Goal: Task Accomplishment & Management: Complete application form

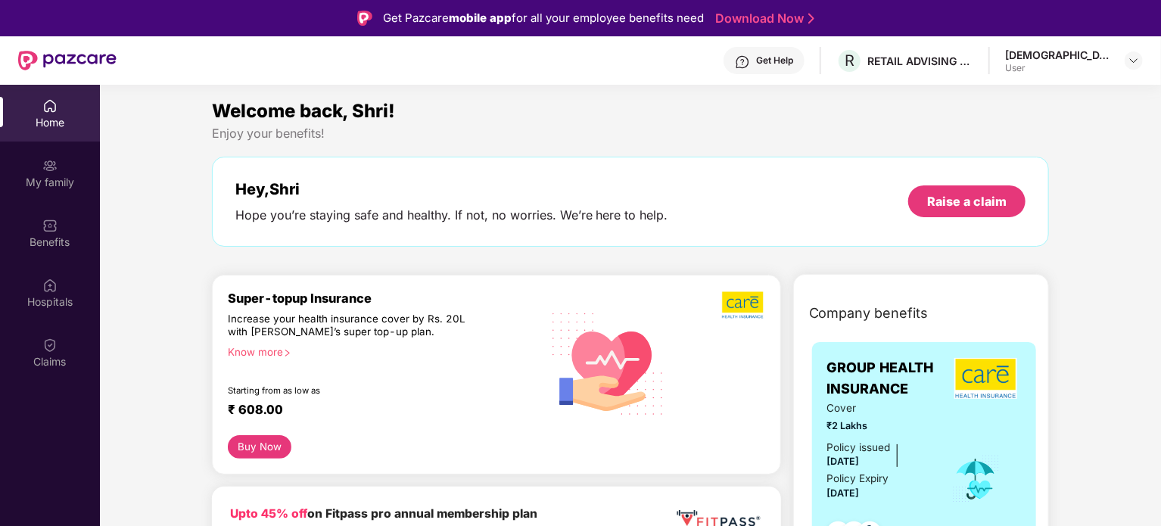
click at [56, 123] on div "Home" at bounding box center [50, 122] width 100 height 15
click at [400, 212] on div "Hope you’re staying safe and healthy. If not, no worries. We’re here to help." at bounding box center [451, 215] width 433 height 16
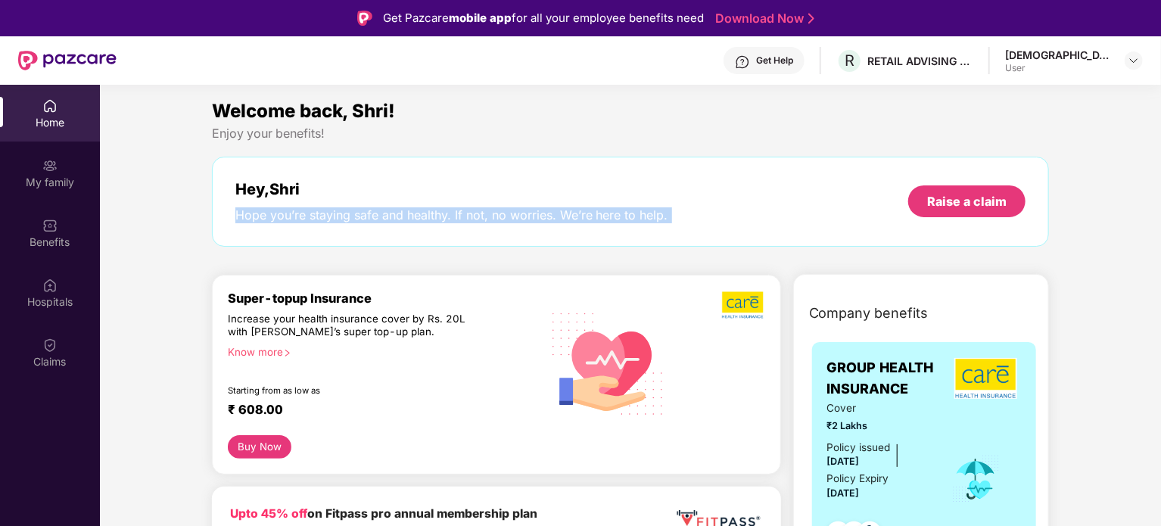
click at [400, 212] on div "Hope you’re staying safe and healthy. If not, no worries. We’re here to help." at bounding box center [451, 215] width 433 height 16
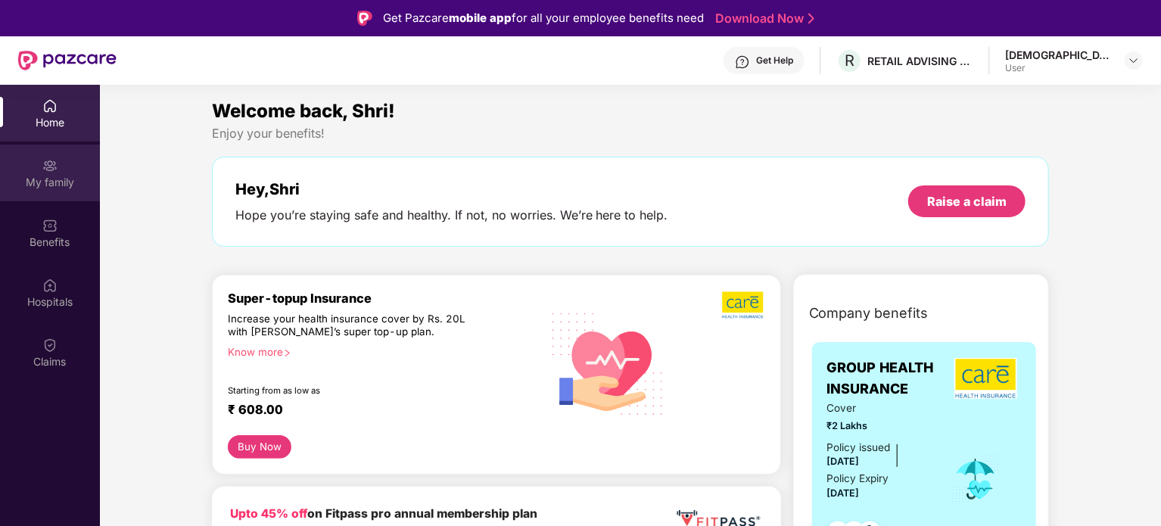
click at [61, 189] on div "My family" at bounding box center [50, 182] width 100 height 15
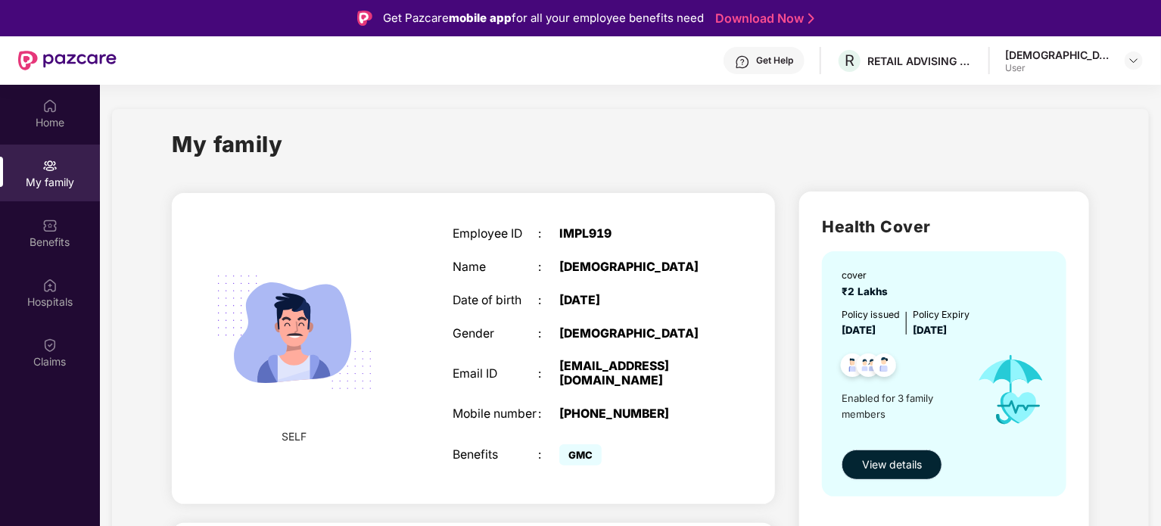
click at [869, 456] on span "View details" at bounding box center [892, 464] width 60 height 17
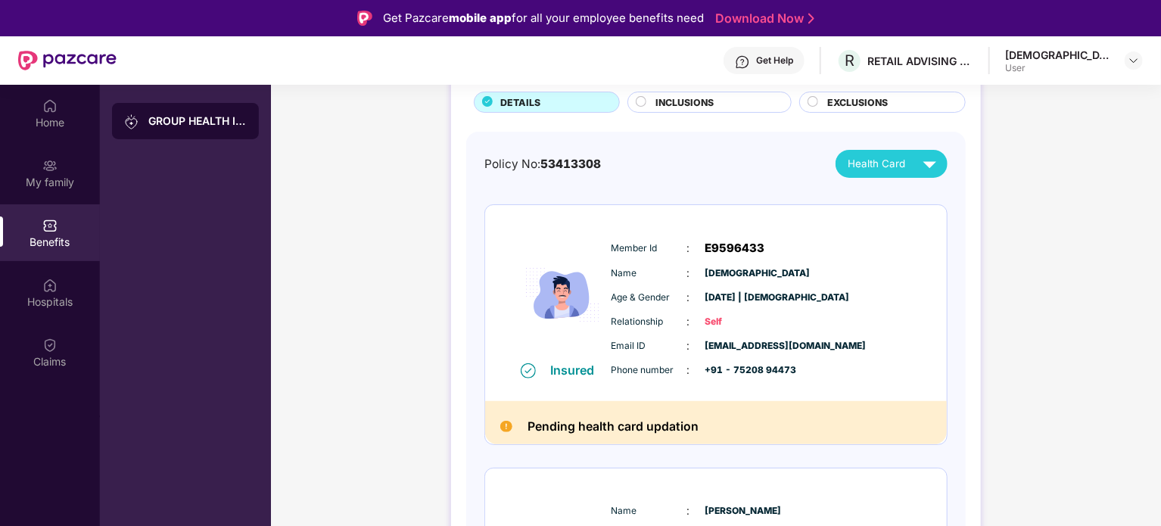
scroll to position [227, 0]
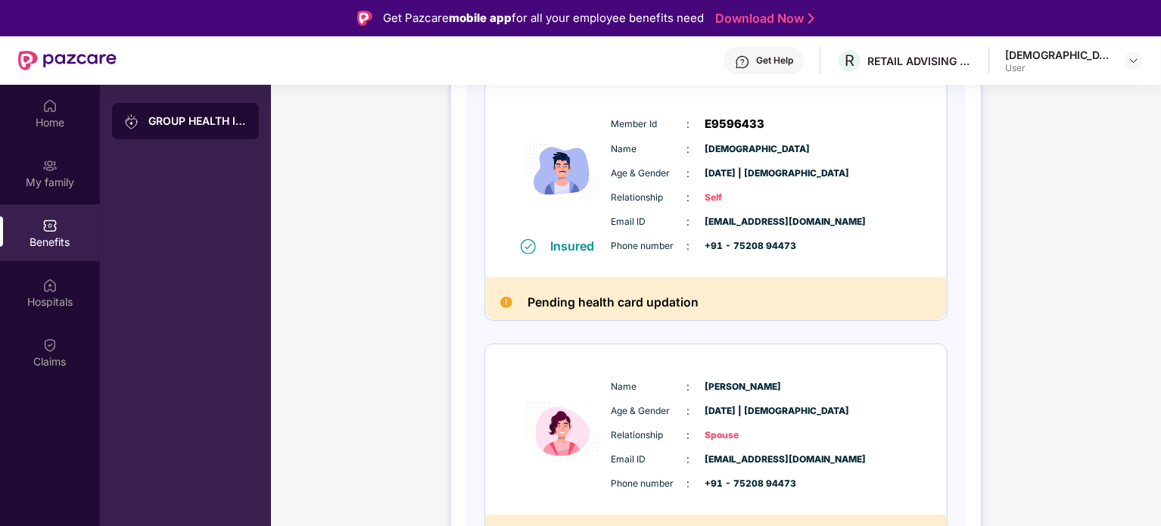
click at [692, 306] on h2 "Pending health card updation" at bounding box center [612, 302] width 171 height 20
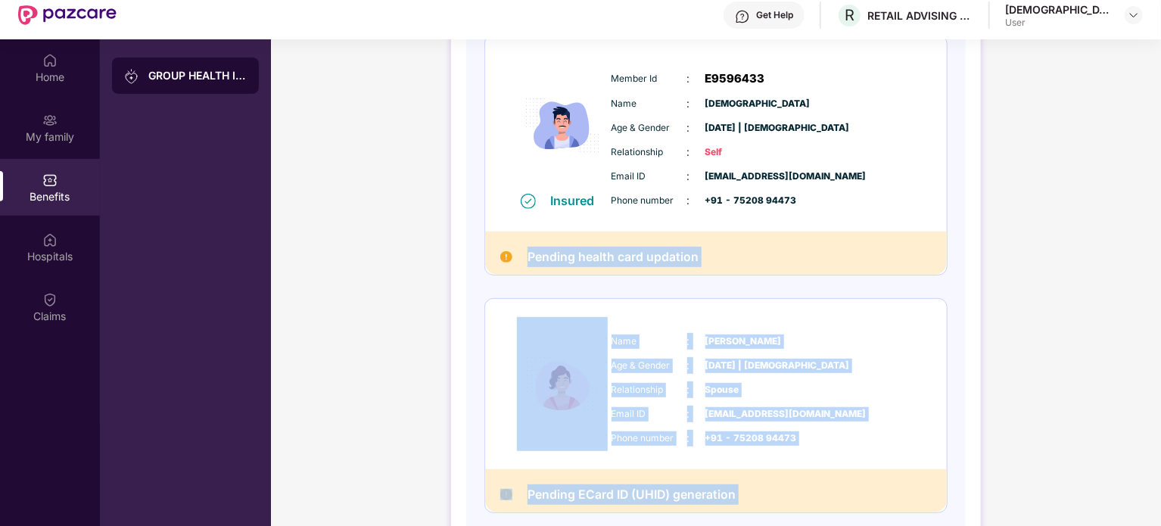
scroll to position [51, 0]
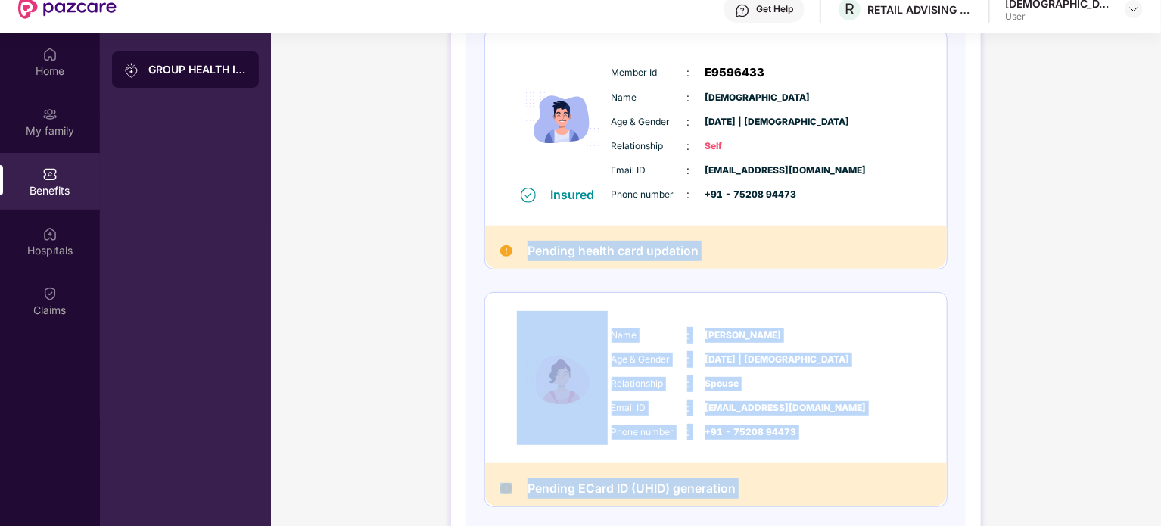
drag, startPoint x: 692, startPoint y: 306, endPoint x: 700, endPoint y: 468, distance: 162.1
click at [700, 468] on div "Insured Member Id : E9596433 Name : Shri Krishna Age & Gender : 19 Aug 1994 | M…" at bounding box center [715, 378] width 463 height 698
click at [690, 499] on div "Pending ECard ID (UHID) generation" at bounding box center [716, 484] width 462 height 43
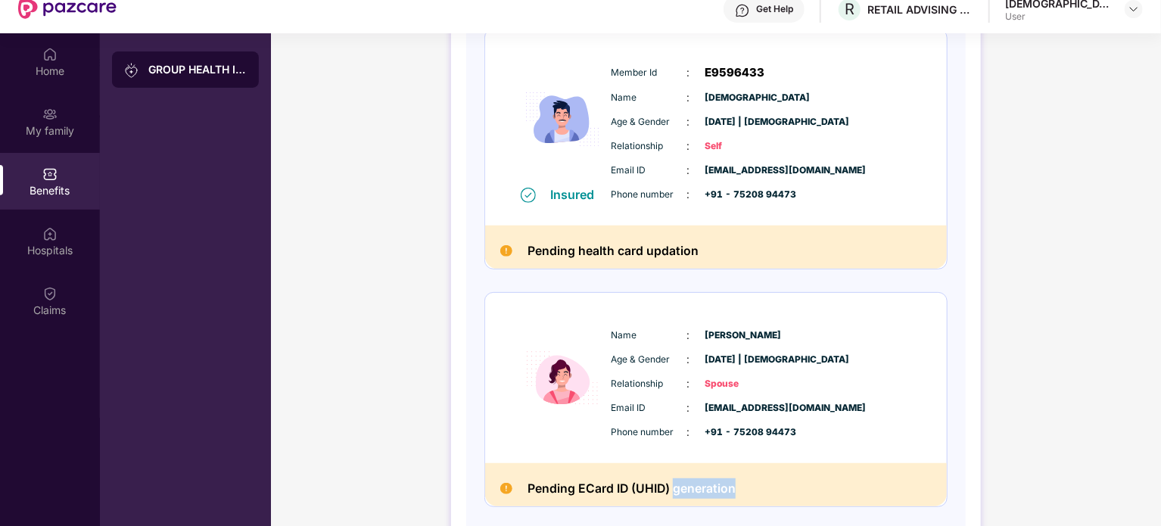
click at [690, 499] on div "Pending ECard ID (UHID) generation" at bounding box center [716, 484] width 462 height 43
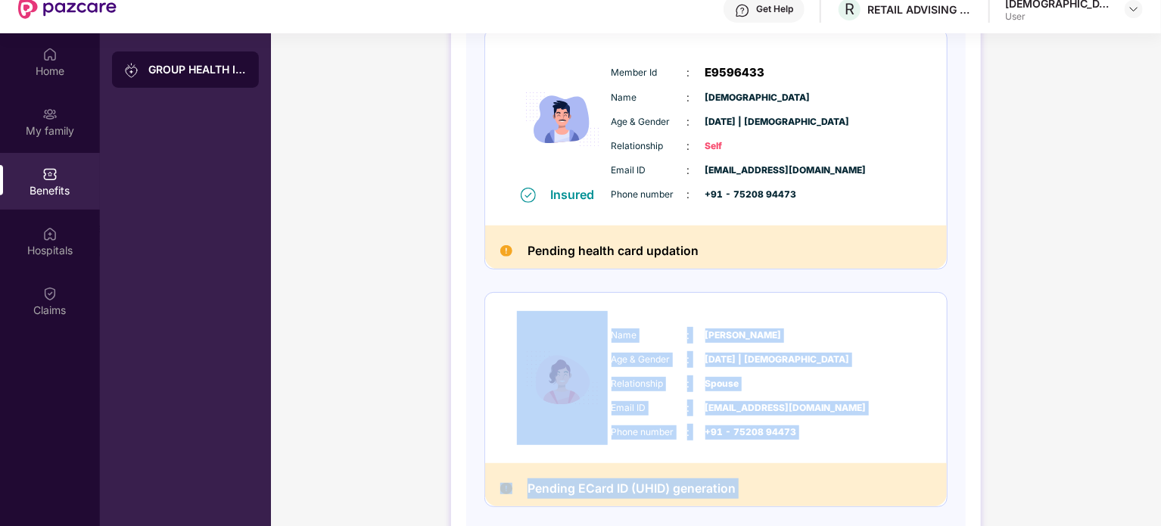
drag, startPoint x: 690, startPoint y: 499, endPoint x: 563, endPoint y: 250, distance: 278.9
click at [574, 262] on div "Insured Member Id : E9596433 Name : Shri Krishna Age & Gender : 19 Aug 1994 | M…" at bounding box center [715, 378] width 463 height 698
click at [563, 250] on h2 "Pending health card updation" at bounding box center [612, 251] width 171 height 20
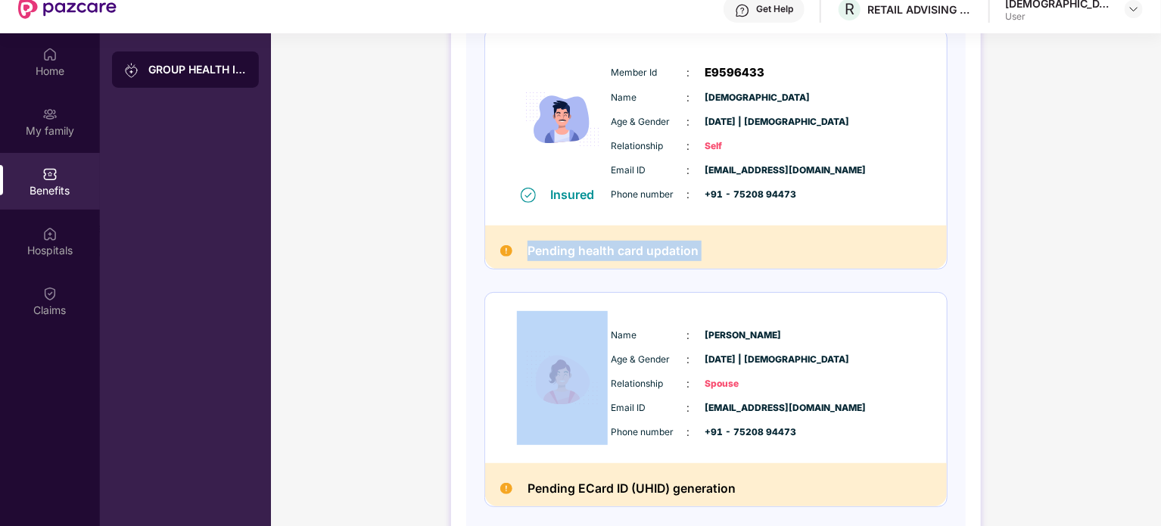
drag, startPoint x: 563, startPoint y: 250, endPoint x: 711, endPoint y: 267, distance: 149.3
click at [711, 267] on div "Pending health card updation" at bounding box center [716, 247] width 462 height 43
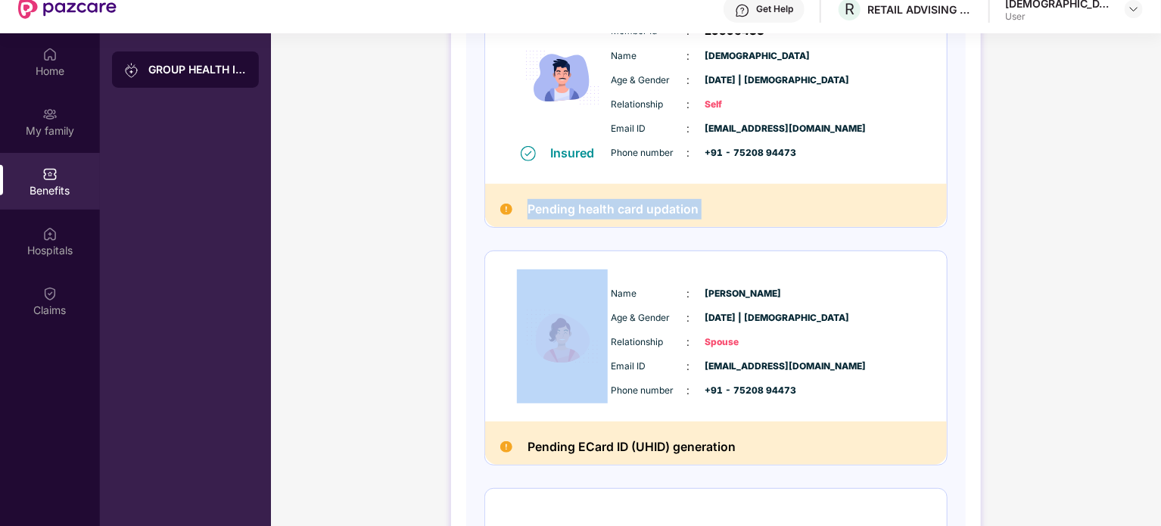
scroll to position [303, 0]
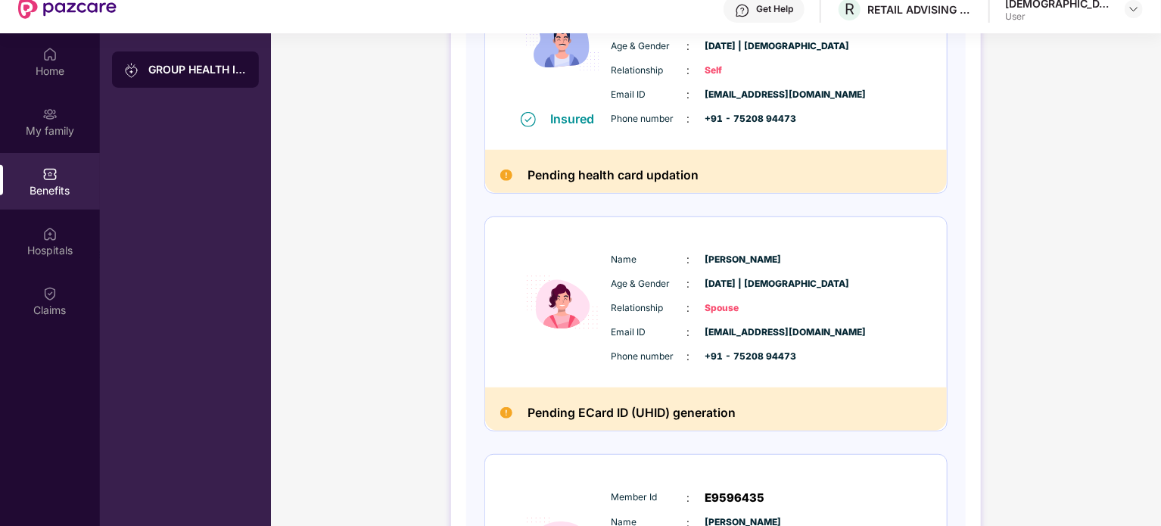
click at [712, 266] on div "Name : Kamalesh" at bounding box center [761, 259] width 300 height 17
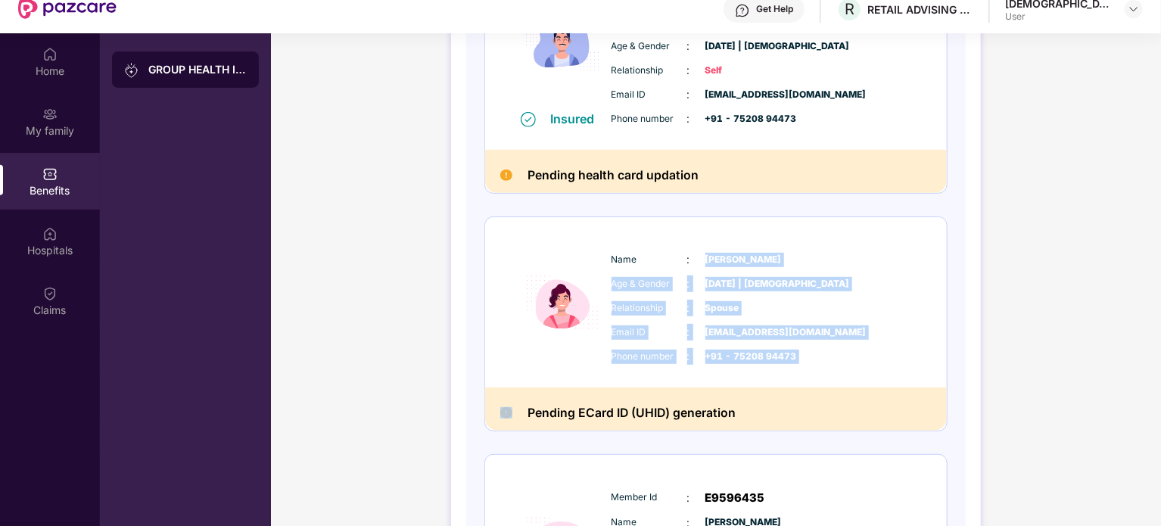
drag, startPoint x: 712, startPoint y: 266, endPoint x: 811, endPoint y: 354, distance: 132.9
click at [811, 354] on div "Name : Kamalesh Age & Gender : 10 July 1996 | Female Relationship : Spouse Emai…" at bounding box center [762, 308] width 308 height 129
click at [765, 357] on span "+91 - 75208 94473" at bounding box center [743, 357] width 76 height 14
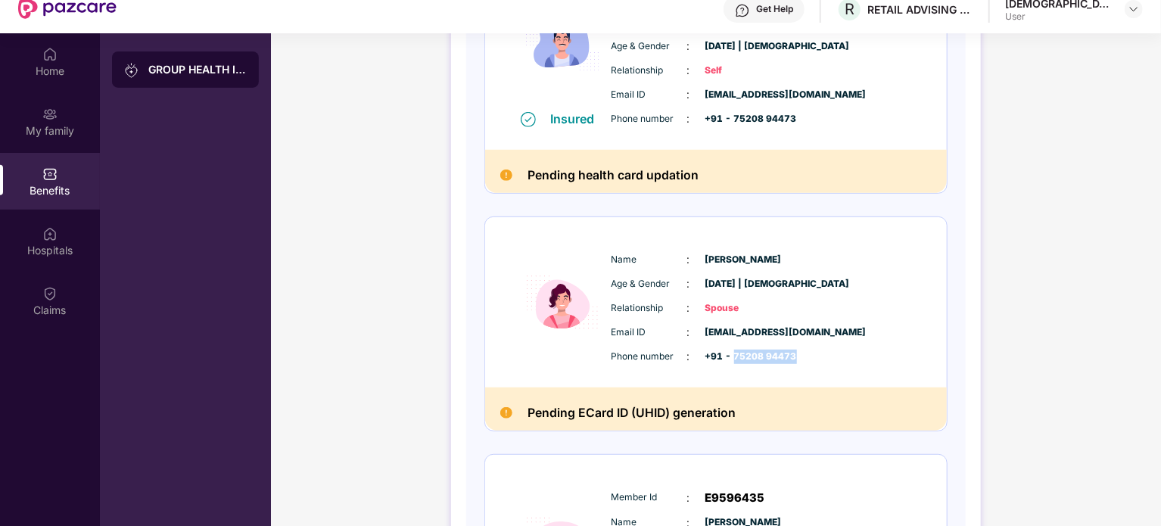
drag, startPoint x: 765, startPoint y: 357, endPoint x: 741, endPoint y: 363, distance: 24.8
click at [741, 363] on div "Phone number : +91 - 75208 94473" at bounding box center [761, 356] width 300 height 17
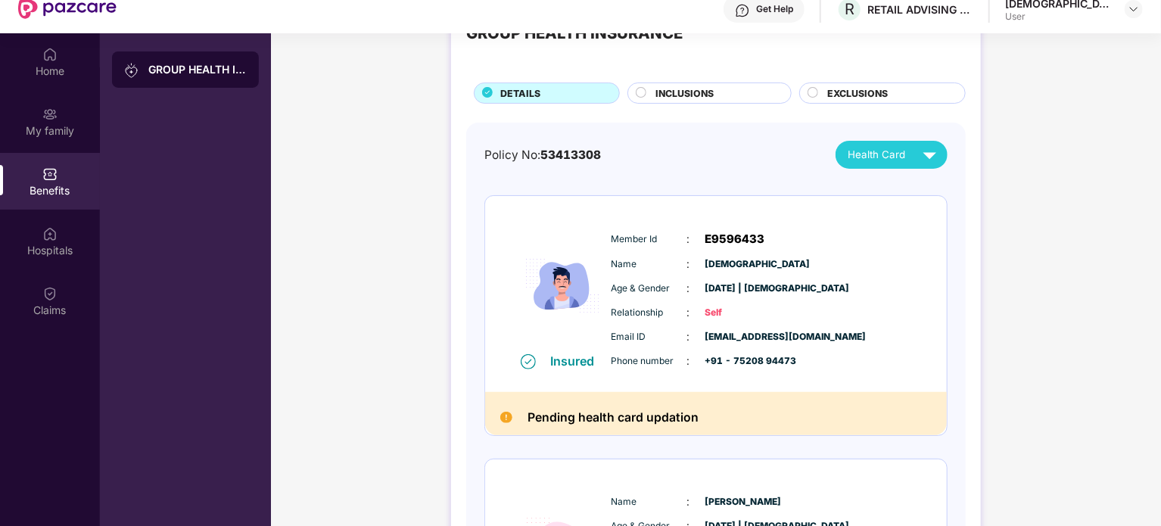
scroll to position [0, 0]
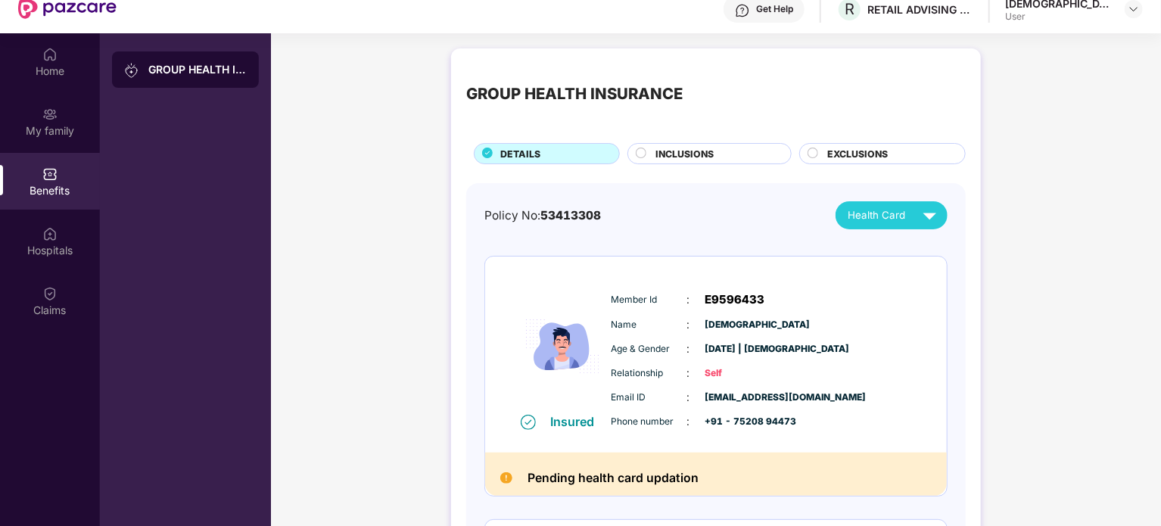
click at [586, 98] on div "GROUP HEALTH INSURANCE" at bounding box center [574, 94] width 216 height 24
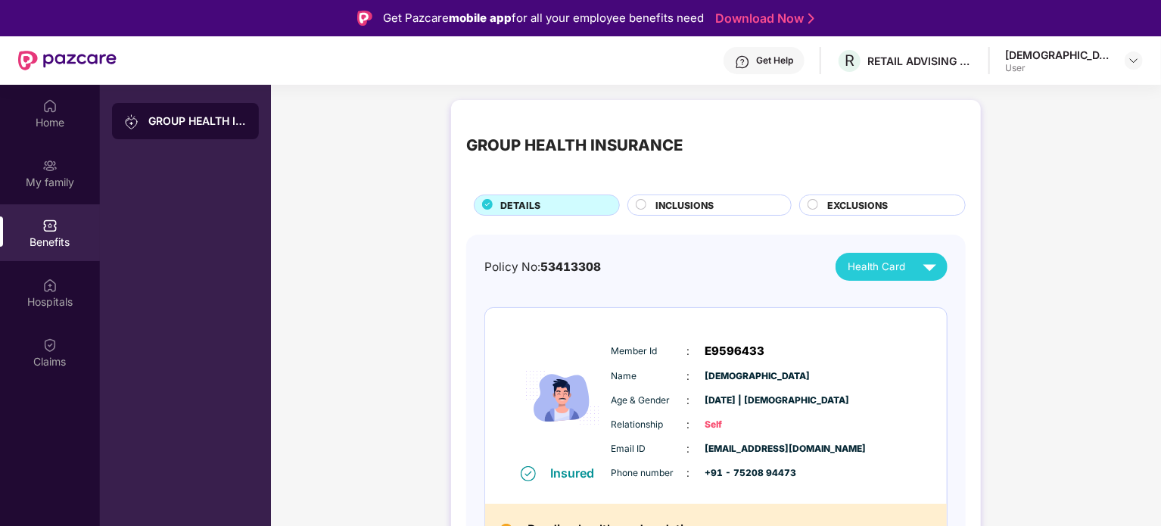
click at [804, 70] on div "Get Help" at bounding box center [763, 60] width 81 height 27
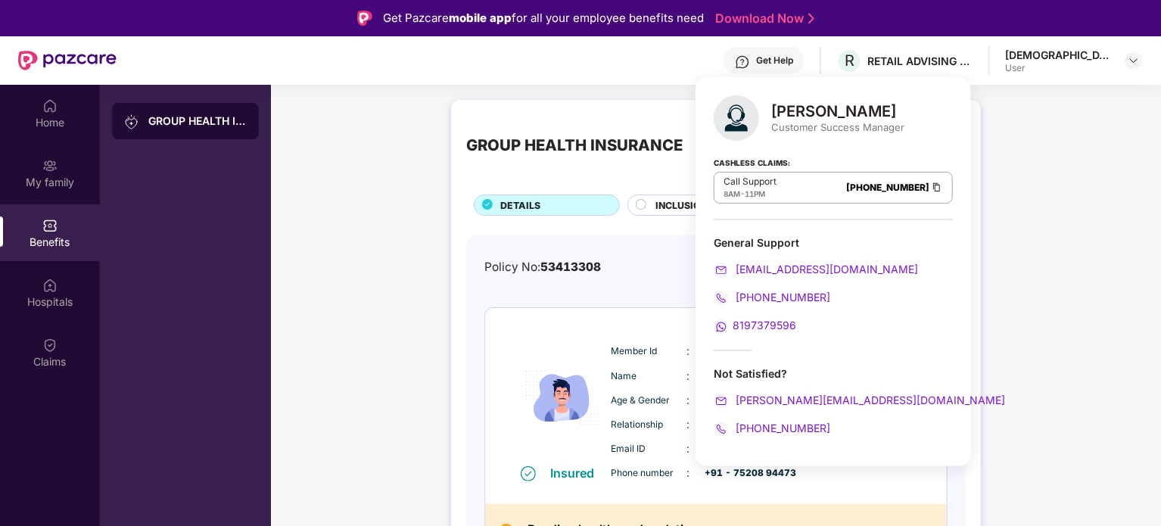
click at [580, 267] on span "53413308" at bounding box center [570, 267] width 61 height 14
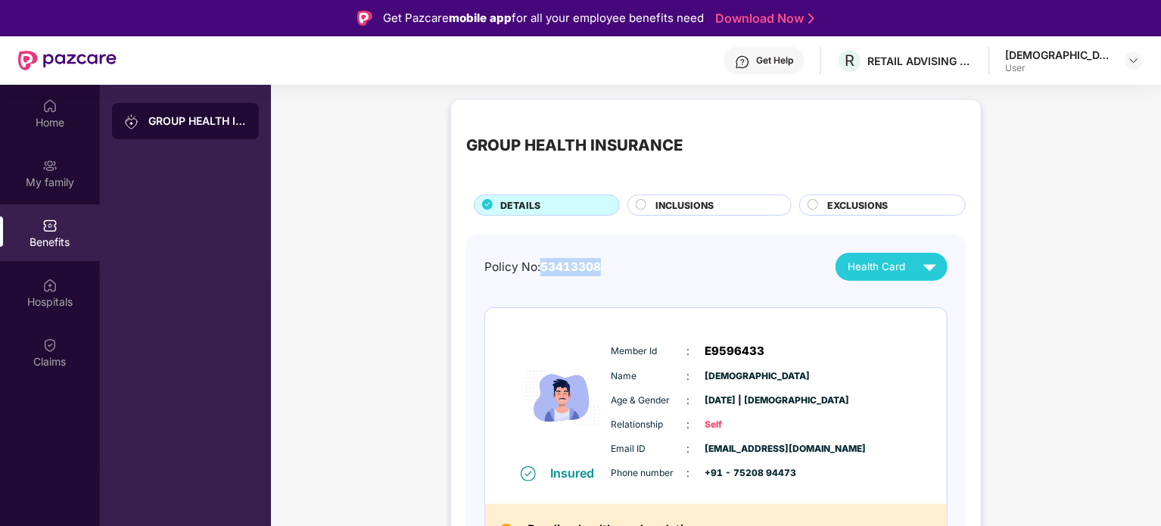
click at [580, 267] on span "53413308" at bounding box center [570, 267] width 61 height 14
click at [526, 278] on div "Policy No: 53413308 Health Card" at bounding box center [715, 267] width 463 height 28
drag, startPoint x: 526, startPoint y: 278, endPoint x: 540, endPoint y: 275, distance: 14.6
click at [540, 275] on div "Policy No: 53413308 Health Card" at bounding box center [715, 267] width 463 height 28
click at [537, 276] on div "Policy No: 53413308 Health Card" at bounding box center [715, 267] width 463 height 28
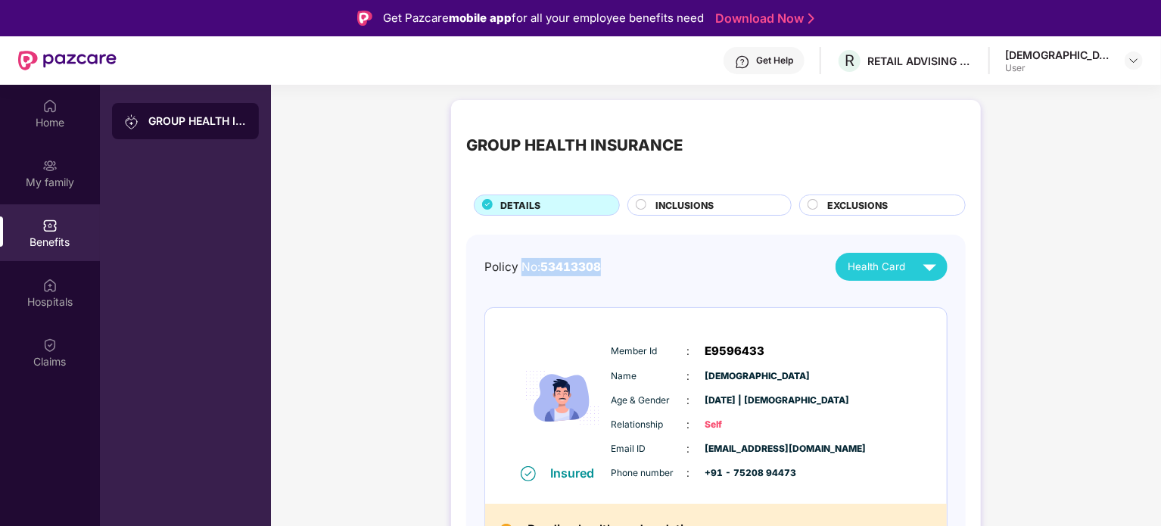
drag, startPoint x: 537, startPoint y: 276, endPoint x: 442, endPoint y: 274, distance: 95.4
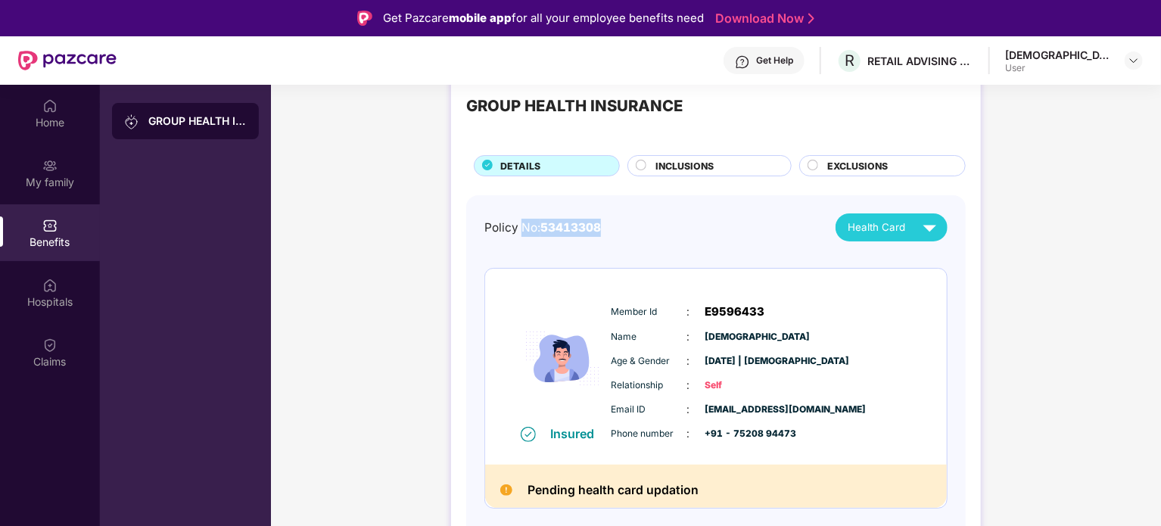
scroll to position [76, 0]
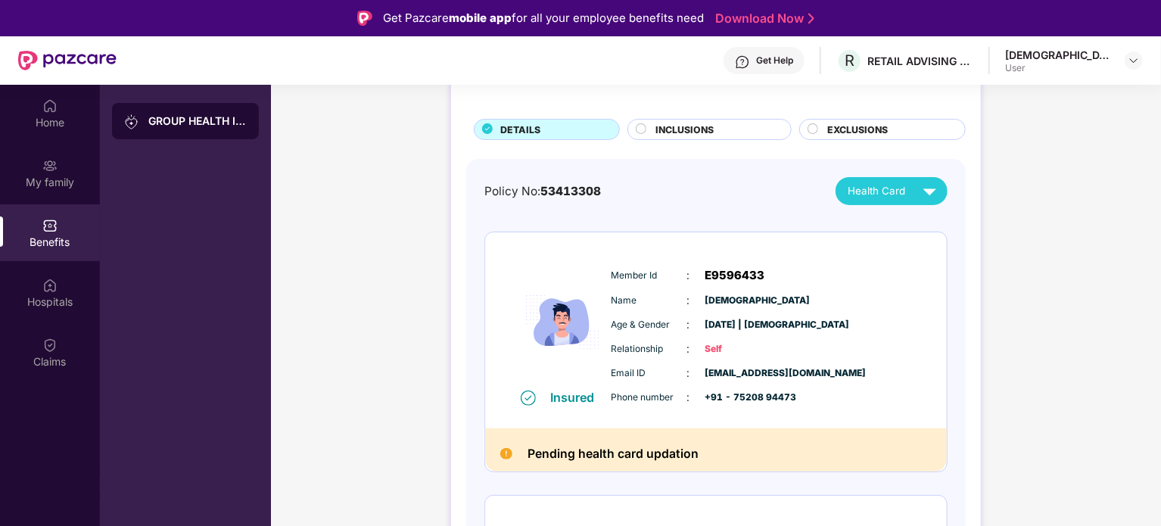
click at [720, 305] on span "[DEMOGRAPHIC_DATA]" at bounding box center [743, 301] width 76 height 14
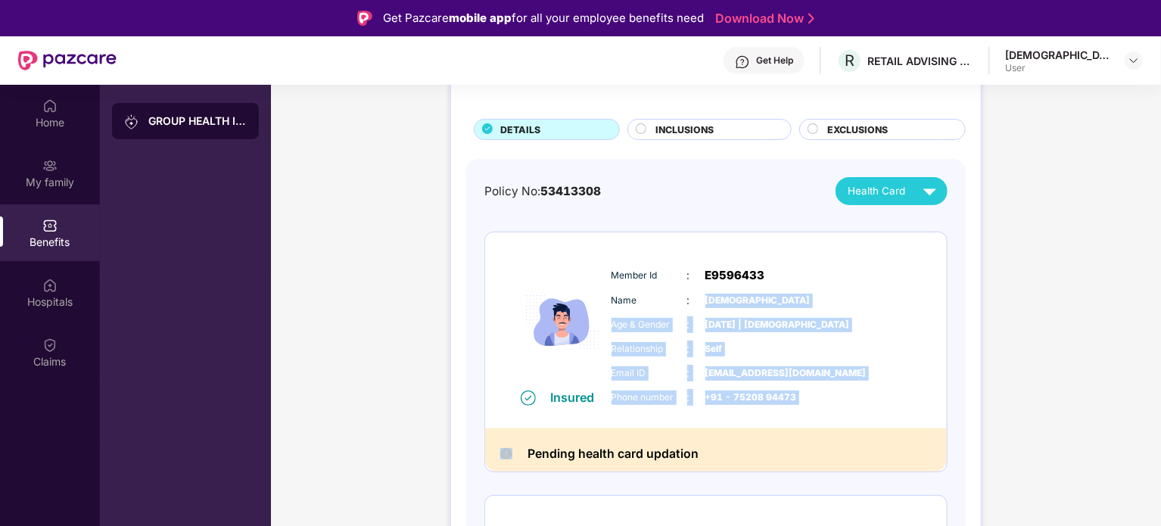
drag, startPoint x: 720, startPoint y: 305, endPoint x: 762, endPoint y: 409, distance: 111.7
click at [762, 409] on div "Member Id : E9596433 Name : Shri Krishna Age & Gender : 19 Aug 1994 | Male Rela…" at bounding box center [762, 336] width 308 height 154
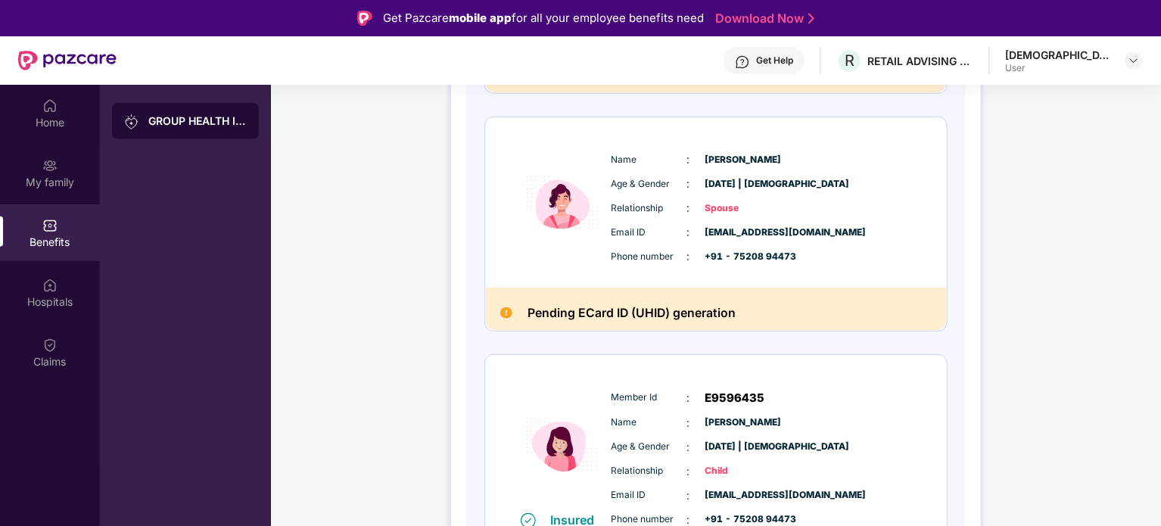
scroll to position [487, 0]
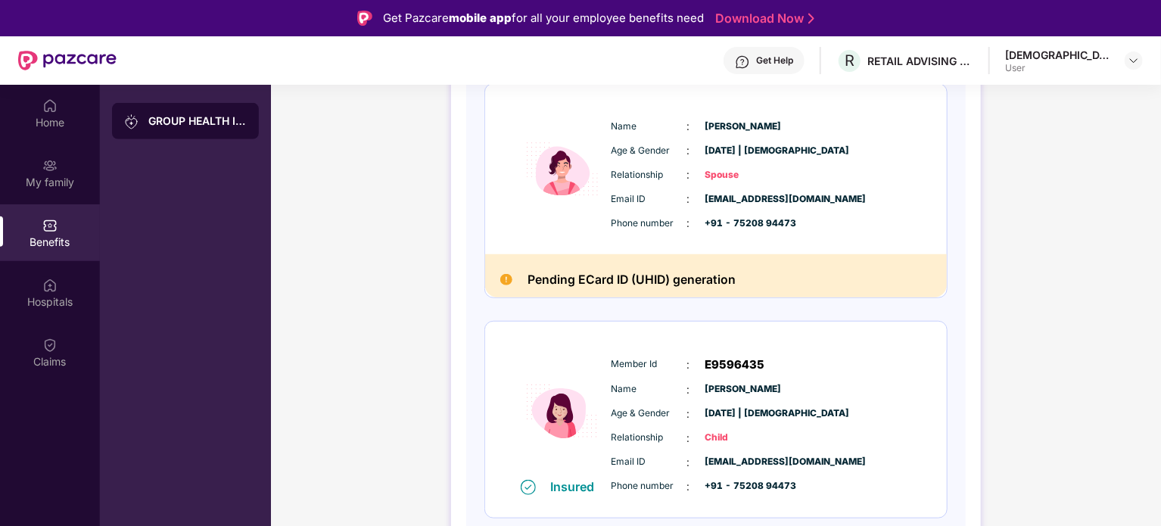
click at [630, 431] on span "Relationship" at bounding box center [649, 438] width 76 height 14
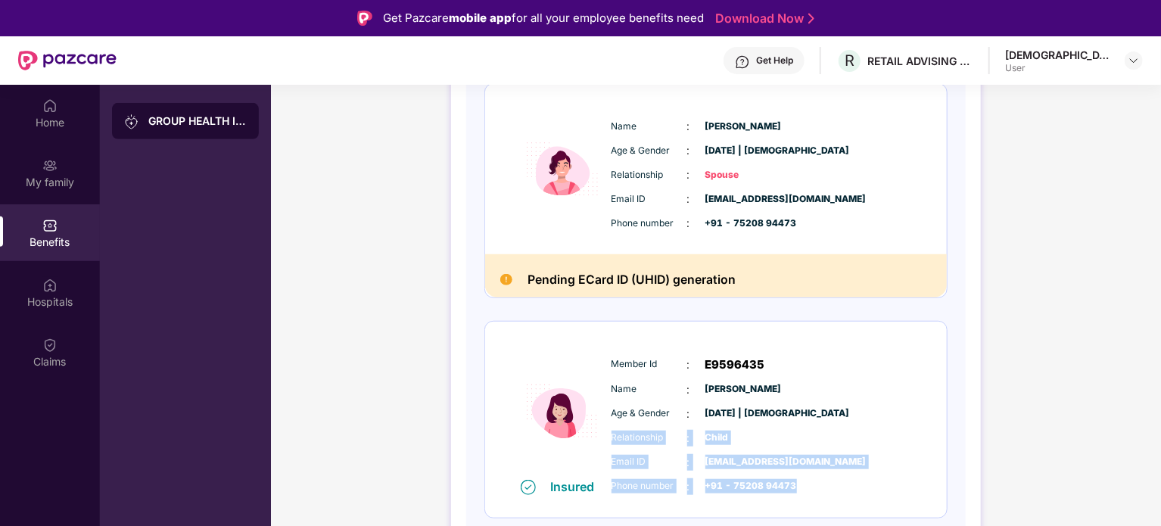
drag, startPoint x: 630, startPoint y: 431, endPoint x: 786, endPoint y: 475, distance: 161.8
click at [786, 475] on div "Member Id : E9596435 Name : Yuvika Kushwaha Age & Gender : 20 Aug 2018 | Female…" at bounding box center [762, 425] width 308 height 154
click at [777, 490] on span "+91 - 75208 94473" at bounding box center [743, 486] width 76 height 14
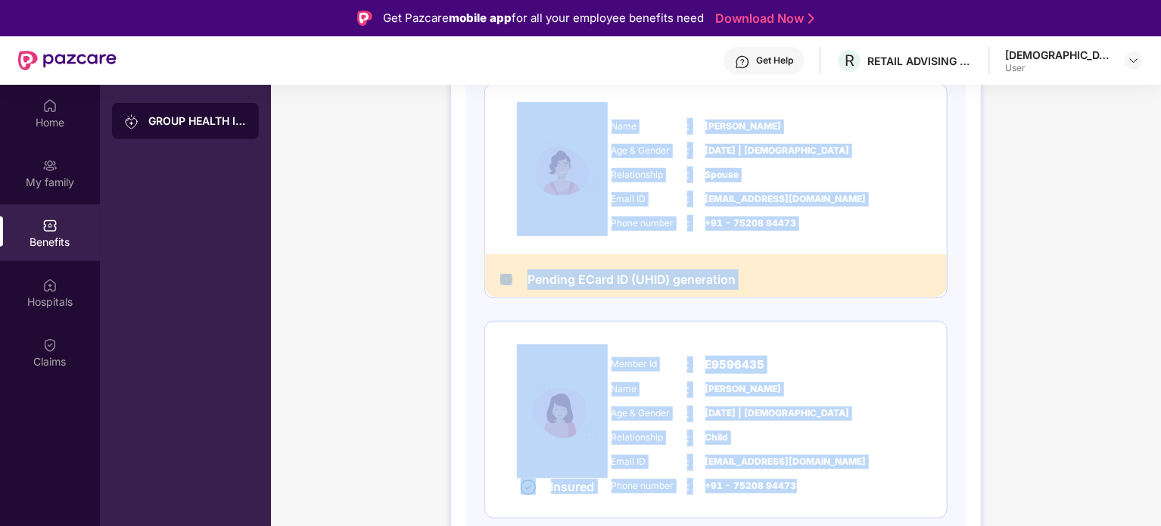
drag, startPoint x: 777, startPoint y: 490, endPoint x: 496, endPoint y: 182, distance: 417.3
click at [496, 182] on div "Insured Member Id : E9596433 Name : Shri Krishna Age & Gender : 19 Aug 1994 | M…" at bounding box center [715, 169] width 463 height 698
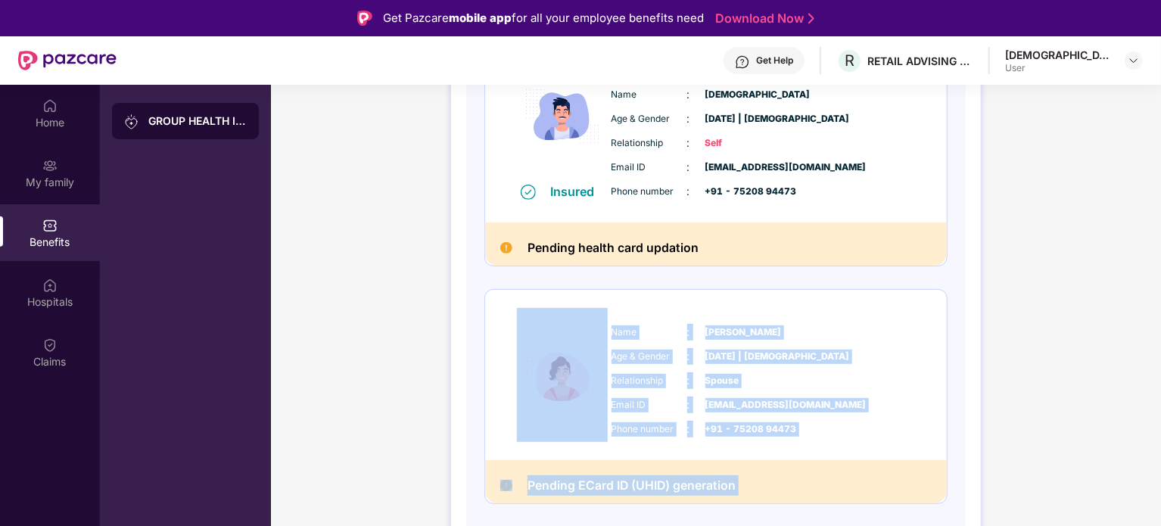
scroll to position [260, 0]
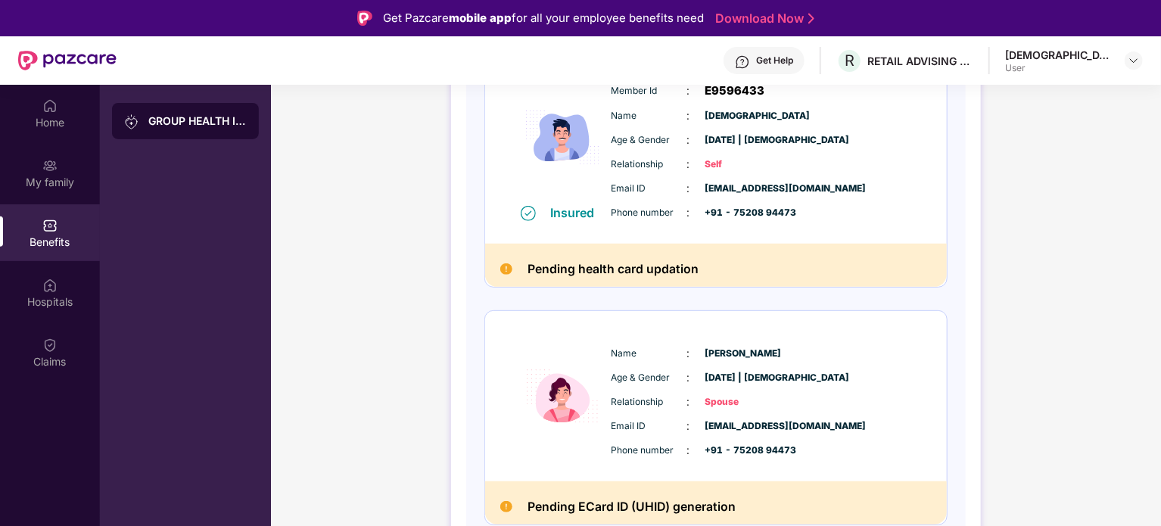
click at [593, 208] on div "Insured" at bounding box center [577, 212] width 53 height 15
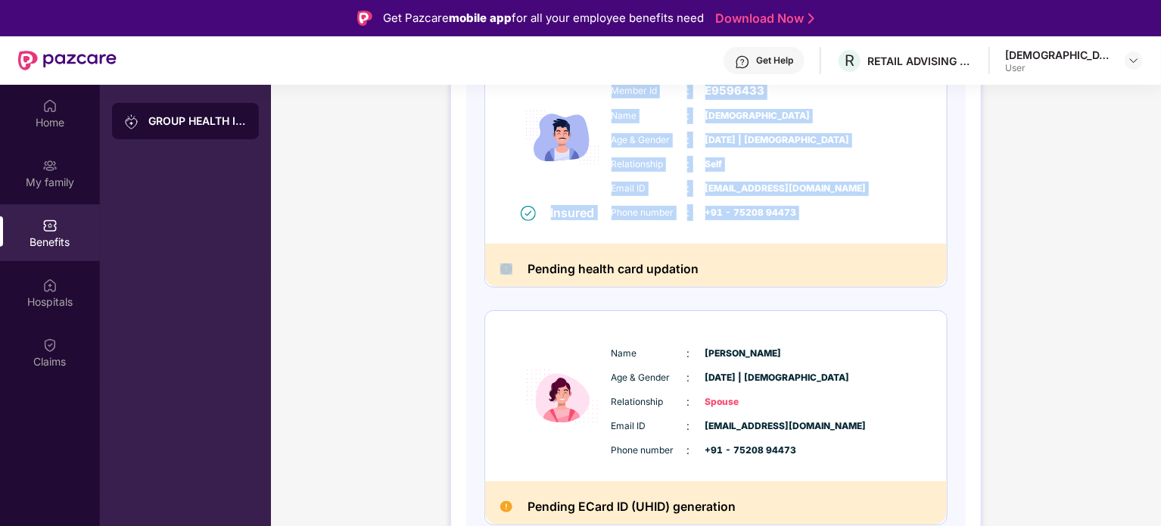
drag, startPoint x: 593, startPoint y: 208, endPoint x: 815, endPoint y: 217, distance: 221.9
click at [815, 217] on div "Insured Member Id : E9596433 Name : Shri Krishna Age & Gender : 19 Aug 1994 | M…" at bounding box center [716, 146] width 462 height 196
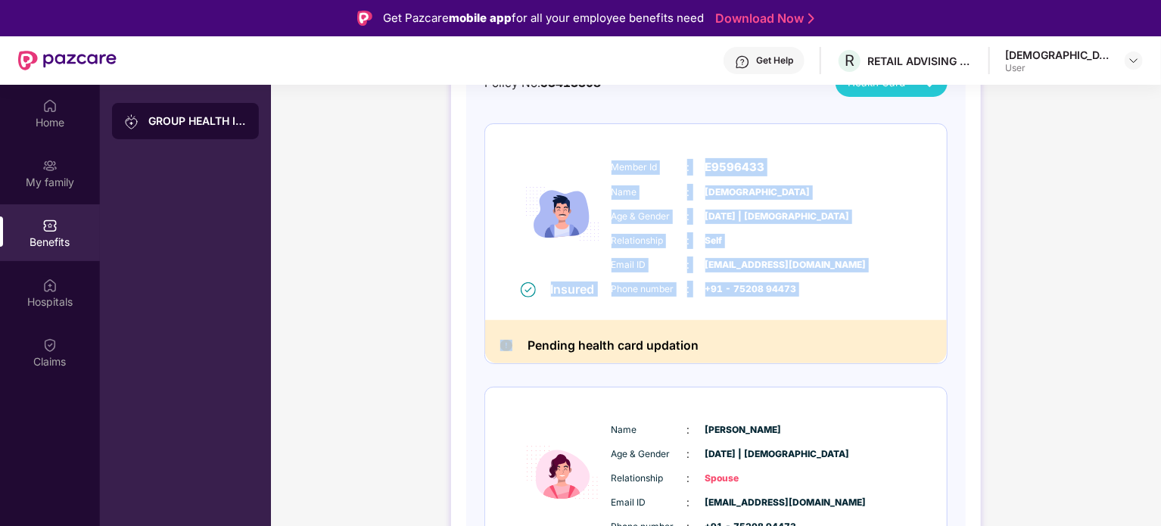
scroll to position [109, 0]
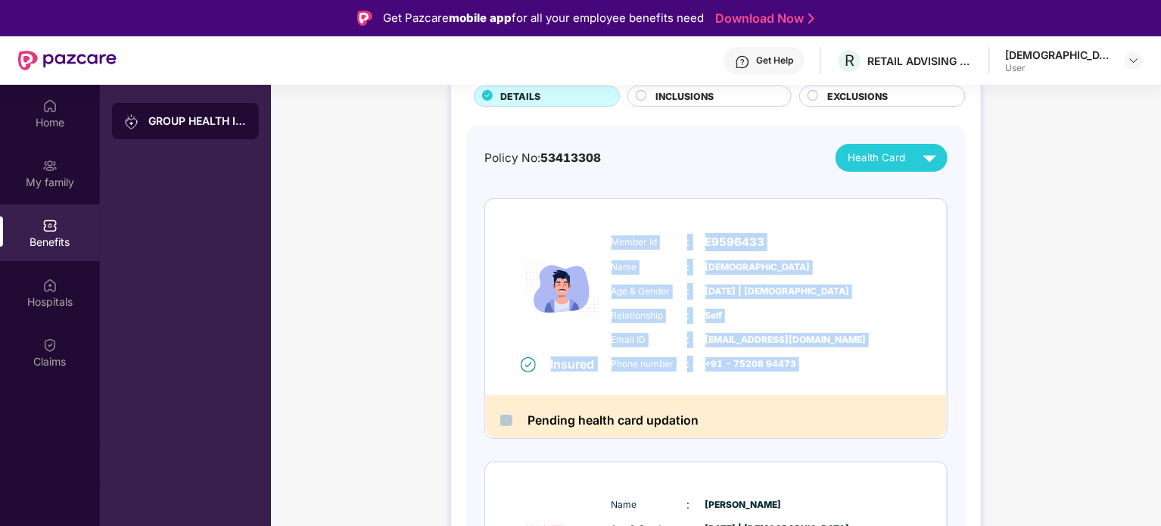
click at [744, 241] on span "E9596433" at bounding box center [735, 242] width 60 height 18
drag, startPoint x: 744, startPoint y: 241, endPoint x: 788, endPoint y: 366, distance: 132.4
click at [788, 366] on div "Member Id : E9596433 Name : Shri Krishna Age & Gender : 19 Aug 1994 | Male Rela…" at bounding box center [762, 303] width 308 height 154
click at [778, 367] on span "+91 - 75208 94473" at bounding box center [743, 364] width 76 height 14
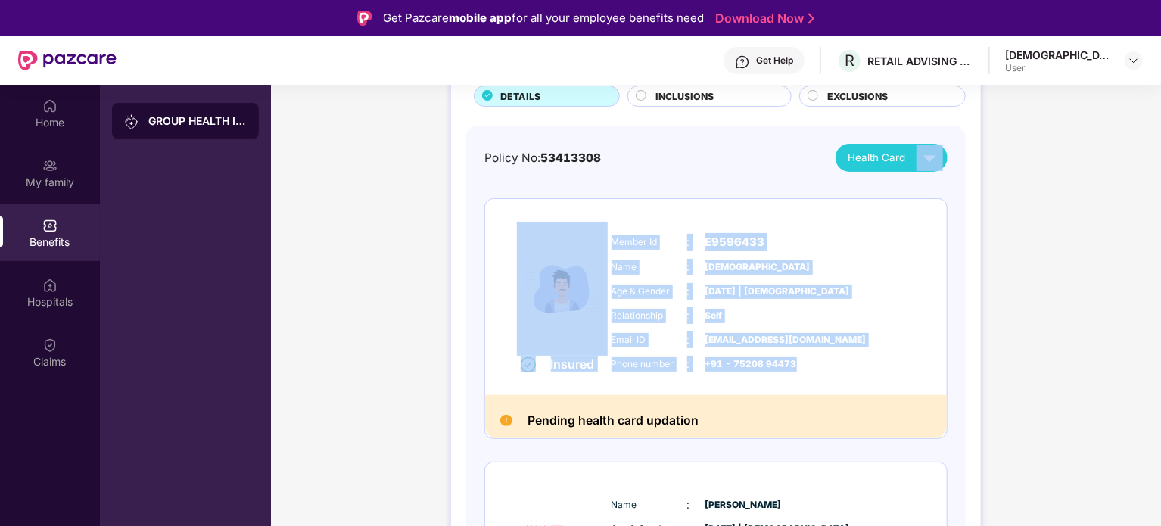
drag, startPoint x: 778, startPoint y: 367, endPoint x: 504, endPoint y: 223, distance: 309.4
click at [531, 291] on div "Insured Member Id : E9596433 Name : Shri Krishna Age & Gender : 19 Aug 1994 | M…" at bounding box center [716, 297] width 462 height 196
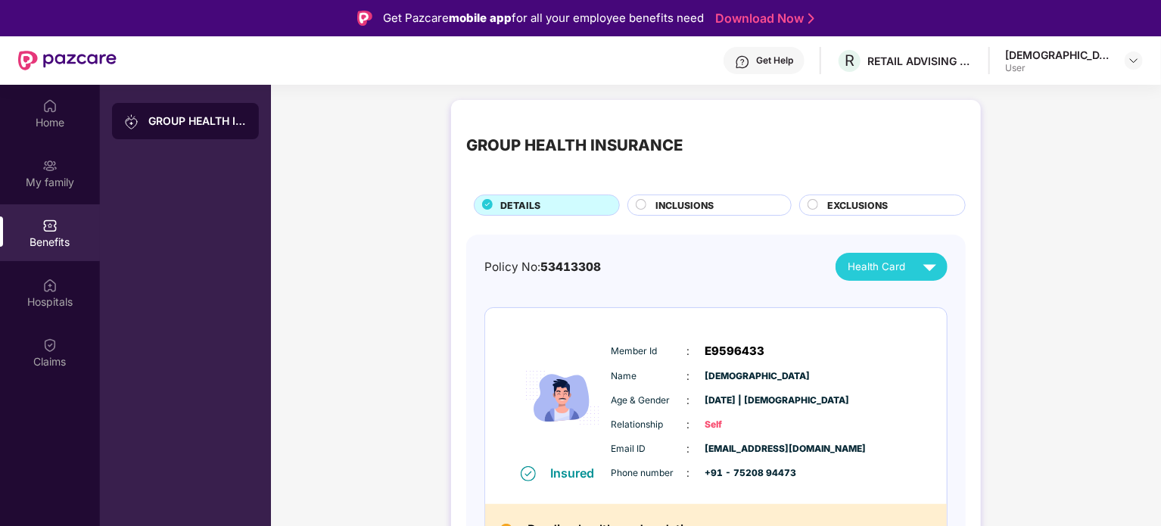
drag, startPoint x: 713, startPoint y: 381, endPoint x: 736, endPoint y: 420, distance: 45.4
click at [736, 420] on div "Relationship : Self" at bounding box center [761, 424] width 300 height 17
click at [737, 420] on span "Self" at bounding box center [743, 425] width 76 height 14
click at [739, 421] on span "Self" at bounding box center [743, 425] width 76 height 14
click at [649, 412] on div "Member Id : E9596433 Name : Shri Krishna Age & Gender : 19 Aug 1994 | Male Rela…" at bounding box center [762, 412] width 308 height 154
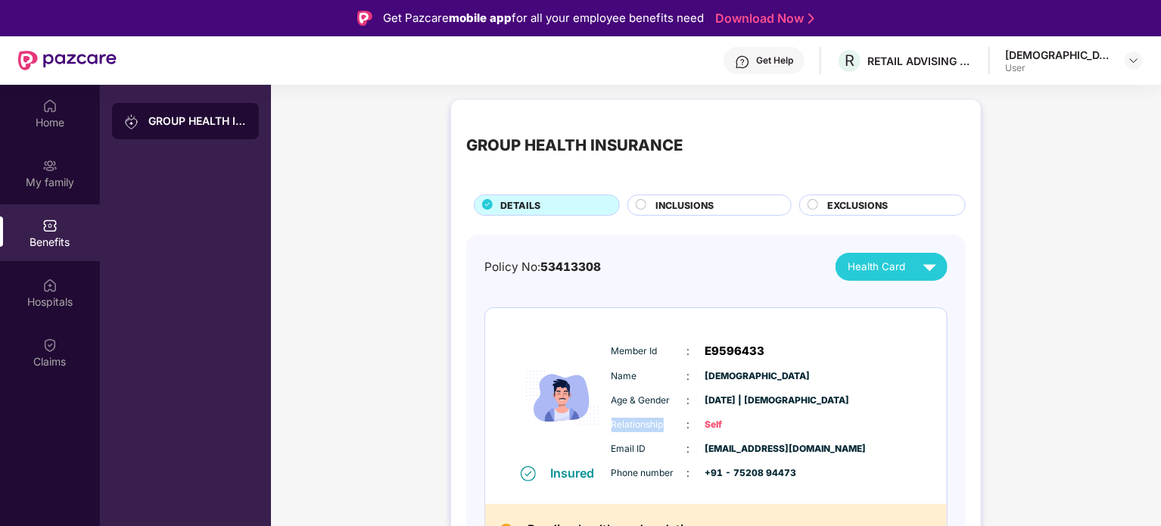
click at [649, 412] on div "Member Id : E9596433 Name : Shri Krishna Age & Gender : 19 Aug 1994 | Male Rela…" at bounding box center [762, 412] width 308 height 154
drag, startPoint x: 649, startPoint y: 412, endPoint x: 801, endPoint y: 444, distance: 155.6
click at [801, 444] on div "Member Id : E9596433 Name : Shri Krishna Age & Gender : 19 Aug 1994 | Male Rela…" at bounding box center [762, 412] width 308 height 154
click at [781, 444] on span "krishnakushwaha@imagesgroup.in" at bounding box center [743, 449] width 76 height 14
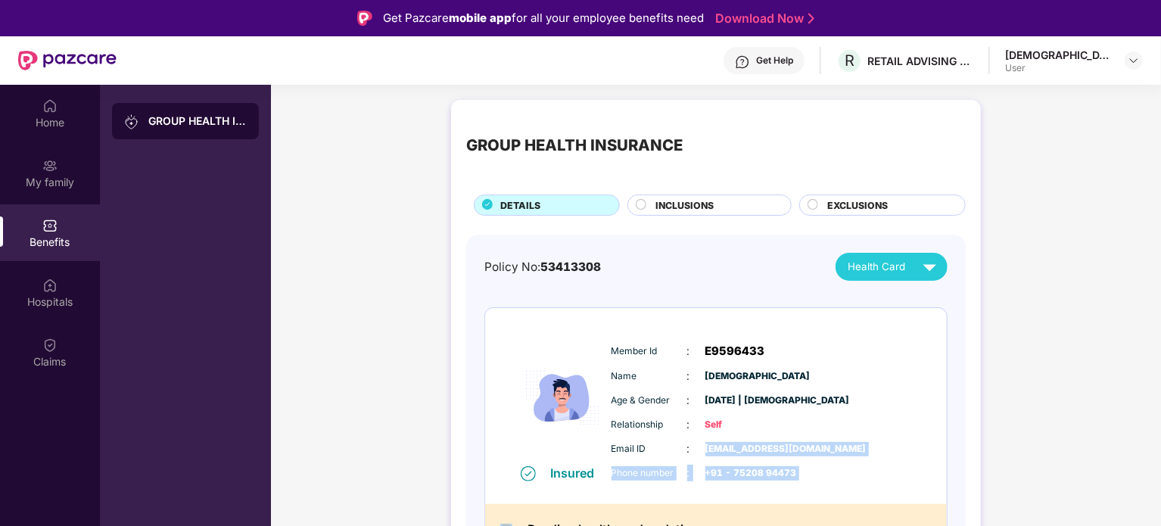
drag, startPoint x: 801, startPoint y: 444, endPoint x: 810, endPoint y: 499, distance: 55.2
click at [811, 500] on div "Insured Member Id : E9596433 Name : Shri Krishna Age & Gender : 19 Aug 1994 | M…" at bounding box center [716, 406] width 462 height 196
click at [793, 64] on div "Get Help" at bounding box center [774, 60] width 37 height 12
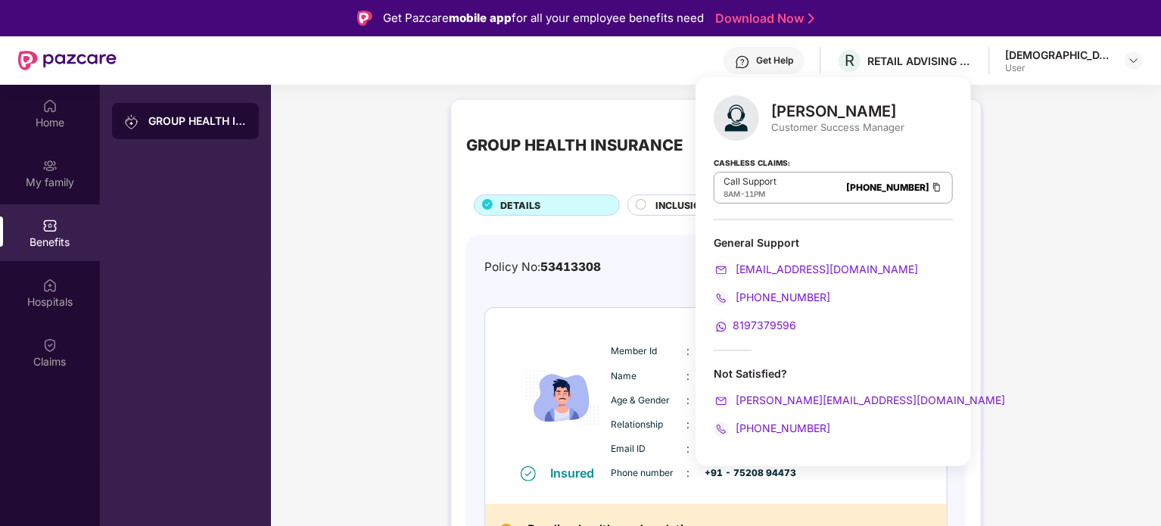
click at [763, 189] on span "11PM" at bounding box center [755, 193] width 20 height 9
drag, startPoint x: 763, startPoint y: 189, endPoint x: 717, endPoint y: 167, distance: 51.1
click at [717, 167] on div "Cashless Claims: Call Support 8AM - 11PM 080-3783-5420" at bounding box center [833, 183] width 239 height 76
click at [752, 160] on strong "Cashless Claims:" at bounding box center [752, 162] width 76 height 17
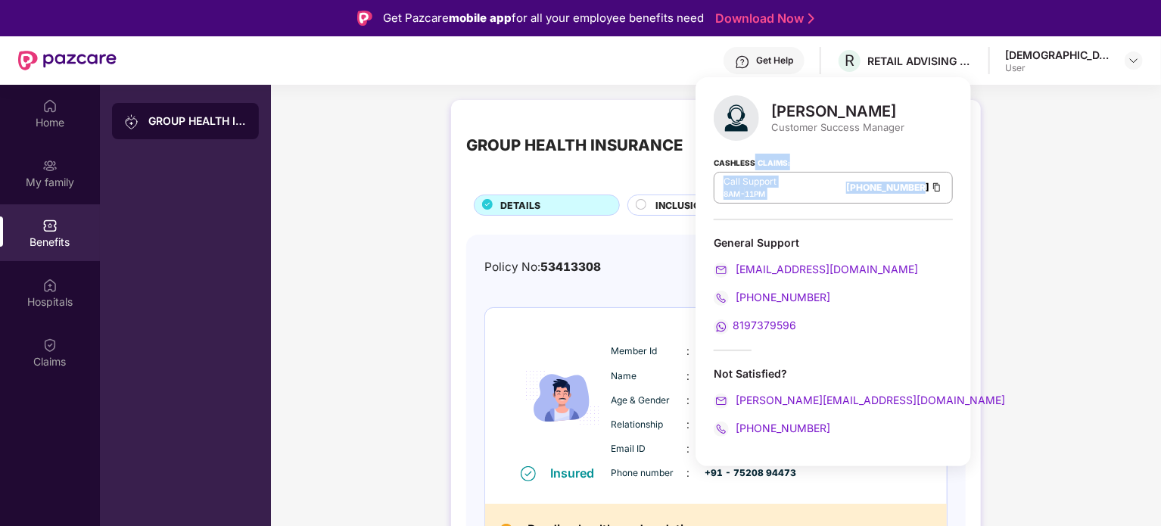
drag, startPoint x: 752, startPoint y: 160, endPoint x: 867, endPoint y: 186, distance: 117.3
click at [867, 186] on div "Cashless Claims: Call Support 8AM - 11PM 080-3783-5420" at bounding box center [833, 183] width 239 height 76
click at [867, 186] on link "080-3783-5420" at bounding box center [887, 187] width 83 height 11
click at [739, 181] on p "Call Support" at bounding box center [749, 182] width 53 height 12
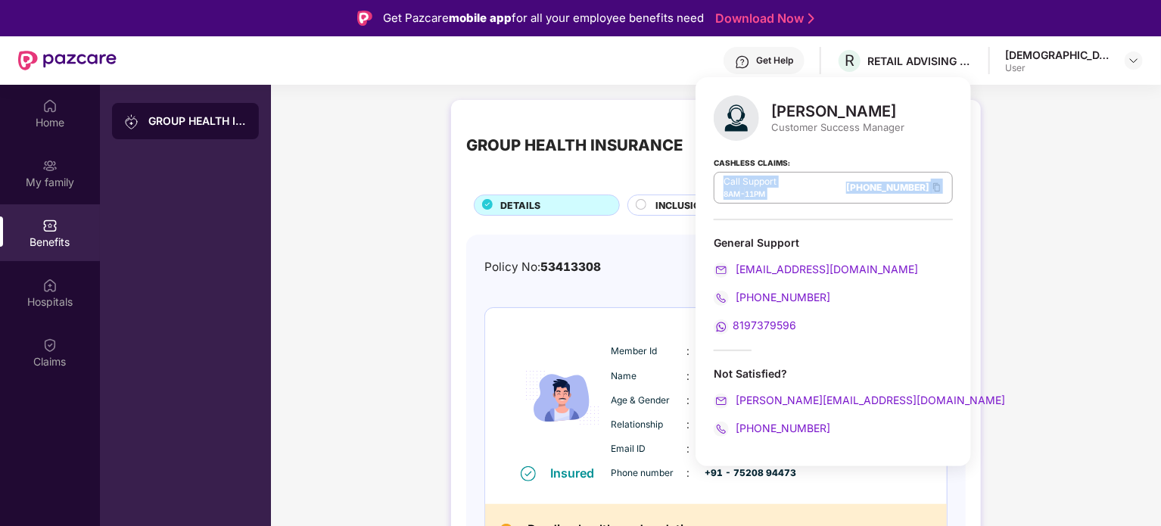
drag, startPoint x: 739, startPoint y: 181, endPoint x: 842, endPoint y: 200, distance: 103.9
click at [842, 200] on div "Call Support 8AM - 11PM 080-3783-5420" at bounding box center [833, 188] width 239 height 32
click at [745, 239] on div "General Support" at bounding box center [833, 242] width 239 height 14
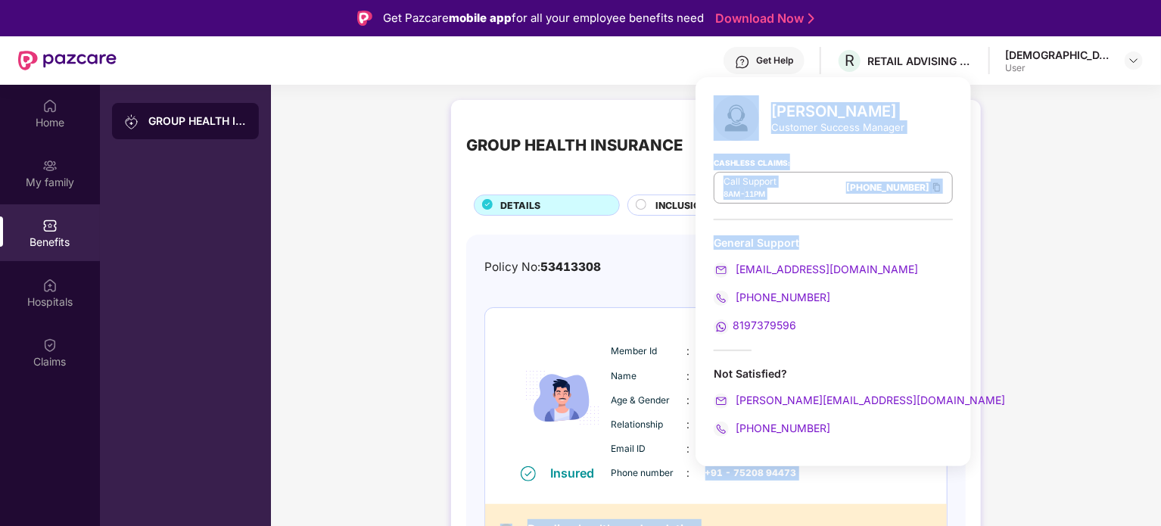
drag, startPoint x: 745, startPoint y: 239, endPoint x: 783, endPoint y: 471, distance: 235.4
click at [783, 471] on body "Get Pazcare mobile app for all your employee benefits need Download Now Get Hel…" at bounding box center [580, 263] width 1161 height 526
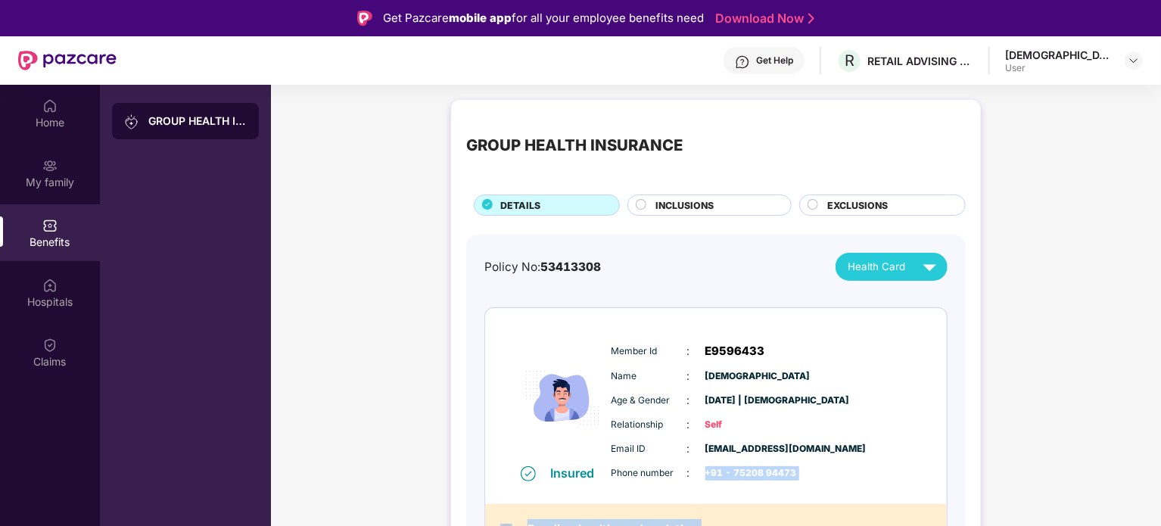
click at [781, 472] on span "+91 - 75208 94473" at bounding box center [743, 473] width 76 height 14
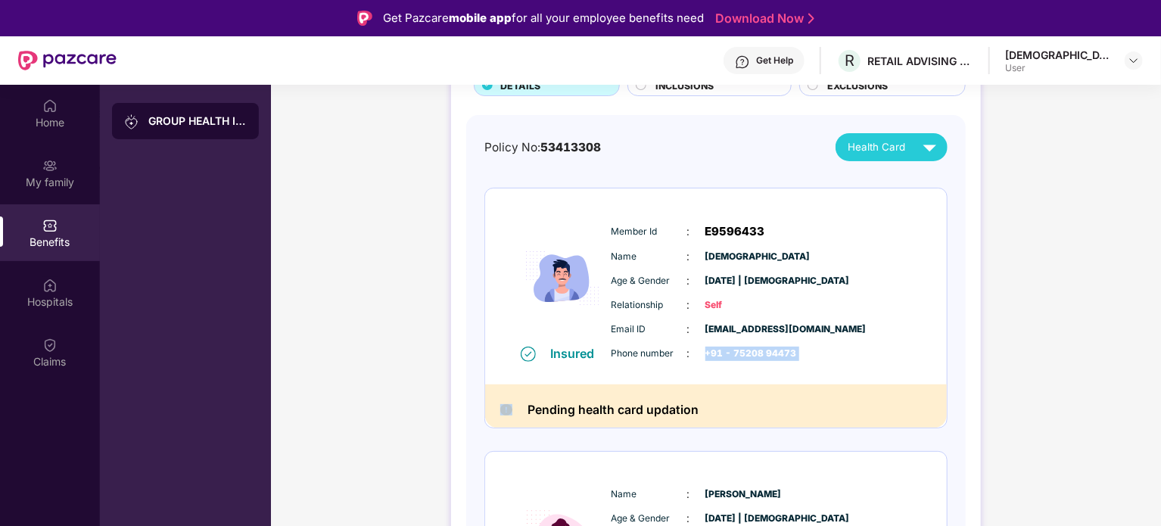
scroll to position [227, 0]
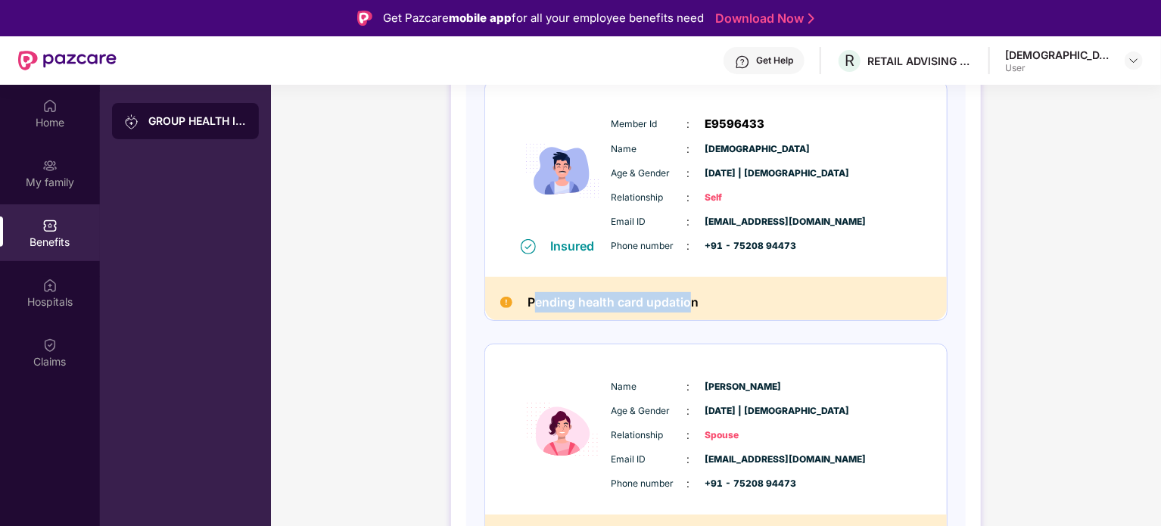
drag, startPoint x: 532, startPoint y: 310, endPoint x: 687, endPoint y: 300, distance: 155.4
click at [687, 300] on h2 "Pending health card updation" at bounding box center [612, 302] width 171 height 20
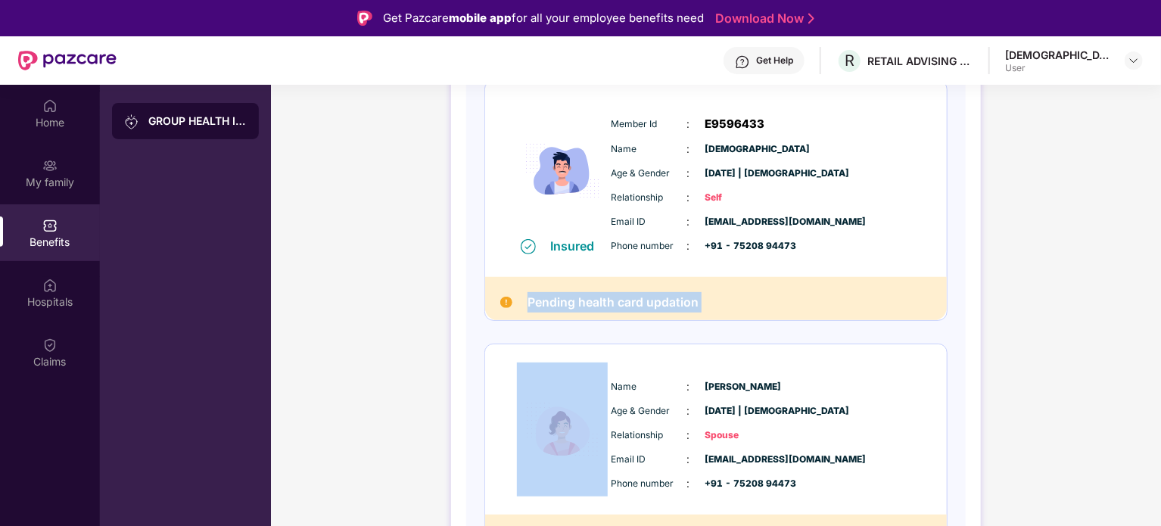
click at [687, 300] on h2 "Pending health card updation" at bounding box center [612, 302] width 171 height 20
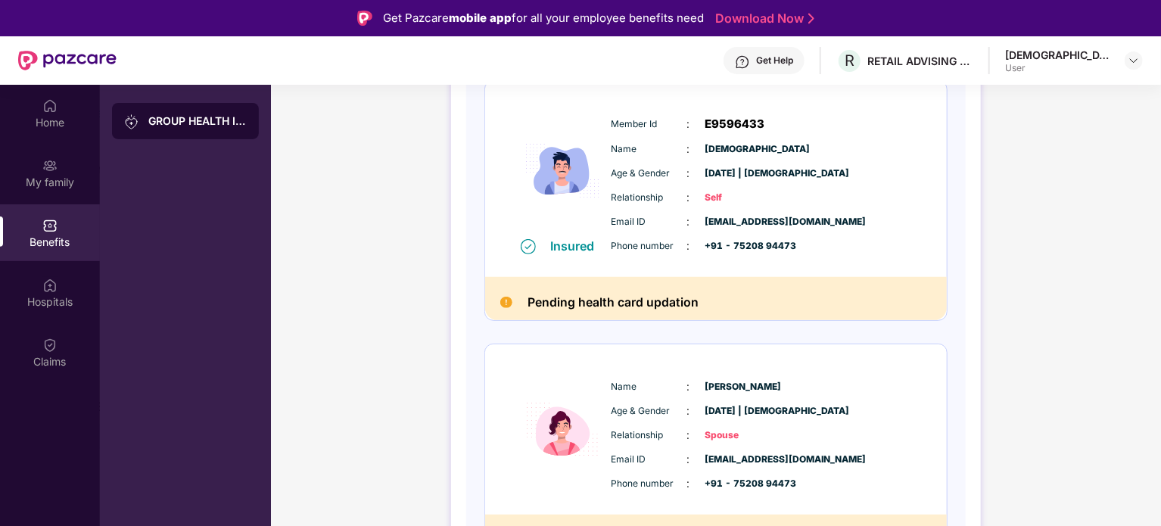
click at [732, 235] on div "Email ID : krishnakushwaha@imagesgroup.in Phone number : +91 - 75208 94473" at bounding box center [762, 233] width 308 height 41
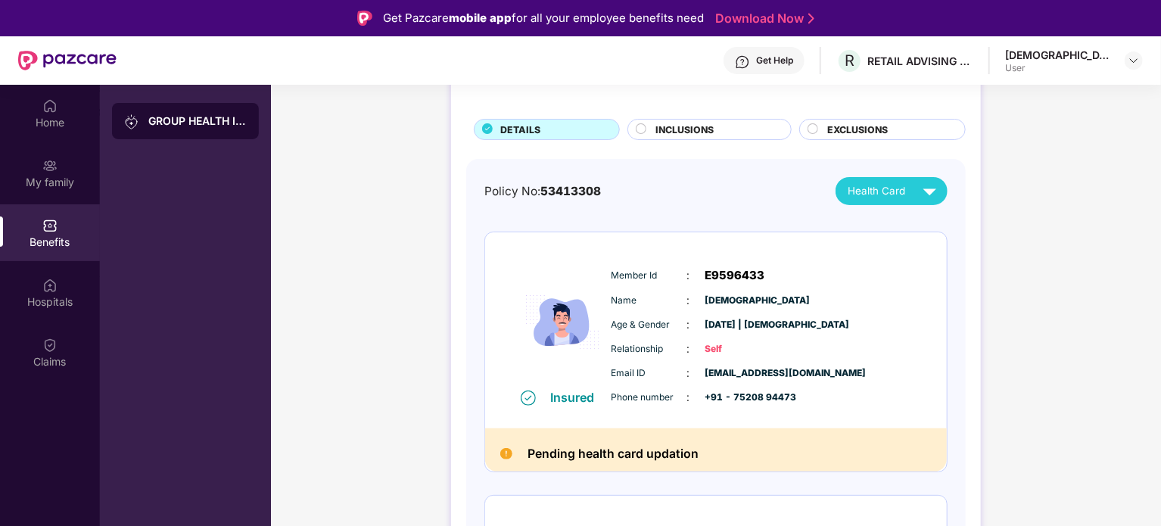
click at [739, 296] on span "[DEMOGRAPHIC_DATA]" at bounding box center [743, 301] width 76 height 14
drag, startPoint x: 739, startPoint y: 296, endPoint x: 632, endPoint y: 282, distance: 107.7
click at [632, 282] on div "Member Id : E9596433 Name : Shri Krishna Age & Gender : 19 Aug 1994 | Male Rela…" at bounding box center [762, 336] width 308 height 154
click at [632, 282] on span "Member Id" at bounding box center [649, 276] width 76 height 14
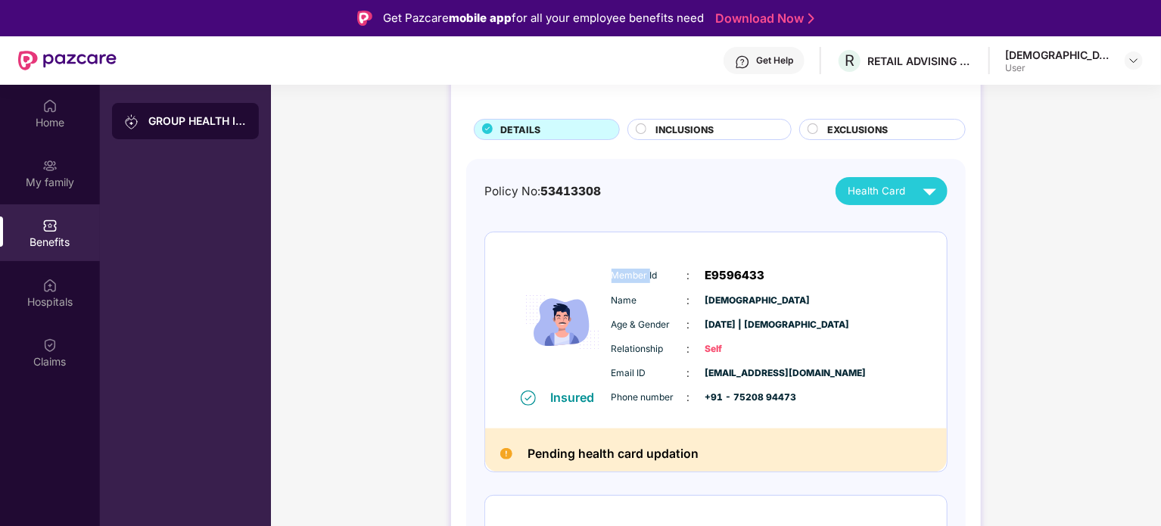
click at [632, 282] on span "Member Id" at bounding box center [649, 276] width 76 height 14
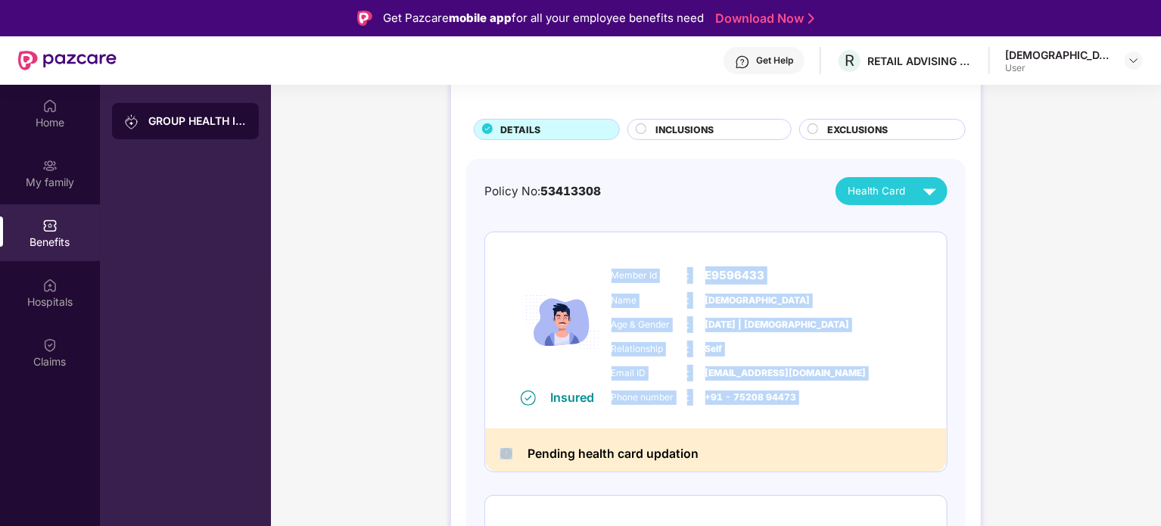
drag, startPoint x: 632, startPoint y: 282, endPoint x: 788, endPoint y: 403, distance: 197.4
click at [788, 403] on div "Member Id : E9596433 Name : Shri Krishna Age & Gender : 19 Aug 1994 | Male Rela…" at bounding box center [762, 336] width 308 height 154
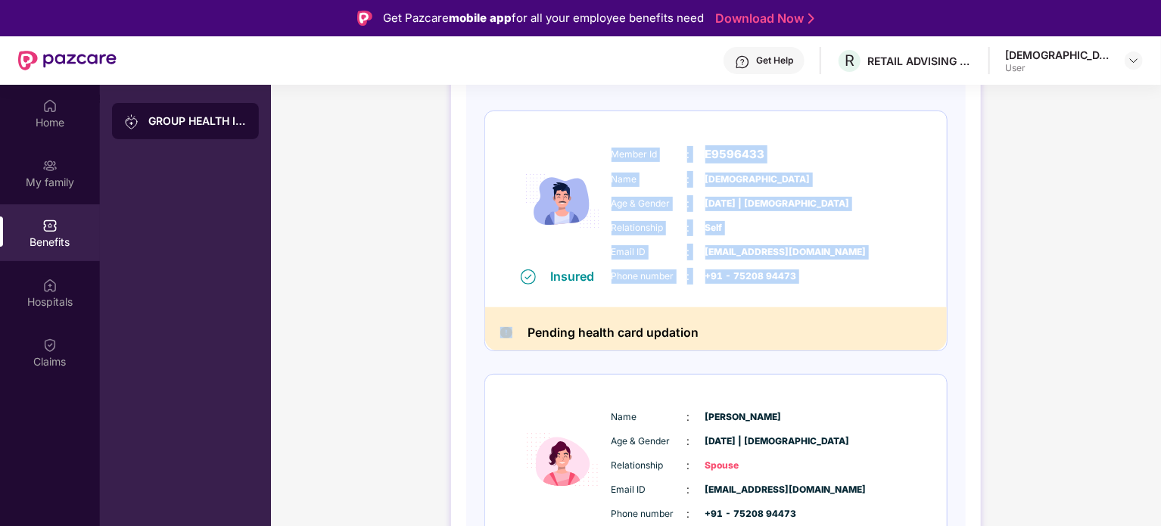
scroll to position [303, 0]
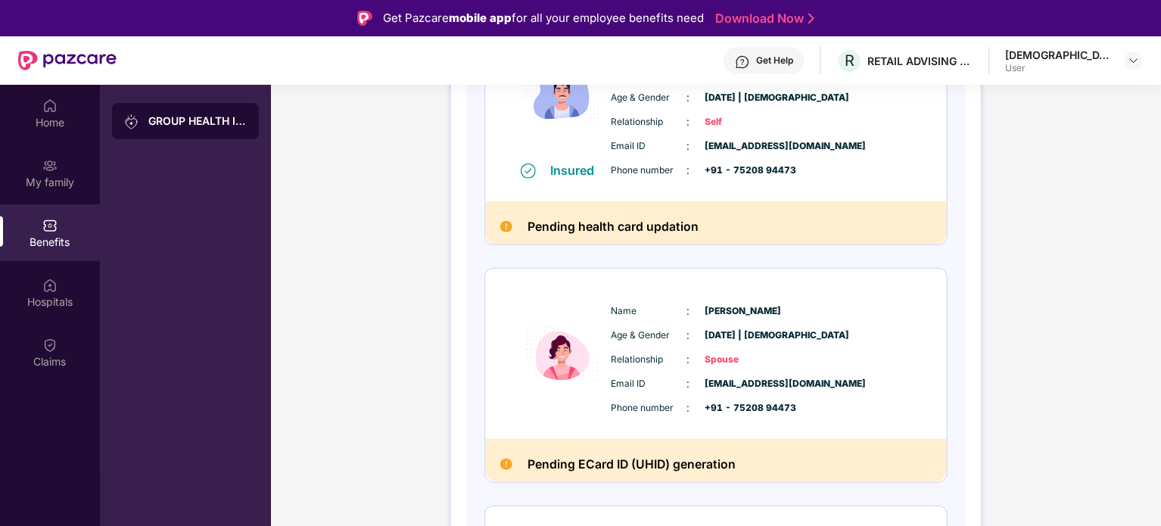
click at [731, 311] on span "[PERSON_NAME]" at bounding box center [743, 311] width 76 height 14
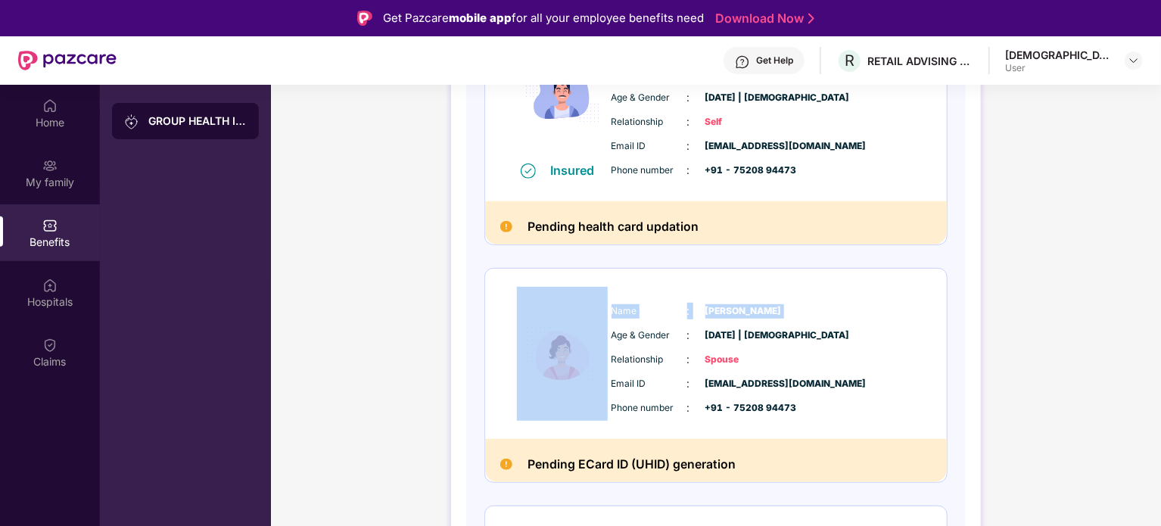
drag, startPoint x: 731, startPoint y: 311, endPoint x: 596, endPoint y: 288, distance: 136.7
click at [596, 288] on div "Name : Kamalesh Age & Gender : 10 July 1996 | Female Relationship : Spouse Emai…" at bounding box center [716, 354] width 462 height 170
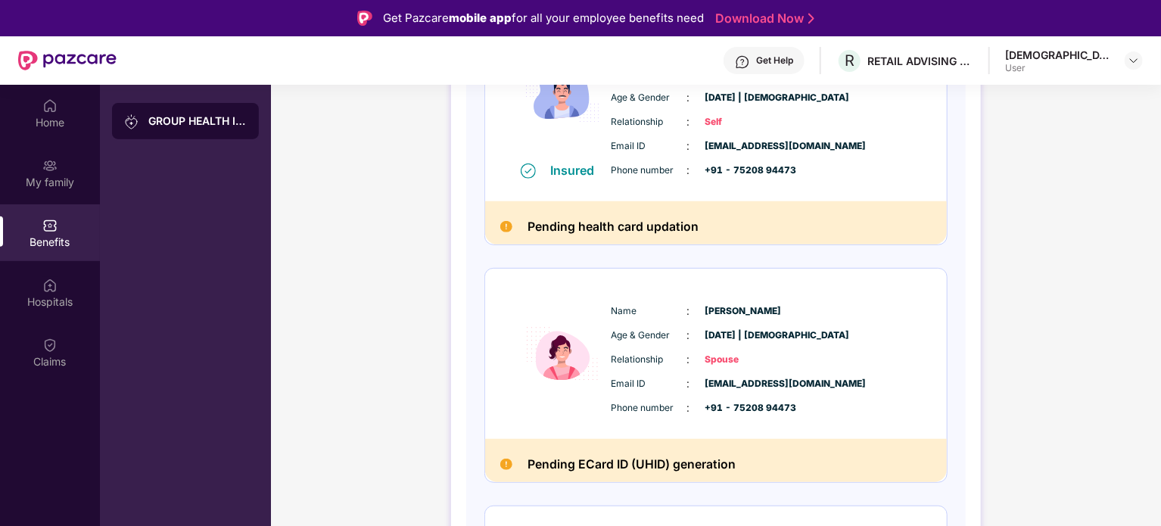
click at [650, 348] on div "Name : Kamalesh Age & Gender : 10 July 1996 | Female Relationship : Spouse Emai…" at bounding box center [762, 359] width 308 height 129
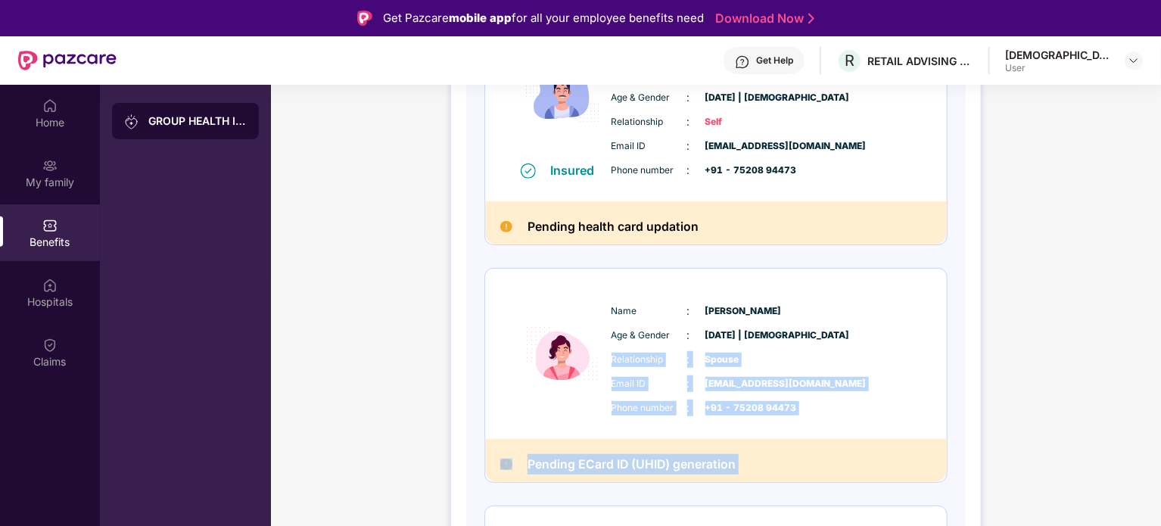
drag, startPoint x: 650, startPoint y: 348, endPoint x: 839, endPoint y: 467, distance: 222.8
click at [839, 467] on div "Name : Kamalesh Age & Gender : 10 July 1996 | Female Relationship : Spouse Emai…" at bounding box center [715, 375] width 463 height 215
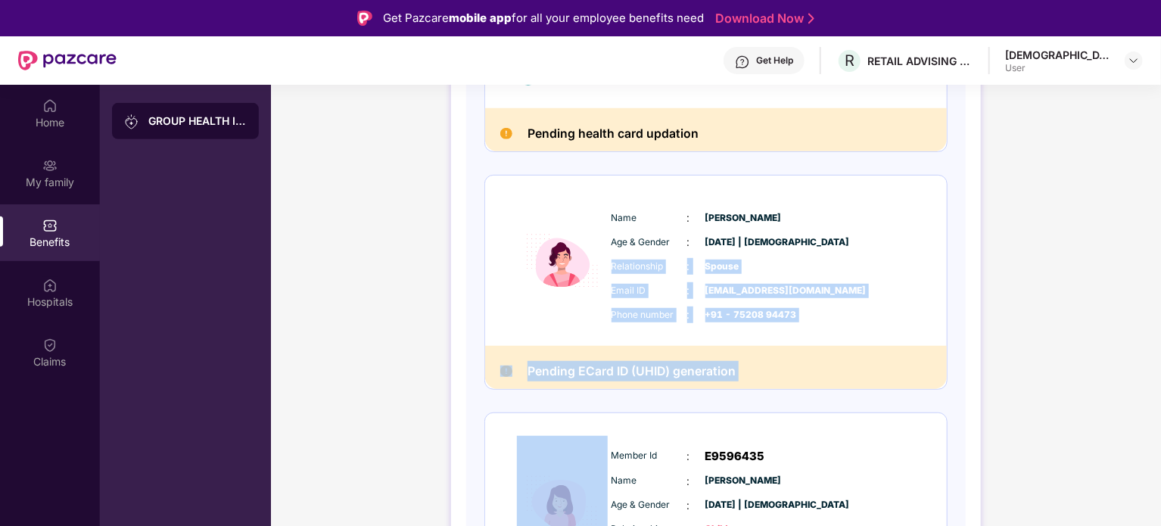
scroll to position [487, 0]
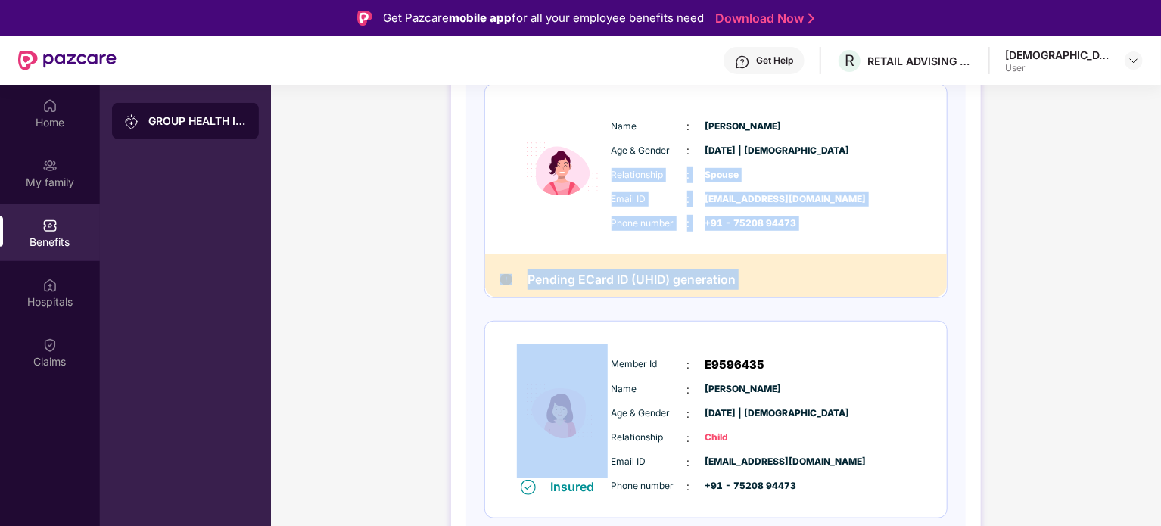
click at [759, 384] on span "[PERSON_NAME]" at bounding box center [743, 389] width 76 height 14
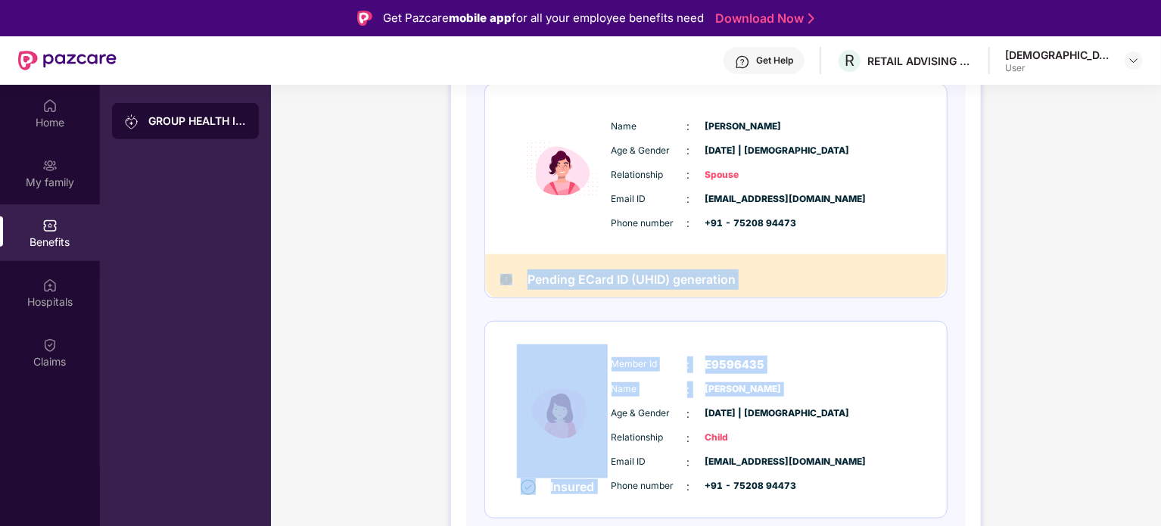
drag, startPoint x: 759, startPoint y: 384, endPoint x: 495, endPoint y: 283, distance: 282.7
click at [495, 283] on div "Insured Member Id : E9596433 Name : Shri Krishna Age & Gender : 19 Aug 1994 | M…" at bounding box center [715, 169] width 463 height 698
click at [495, 283] on div "Pending ECard ID (UHID) generation" at bounding box center [716, 275] width 462 height 43
drag, startPoint x: 495, startPoint y: 283, endPoint x: 785, endPoint y: 296, distance: 290.1
click at [785, 296] on div "Pending ECard ID (UHID) generation" at bounding box center [716, 275] width 462 height 43
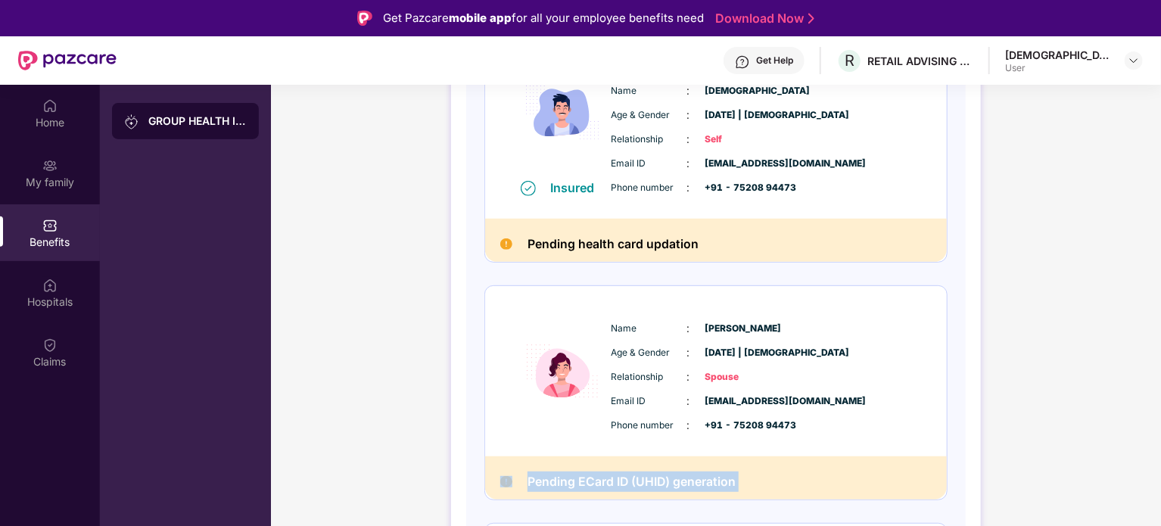
scroll to position [260, 0]
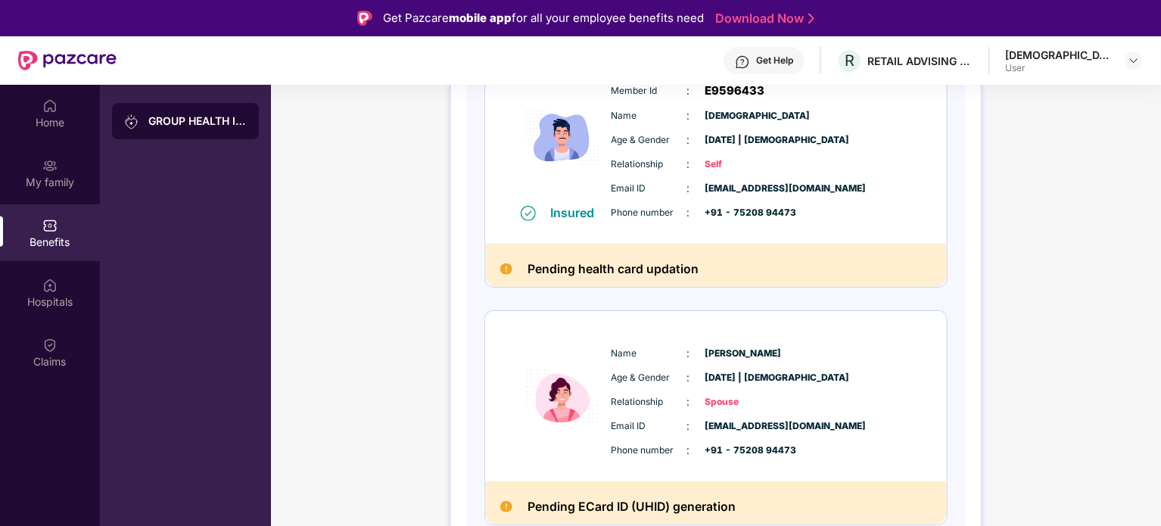
click at [751, 217] on span "+91 - 75208 94473" at bounding box center [743, 213] width 76 height 14
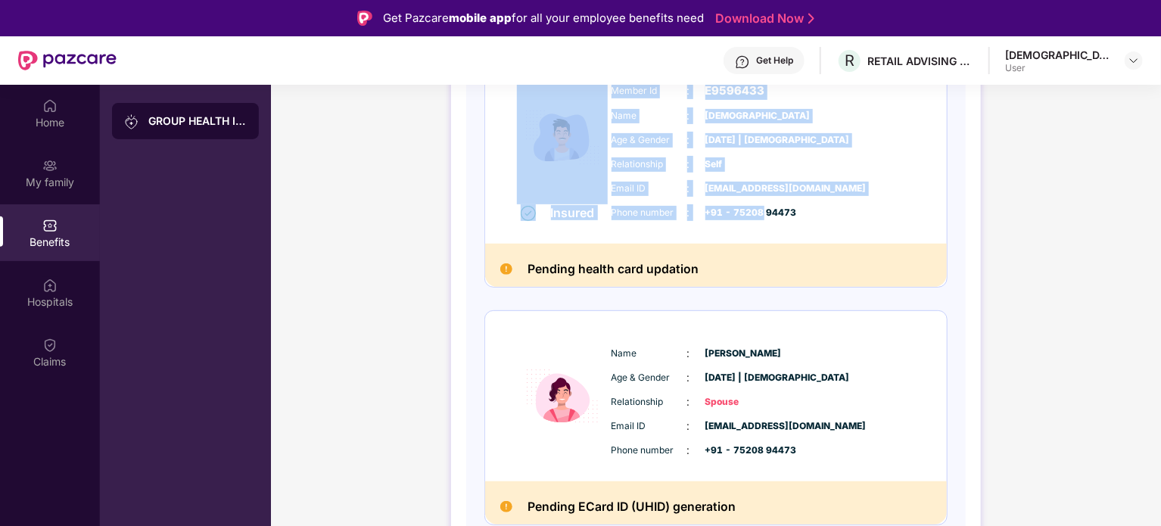
drag, startPoint x: 751, startPoint y: 217, endPoint x: 591, endPoint y: 193, distance: 162.3
click at [591, 193] on div "Insured Member Id : E9596433 Name : Shri Krishna Age & Gender : 19 Aug 1994 | M…" at bounding box center [716, 146] width 462 height 196
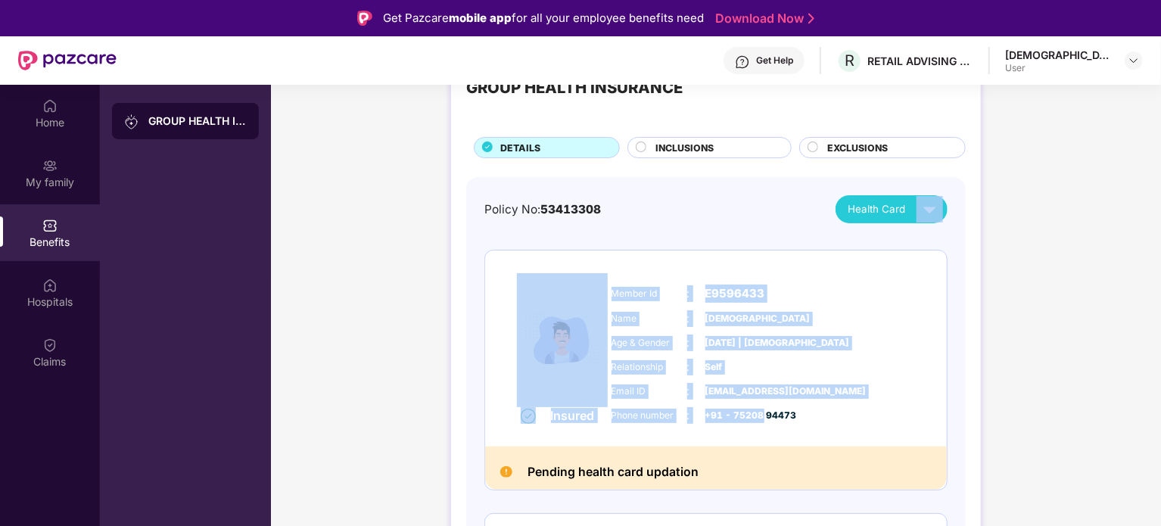
scroll to position [33, 0]
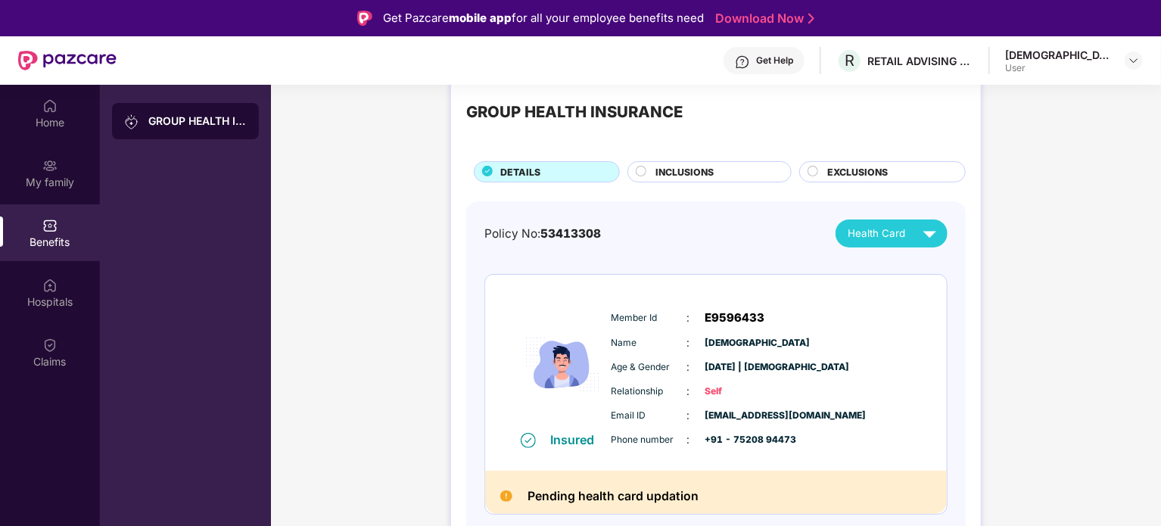
click at [590, 241] on span "53413308" at bounding box center [570, 233] width 61 height 14
drag, startPoint x: 590, startPoint y: 241, endPoint x: 490, endPoint y: 242, distance: 99.2
click at [490, 242] on div "Policy No: 53413308" at bounding box center [542, 234] width 117 height 18
drag, startPoint x: 490, startPoint y: 242, endPoint x: 613, endPoint y: 244, distance: 122.6
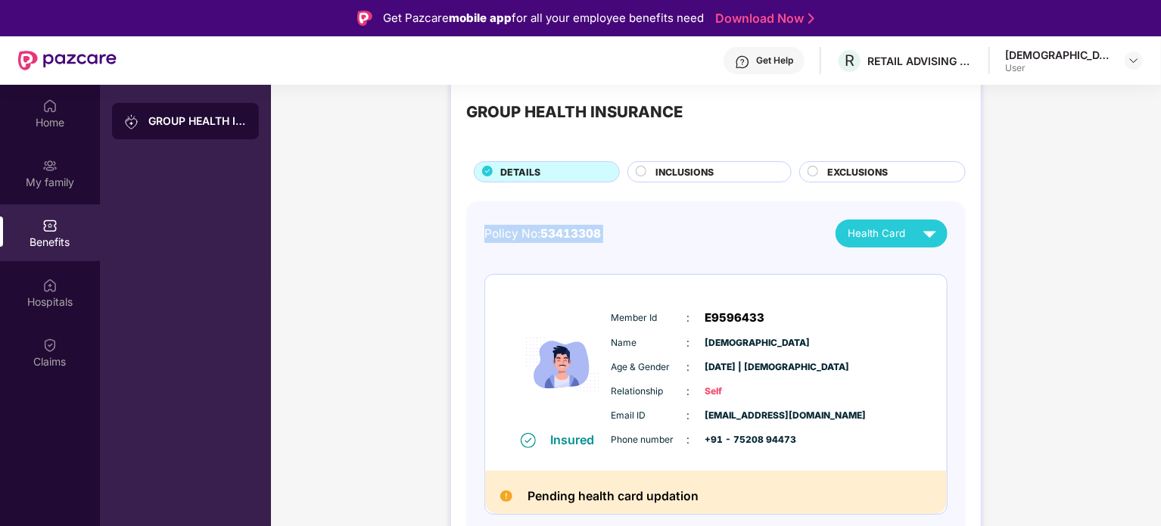
click at [613, 244] on div "Policy No: 53413308 Health Card" at bounding box center [715, 233] width 463 height 28
click at [652, 317] on span "Member Id" at bounding box center [649, 318] width 76 height 14
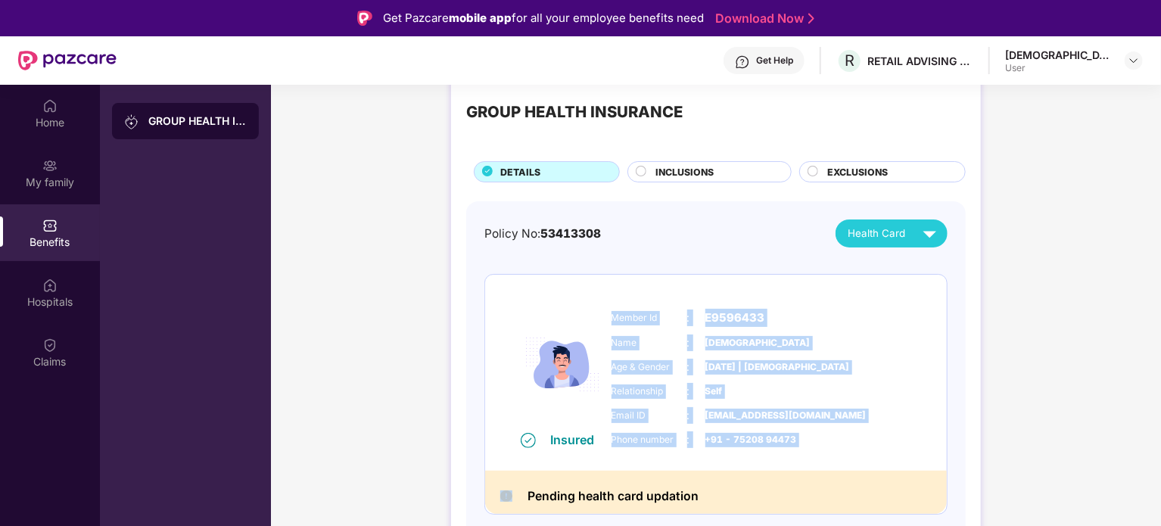
drag, startPoint x: 652, startPoint y: 317, endPoint x: 778, endPoint y: 449, distance: 182.5
click at [778, 449] on div "Member Id : E9596433 Name : Shri Krishna Age & Gender : 19 Aug 1994 | Male Rela…" at bounding box center [762, 378] width 308 height 154
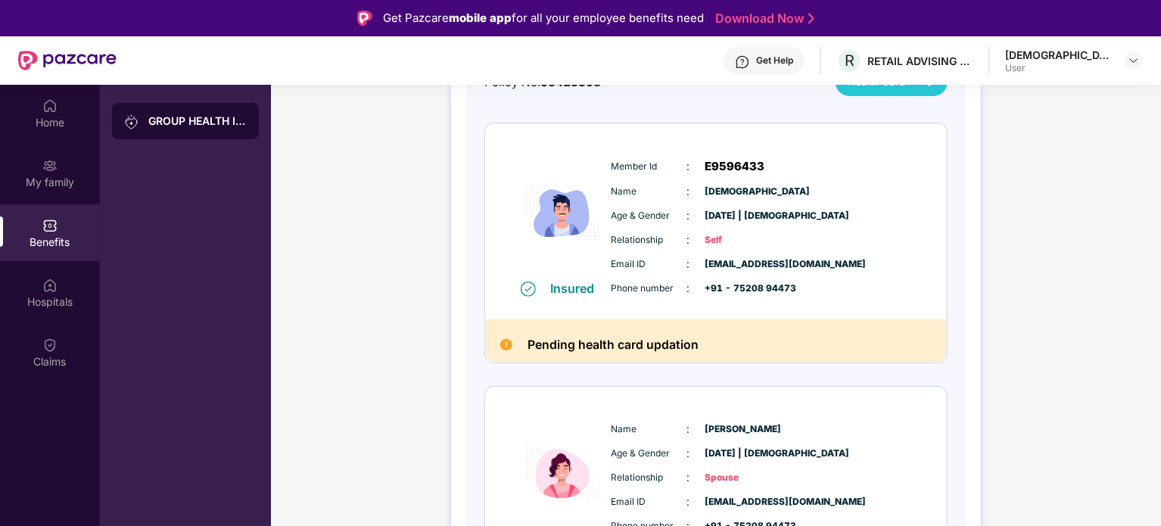
click at [804, 58] on div "Get Help" at bounding box center [763, 60] width 81 height 27
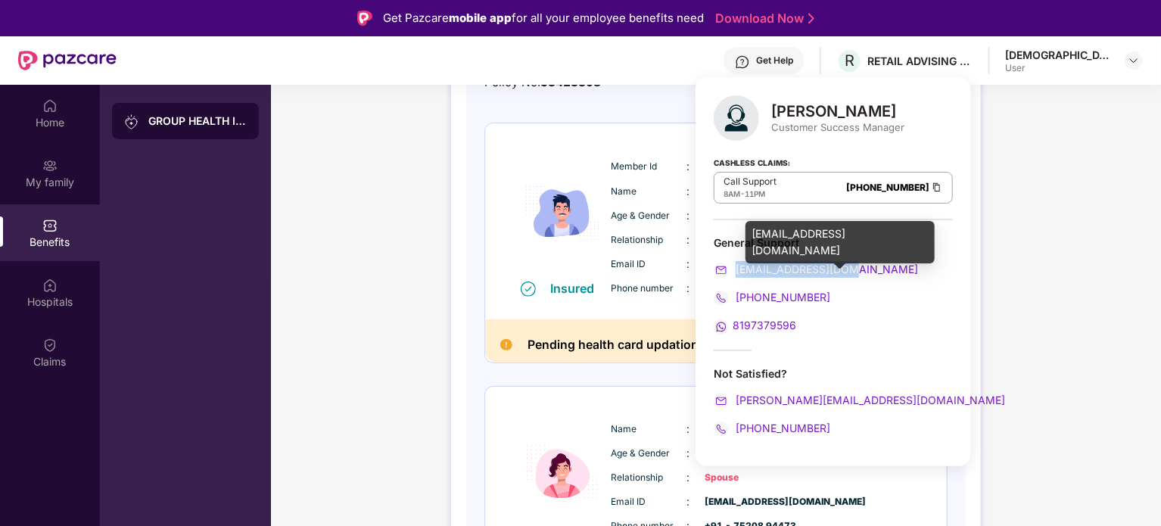
drag, startPoint x: 864, startPoint y: 269, endPoint x: 738, endPoint y: 263, distance: 125.8
click at [738, 263] on div "support@pazcare.com" at bounding box center [833, 269] width 239 height 17
copy span "support@pazcare.com"
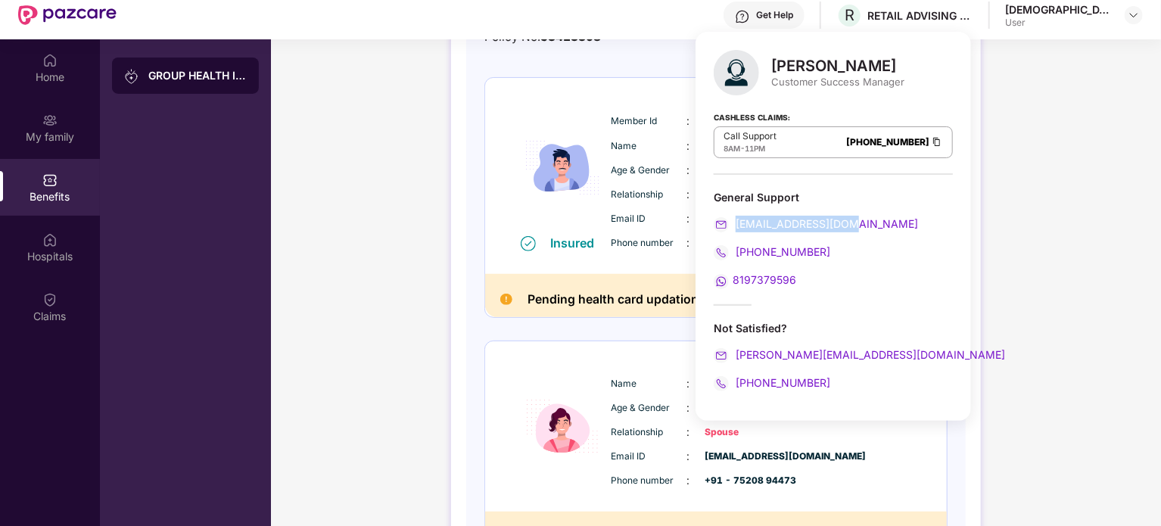
scroll to position [85, 0]
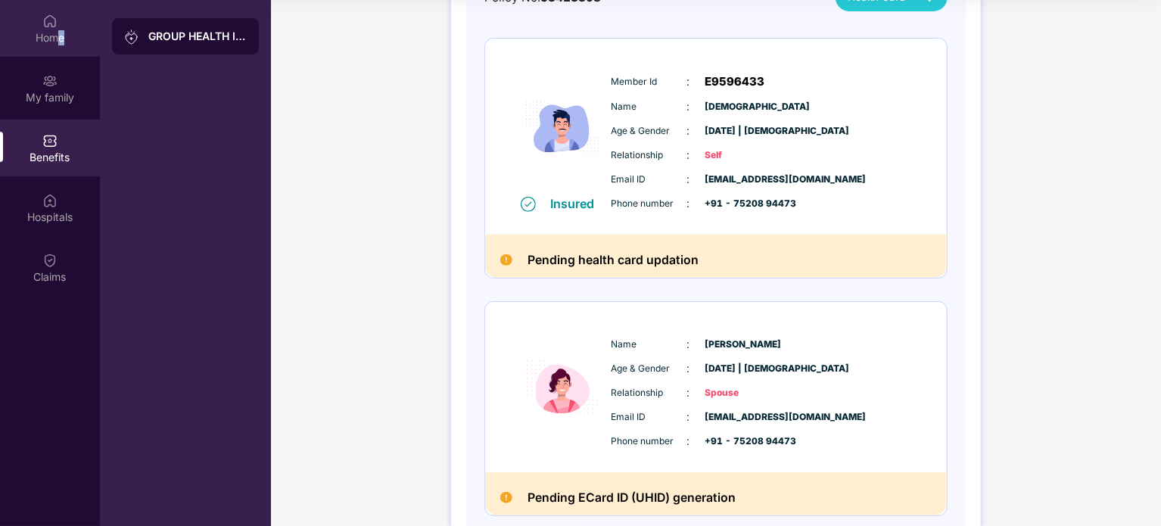
click at [58, 35] on div "Home" at bounding box center [50, 37] width 100 height 15
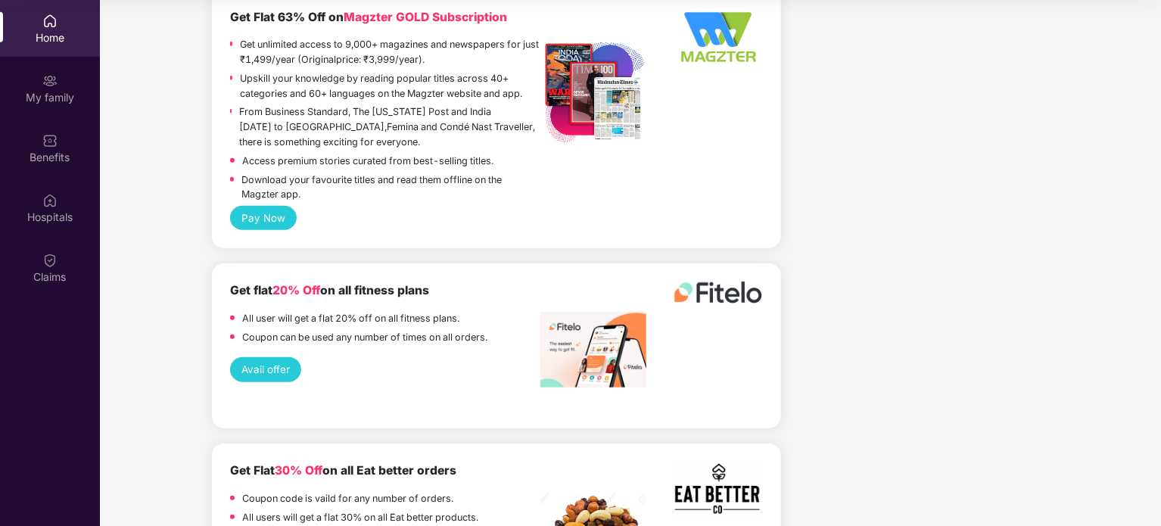
scroll to position [3450, 0]
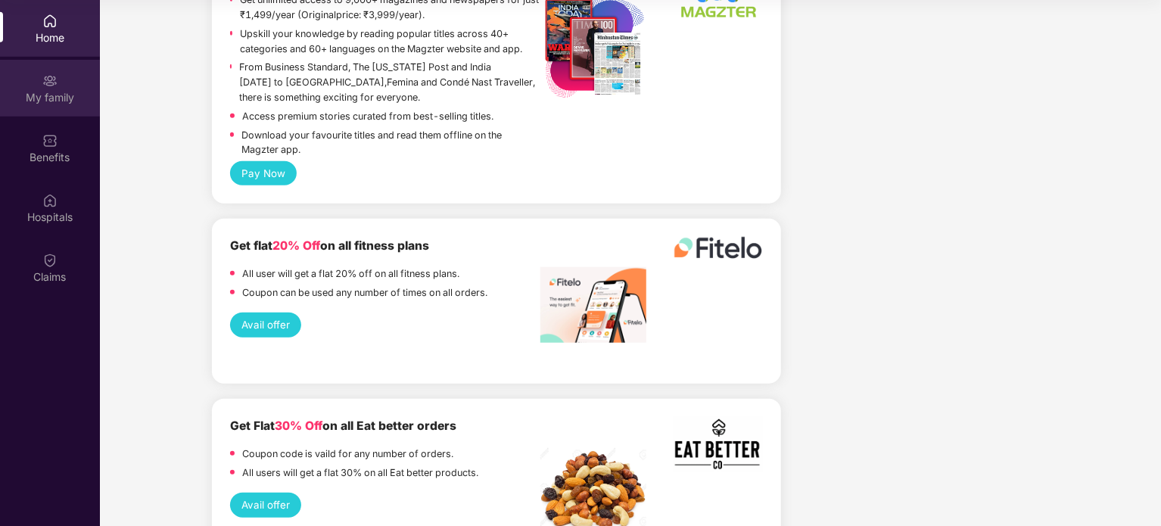
click at [41, 114] on div "My family" at bounding box center [50, 88] width 100 height 57
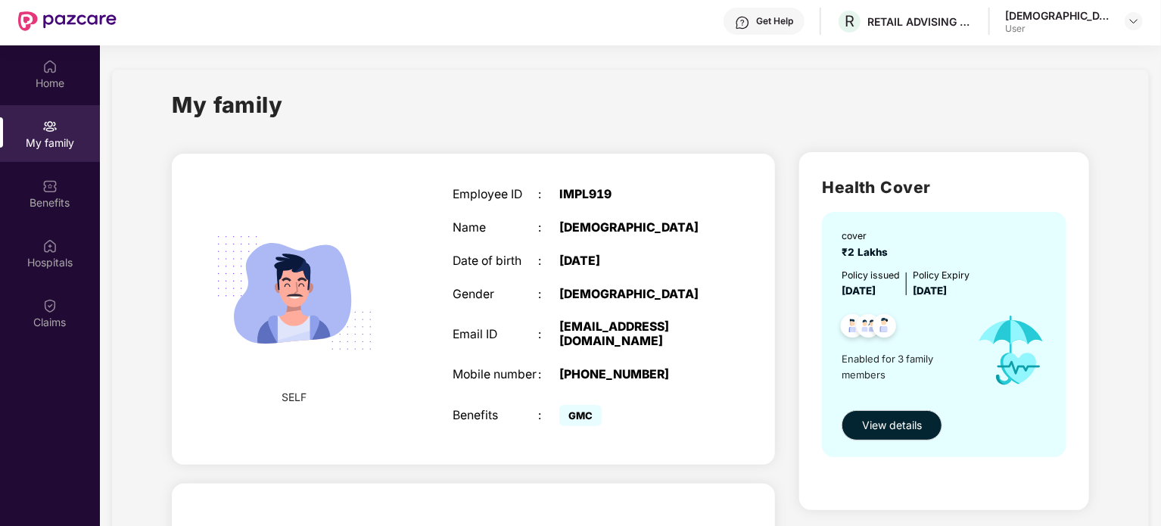
scroll to position [0, 0]
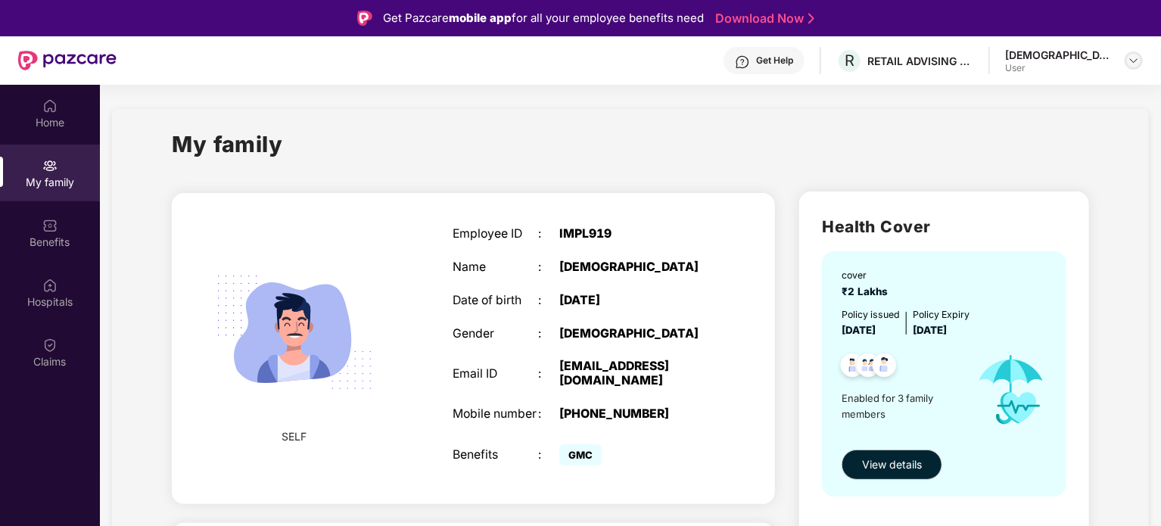
click at [1130, 61] on img at bounding box center [1134, 60] width 12 height 12
click at [1057, 148] on div "User" at bounding box center [1066, 151] width 118 height 12
click at [1057, 148] on div "My family" at bounding box center [630, 153] width 917 height 52
click at [793, 60] on div "Get Help" at bounding box center [774, 60] width 37 height 12
click at [1126, 63] on div at bounding box center [1134, 60] width 18 height 18
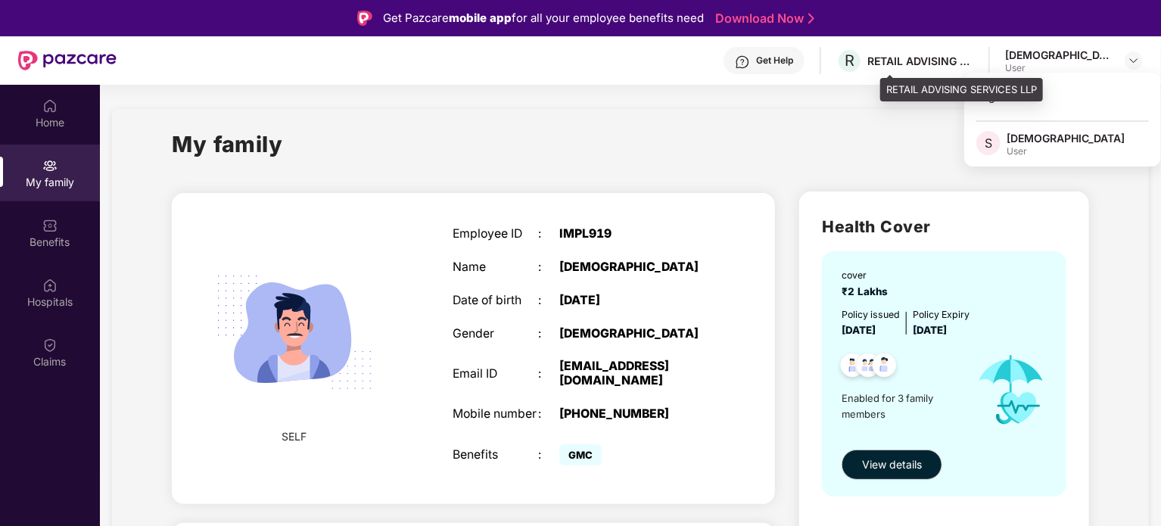
click at [957, 60] on div "RETAIL ADVISING SERVICES LLP" at bounding box center [920, 61] width 106 height 14
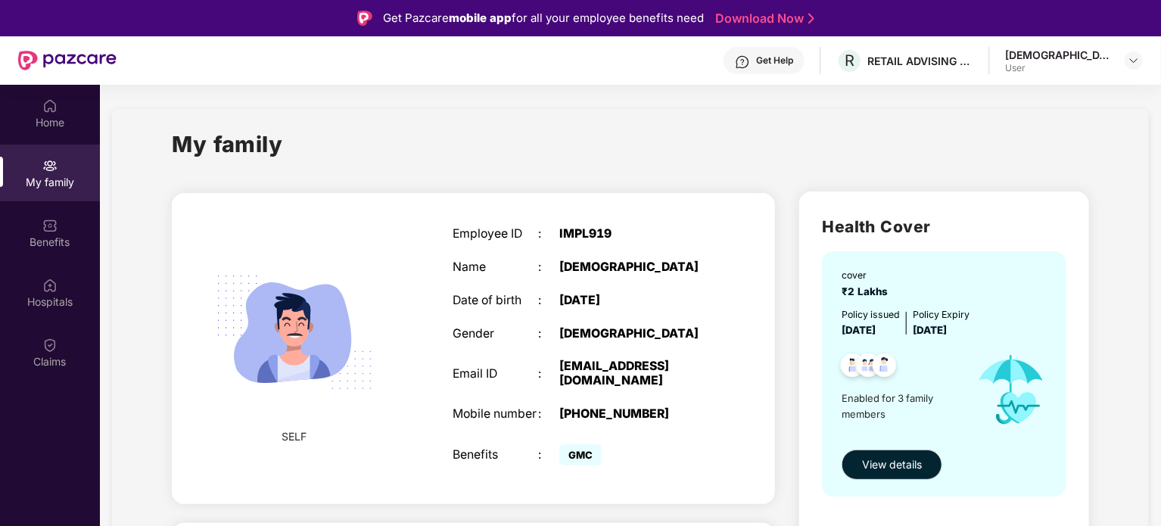
click at [793, 62] on div "Get Help" at bounding box center [774, 60] width 37 height 12
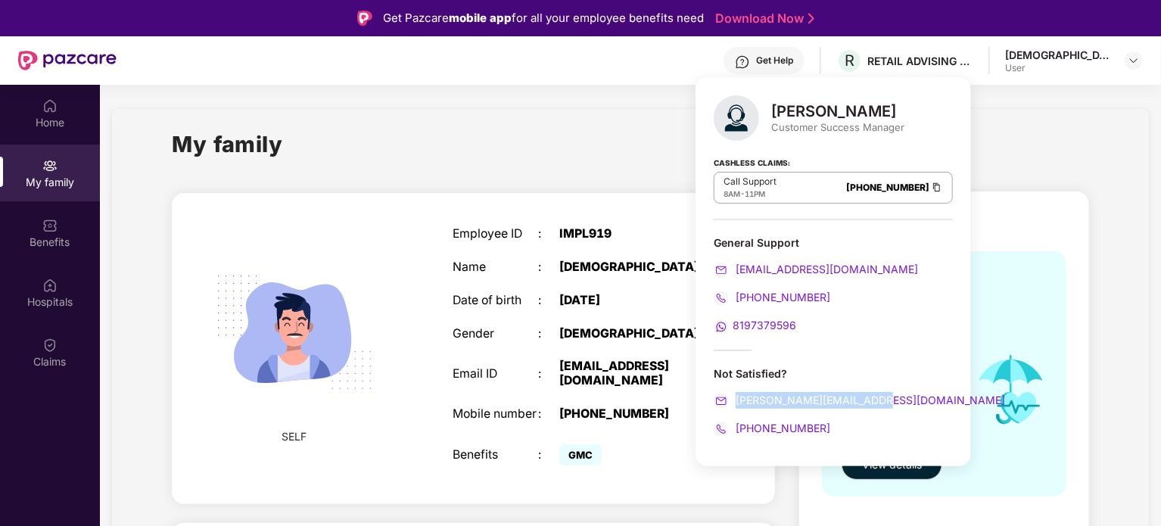
drag, startPoint x: 876, startPoint y: 399, endPoint x: 734, endPoint y: 404, distance: 142.4
click at [734, 404] on div "harshal.bedi@pazcare.com" at bounding box center [833, 400] width 239 height 17
click at [737, 378] on div "Not Satisfied?" at bounding box center [833, 373] width 239 height 14
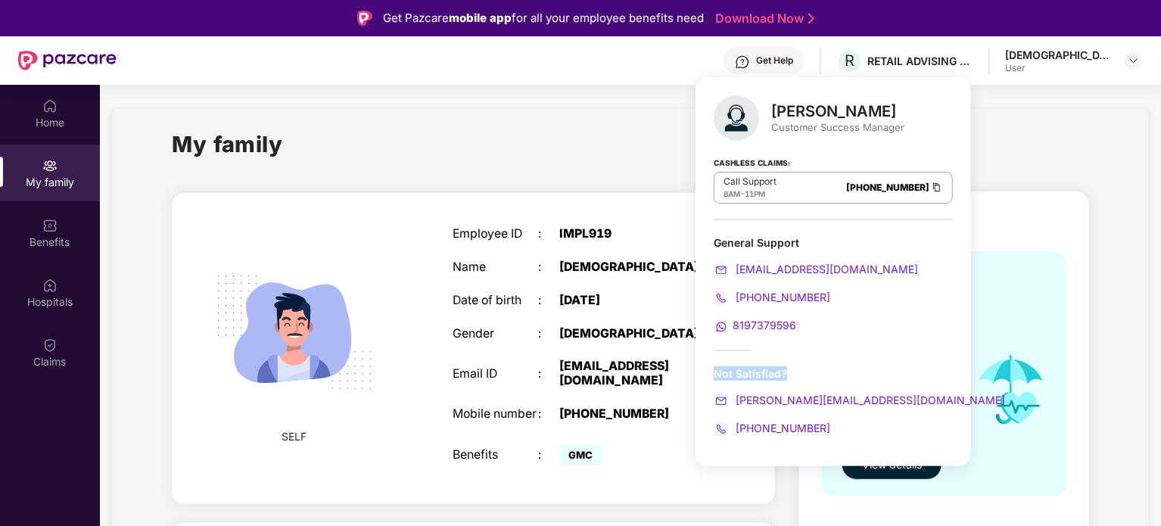
click at [737, 378] on div "Not Satisfied?" at bounding box center [833, 373] width 239 height 14
click at [733, 377] on div "Not Satisfied?" at bounding box center [833, 373] width 239 height 14
click at [734, 376] on div "Not Satisfied?" at bounding box center [833, 373] width 239 height 14
click at [579, 238] on div "IMPL919" at bounding box center [634, 234] width 150 height 14
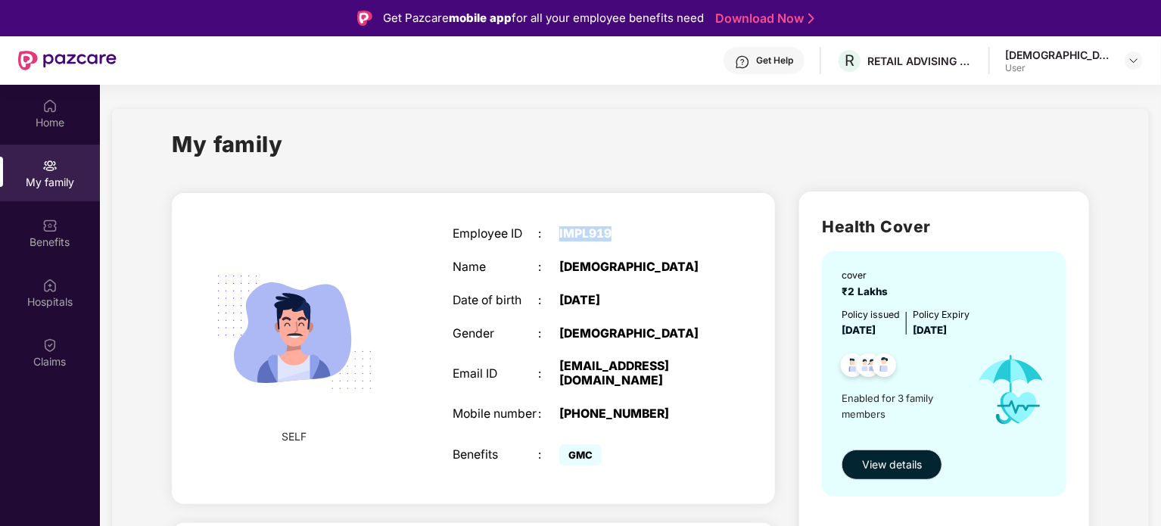
click at [579, 238] on div "IMPL919" at bounding box center [634, 234] width 150 height 14
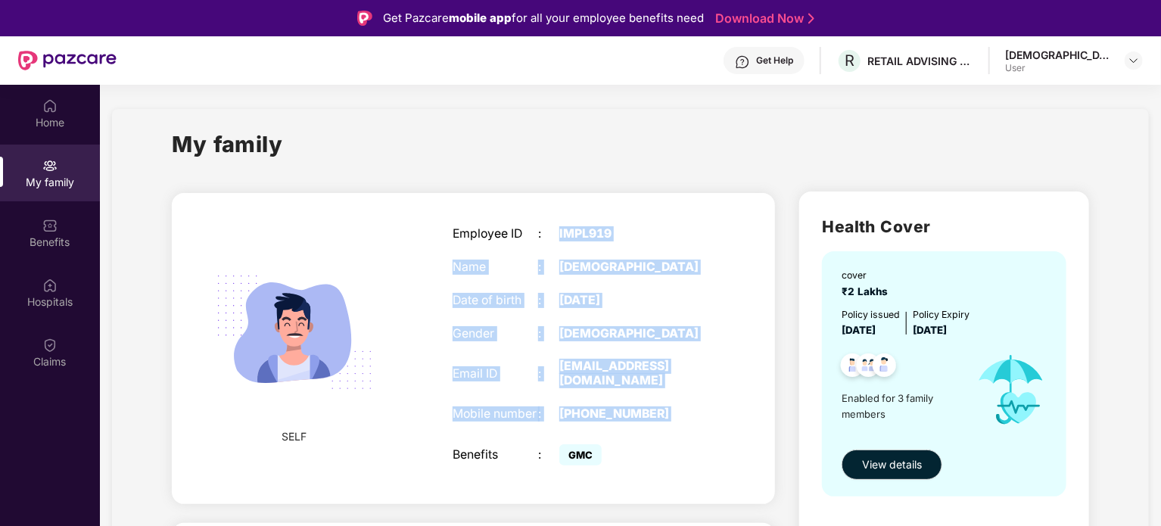
drag, startPoint x: 579, startPoint y: 238, endPoint x: 646, endPoint y: 417, distance: 190.6
click at [646, 417] on div "Employee ID : IMPL919 Name : Shri Krishna Date of birth : 19 Aug 1994 Gender : …" at bounding box center [580, 348] width 287 height 280
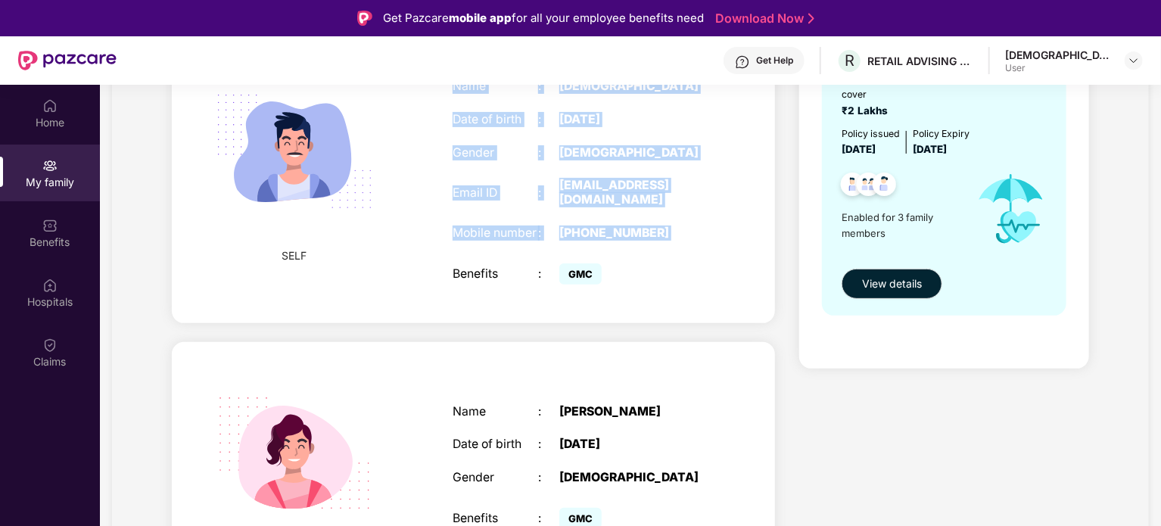
scroll to position [47, 0]
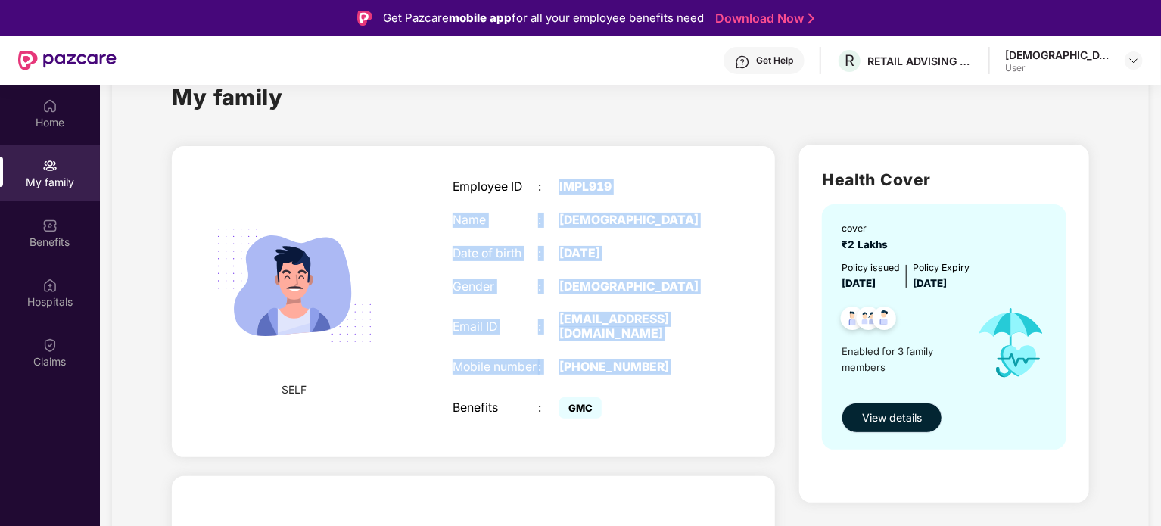
click at [889, 403] on button "View details" at bounding box center [892, 418] width 101 height 30
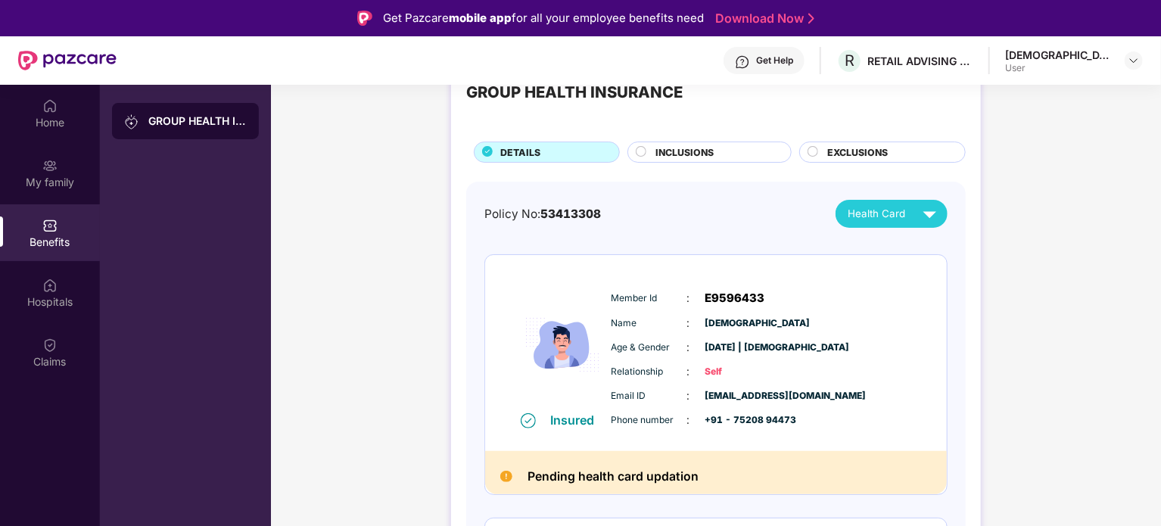
scroll to position [227, 0]
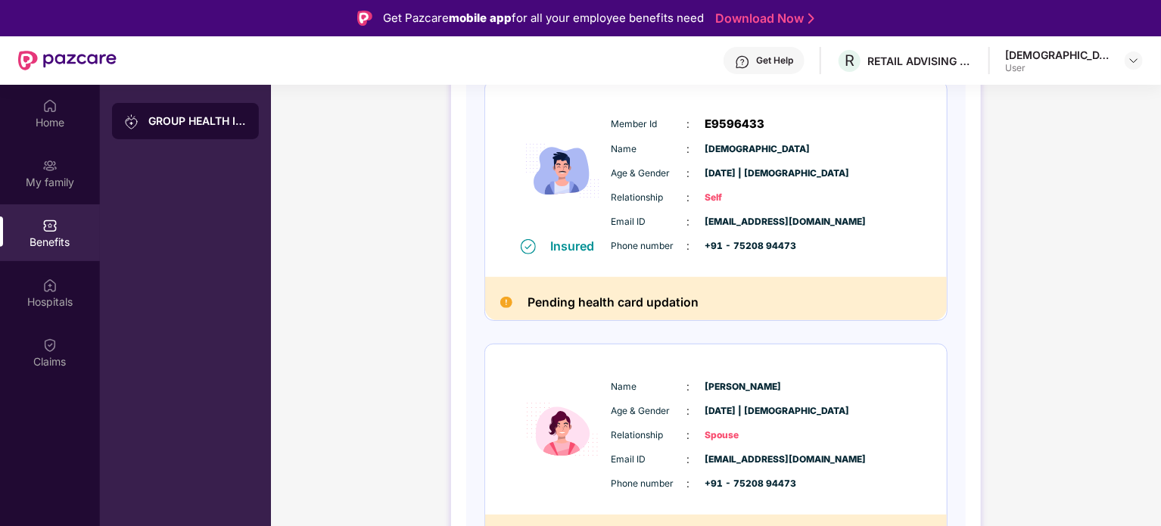
click at [617, 301] on h2 "Pending health card updation" at bounding box center [612, 302] width 171 height 20
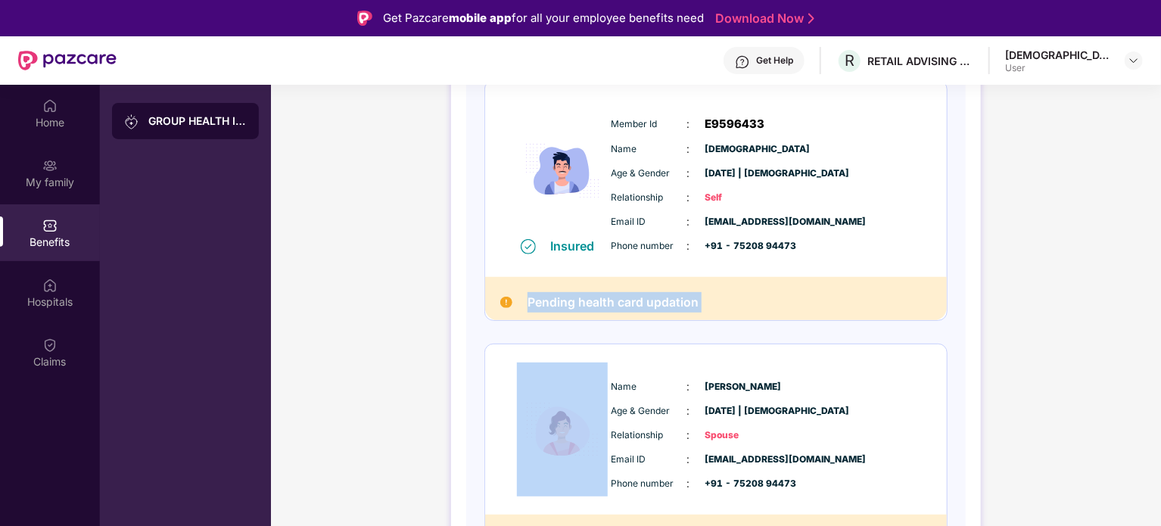
click at [617, 301] on h2 "Pending health card updation" at bounding box center [612, 302] width 171 height 20
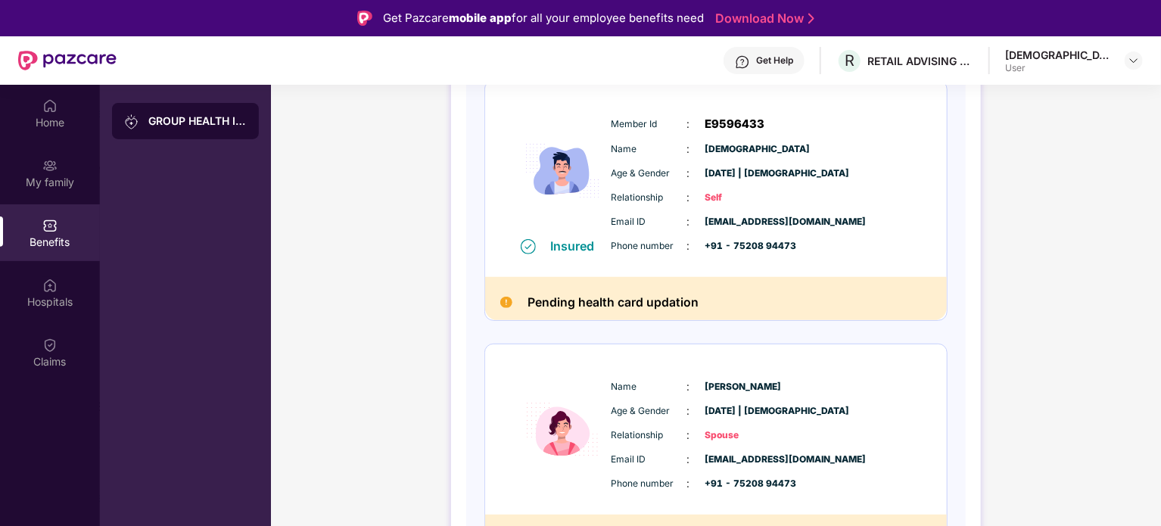
click at [724, 227] on span "[EMAIL_ADDRESS][DOMAIN_NAME]" at bounding box center [743, 222] width 76 height 14
drag, startPoint x: 724, startPoint y: 227, endPoint x: 672, endPoint y: 256, distance: 59.6
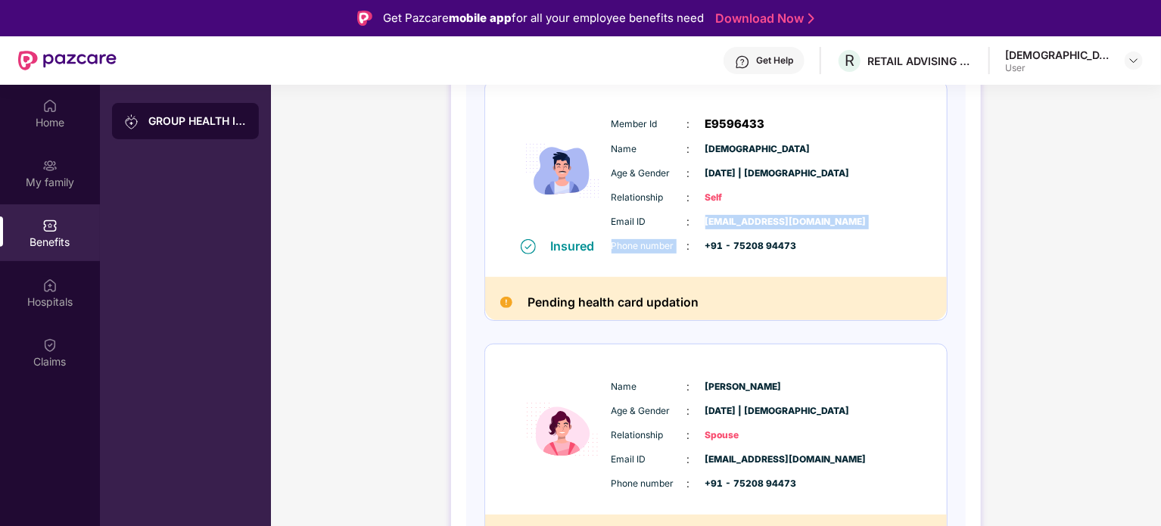
click at [672, 256] on div "Member Id : E9596433 Name : Shri Krishna Age & Gender : 19 Aug 1994 | Male Rela…" at bounding box center [762, 184] width 308 height 154
click at [621, 205] on div "Relationship : Self" at bounding box center [761, 197] width 300 height 17
click at [621, 203] on span "Relationship" at bounding box center [649, 198] width 76 height 14
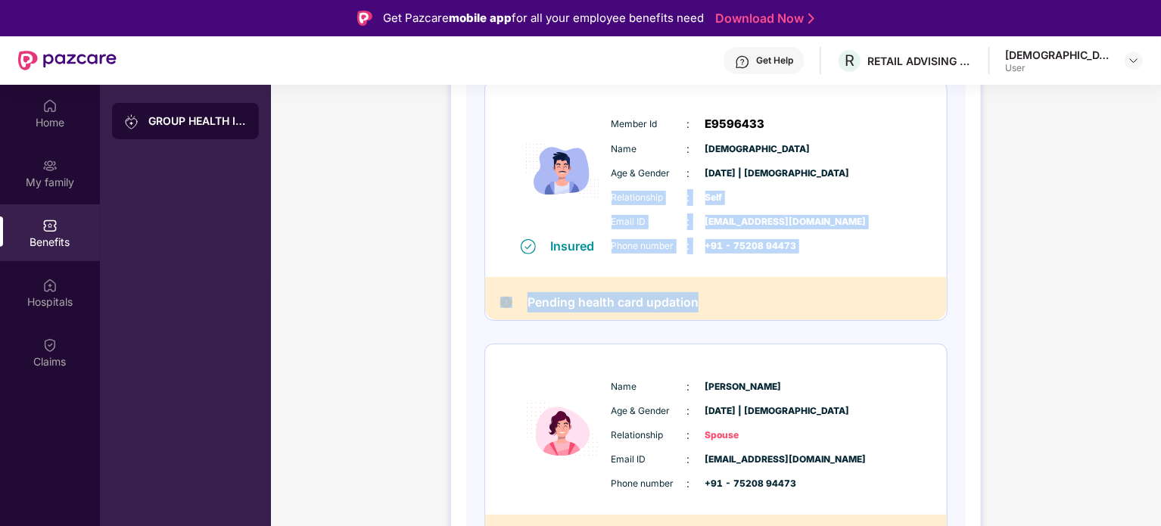
drag, startPoint x: 621, startPoint y: 203, endPoint x: 674, endPoint y: 310, distance: 119.8
click at [674, 310] on div "Insured Member Id : E9596433 Name : Shri Krishna Age & Gender : 19 Aug 1994 | M…" at bounding box center [715, 200] width 463 height 241
click at [661, 304] on h2 "Pending health card updation" at bounding box center [612, 302] width 171 height 20
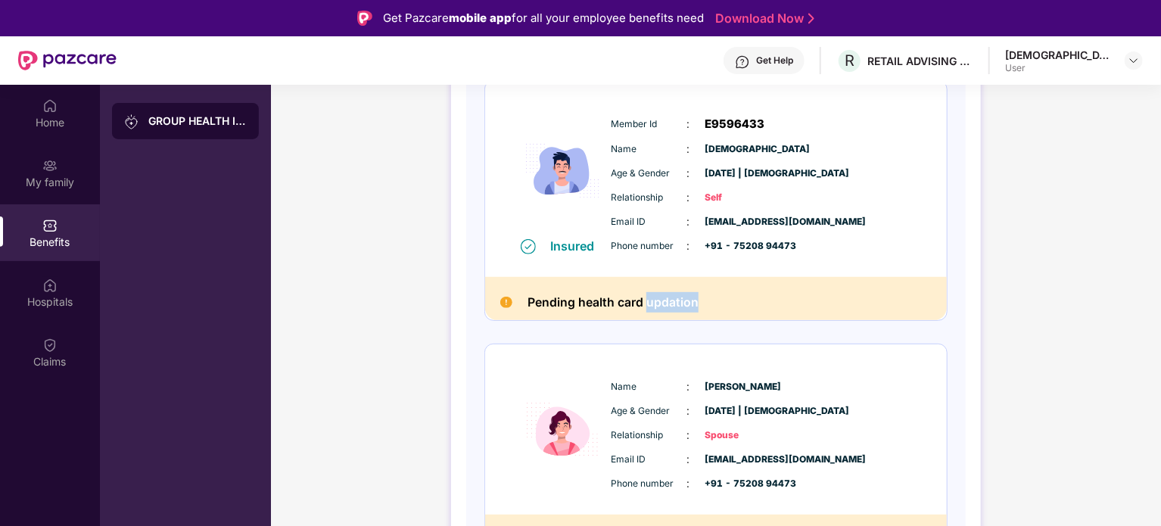
click at [661, 304] on h2 "Pending health card updation" at bounding box center [612, 302] width 171 height 20
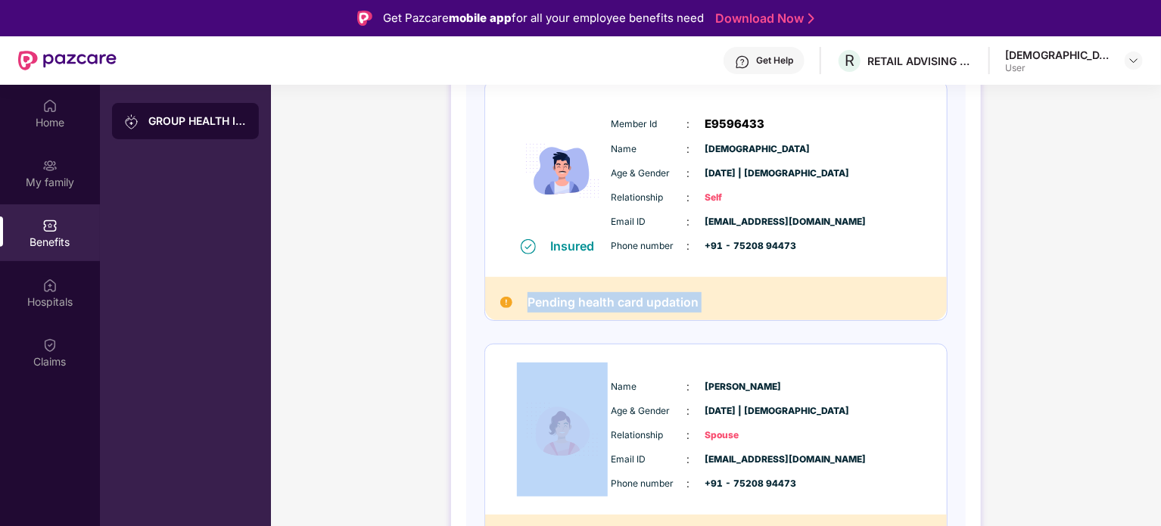
click at [661, 304] on h2 "Pending health card updation" at bounding box center [612, 302] width 171 height 20
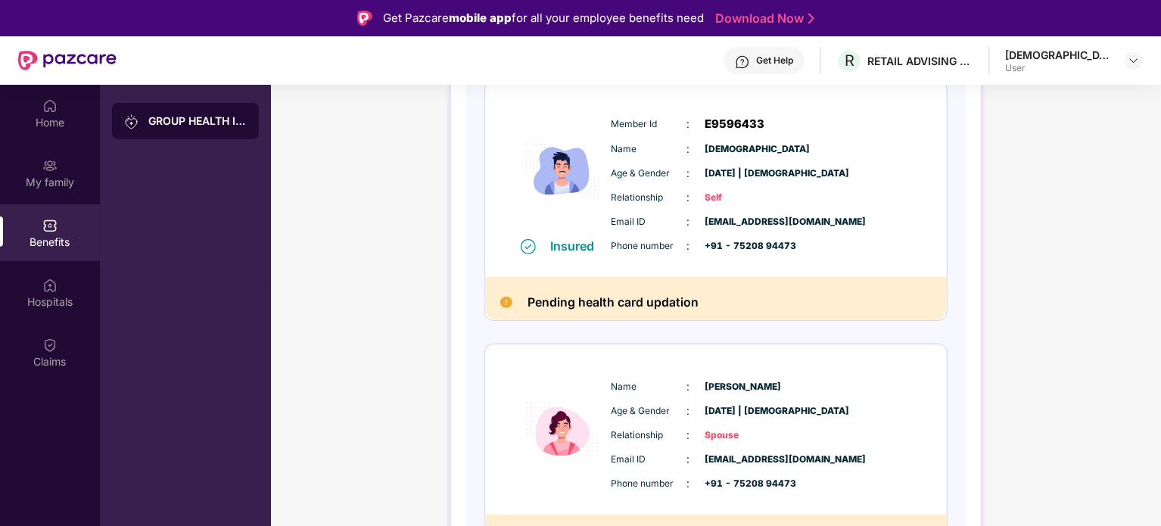
click at [732, 120] on span "E9596433" at bounding box center [735, 124] width 60 height 18
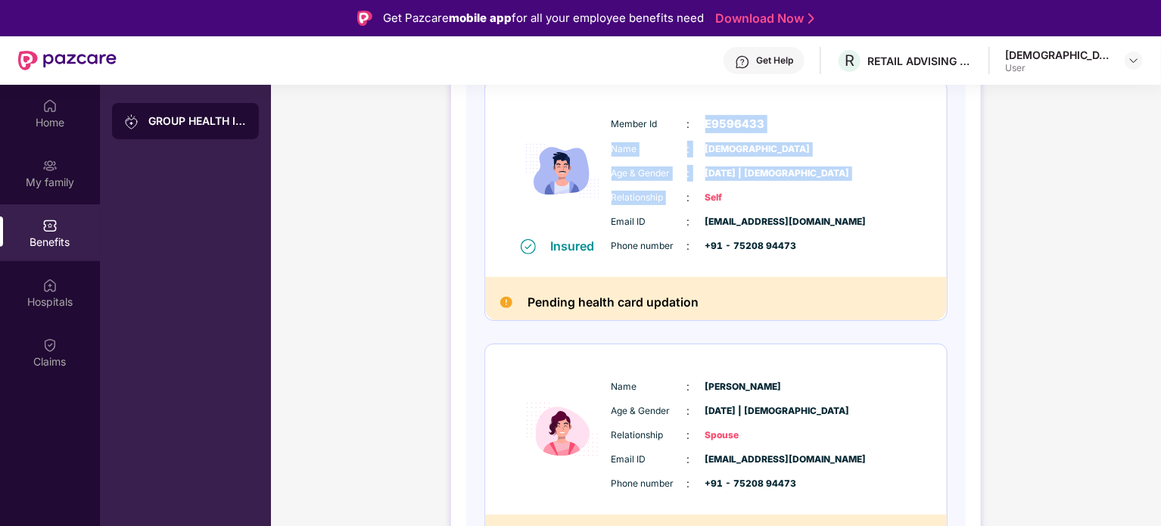
drag, startPoint x: 732, startPoint y: 120, endPoint x: 627, endPoint y: 199, distance: 131.4
click at [627, 199] on div "Member Id : E9596433 Name : Shri Krishna Age & Gender : 19 Aug 1994 | Male Rela…" at bounding box center [762, 184] width 308 height 154
click at [627, 199] on span "Relationship" at bounding box center [649, 198] width 76 height 14
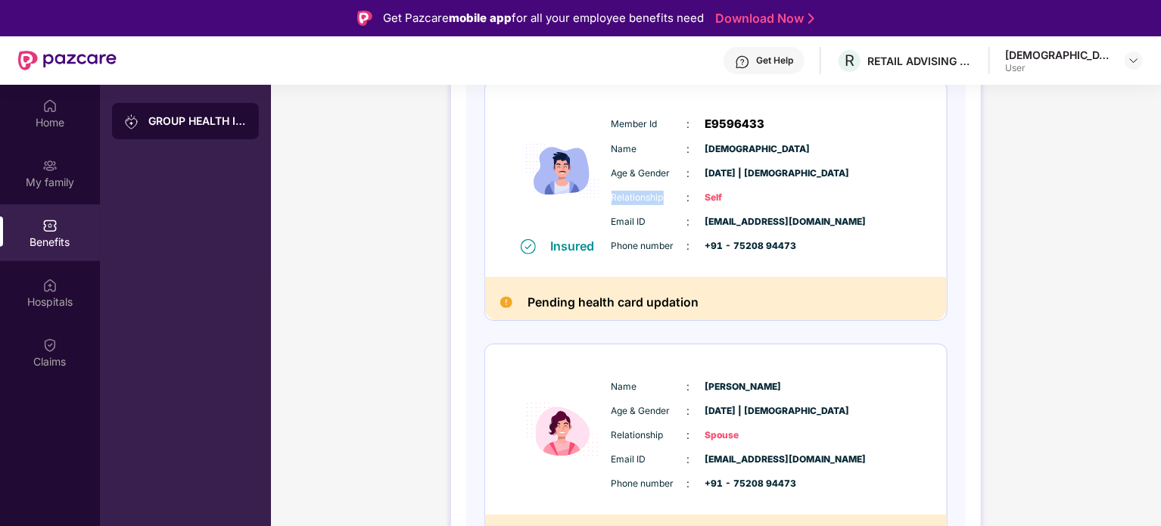
click at [627, 199] on span "Relationship" at bounding box center [649, 198] width 76 height 14
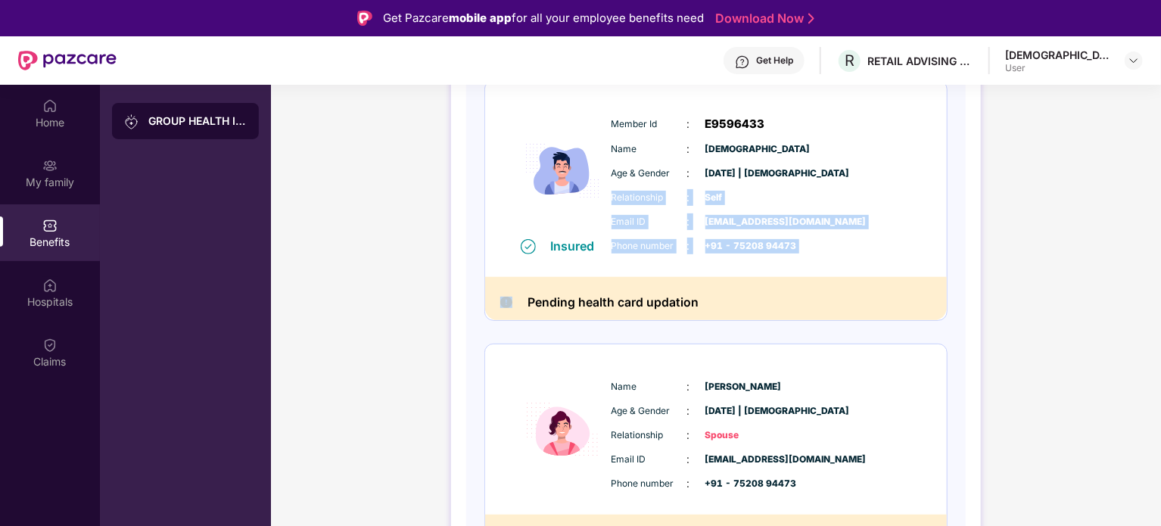
drag, startPoint x: 627, startPoint y: 199, endPoint x: 874, endPoint y: 255, distance: 253.7
click at [874, 255] on div "Member Id : E9596433 Name : Shri Krishna Age & Gender : 19 Aug 1994 | Male Rela…" at bounding box center [762, 184] width 308 height 154
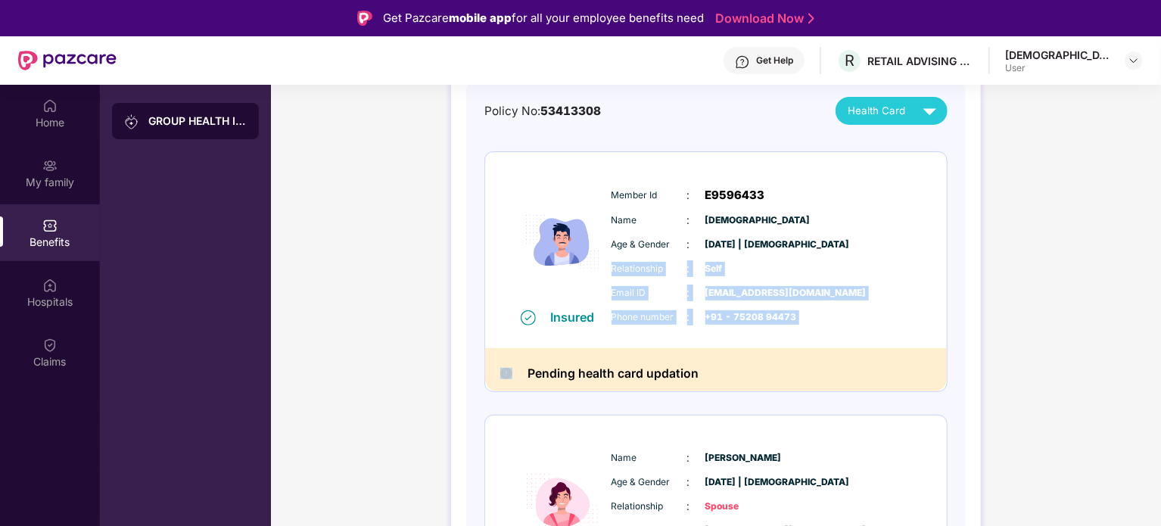
scroll to position [76, 0]
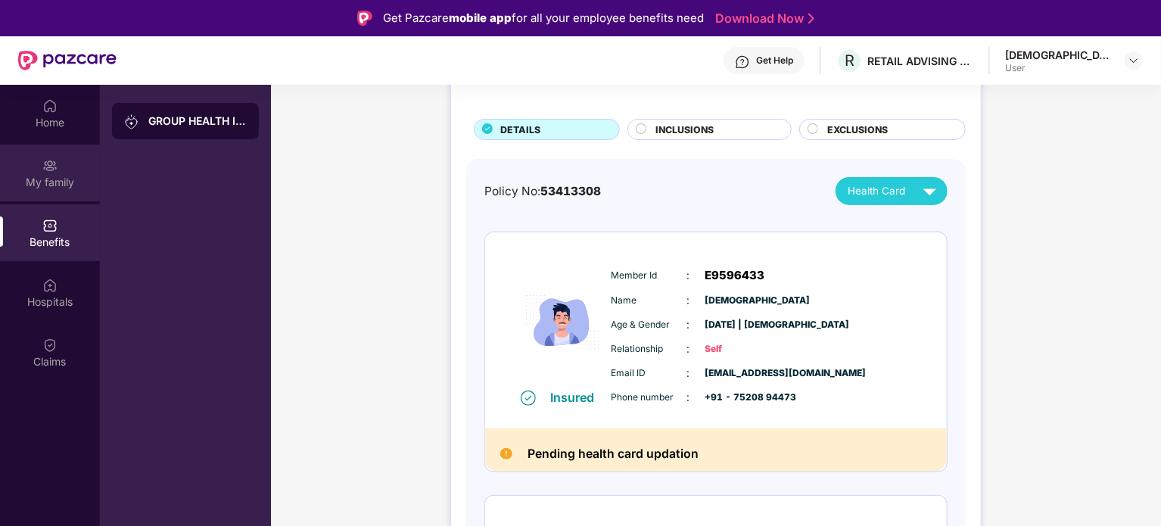
click at [89, 157] on div "My family" at bounding box center [50, 173] width 100 height 57
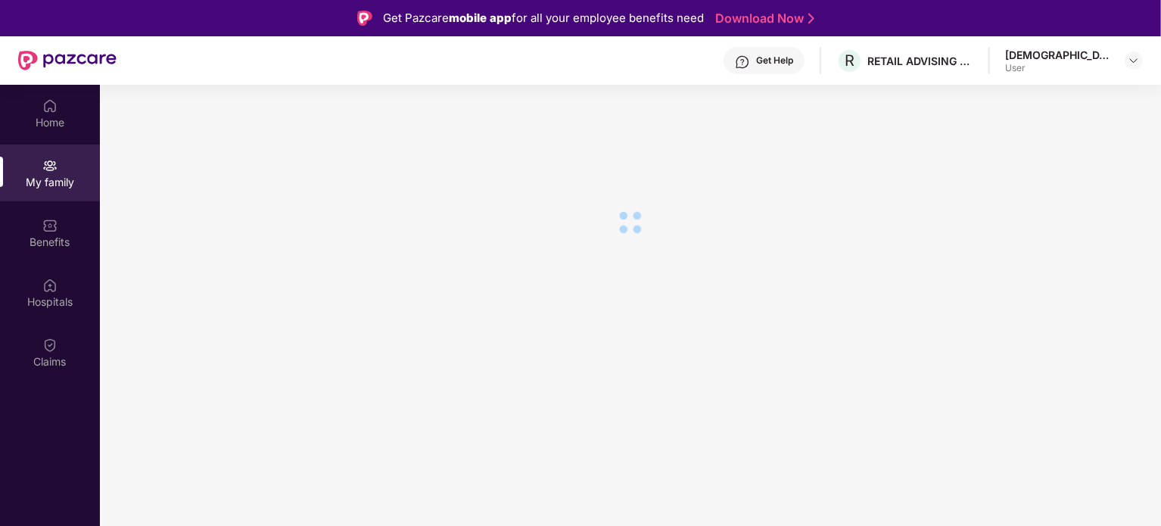
scroll to position [0, 0]
click at [58, 118] on div "Home" at bounding box center [50, 122] width 100 height 15
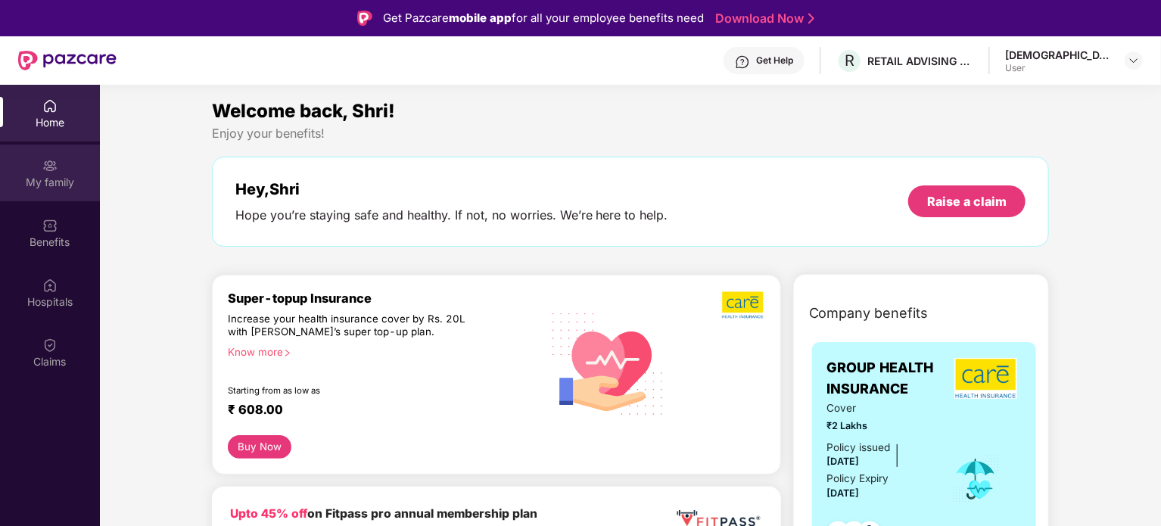
click at [54, 172] on img at bounding box center [49, 165] width 15 height 15
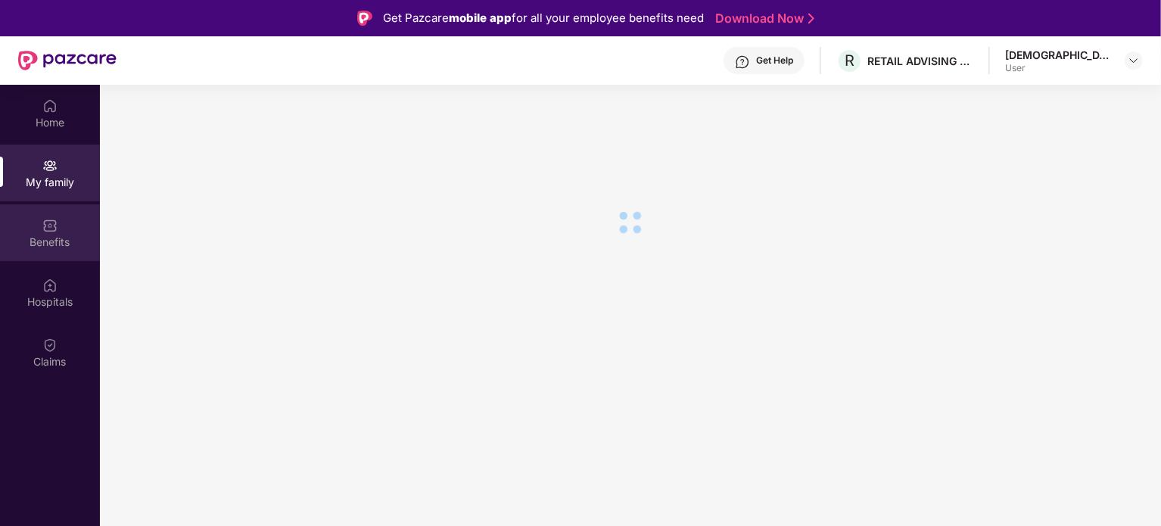
click at [61, 235] on div "Benefits" at bounding box center [50, 242] width 100 height 15
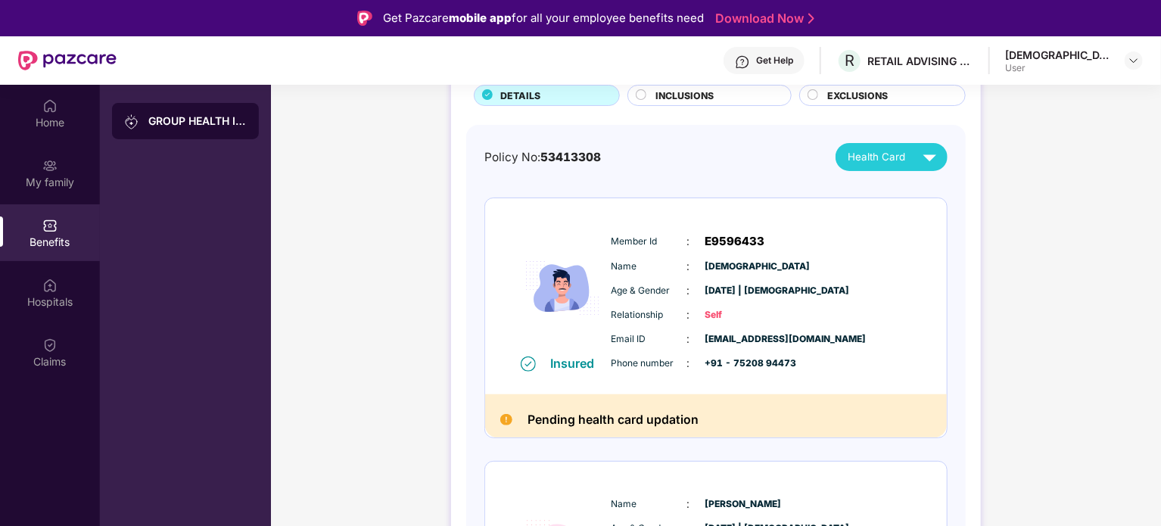
scroll to position [378, 0]
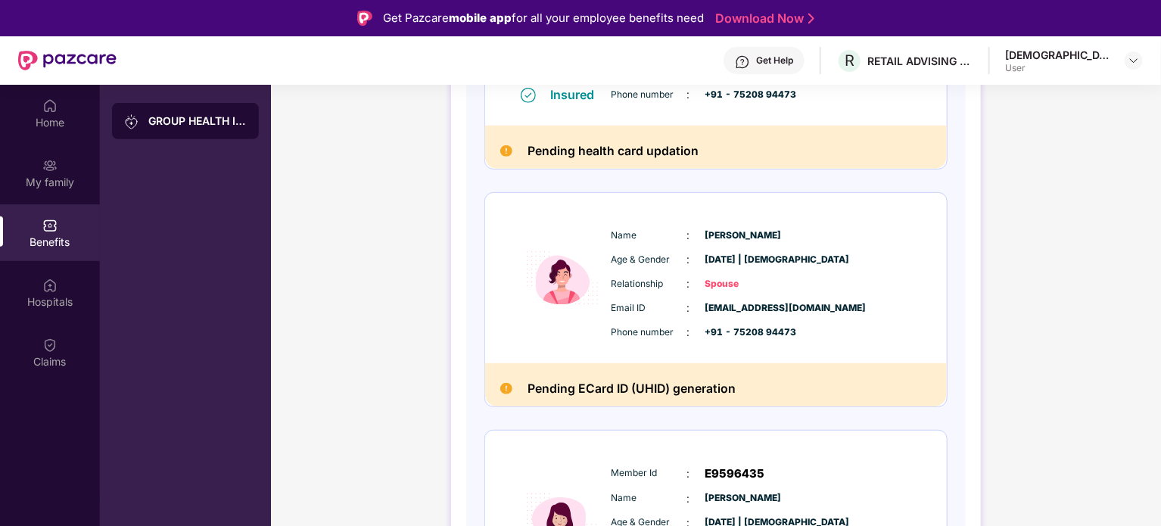
click at [719, 238] on span "[PERSON_NAME]" at bounding box center [743, 236] width 76 height 14
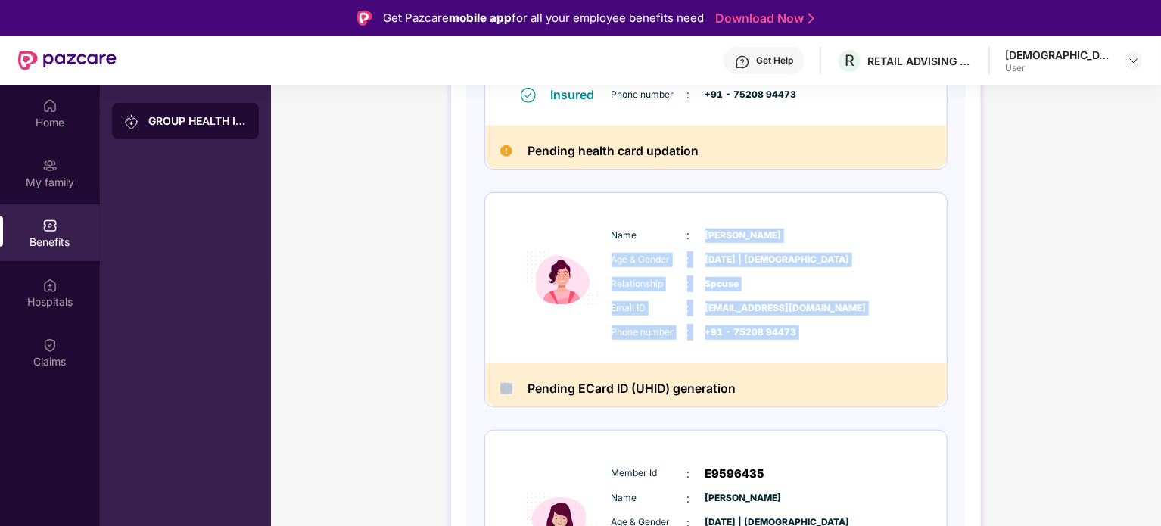
drag, startPoint x: 719, startPoint y: 238, endPoint x: 787, endPoint y: 338, distance: 121.5
click at [787, 338] on div "Name : Kamalesh Age & Gender : 10 July 1996 | Female Relationship : Spouse Emai…" at bounding box center [762, 283] width 308 height 129
click at [770, 331] on span "+91 - 75208 94473" at bounding box center [743, 332] width 76 height 14
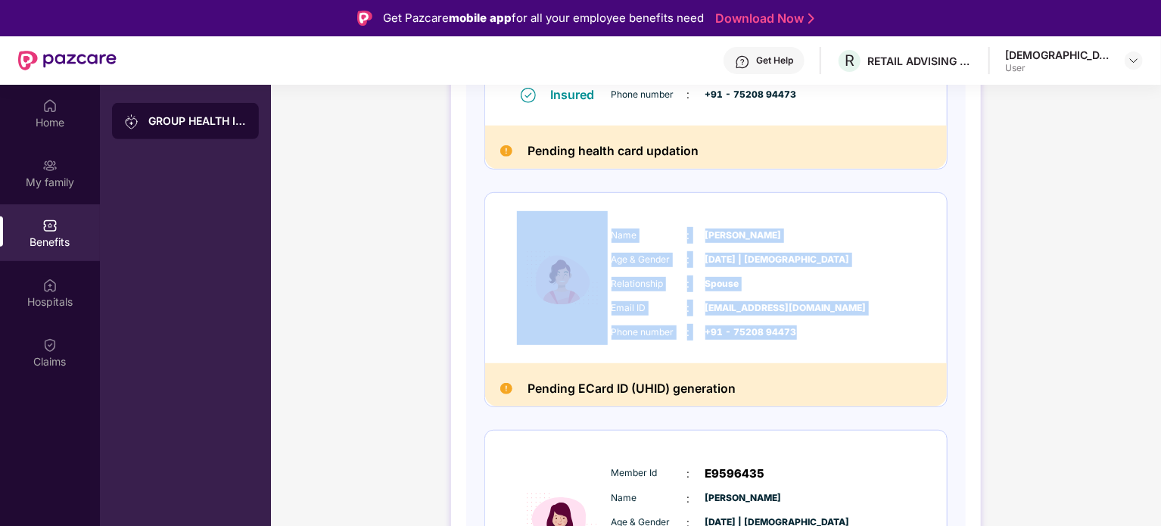
drag, startPoint x: 770, startPoint y: 331, endPoint x: 602, endPoint y: 226, distance: 198.6
click at [602, 226] on div "Name : Kamalesh Age & Gender : 10 July 1996 | Female Relationship : Spouse Emai…" at bounding box center [716, 278] width 462 height 170
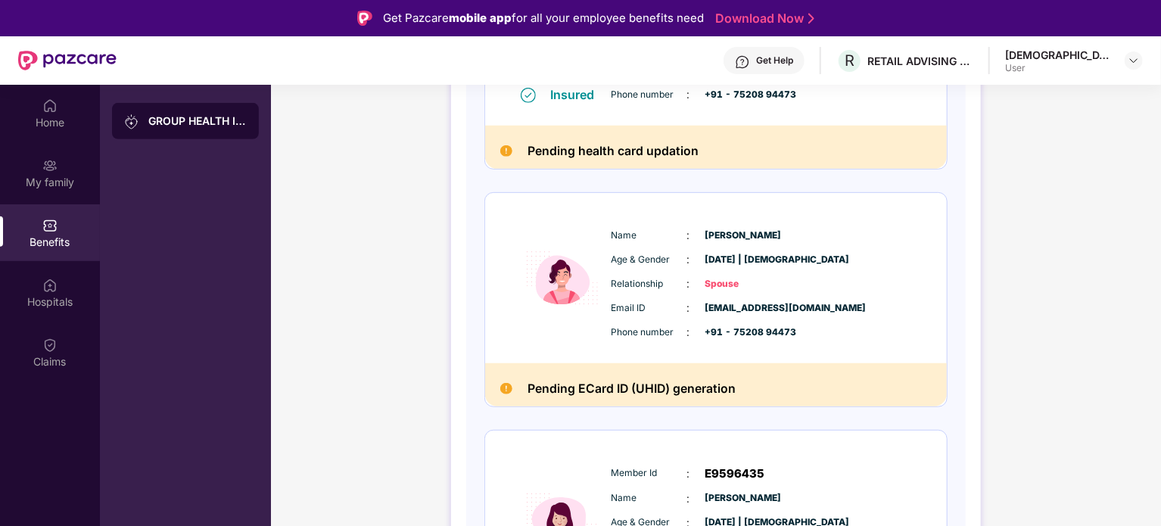
click at [677, 160] on h2 "Pending health card updation" at bounding box center [612, 151] width 171 height 20
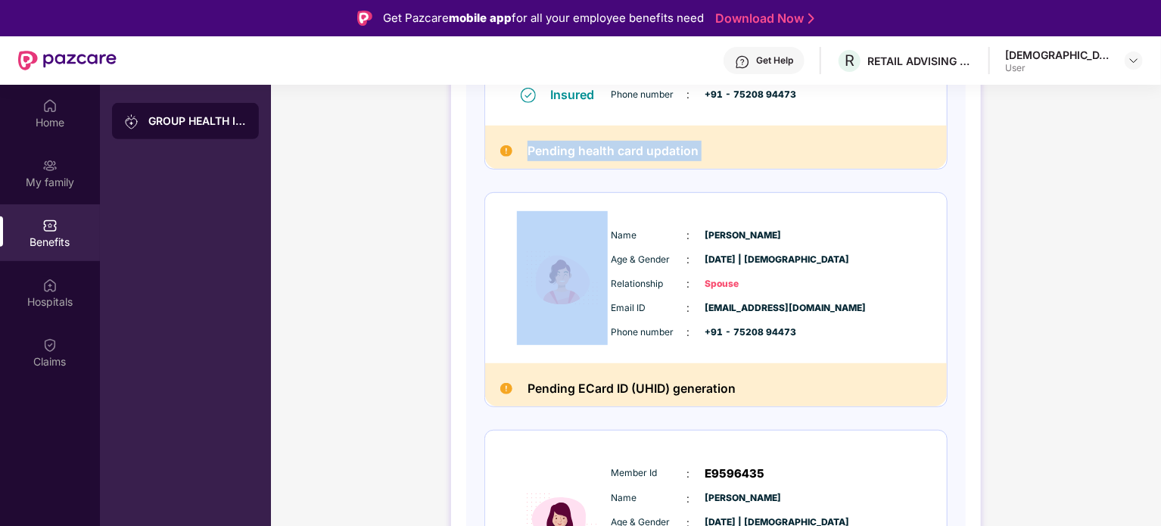
click at [677, 160] on h2 "Pending health card updation" at bounding box center [612, 151] width 171 height 20
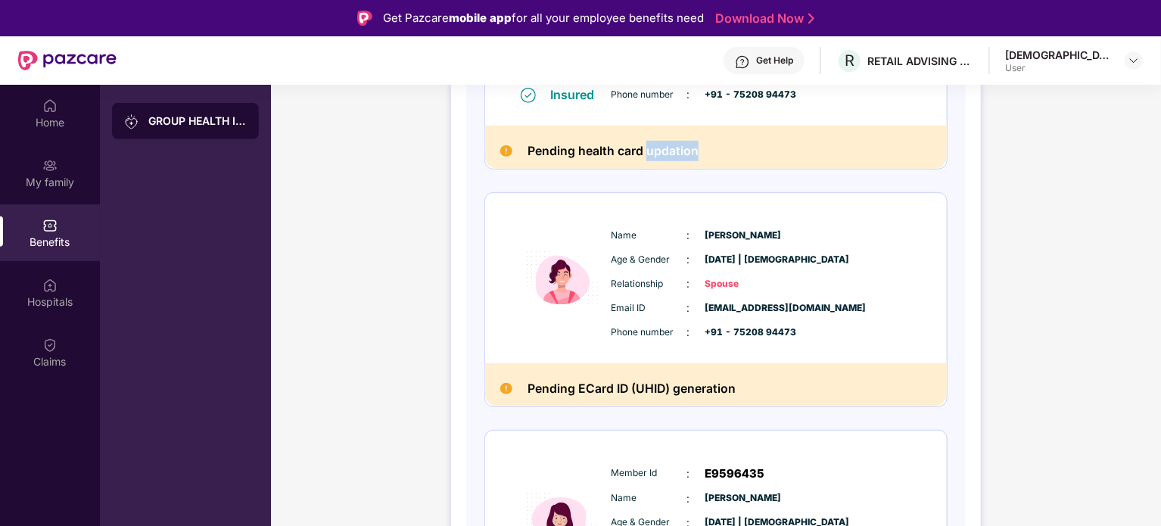
click at [677, 160] on h2 "Pending health card updation" at bounding box center [612, 151] width 171 height 20
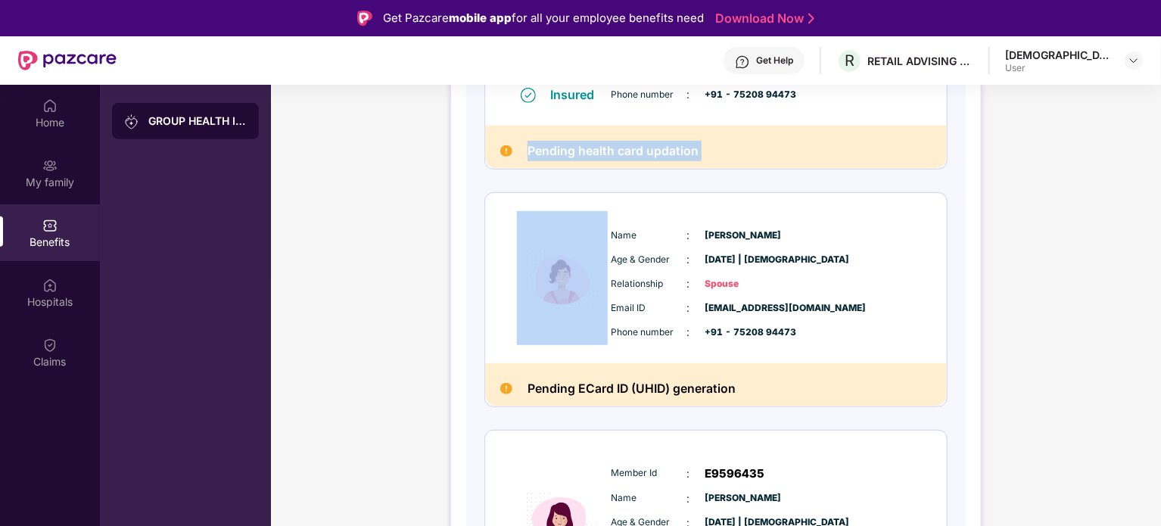
click at [677, 160] on h2 "Pending health card updation" at bounding box center [612, 151] width 171 height 20
click at [620, 152] on h2 "Pending health card updation" at bounding box center [612, 151] width 171 height 20
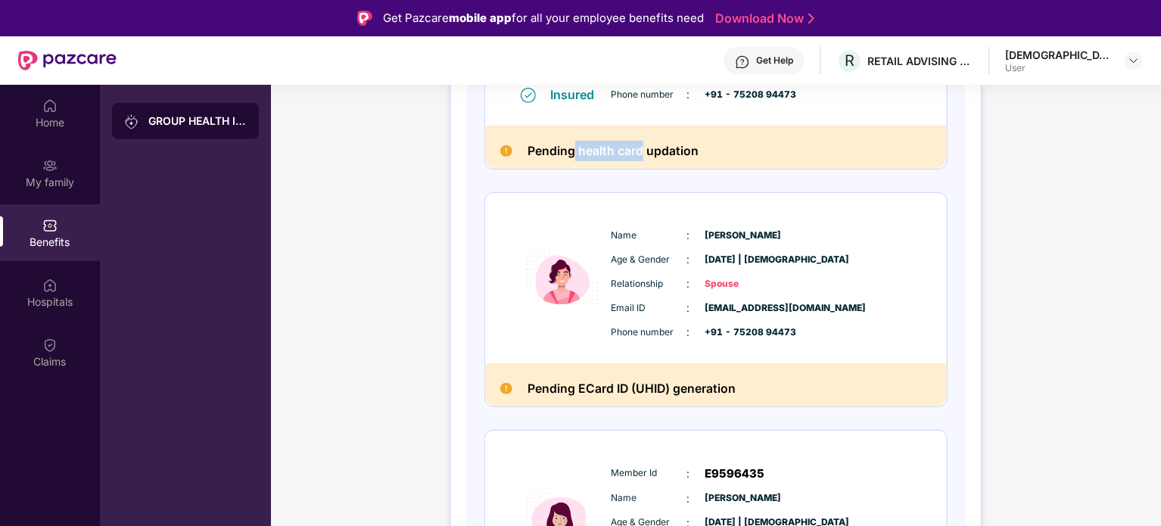
drag, startPoint x: 620, startPoint y: 152, endPoint x: 574, endPoint y: 160, distance: 46.9
click at [574, 160] on div "Pending health card updation" at bounding box center [716, 147] width 462 height 43
drag, startPoint x: 574, startPoint y: 160, endPoint x: 643, endPoint y: 145, distance: 70.5
click at [643, 145] on div "Pending health card updation" at bounding box center [716, 147] width 462 height 43
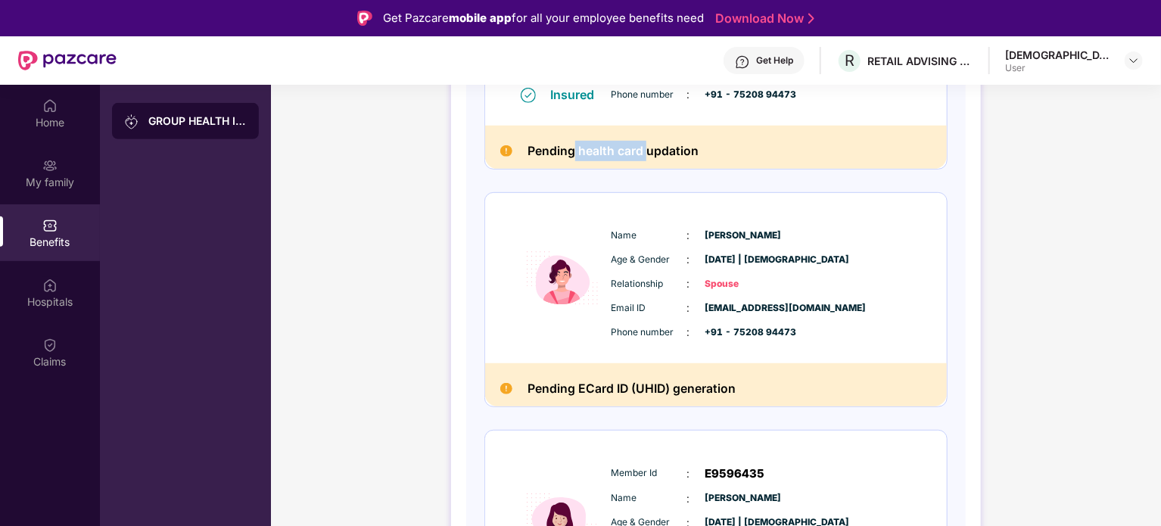
click at [643, 145] on h2 "Pending health card updation" at bounding box center [612, 151] width 171 height 20
drag, startPoint x: 643, startPoint y: 145, endPoint x: 573, endPoint y: 155, distance: 70.3
click at [573, 155] on h2 "Pending health card updation" at bounding box center [612, 151] width 171 height 20
drag, startPoint x: 573, startPoint y: 155, endPoint x: 645, endPoint y: 156, distance: 71.9
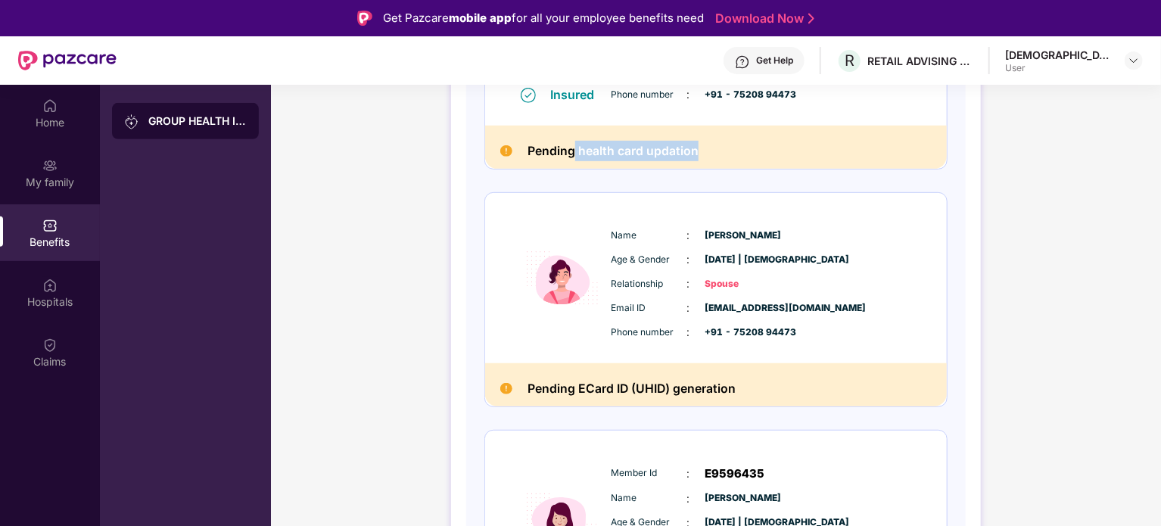
click at [645, 156] on h2 "Pending health card updation" at bounding box center [612, 151] width 171 height 20
drag, startPoint x: 645, startPoint y: 156, endPoint x: 561, endPoint y: 151, distance: 84.1
click at [561, 151] on h2 "Pending health card updation" at bounding box center [612, 151] width 171 height 20
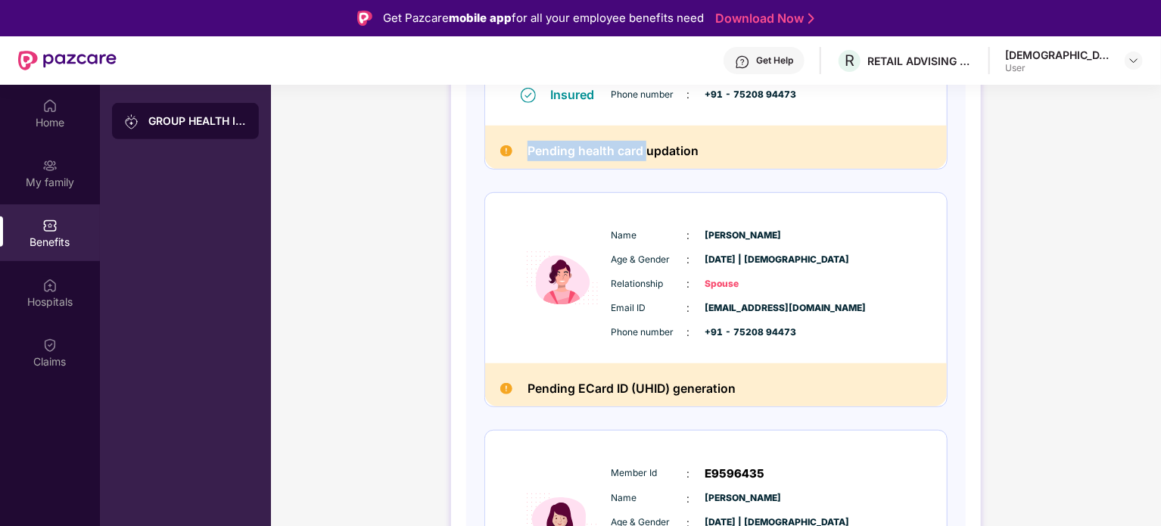
drag, startPoint x: 561, startPoint y: 151, endPoint x: 639, endPoint y: 151, distance: 78.7
click at [639, 151] on h2 "Pending health card updation" at bounding box center [612, 151] width 171 height 20
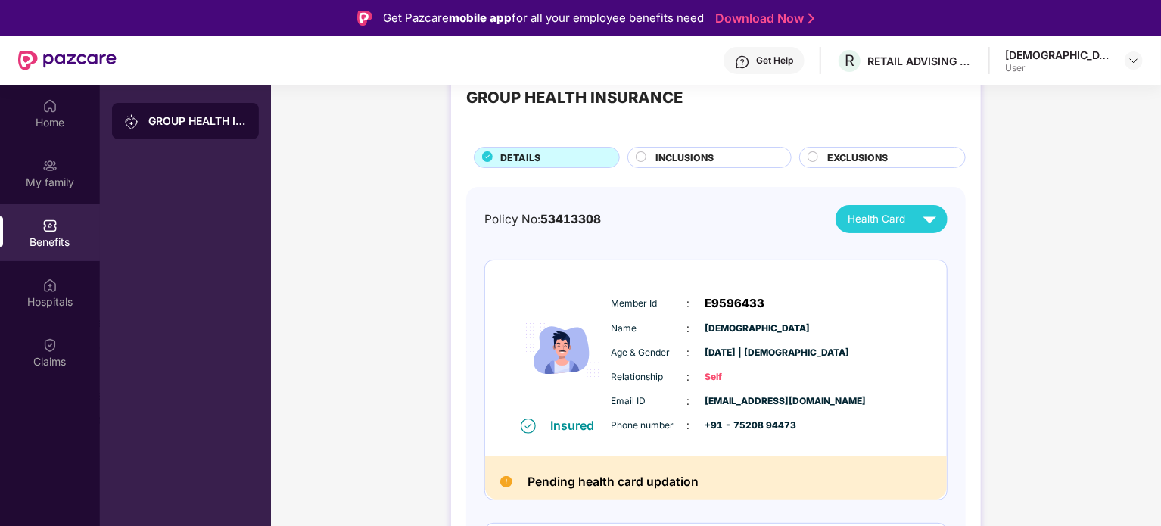
scroll to position [0, 0]
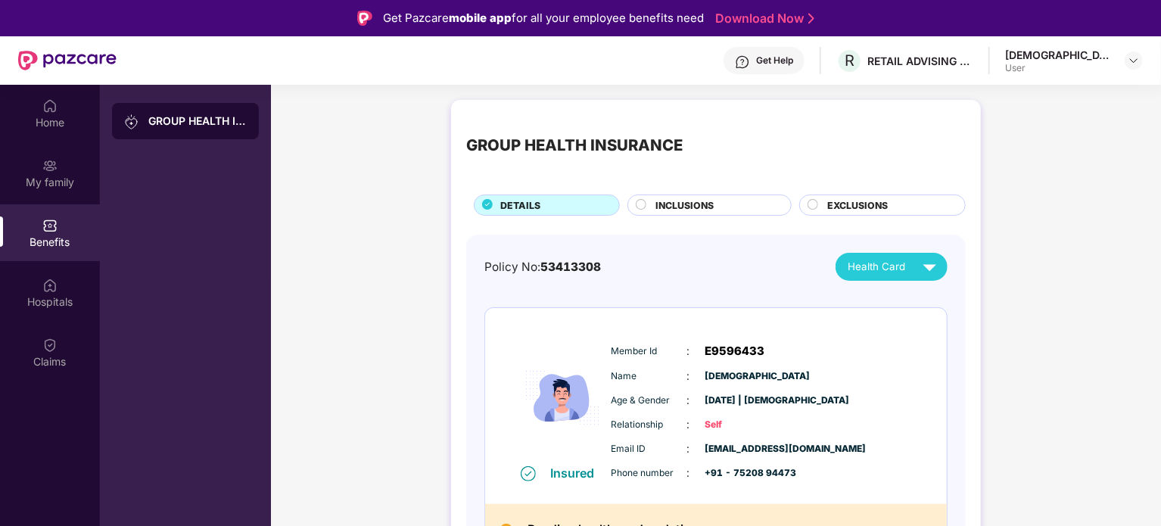
click at [623, 136] on div "GROUP HEALTH INSURANCE" at bounding box center [574, 145] width 216 height 24
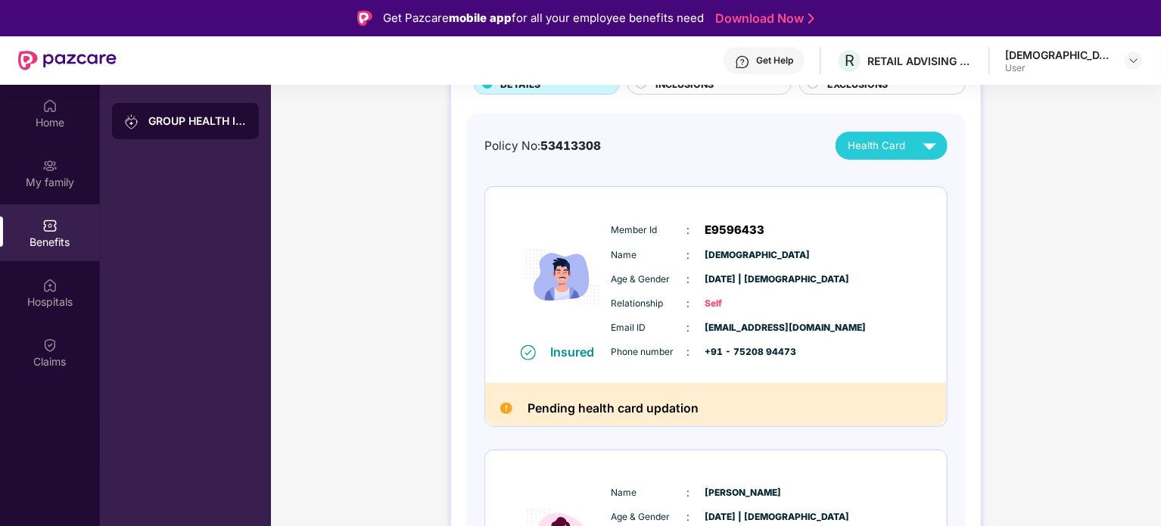
scroll to position [227, 0]
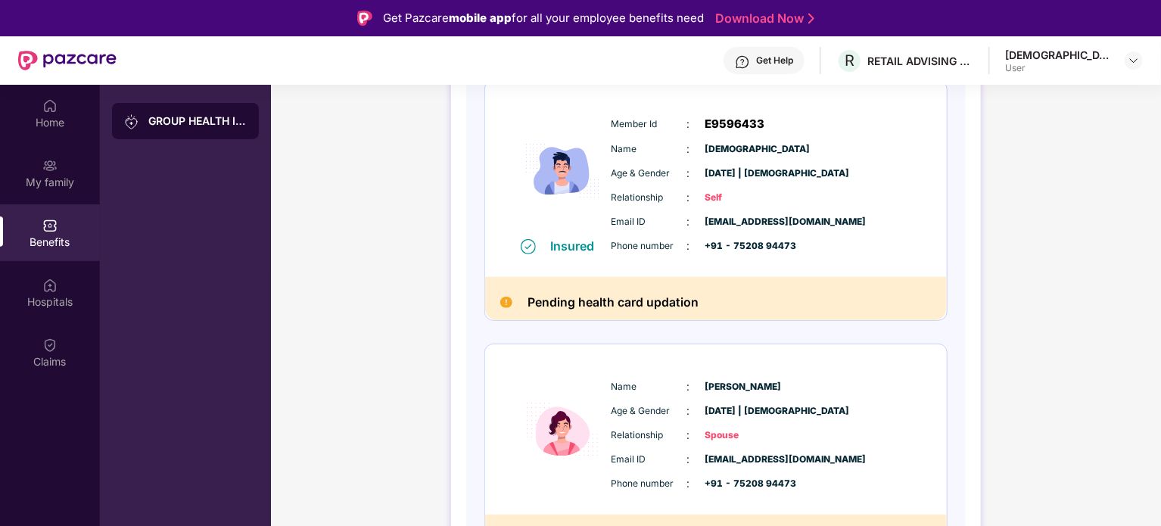
click at [599, 296] on h2 "Pending health card updation" at bounding box center [612, 302] width 171 height 20
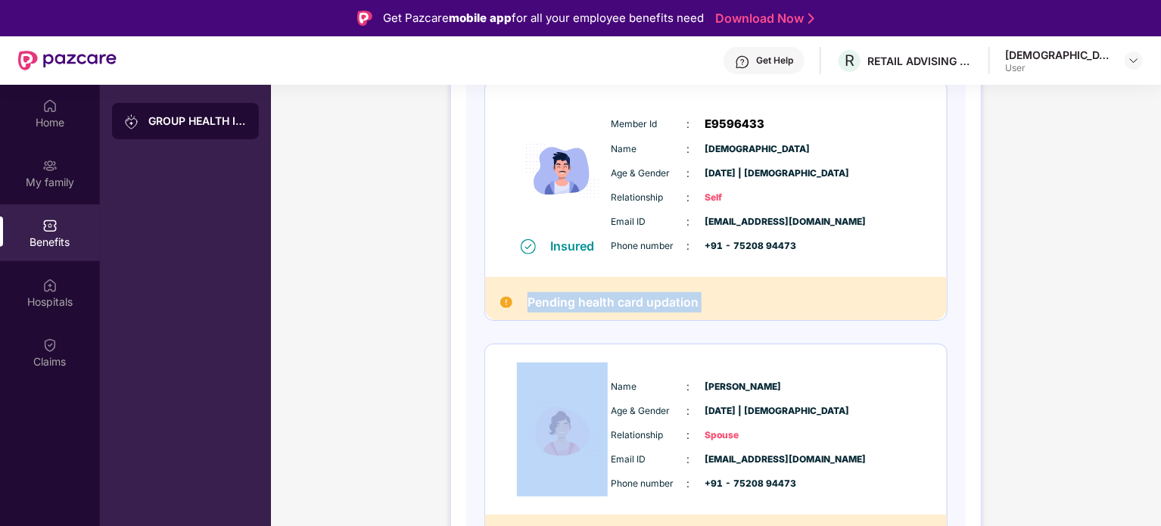
click at [599, 296] on h2 "Pending health card updation" at bounding box center [612, 302] width 171 height 20
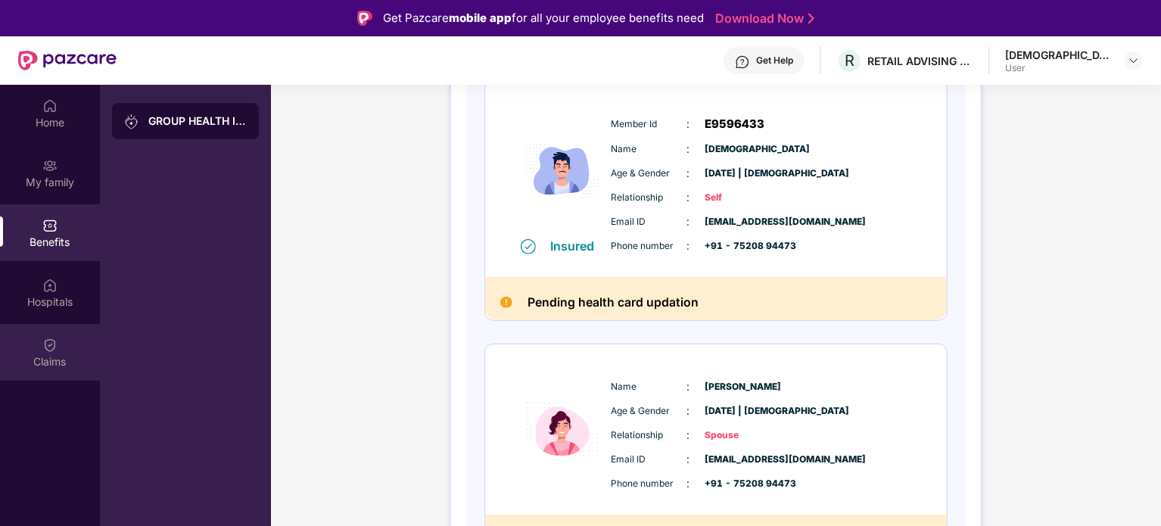
click at [49, 366] on div "Claims" at bounding box center [50, 361] width 100 height 15
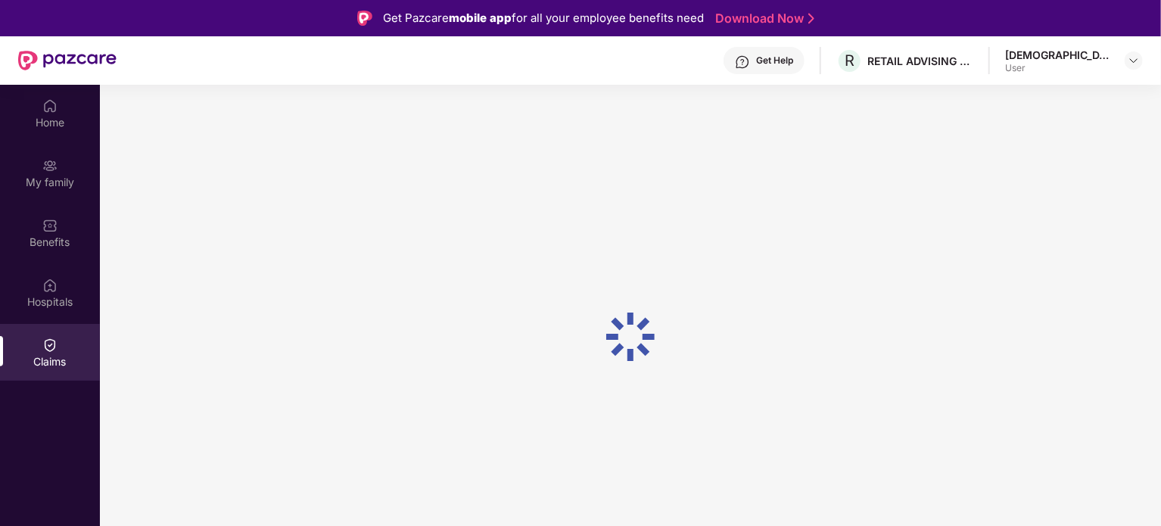
scroll to position [0, 0]
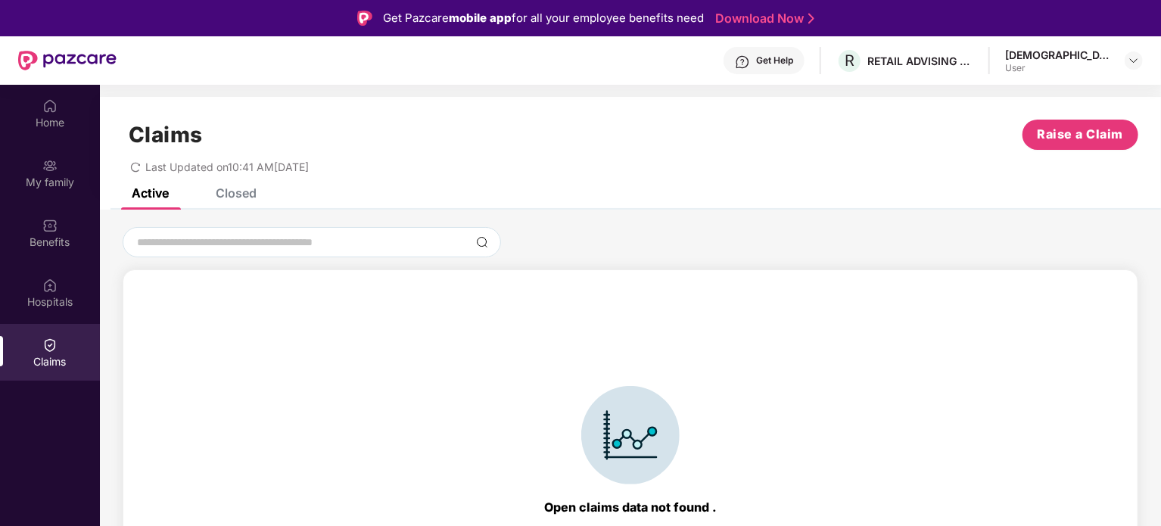
click at [252, 190] on div "Closed" at bounding box center [236, 192] width 41 height 15
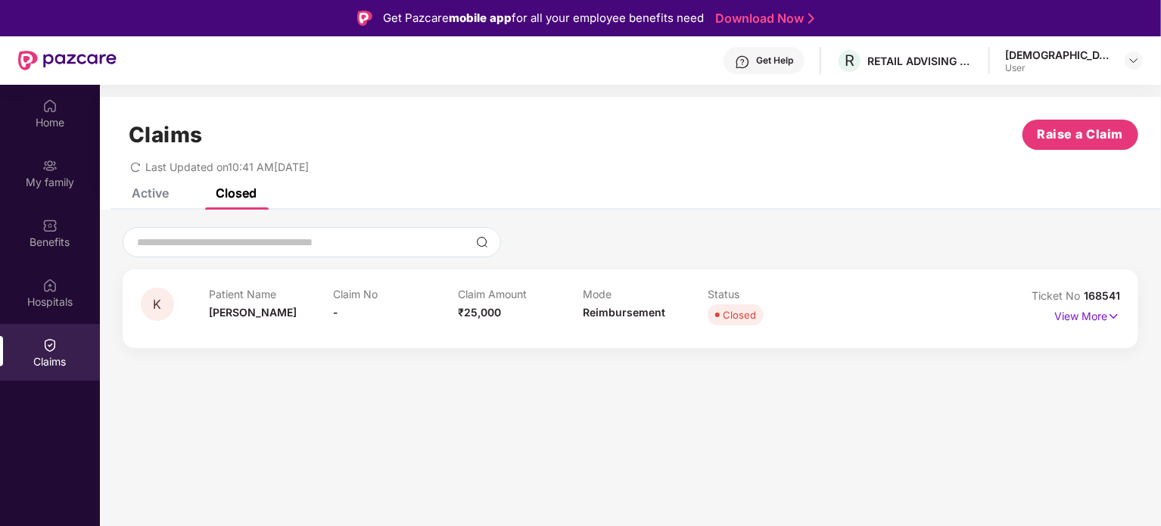
click at [724, 317] on div "Closed" at bounding box center [739, 314] width 33 height 15
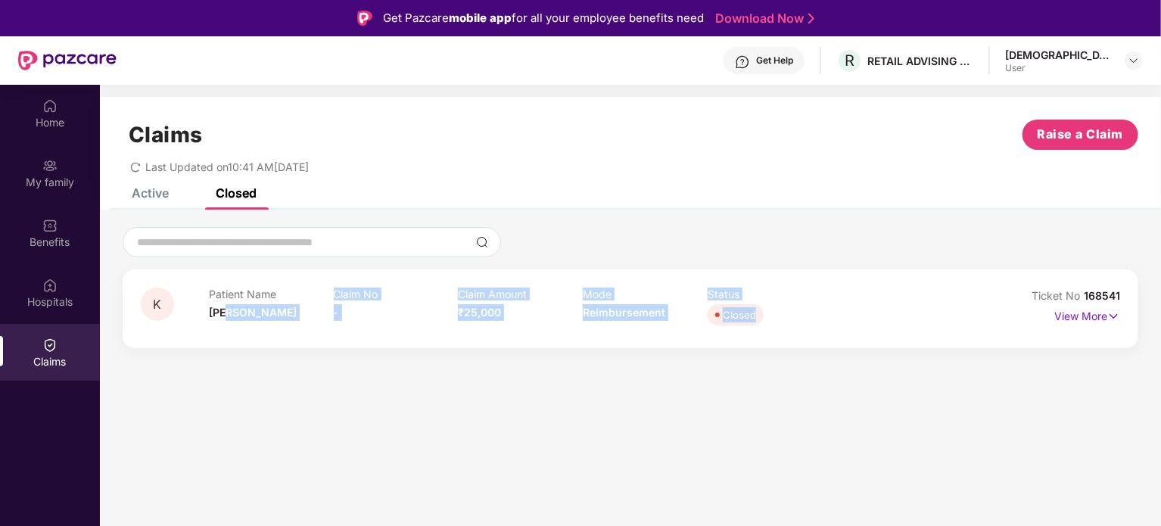
drag, startPoint x: 233, startPoint y: 319, endPoint x: 871, endPoint y: 315, distance: 638.0
click at [871, 315] on div "Patient Name Kamalesh Claim No - Claim Amount ₹25,000 Mode Reimbursement Status…" at bounding box center [583, 309] width 748 height 42
click at [742, 309] on div "Closed" at bounding box center [739, 314] width 33 height 15
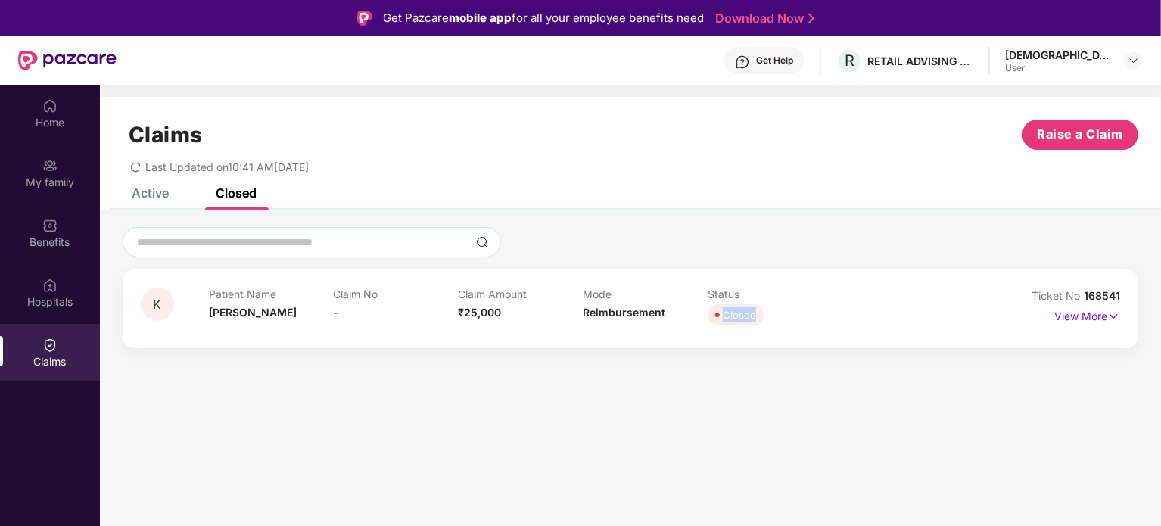
click at [742, 309] on div "Closed" at bounding box center [739, 314] width 33 height 15
click at [1069, 142] on span "Raise a Claim" at bounding box center [1081, 134] width 86 height 19
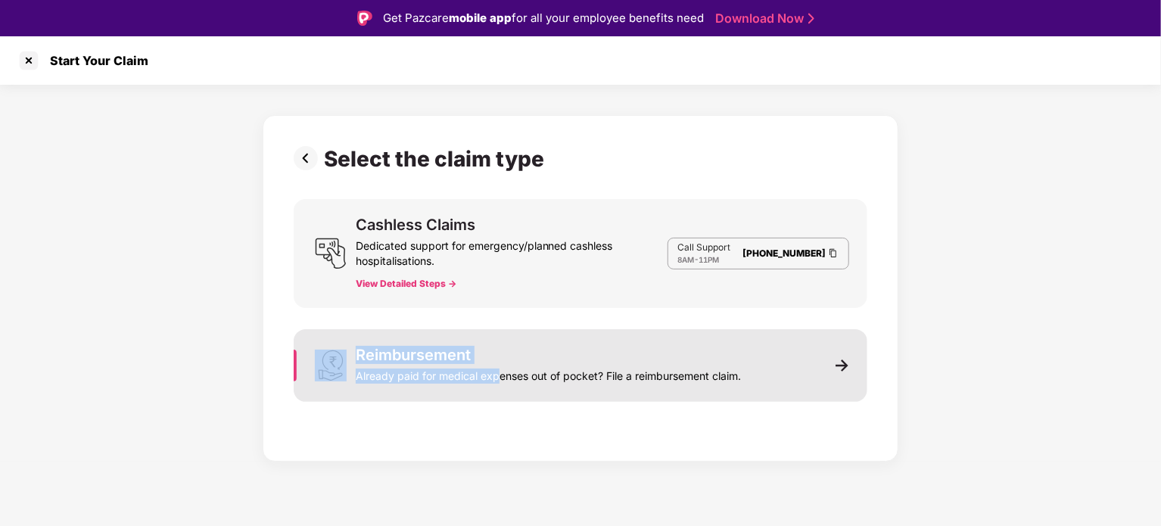
drag, startPoint x: 497, startPoint y: 353, endPoint x: 350, endPoint y: 345, distance: 147.8
click at [350, 345] on div "Reimbursement Already paid for medical expenses out of pocket? File a reimburse…" at bounding box center [581, 365] width 574 height 73
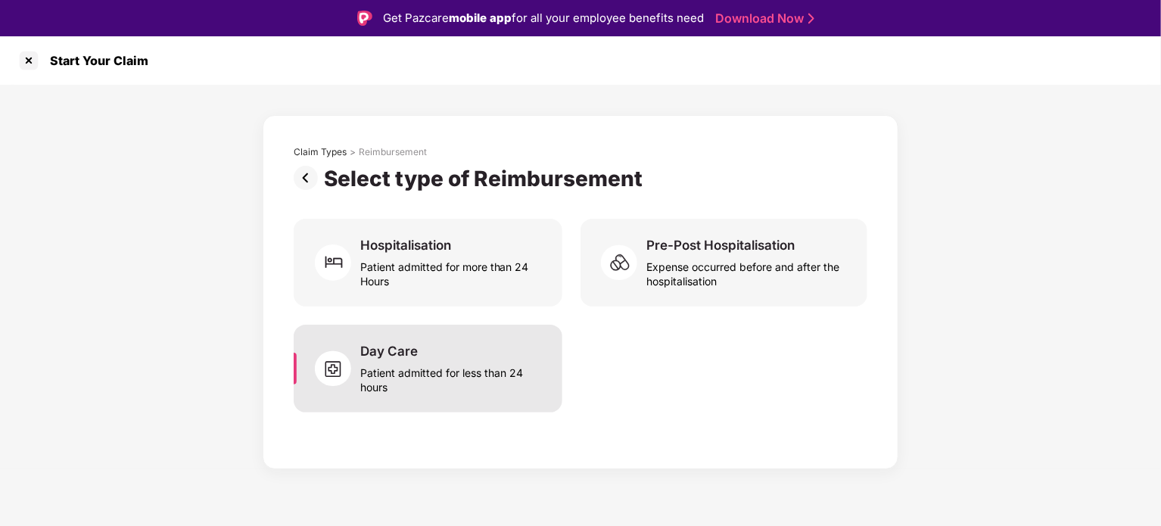
click at [505, 338] on div "Day Care Patient admitted for less than 24 hours" at bounding box center [428, 369] width 269 height 88
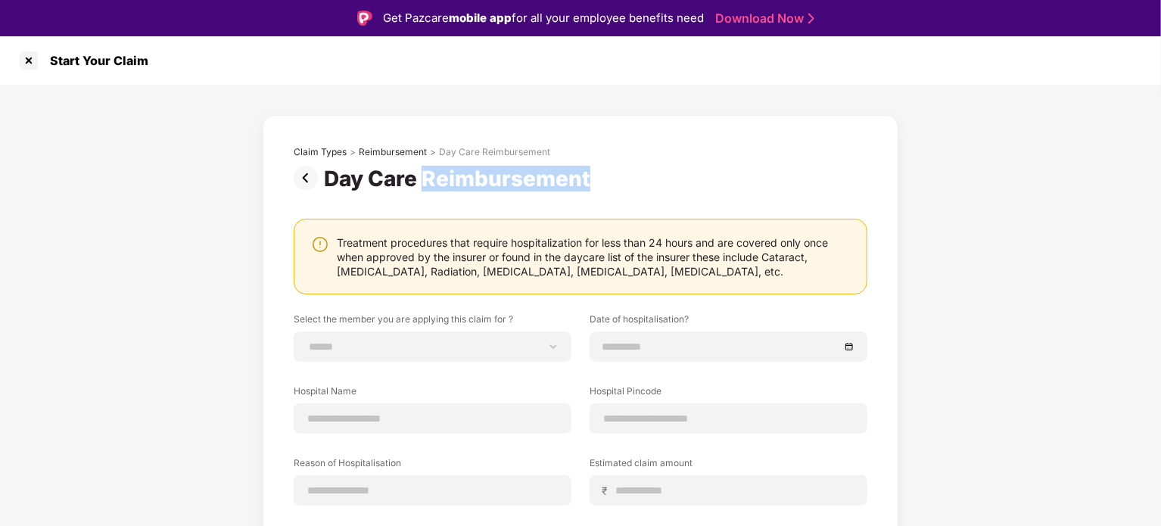
drag, startPoint x: 604, startPoint y: 181, endPoint x: 428, endPoint y: 183, distance: 175.6
click at [428, 183] on div "Day Care Reimbursement" at bounding box center [581, 179] width 574 height 26
copy div "Reimbursement"
click at [33, 65] on div at bounding box center [29, 60] width 24 height 24
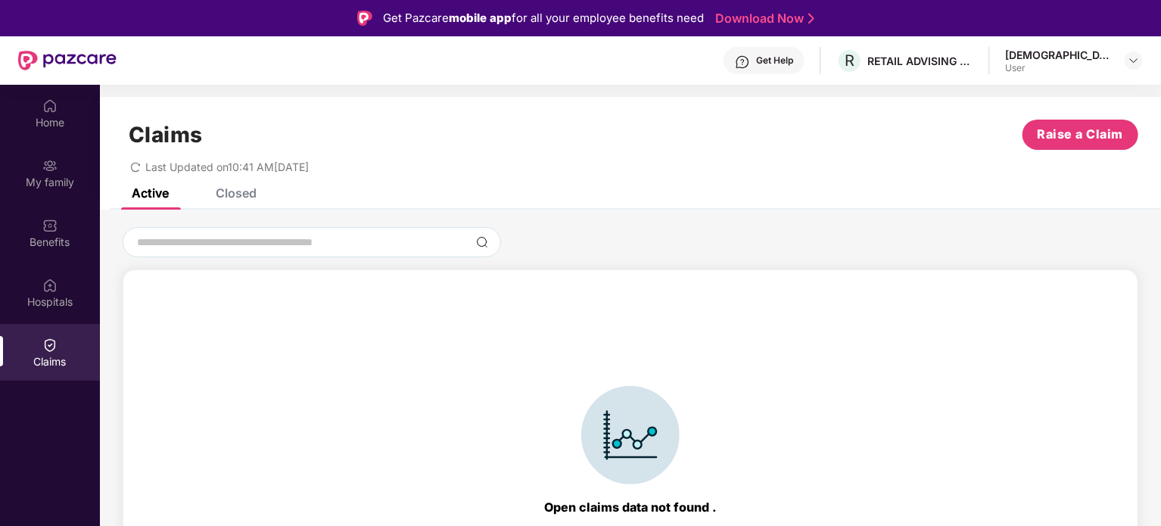
click at [206, 196] on div "Closed" at bounding box center [225, 192] width 64 height 15
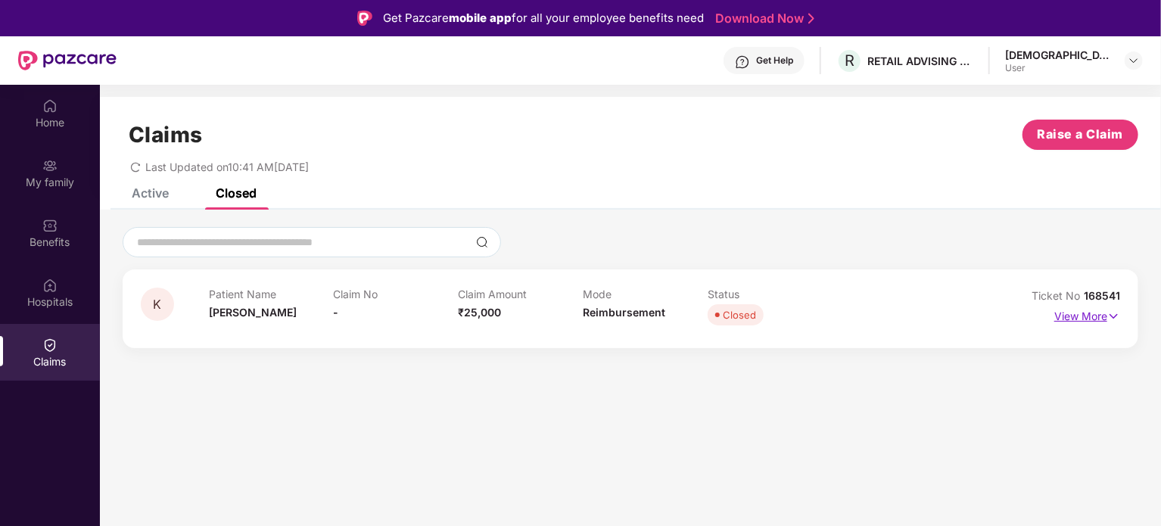
click at [1105, 314] on p "View More" at bounding box center [1087, 314] width 66 height 20
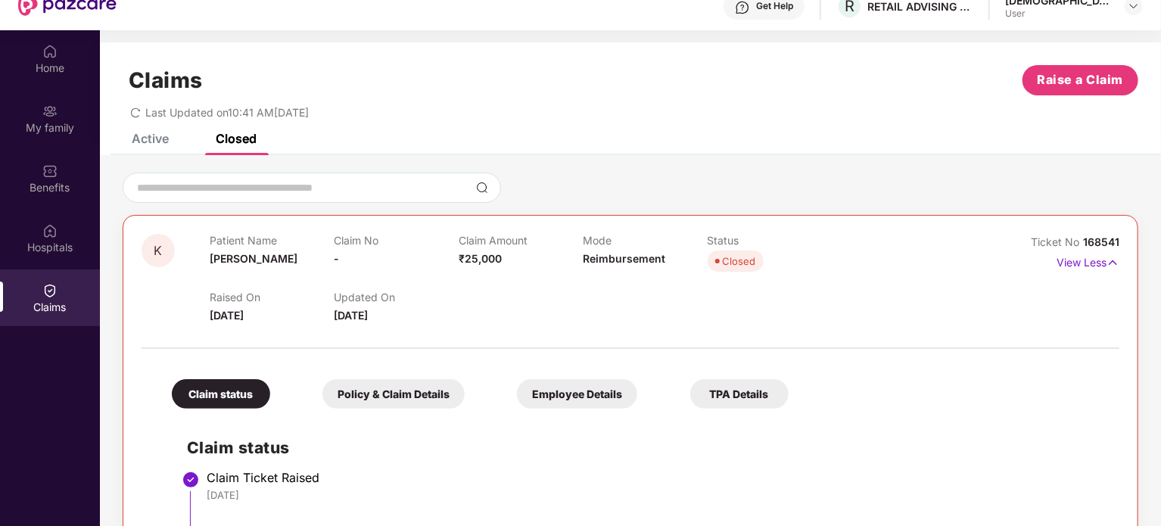
scroll to position [85, 0]
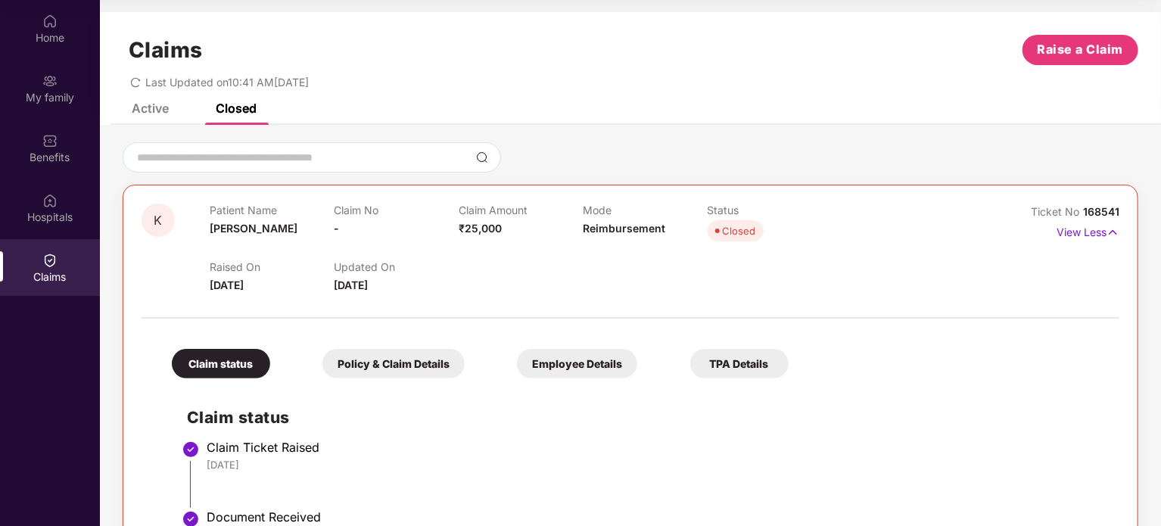
drag, startPoint x: 755, startPoint y: 233, endPoint x: 739, endPoint y: 232, distance: 16.7
click at [755, 233] on span "Closed" at bounding box center [736, 230] width 56 height 21
click at [739, 232] on div "Closed" at bounding box center [739, 230] width 33 height 15
copy div "Closed"
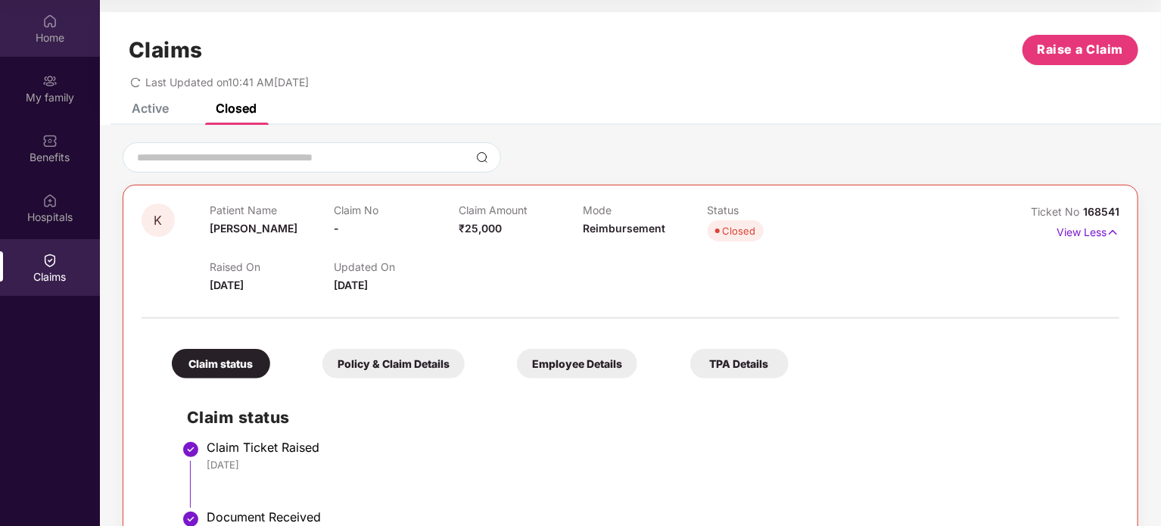
click at [33, 35] on div "Home" at bounding box center [50, 37] width 100 height 15
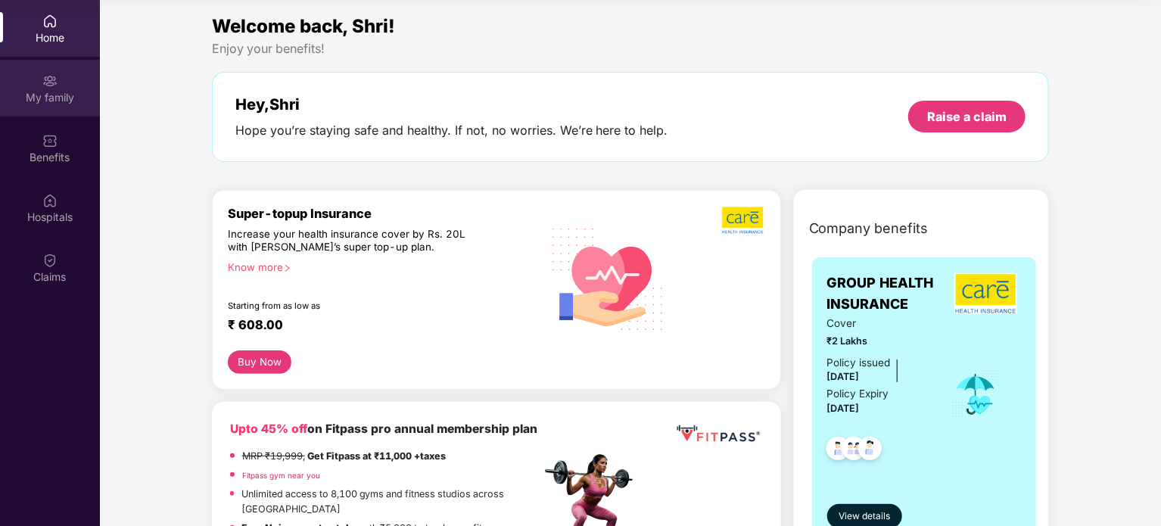
click at [79, 93] on div "My family" at bounding box center [50, 97] width 100 height 15
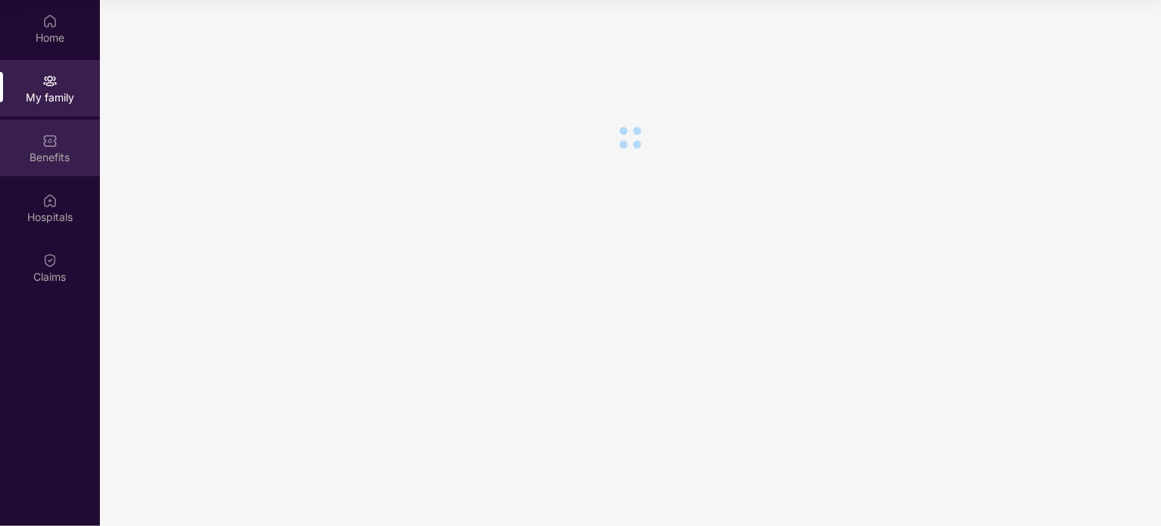
click at [59, 151] on div "Benefits" at bounding box center [50, 157] width 100 height 15
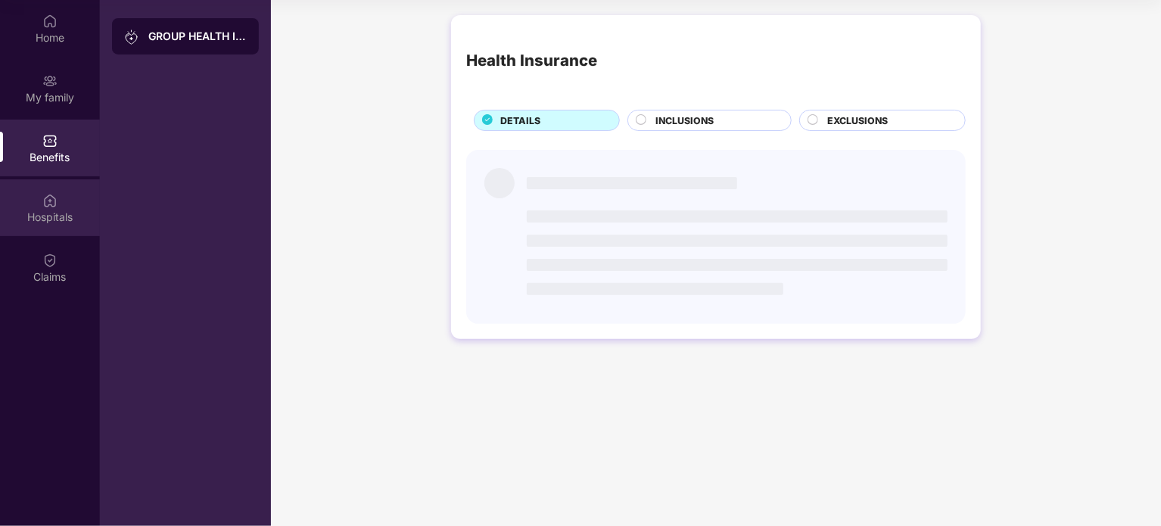
click at [55, 215] on div "Hospitals" at bounding box center [50, 217] width 100 height 15
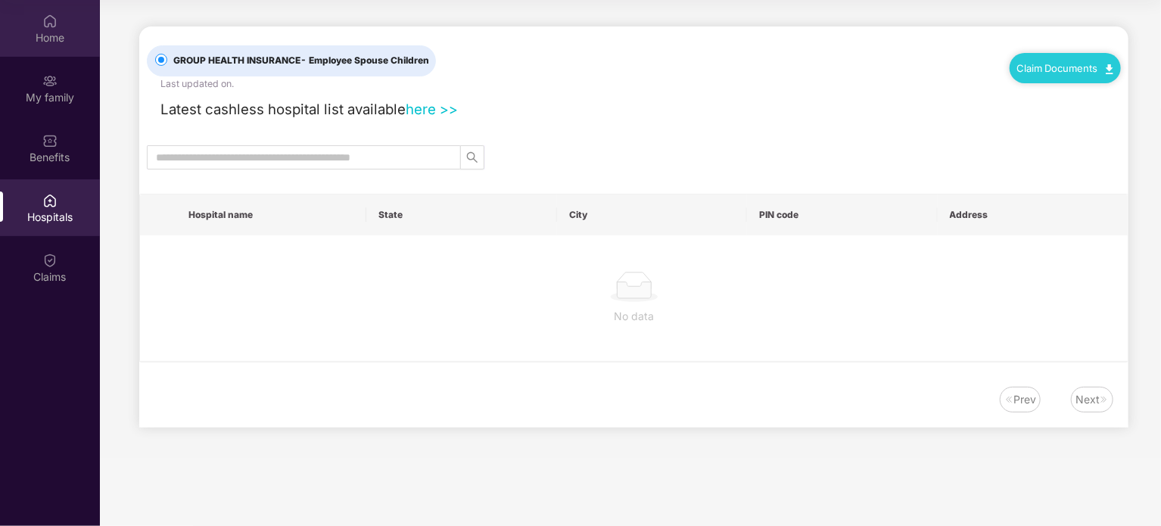
click at [58, 45] on div "Home" at bounding box center [50, 37] width 100 height 15
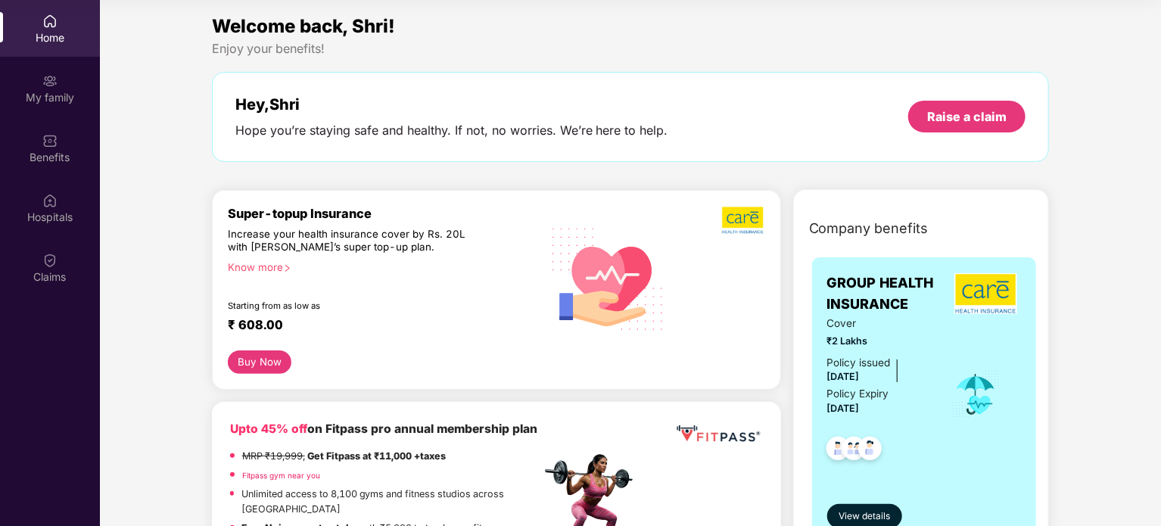
scroll to position [0, 0]
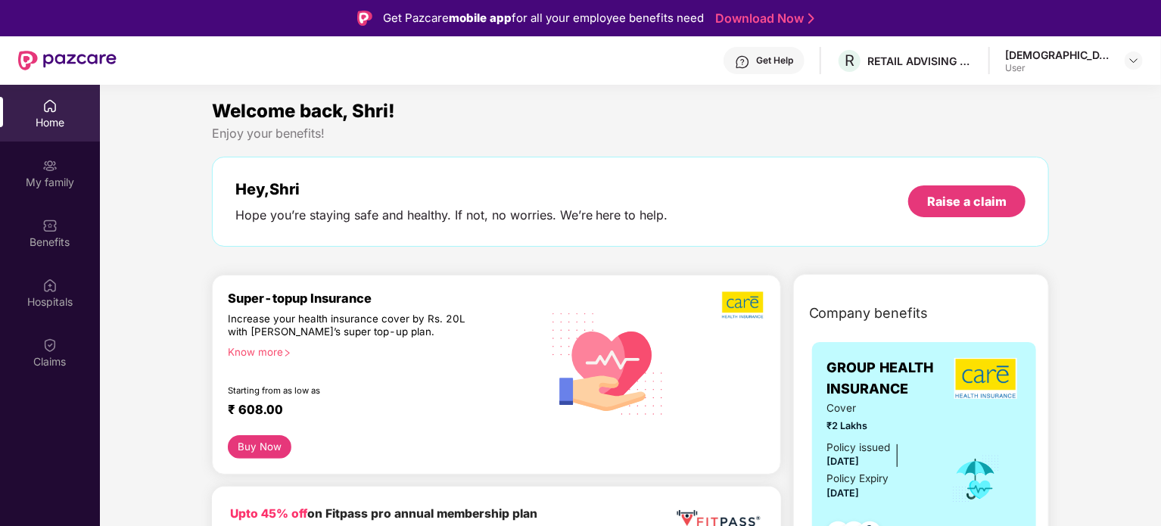
click at [793, 61] on div "Get Help" at bounding box center [774, 60] width 37 height 12
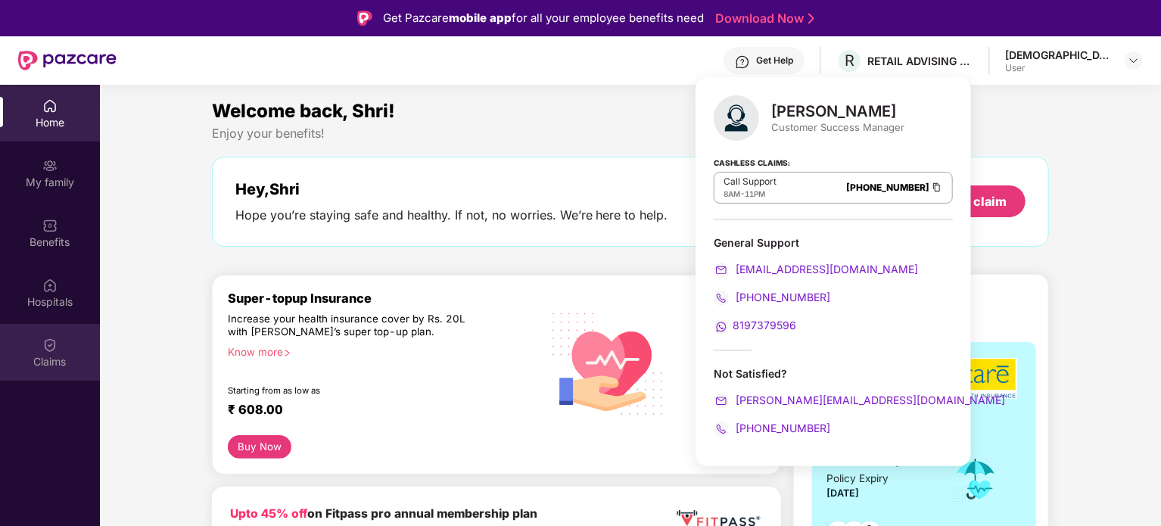
click at [48, 344] on img at bounding box center [49, 345] width 15 height 15
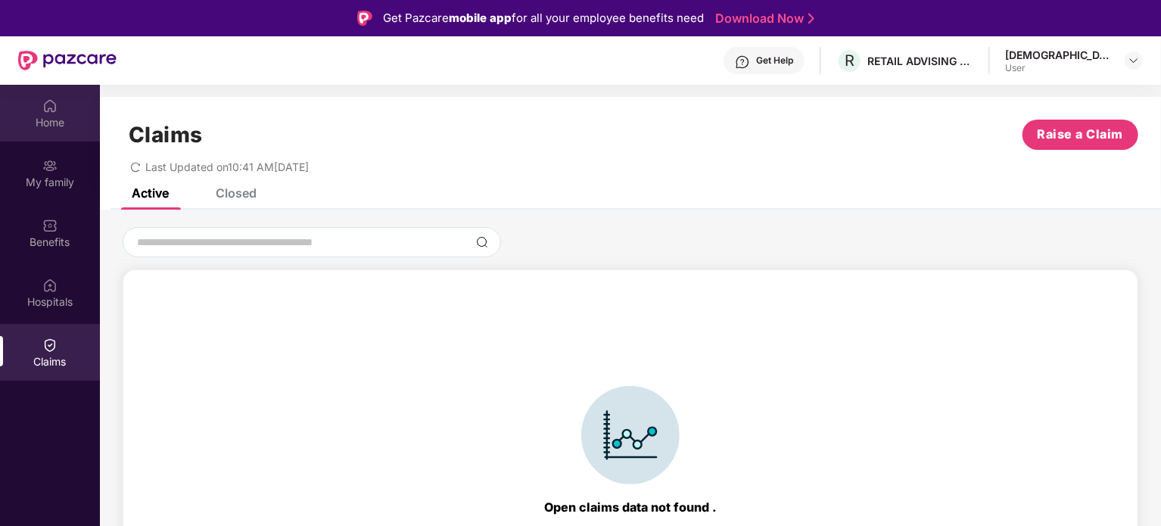
click at [60, 122] on div "Home" at bounding box center [50, 122] width 100 height 15
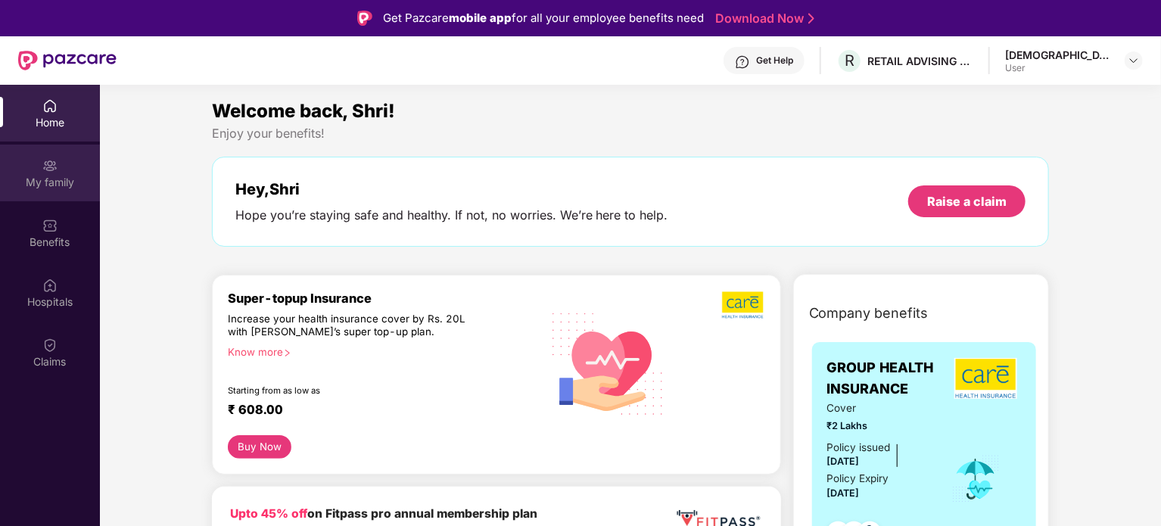
click at [64, 184] on div "My family" at bounding box center [50, 182] width 100 height 15
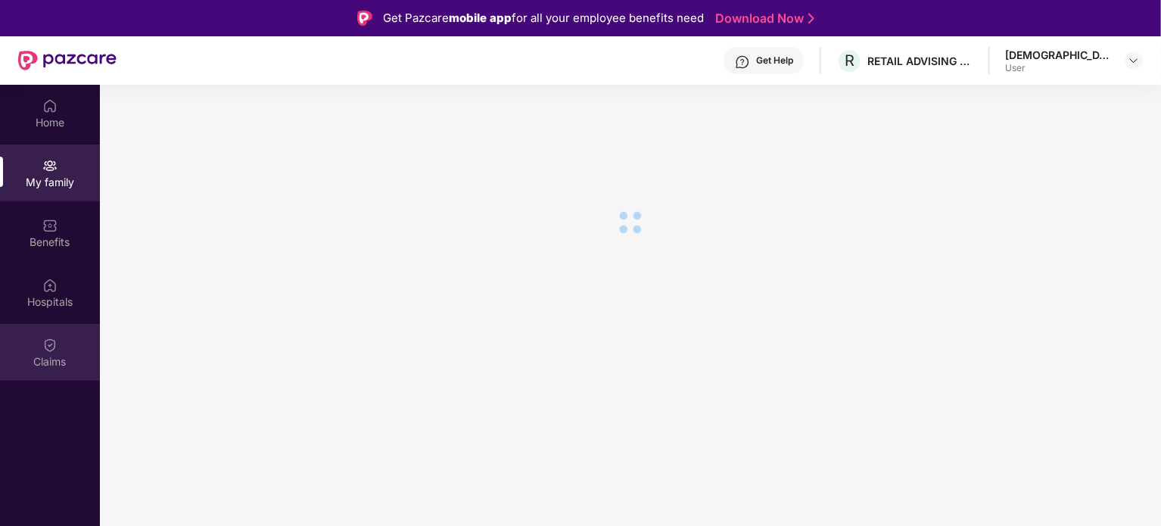
click at [48, 363] on div "Claims" at bounding box center [50, 361] width 100 height 15
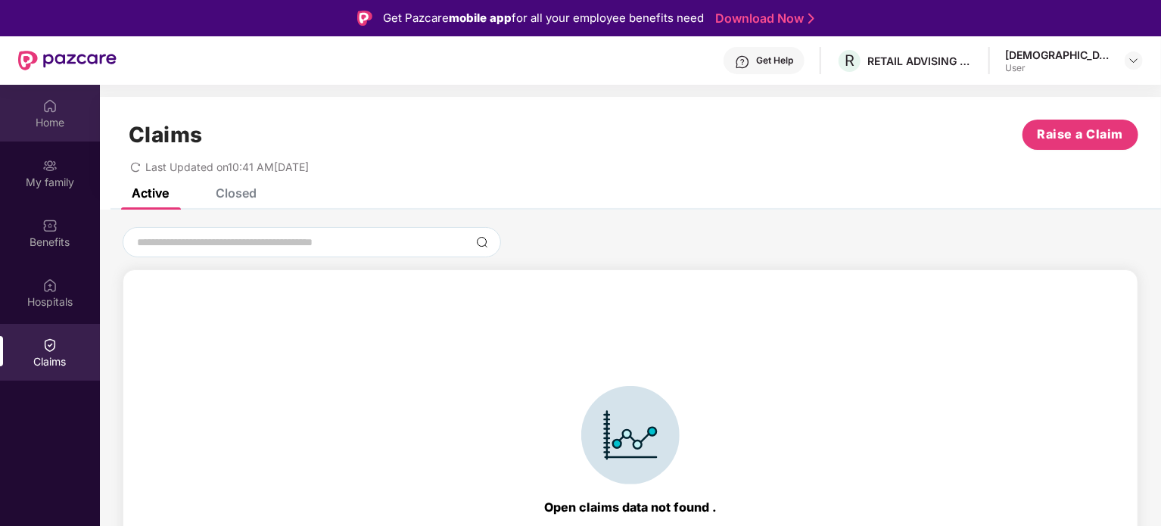
click at [64, 117] on div "Home" at bounding box center [50, 122] width 100 height 15
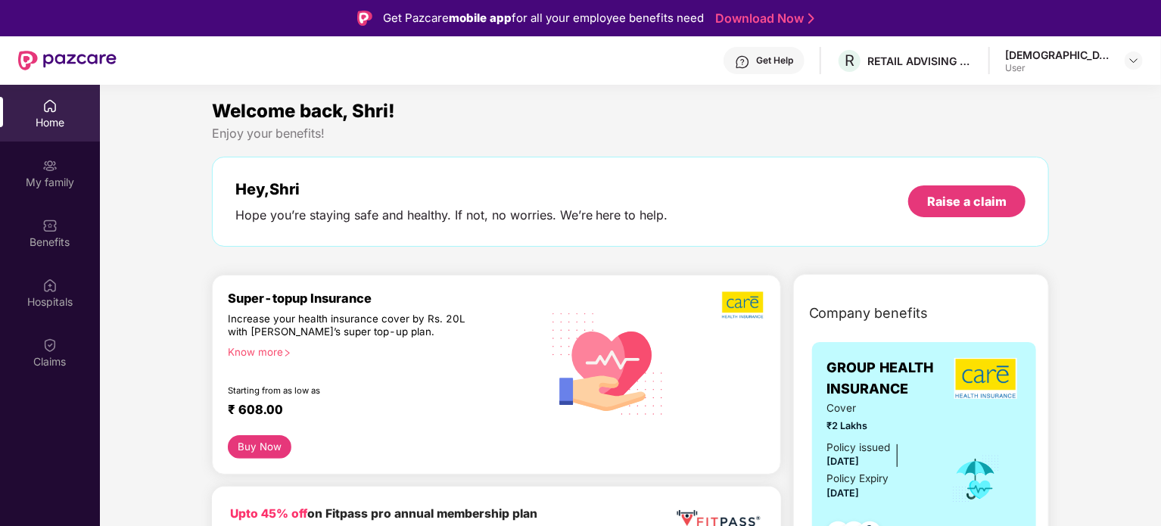
click at [793, 64] on div "Get Help" at bounding box center [774, 60] width 37 height 12
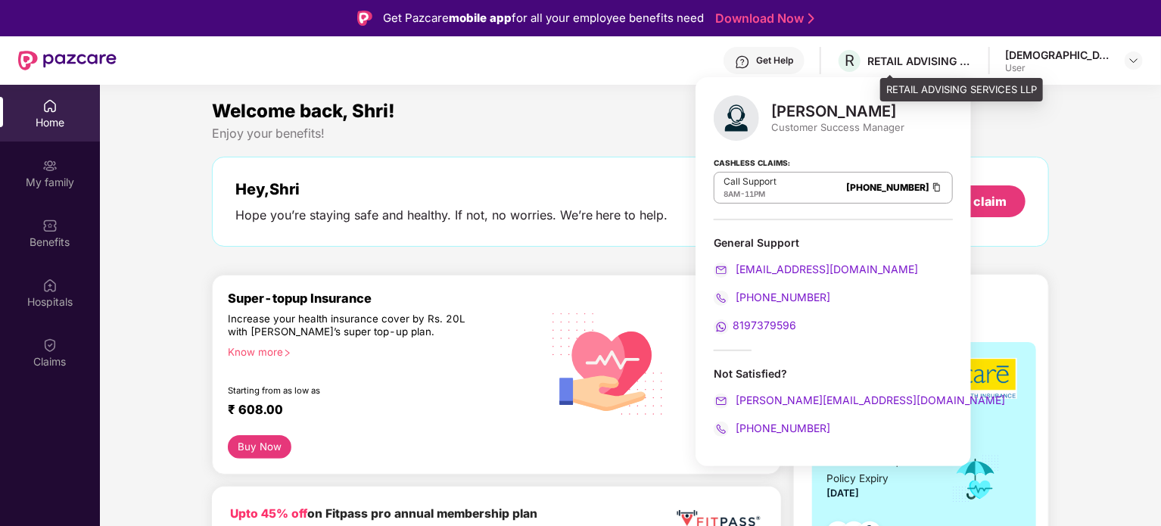
click at [944, 66] on div "RETAIL ADVISING SERVICES LLP" at bounding box center [920, 61] width 106 height 14
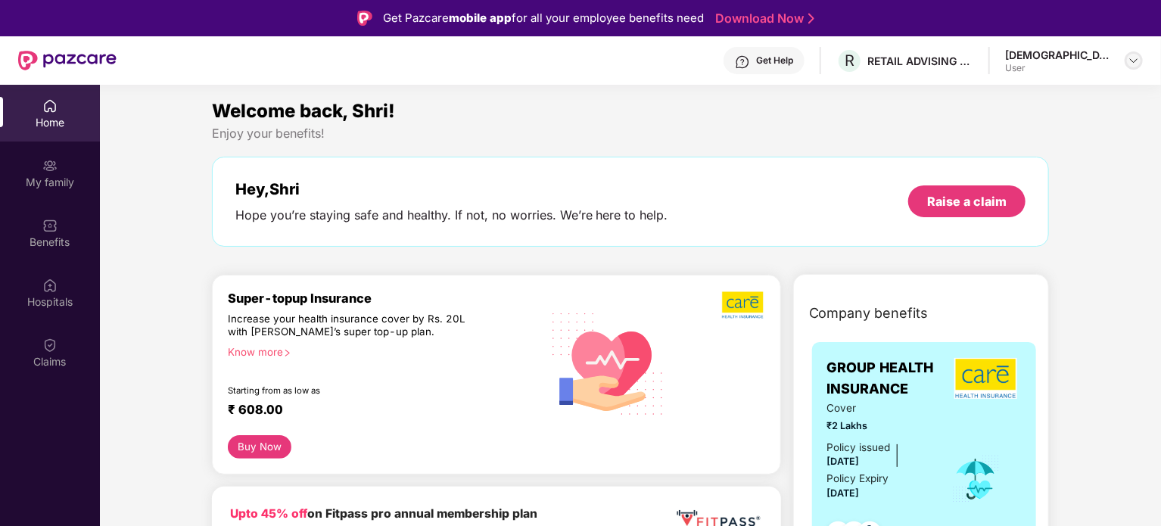
click at [1131, 65] on img at bounding box center [1134, 60] width 12 height 12
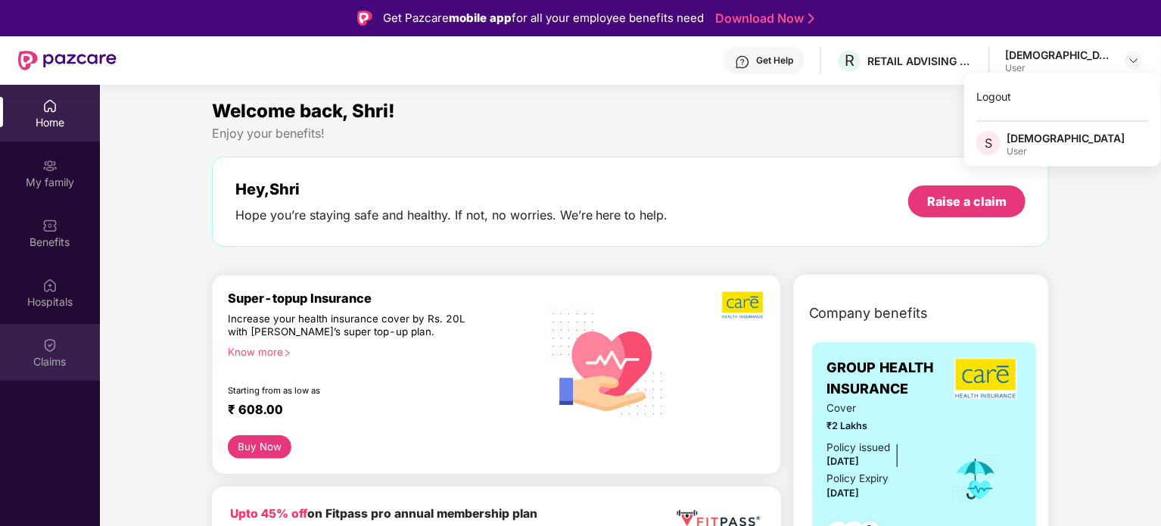
click at [50, 359] on div "Claims" at bounding box center [50, 361] width 100 height 15
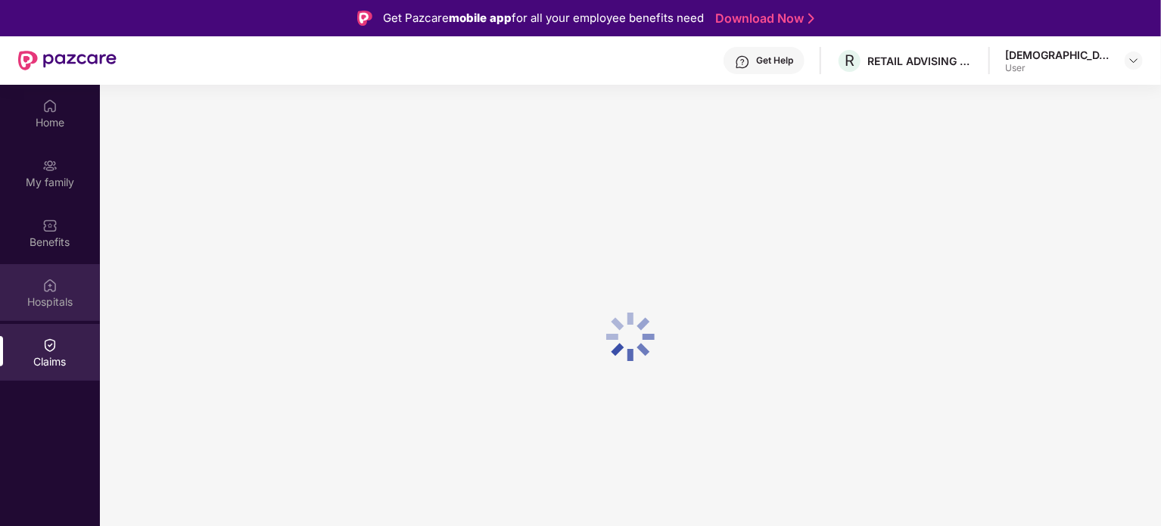
click at [45, 303] on div "Hospitals" at bounding box center [50, 301] width 100 height 15
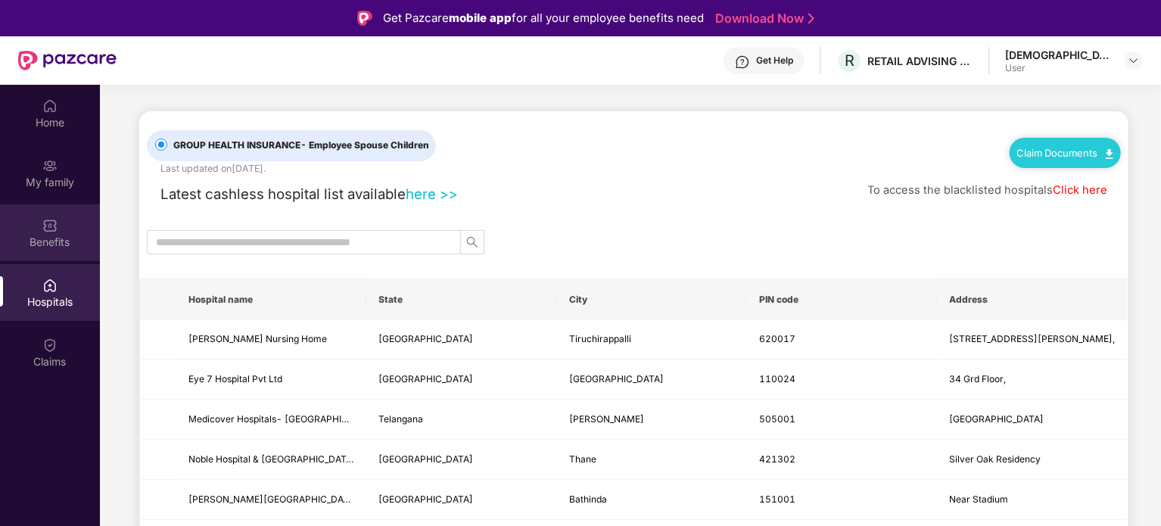
click at [54, 249] on div "Benefits" at bounding box center [50, 242] width 100 height 15
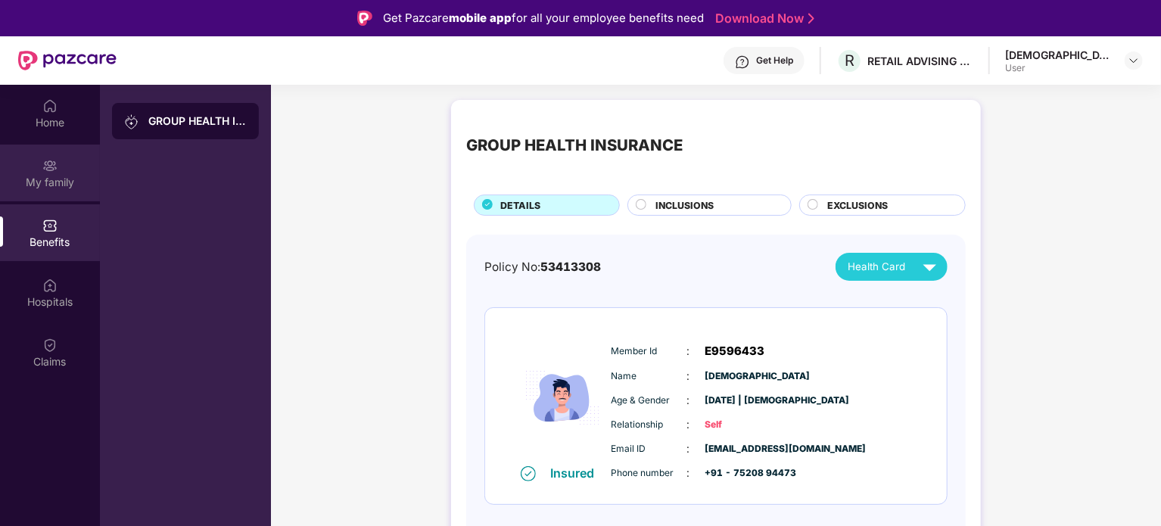
click at [50, 187] on div "My family" at bounding box center [50, 182] width 100 height 15
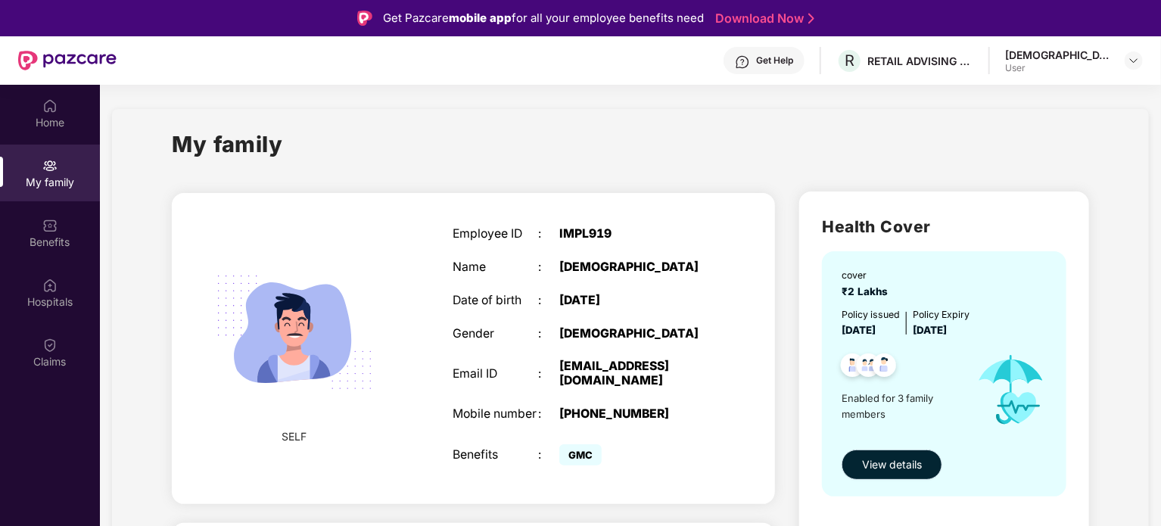
click at [903, 459] on span "View details" at bounding box center [892, 464] width 60 height 17
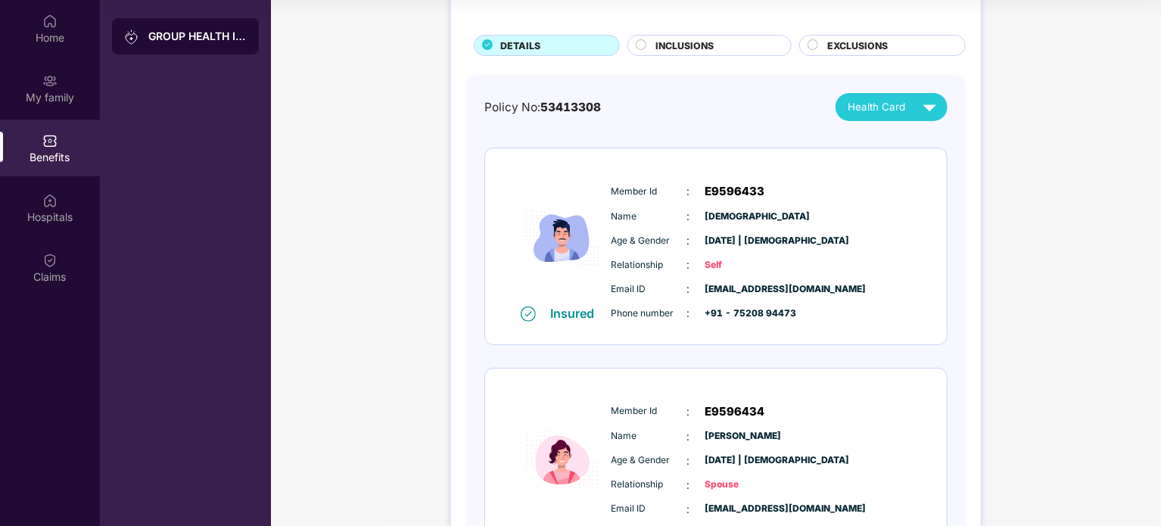
scroll to position [76, 0]
click at [779, 239] on span "[DATE] | [DEMOGRAPHIC_DATA]" at bounding box center [743, 240] width 76 height 14
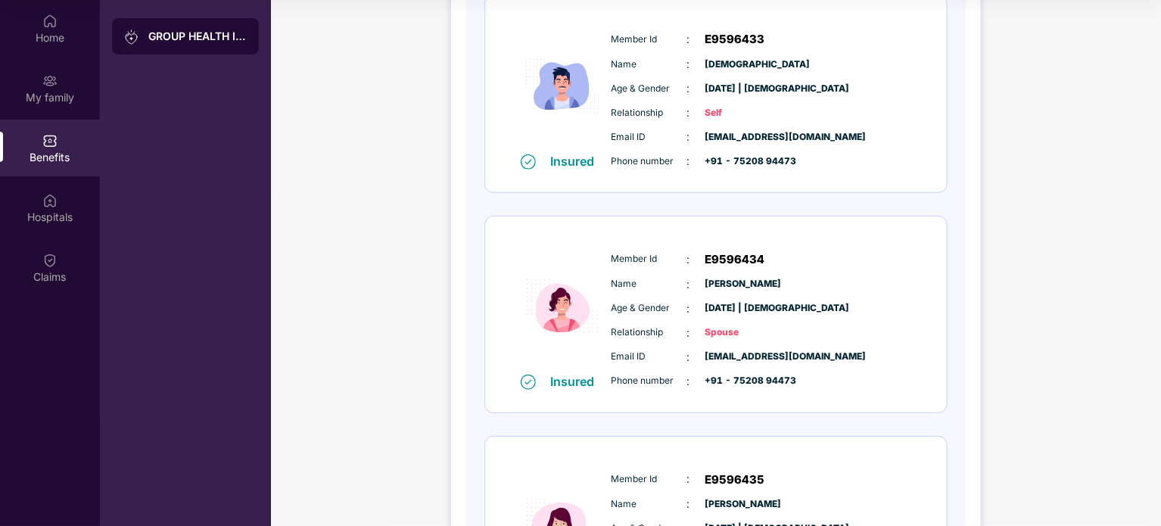
click at [577, 375] on div "Insured" at bounding box center [577, 381] width 53 height 15
click at [576, 375] on div "Insured" at bounding box center [577, 381] width 53 height 15
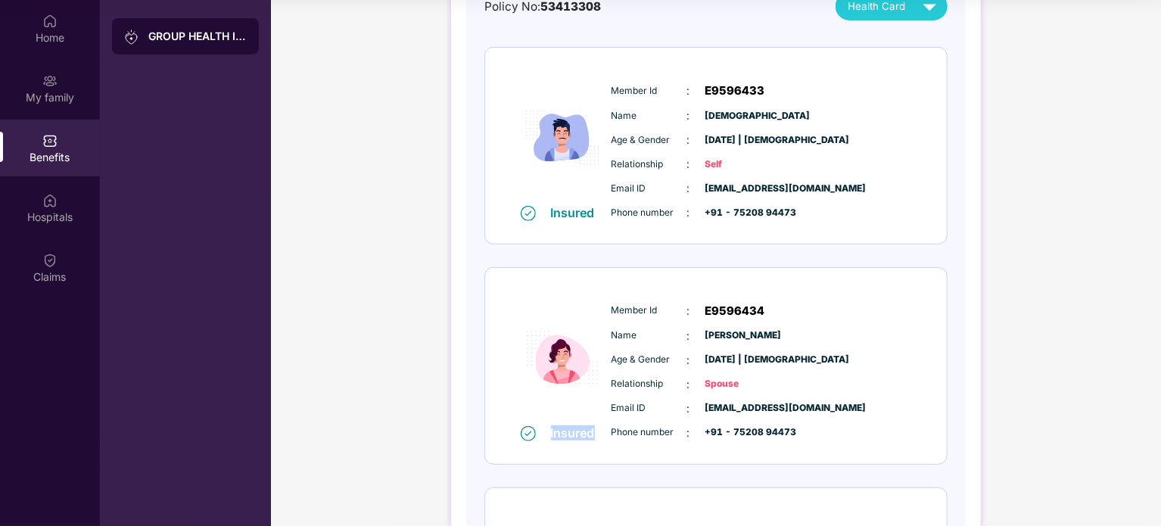
scroll to position [151, 0]
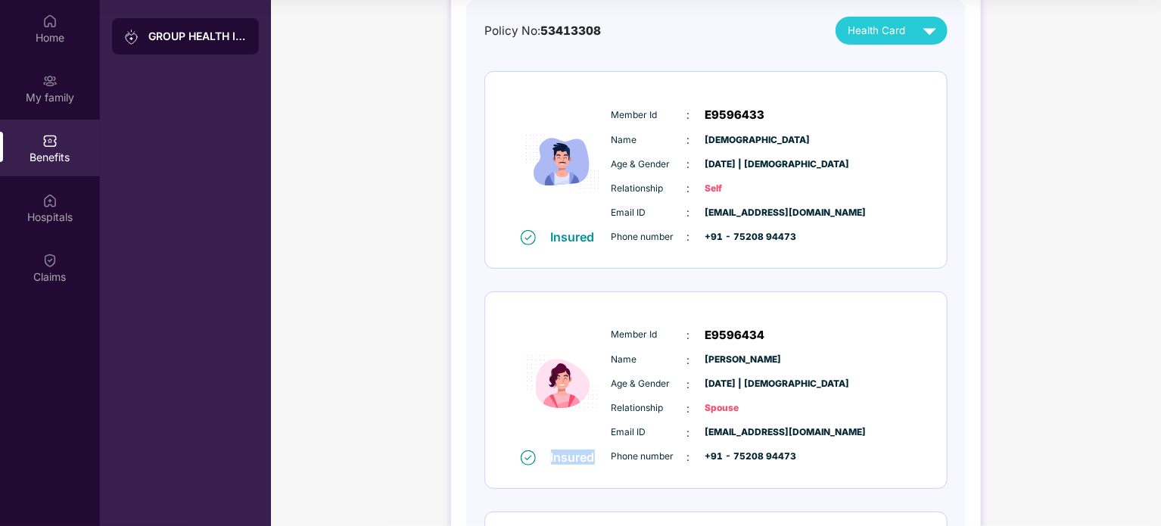
click at [890, 33] on span "Health Card" at bounding box center [877, 31] width 58 height 16
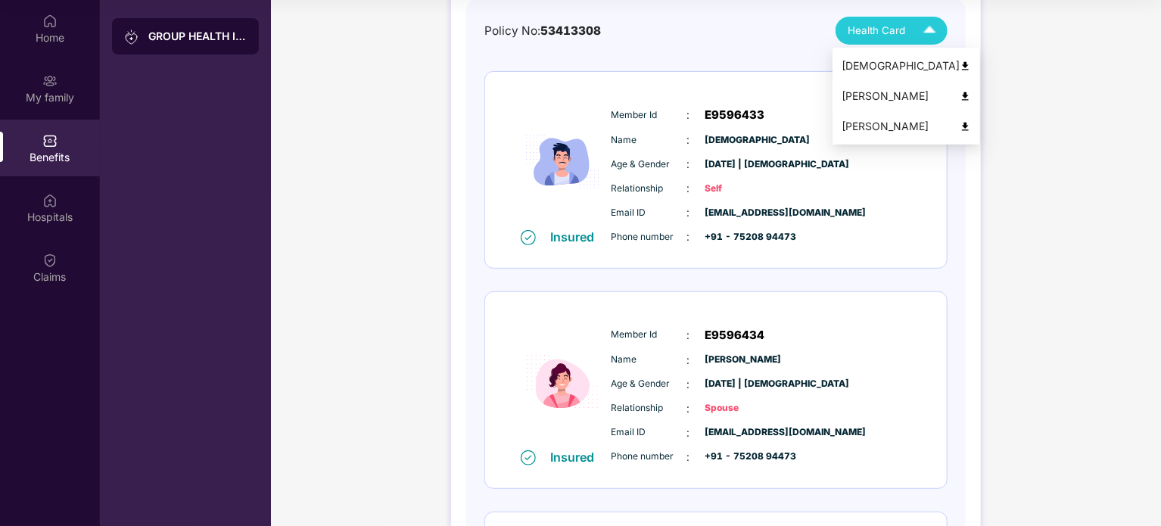
click at [873, 92] on div "[PERSON_NAME]" at bounding box center [906, 96] width 129 height 17
click at [873, 34] on span "Health Card" at bounding box center [877, 31] width 58 height 16
click at [875, 63] on div "[DEMOGRAPHIC_DATA]" at bounding box center [906, 66] width 129 height 17
click at [929, 43] on img at bounding box center [929, 30] width 26 height 26
click at [865, 99] on div "[PERSON_NAME]" at bounding box center [906, 96] width 129 height 17
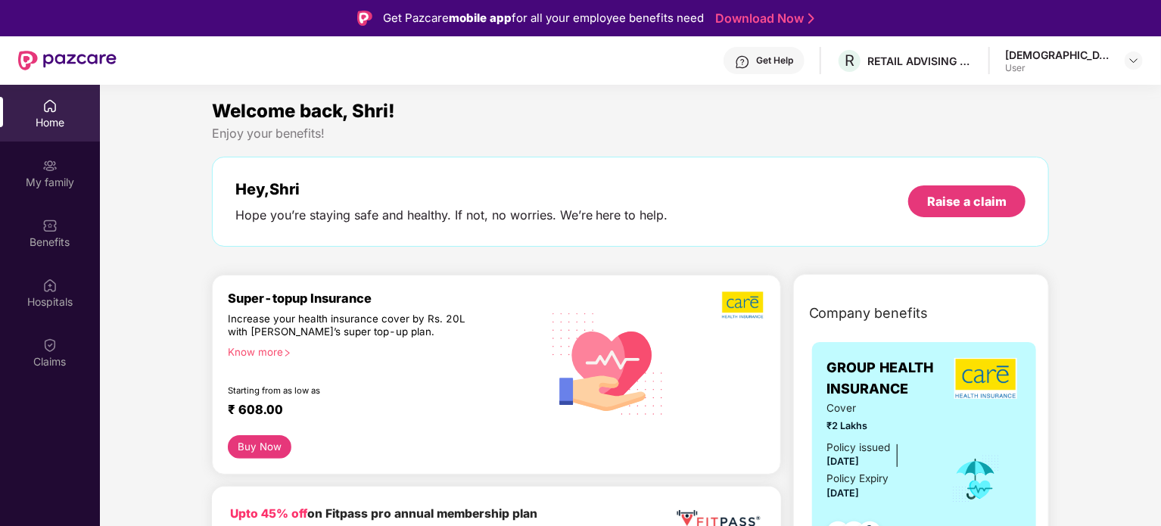
click at [527, 222] on div "Hope you’re staying safe and healthy. If not, no worries. We’re here to help." at bounding box center [451, 215] width 433 height 16
drag, startPoint x: 527, startPoint y: 222, endPoint x: 440, endPoint y: 212, distance: 86.8
click at [440, 212] on div "Hope you’re staying safe and healthy. If not, no worries. We’re here to help." at bounding box center [451, 215] width 433 height 16
click at [943, 55] on div "RETAIL ADVISING SERVICES LLP" at bounding box center [920, 61] width 106 height 14
click at [48, 185] on div "My family" at bounding box center [50, 182] width 100 height 15
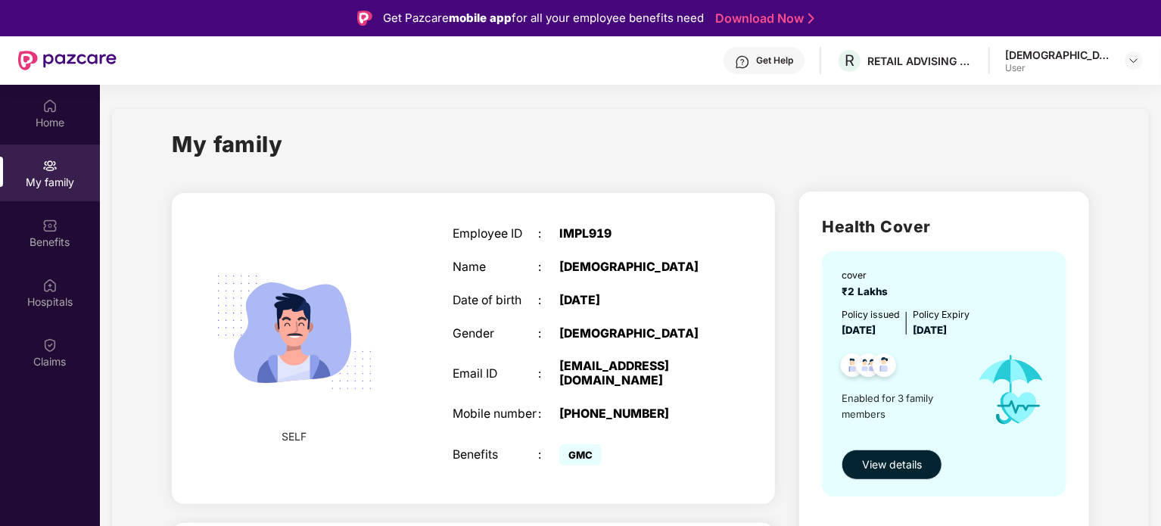
click at [891, 464] on span "View details" at bounding box center [892, 464] width 60 height 17
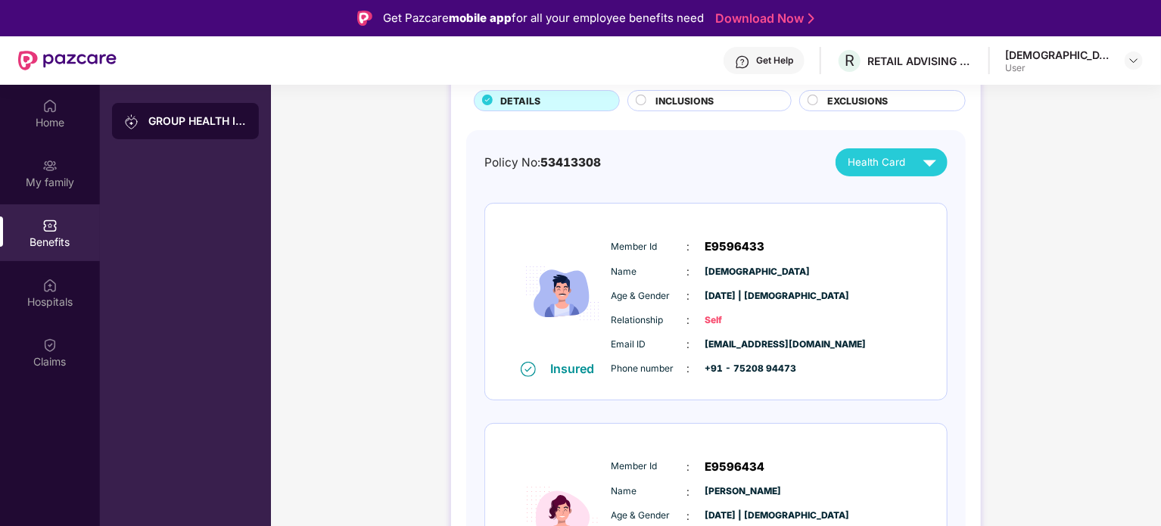
scroll to position [227, 0]
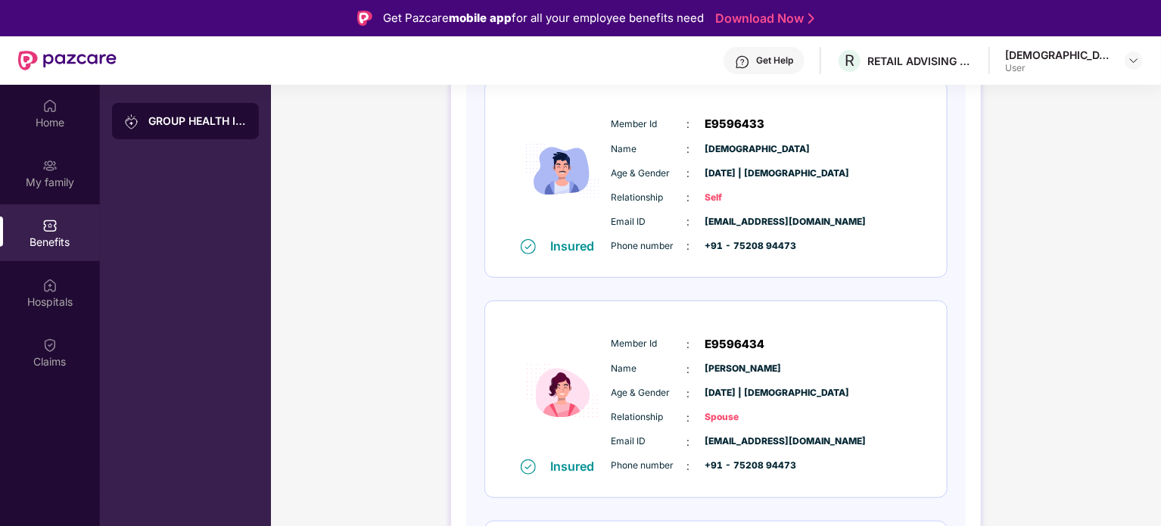
drag, startPoint x: 678, startPoint y: 246, endPoint x: 914, endPoint y: 238, distance: 236.2
click at [956, 223] on div "Policy No: 53413308 Health Card Insured Member Id : E9596433 Name : Shri Krishn…" at bounding box center [715, 391] width 499 height 766
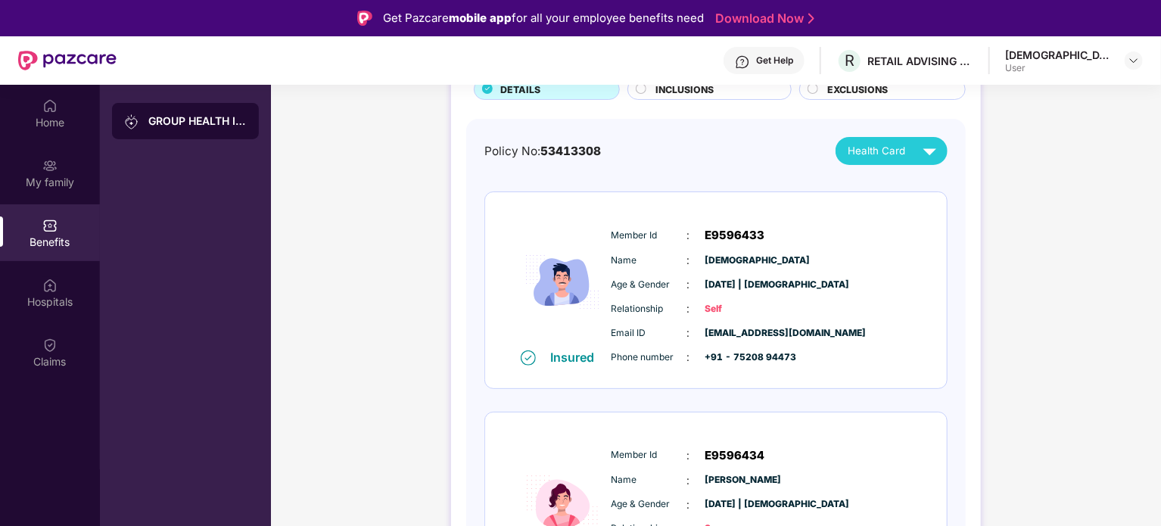
scroll to position [0, 0]
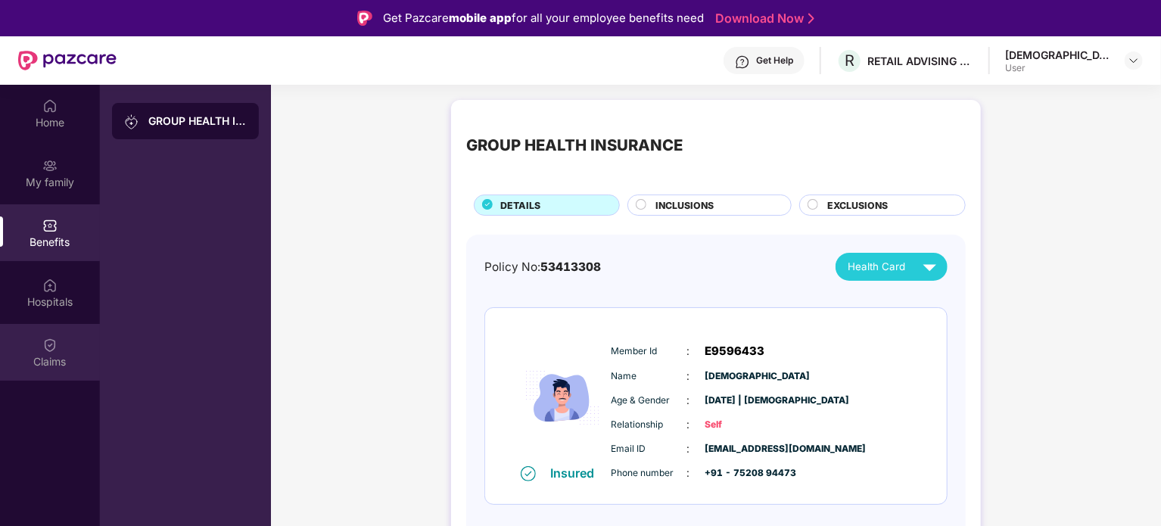
click at [64, 356] on div "Claims" at bounding box center [50, 361] width 100 height 15
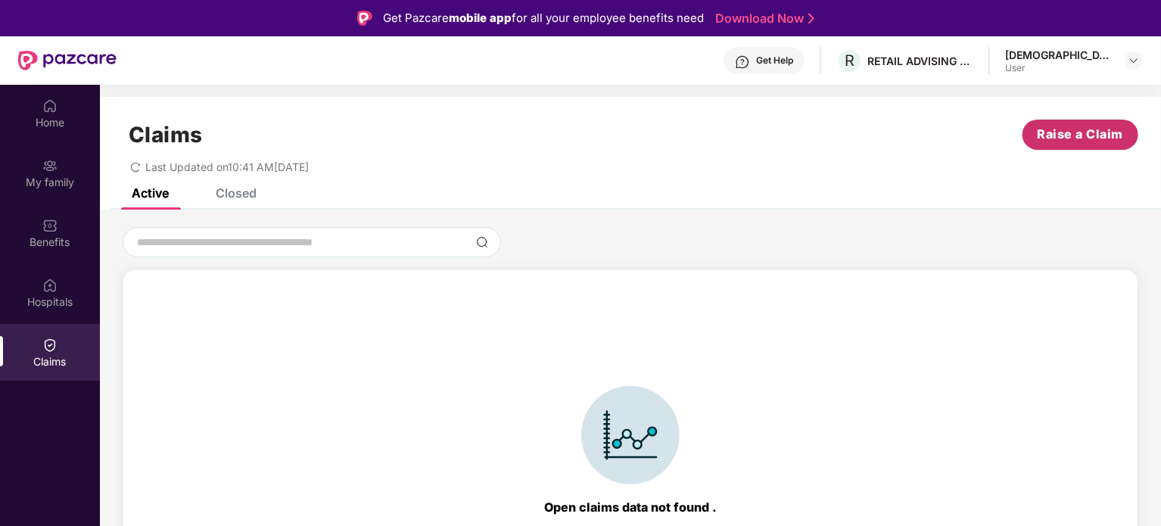
click at [1099, 138] on span "Raise a Claim" at bounding box center [1081, 134] width 86 height 19
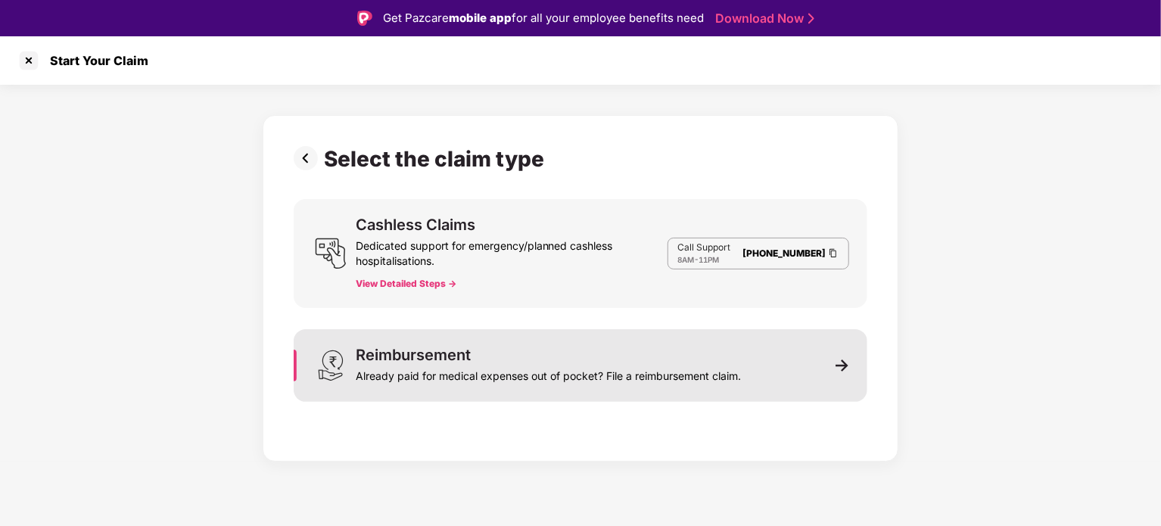
click at [440, 353] on div "Reimbursement" at bounding box center [413, 354] width 115 height 15
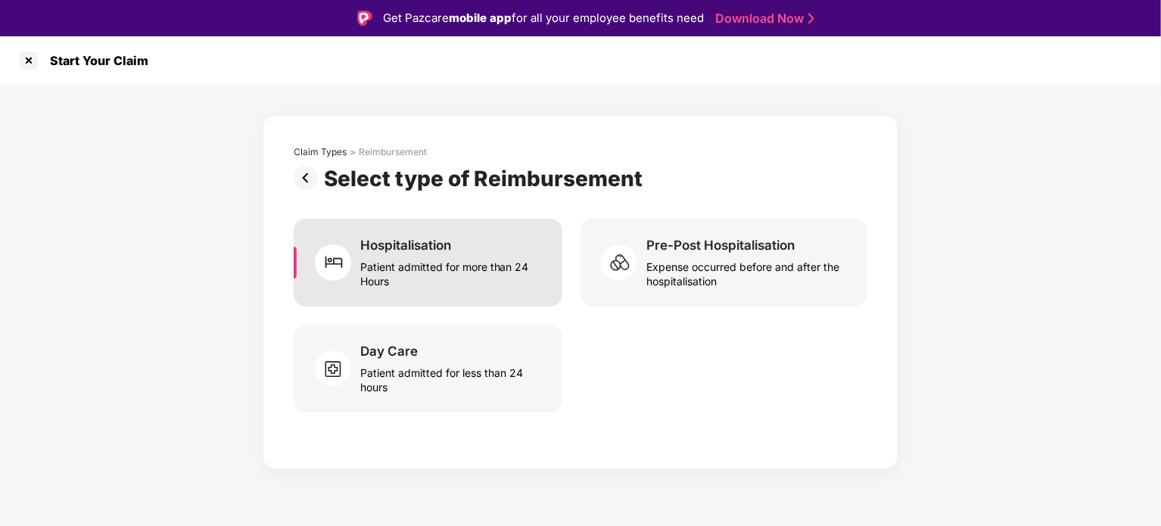
click at [428, 254] on div "Patient admitted for more than 24 Hours" at bounding box center [452, 271] width 184 height 35
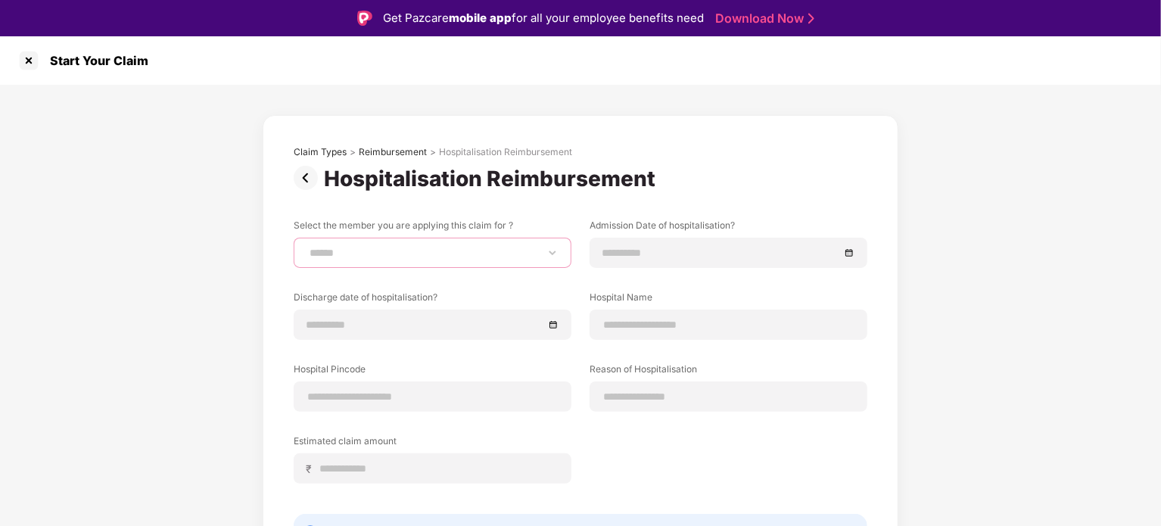
click at [428, 254] on select "**********" at bounding box center [433, 253] width 252 height 12
select select "**********"
click at [307, 247] on select "**********" at bounding box center [433, 253] width 252 height 12
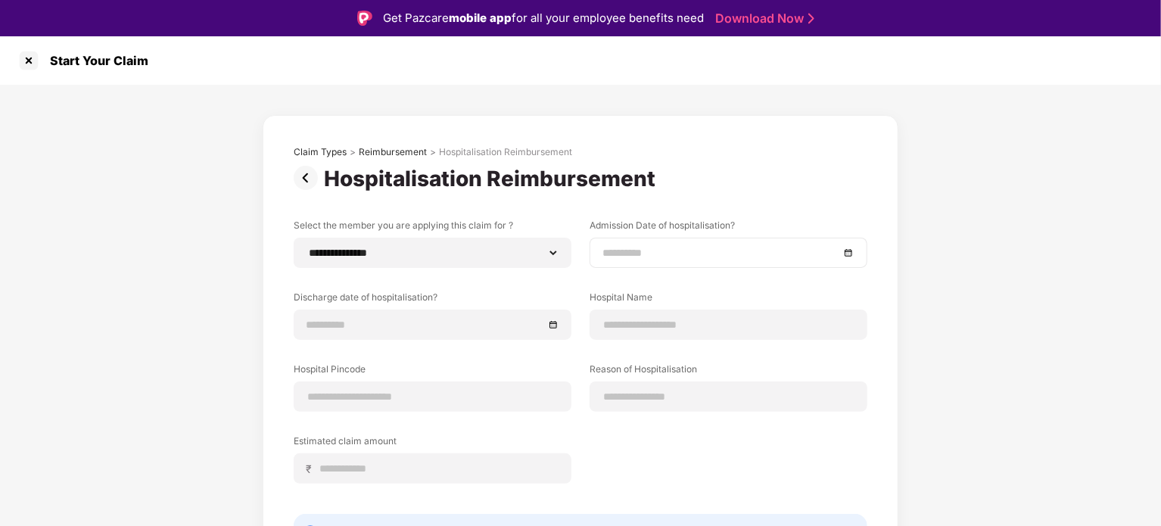
click at [680, 254] on input at bounding box center [720, 252] width 237 height 17
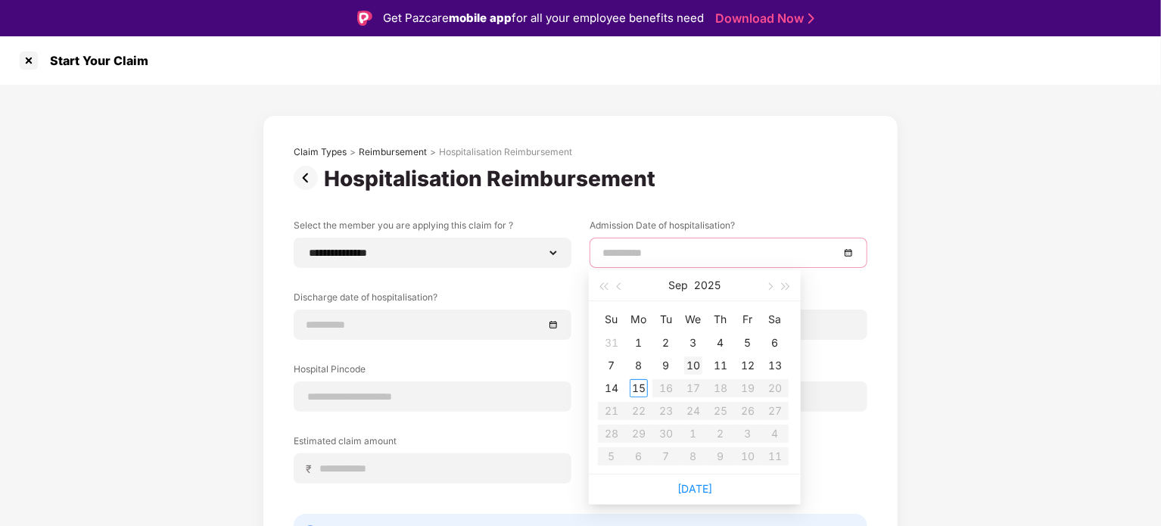
type input "**********"
drag, startPoint x: 690, startPoint y: 363, endPoint x: 744, endPoint y: 276, distance: 101.6
click at [744, 276] on div "Sep 2025 Su Mo Tu We Th Fr Sa 31 1 2 3 4 5 6 7 8 9 10 11 12 13 14 15 16 17 18 1…" at bounding box center [695, 372] width 212 height 204
click at [615, 284] on button "button" at bounding box center [619, 285] width 17 height 30
type input "**********"
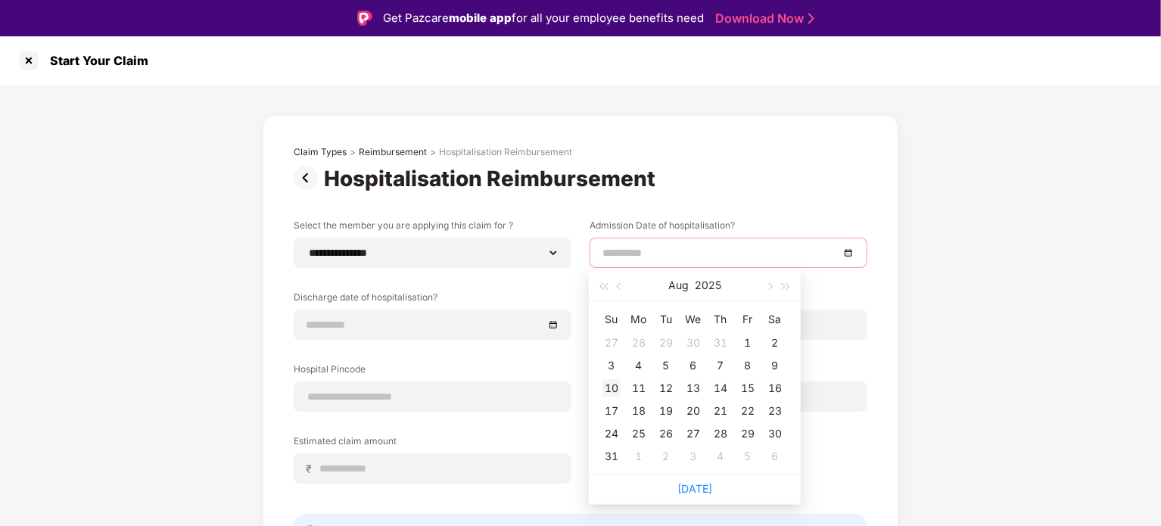
type input "**********"
click at [611, 390] on div "10" at bounding box center [611, 388] width 18 height 18
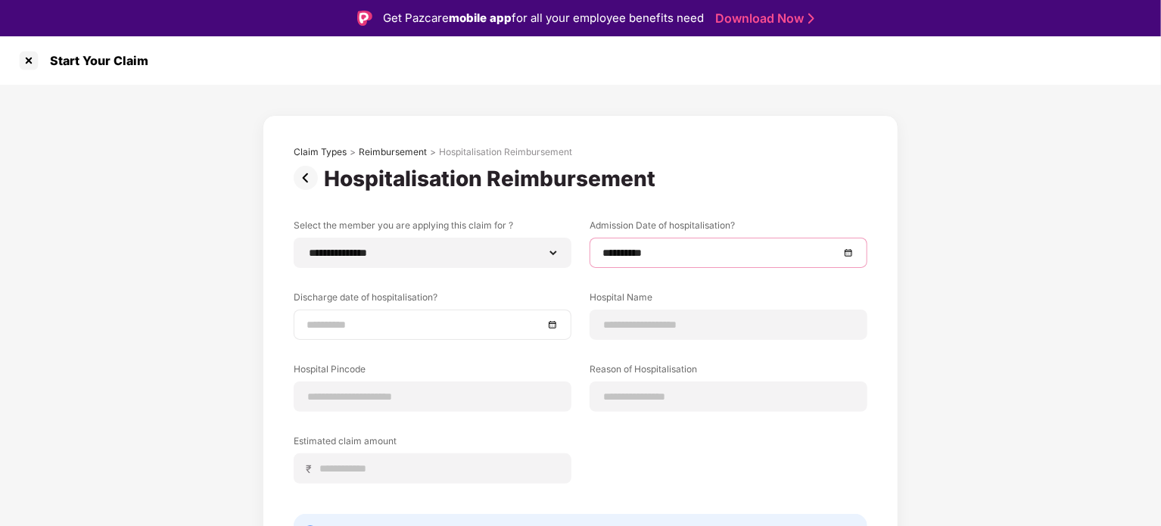
click at [410, 320] on input at bounding box center [425, 324] width 237 height 17
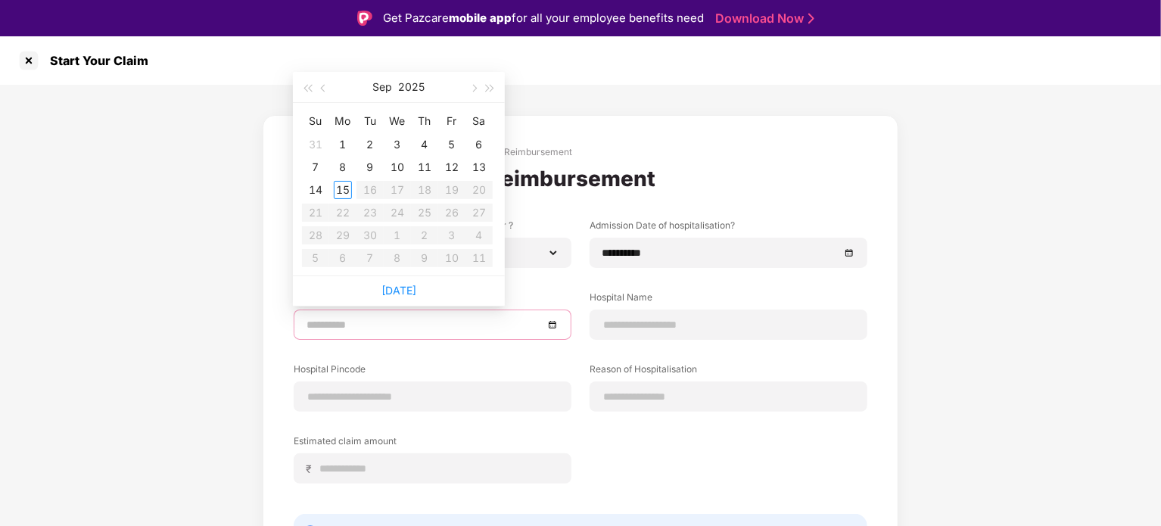
type input "**********"
click at [322, 85] on span "button" at bounding box center [325, 89] width 8 height 8
type input "**********"
click at [342, 190] on div "11" at bounding box center [343, 190] width 18 height 18
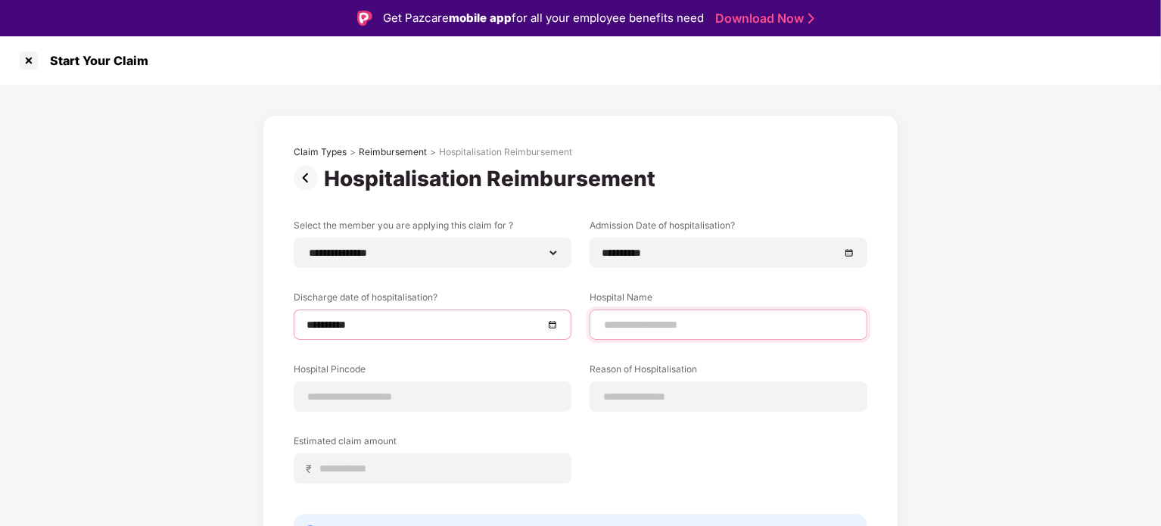
click at [664, 322] on input at bounding box center [728, 325] width 252 height 16
type input "**********"
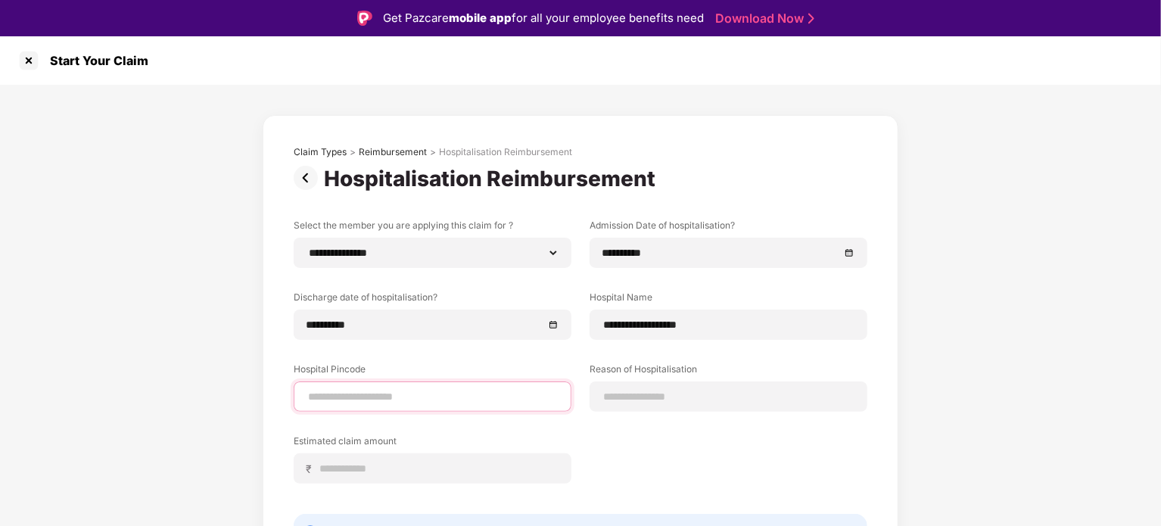
click at [403, 403] on input at bounding box center [433, 397] width 252 height 16
type input "******"
select select "*******"
select select "**********"
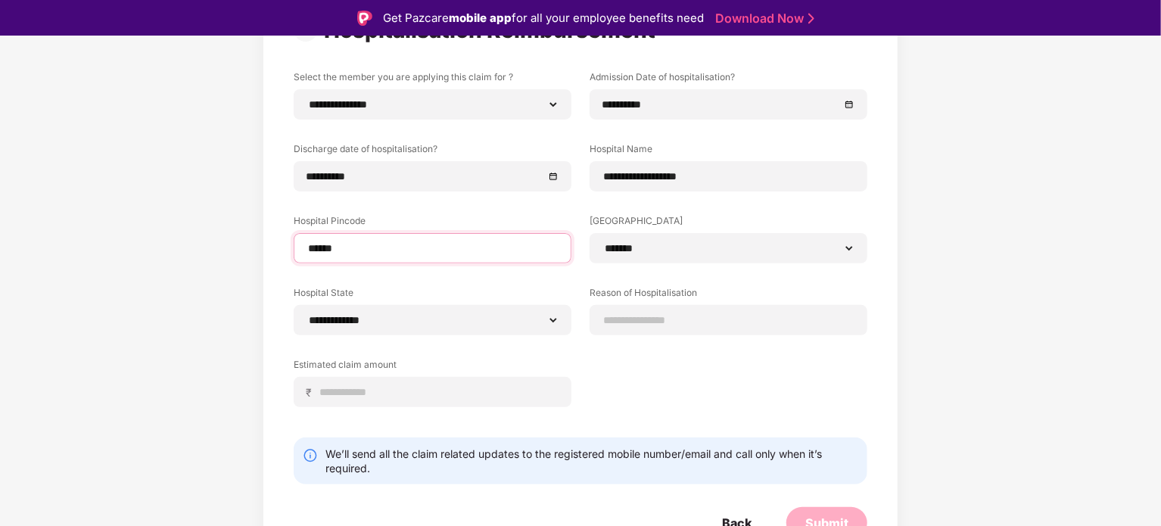
scroll to position [163, 0]
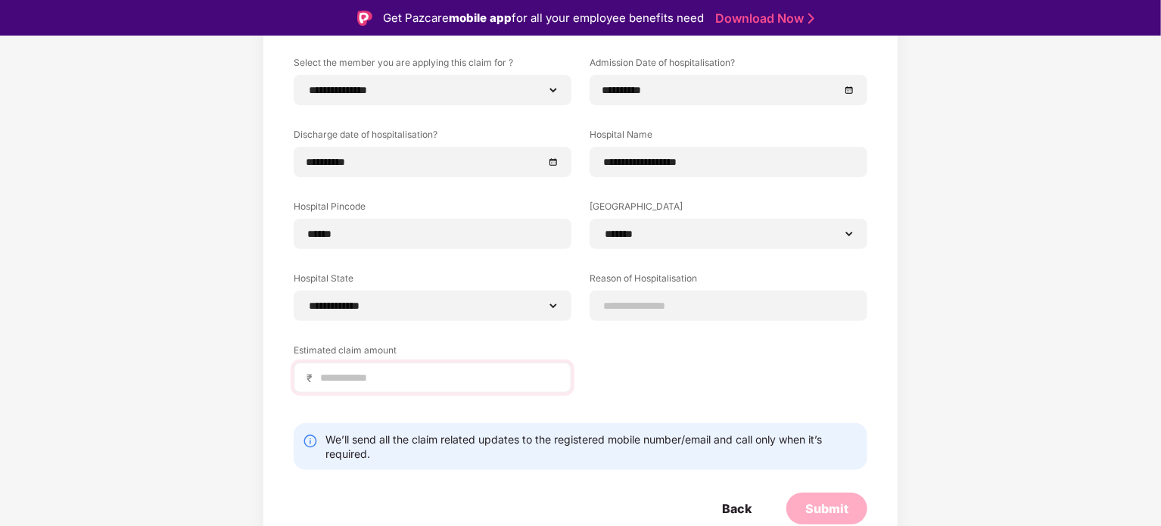
click at [439, 387] on div "₹" at bounding box center [433, 378] width 278 height 30
click at [438, 379] on input at bounding box center [439, 378] width 240 height 16
click at [454, 377] on input at bounding box center [439, 378] width 240 height 16
type input "*****"
click at [419, 414] on div "**********" at bounding box center [581, 235] width 574 height 359
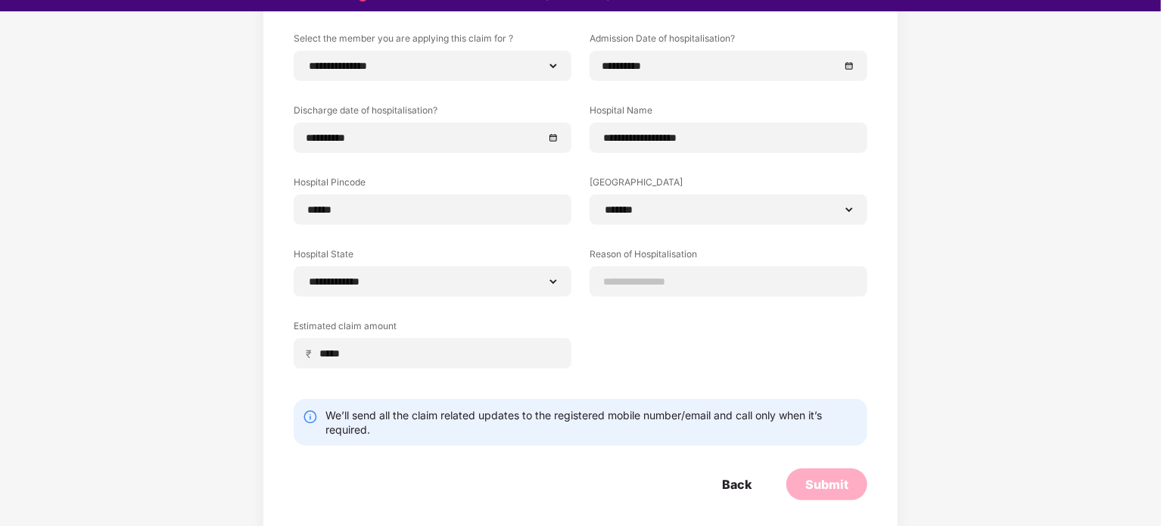
scroll to position [36, 0]
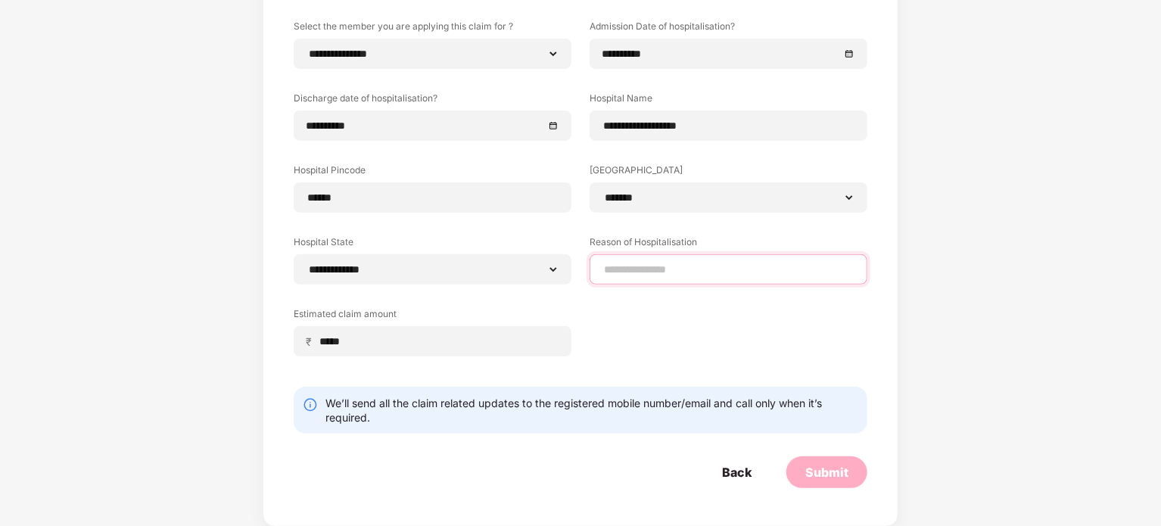
click at [714, 263] on input at bounding box center [728, 270] width 252 height 16
type input "**********"
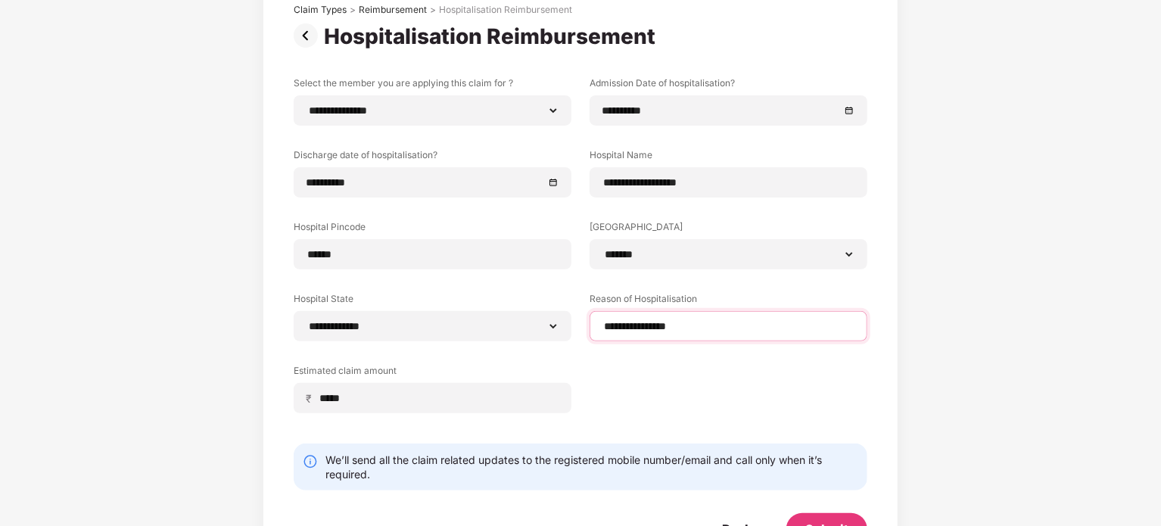
scroll to position [163, 0]
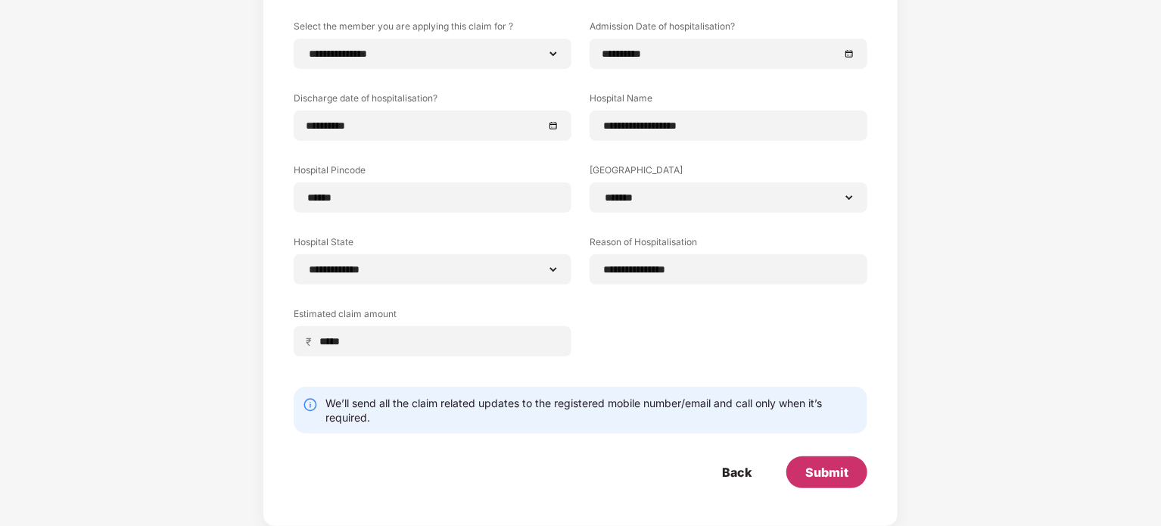
click at [827, 462] on div "Submit" at bounding box center [826, 472] width 81 height 32
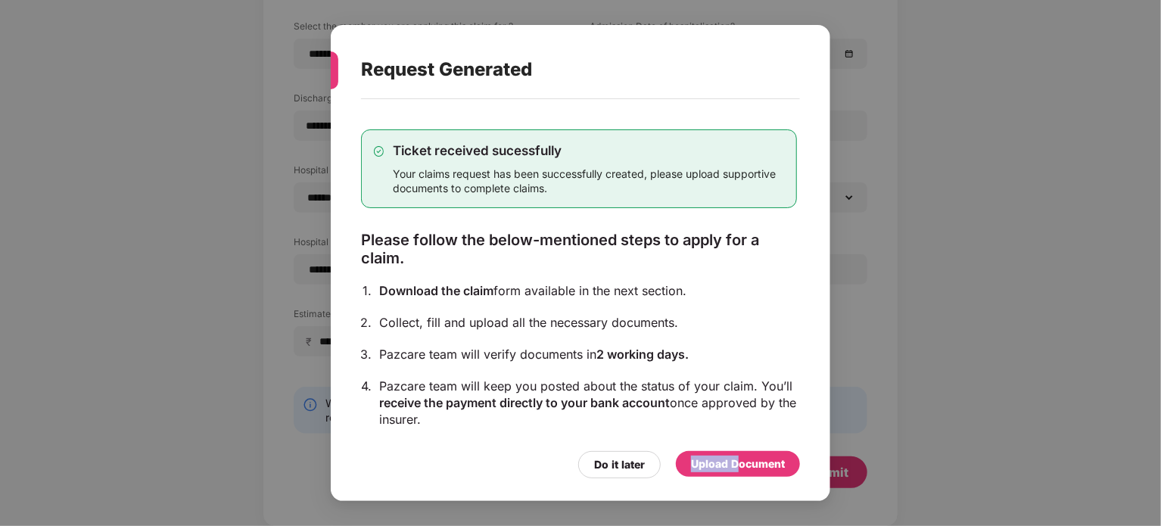
drag, startPoint x: 739, startPoint y: 468, endPoint x: 516, endPoint y: 471, distance: 223.3
click at [626, 501] on div "Request Generated Ticket received sucessfully Your claims request has been succ…" at bounding box center [580, 263] width 499 height 477
click at [490, 466] on div "Do it later Upload Document" at bounding box center [580, 460] width 439 height 35
click at [745, 469] on div "Upload Document" at bounding box center [738, 464] width 94 height 17
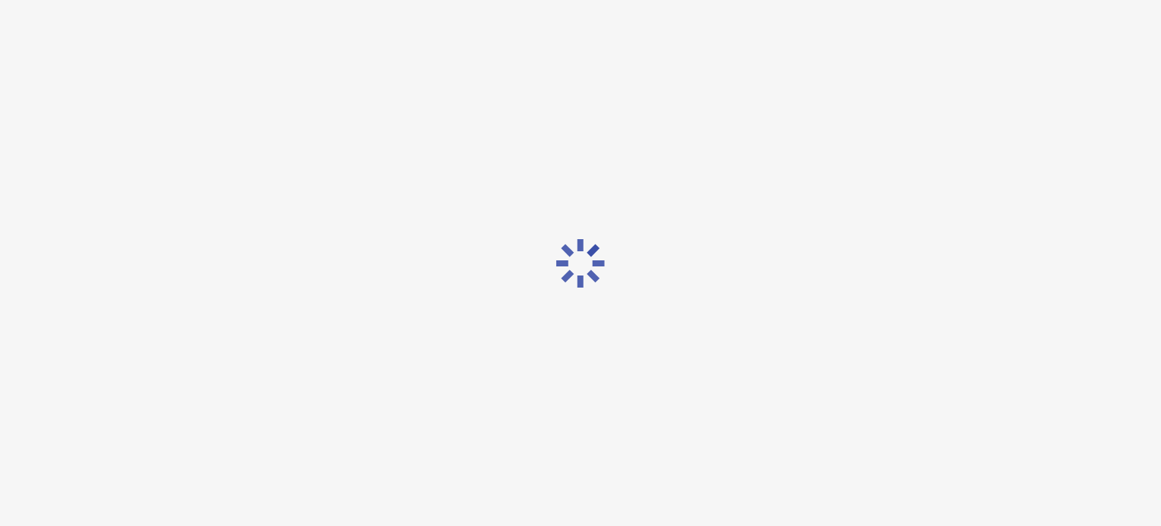
scroll to position [0, 0]
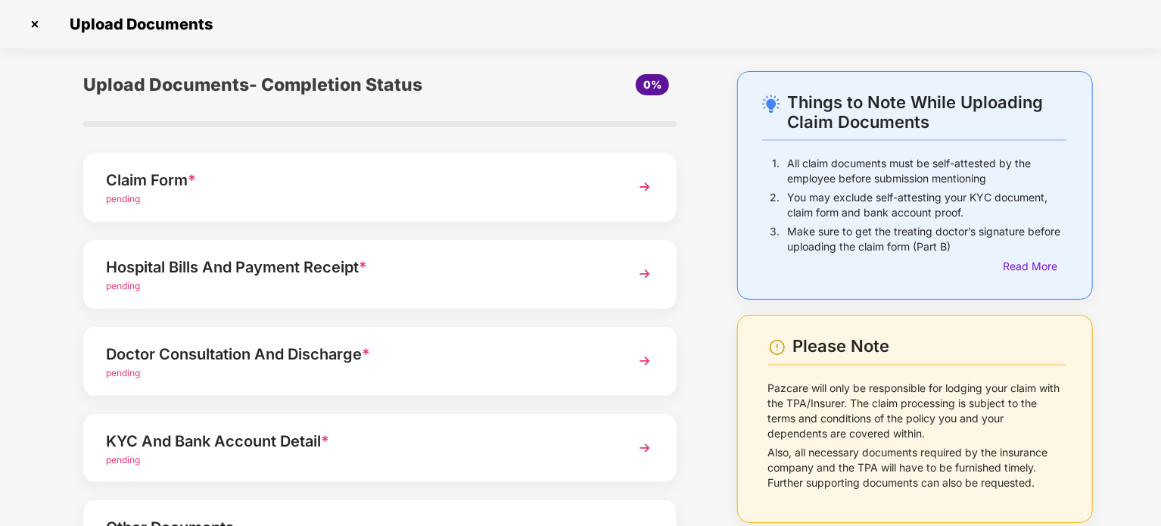
click at [289, 189] on div "Claim Form *" at bounding box center [357, 180] width 502 height 24
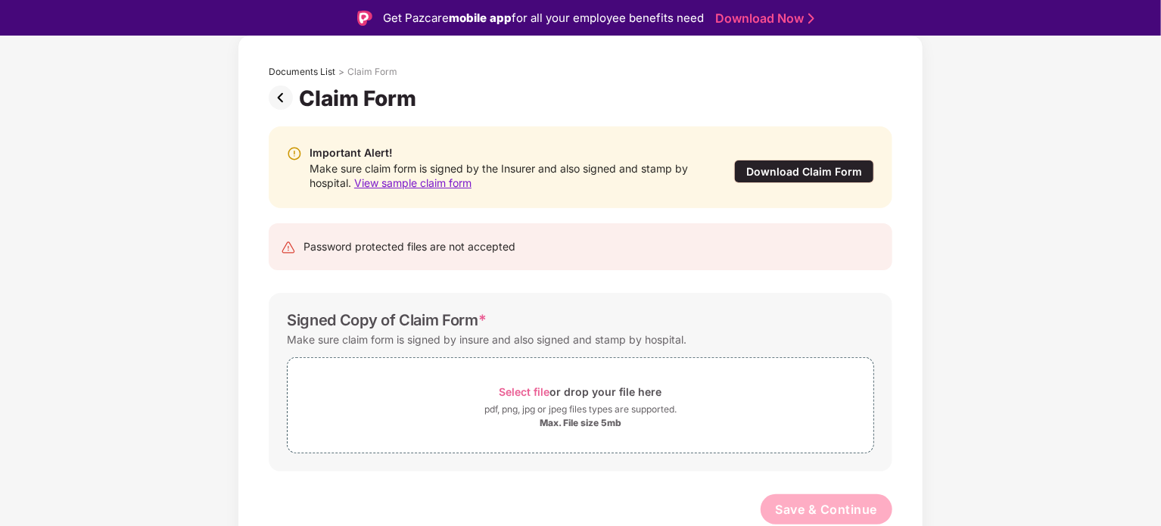
scroll to position [36, 0]
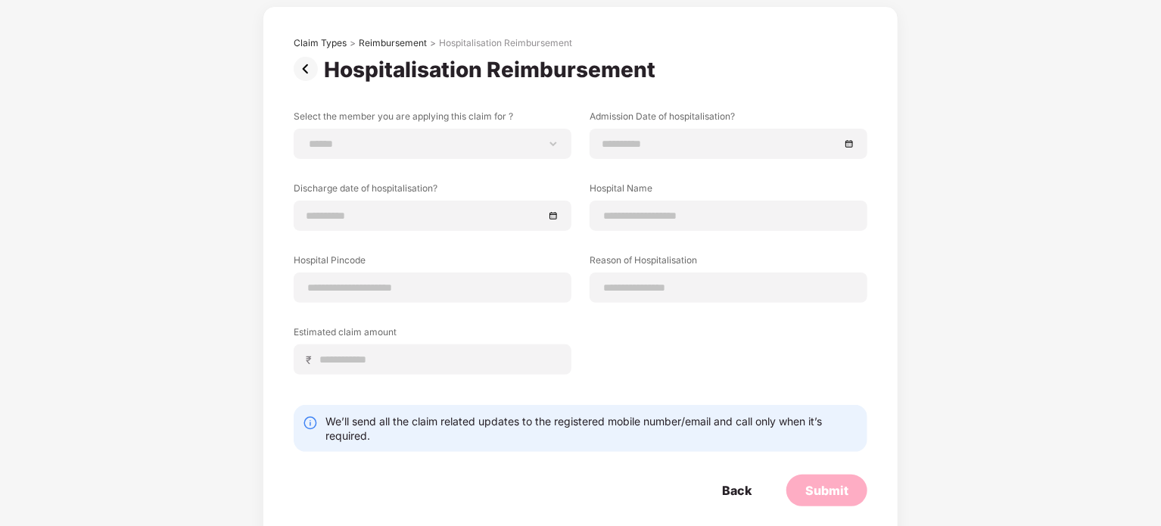
click at [306, 67] on img at bounding box center [309, 69] width 30 height 24
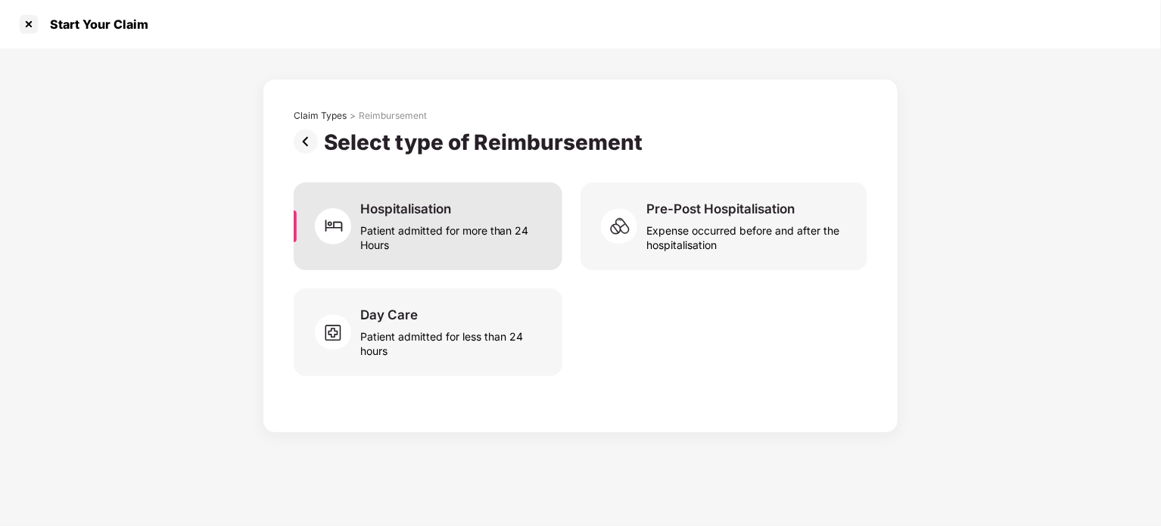
click at [437, 222] on div "Patient admitted for more than 24 Hours" at bounding box center [452, 234] width 184 height 35
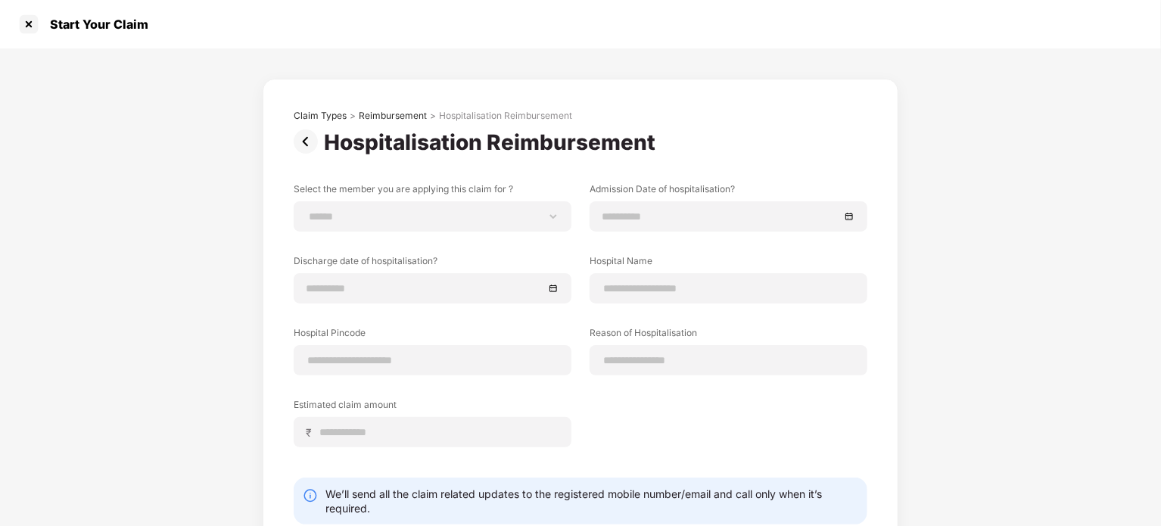
click at [306, 149] on img at bounding box center [309, 141] width 30 height 24
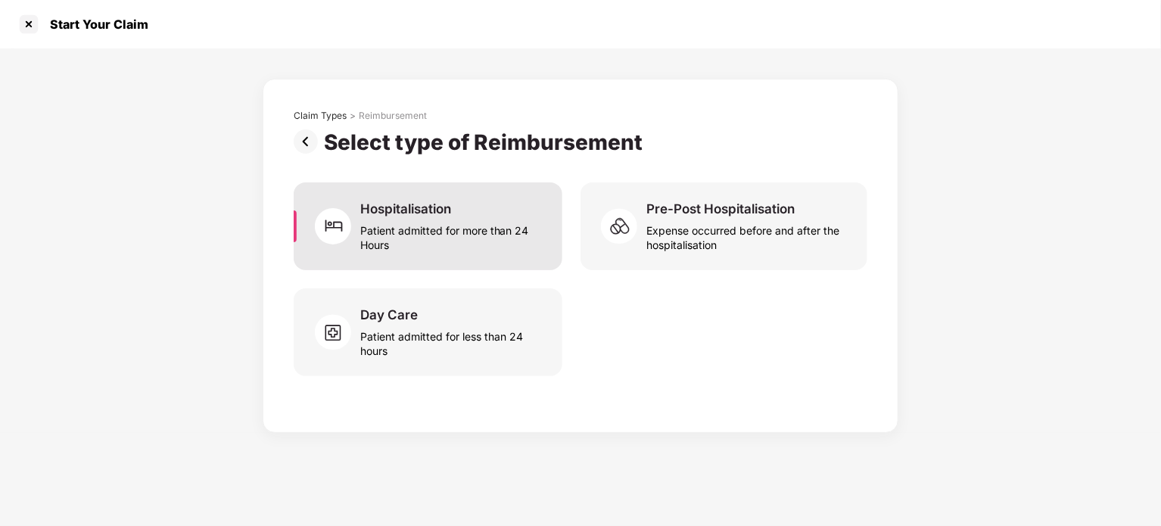
click at [518, 243] on div "Patient admitted for more than 24 Hours" at bounding box center [452, 234] width 184 height 35
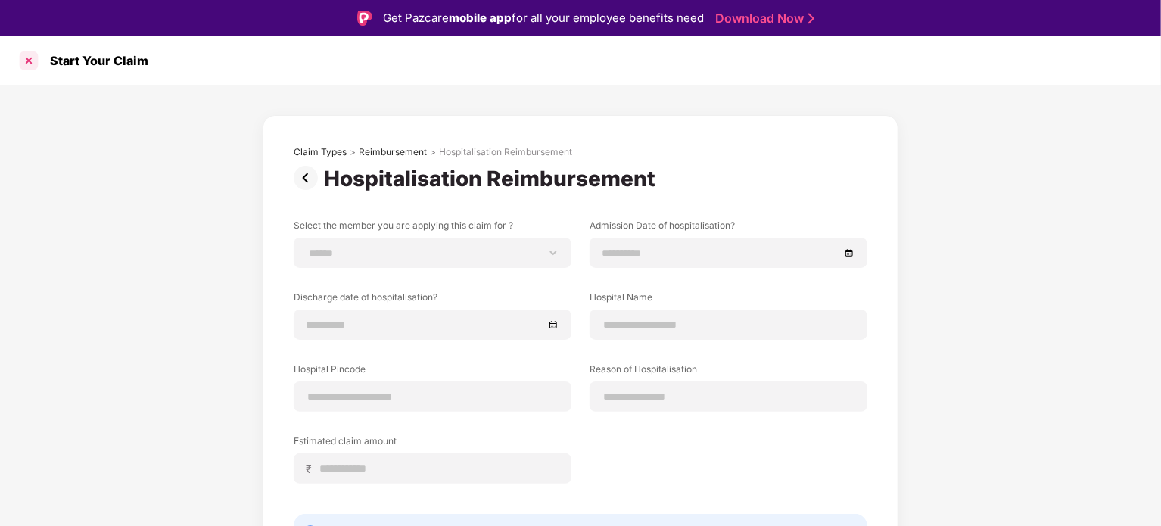
click at [26, 66] on div at bounding box center [29, 60] width 24 height 24
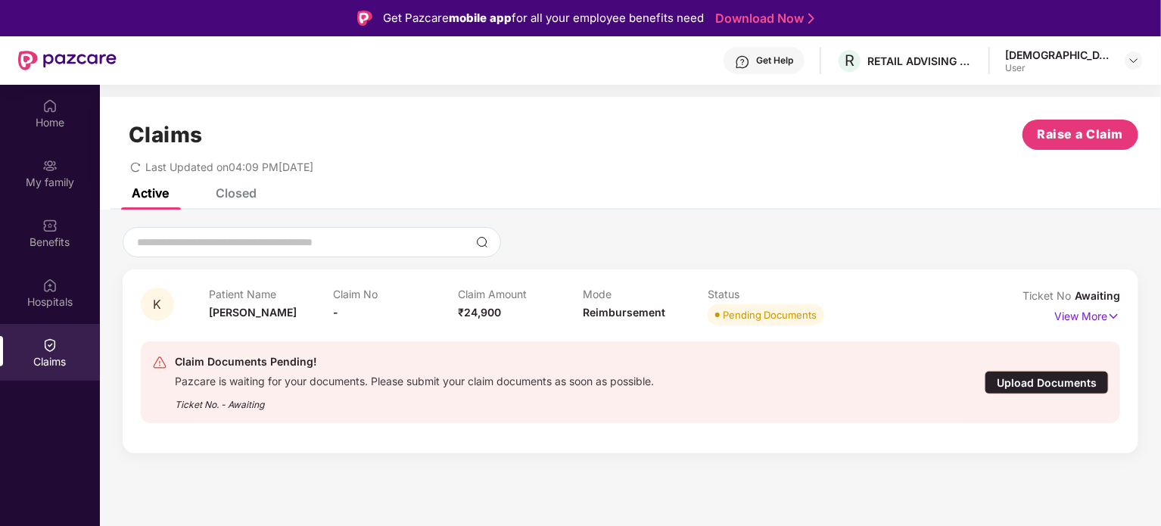
click at [376, 380] on div "Pazcare is waiting for your documents. Please submit your claim documents as so…" at bounding box center [414, 379] width 479 height 17
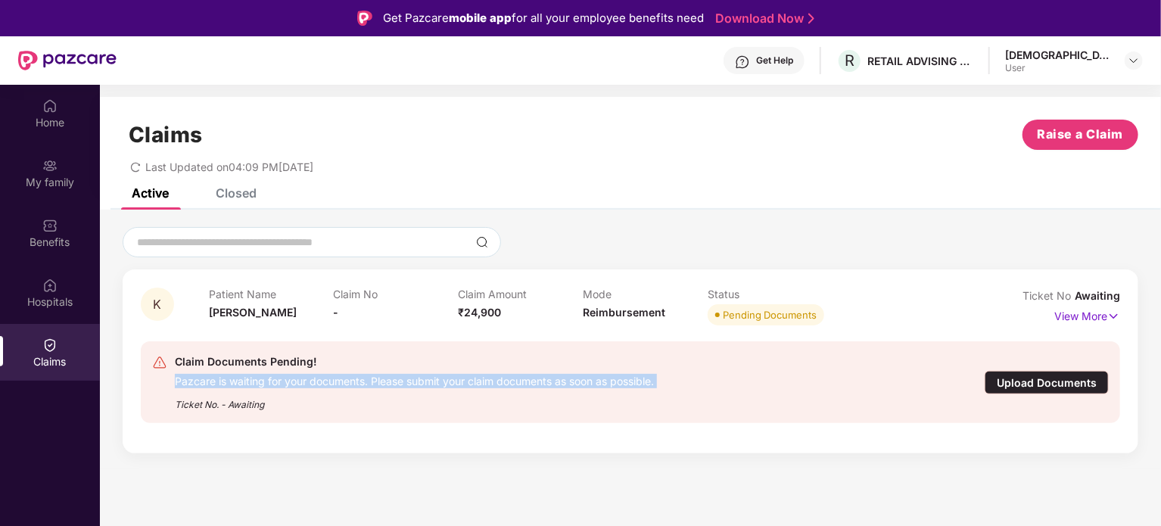
click at [376, 380] on div "Pazcare is waiting for your documents. Please submit your claim documents as so…" at bounding box center [414, 379] width 479 height 17
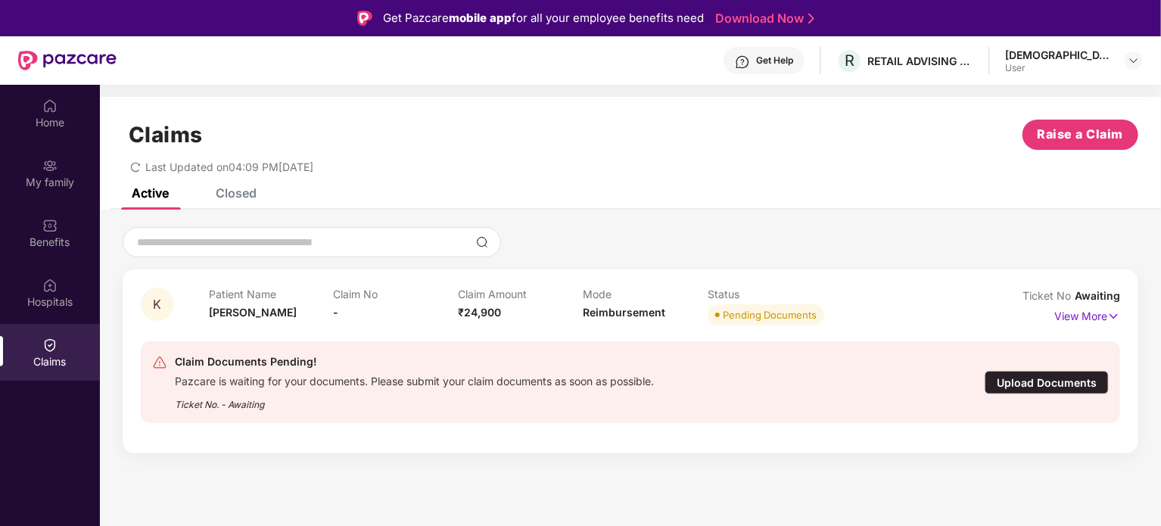
click at [1011, 378] on div "Upload Documents" at bounding box center [1047, 382] width 124 height 23
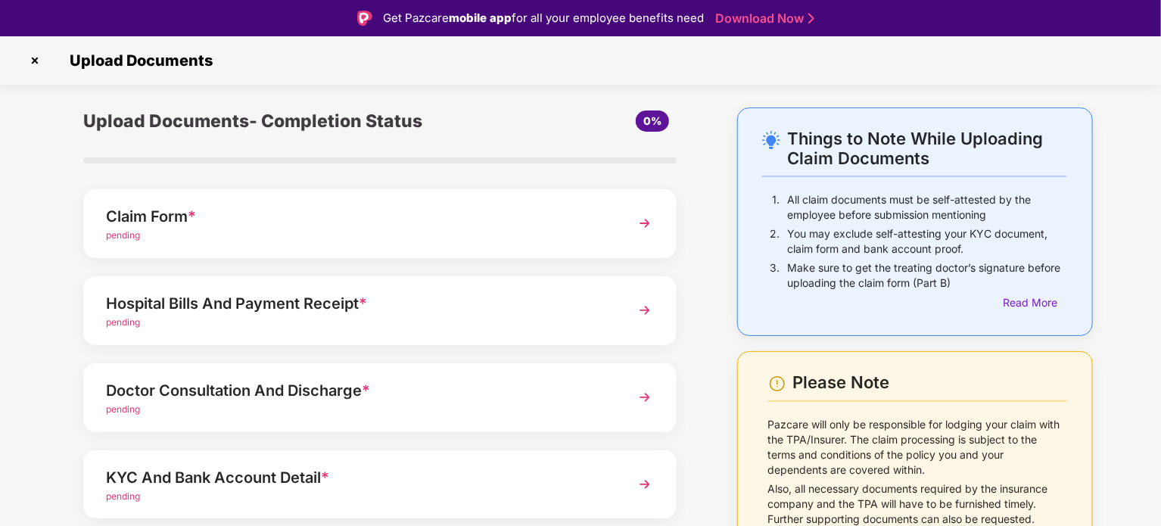
scroll to position [142, 0]
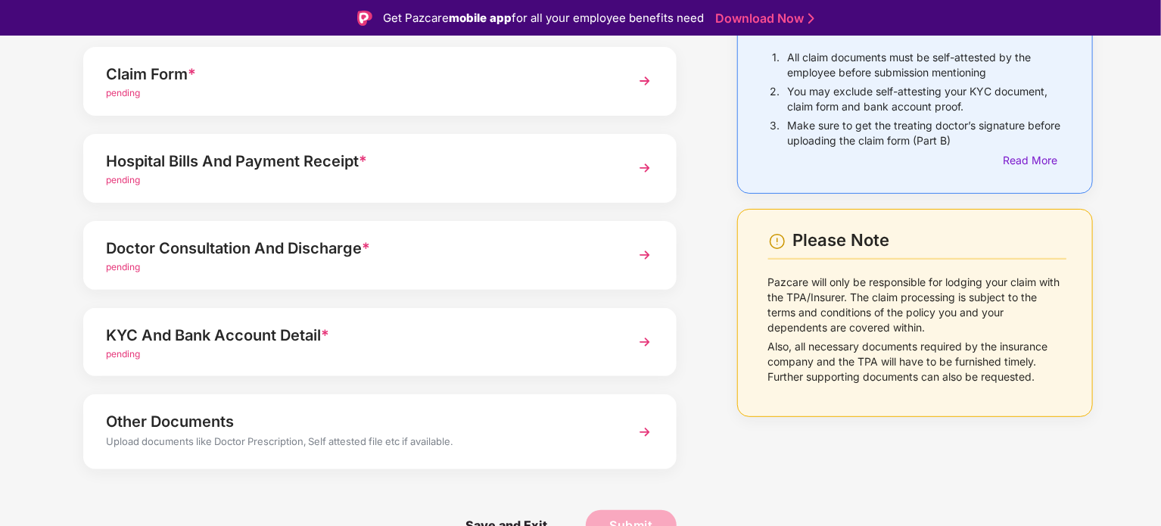
click at [400, 333] on div "KYC And Bank Account Detail *" at bounding box center [357, 335] width 502 height 24
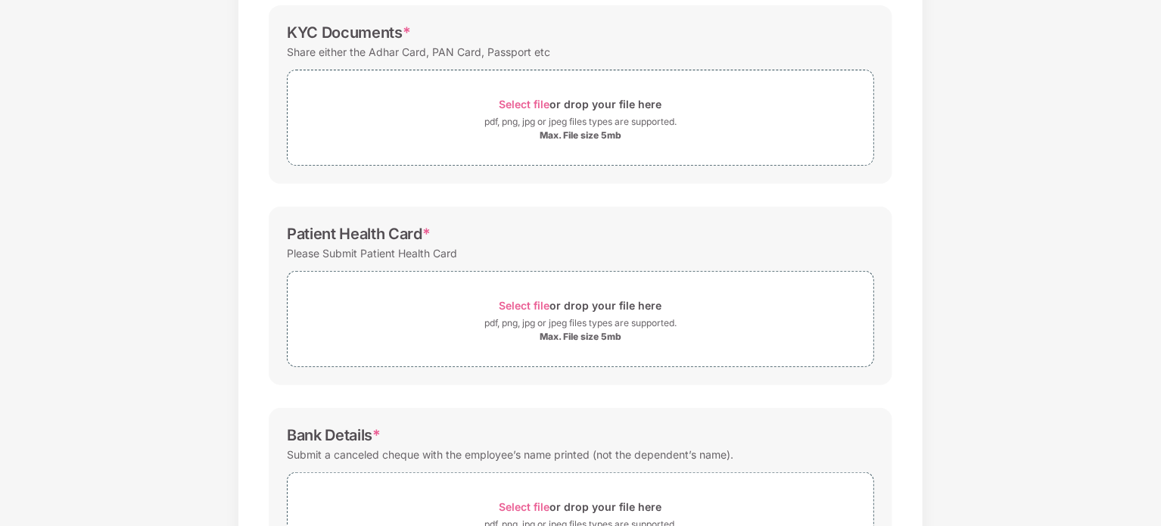
scroll to position [226, 0]
drag, startPoint x: 284, startPoint y: 229, endPoint x: 423, endPoint y: 230, distance: 139.3
click at [423, 230] on div "Patient Health Card * Please Submit Patient Health Card Select file or drop you…" at bounding box center [581, 296] width 624 height 179
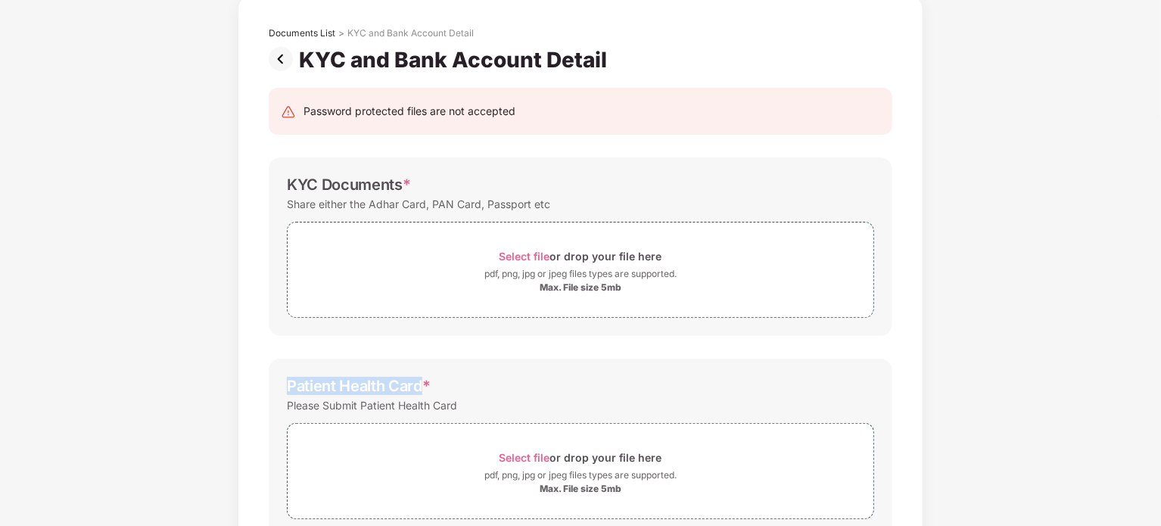
scroll to position [0, 0]
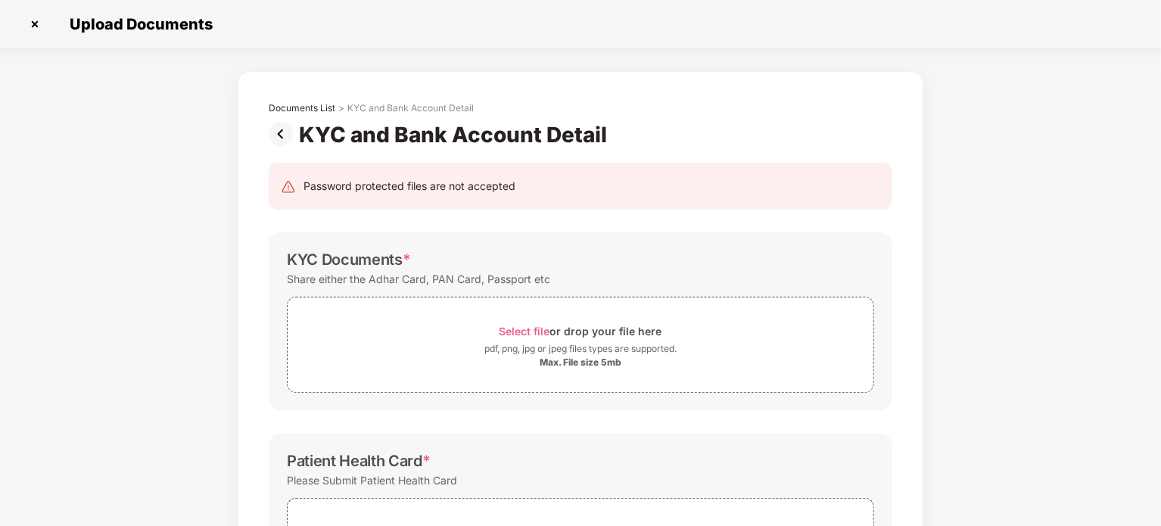
click at [466, 185] on div "Password protected files are not accepted" at bounding box center [409, 186] width 212 height 17
click at [467, 185] on div "Password protected files are not accepted" at bounding box center [409, 186] width 212 height 17
click at [339, 188] on div "Password protected files are not accepted" at bounding box center [409, 186] width 212 height 17
drag, startPoint x: 339, startPoint y: 188, endPoint x: 630, endPoint y: 191, distance: 291.4
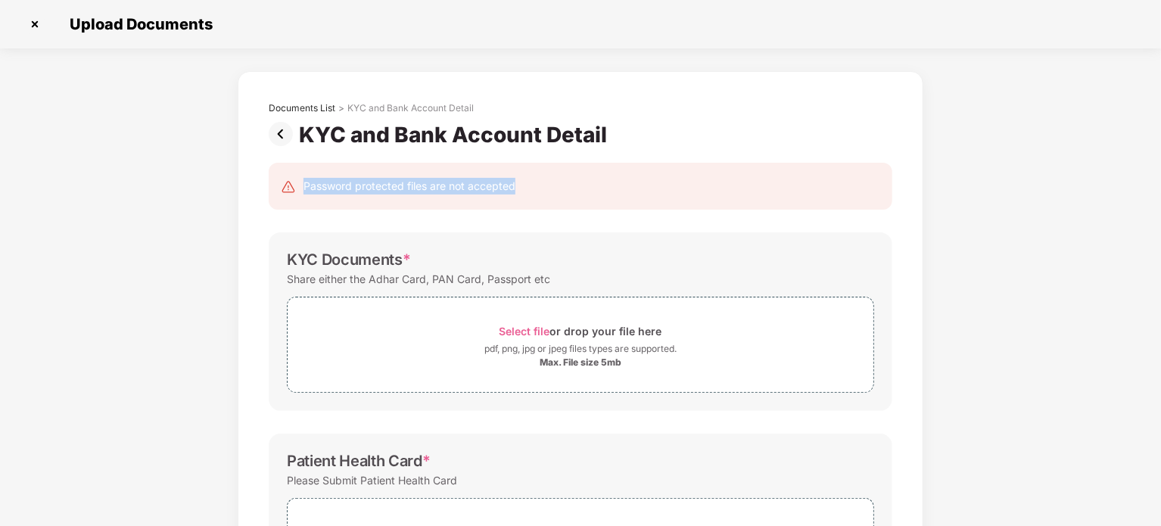
click at [630, 191] on div "Password protected files are not accepted" at bounding box center [580, 186] width 599 height 17
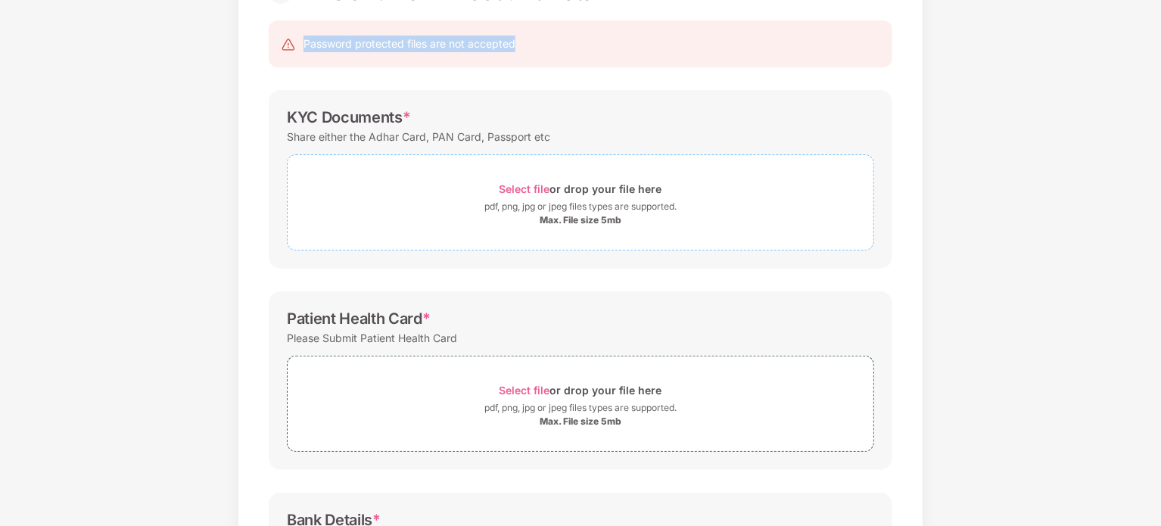
scroll to position [151, 0]
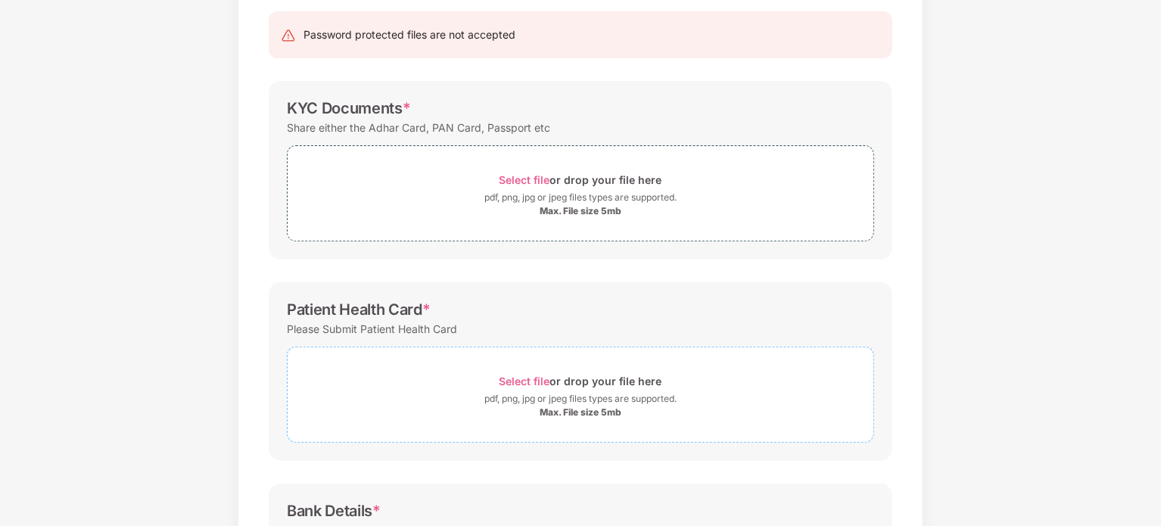
click at [583, 388] on div "Select file or drop your file here" at bounding box center [580, 381] width 163 height 20
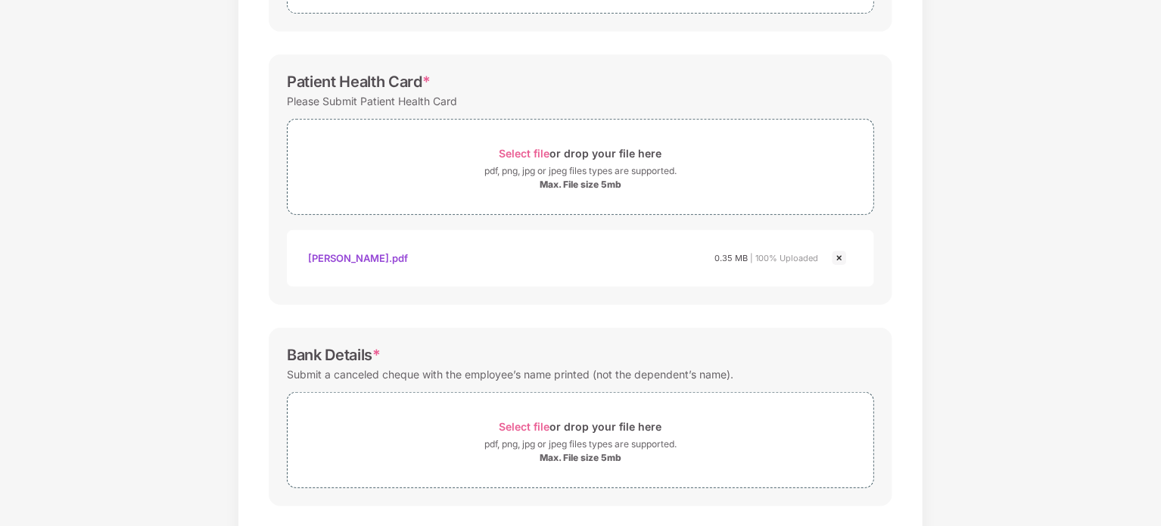
scroll to position [450, 0]
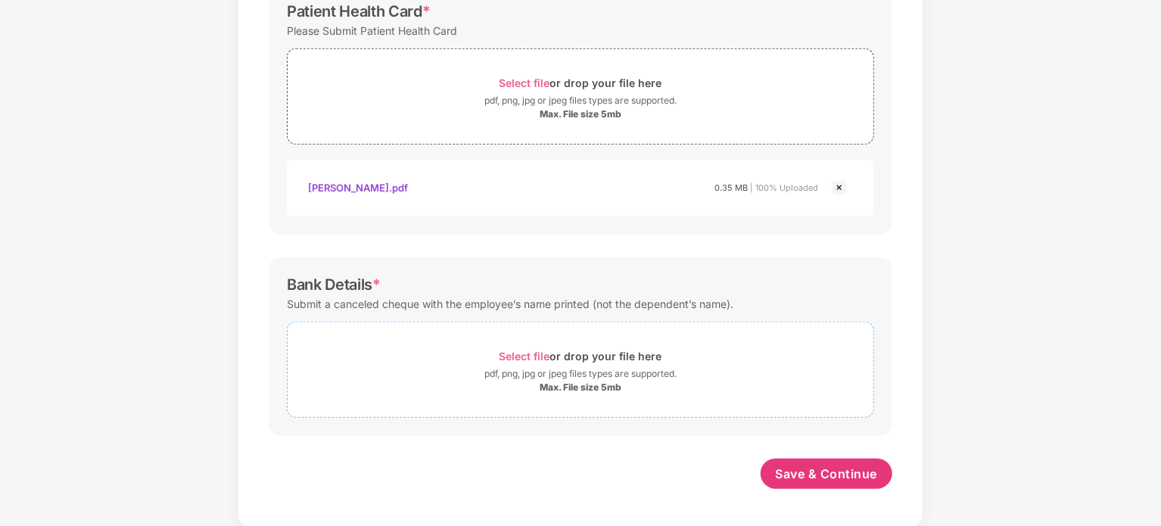
click at [569, 373] on div "pdf, png, jpg or jpeg files types are supported." at bounding box center [580, 373] width 192 height 15
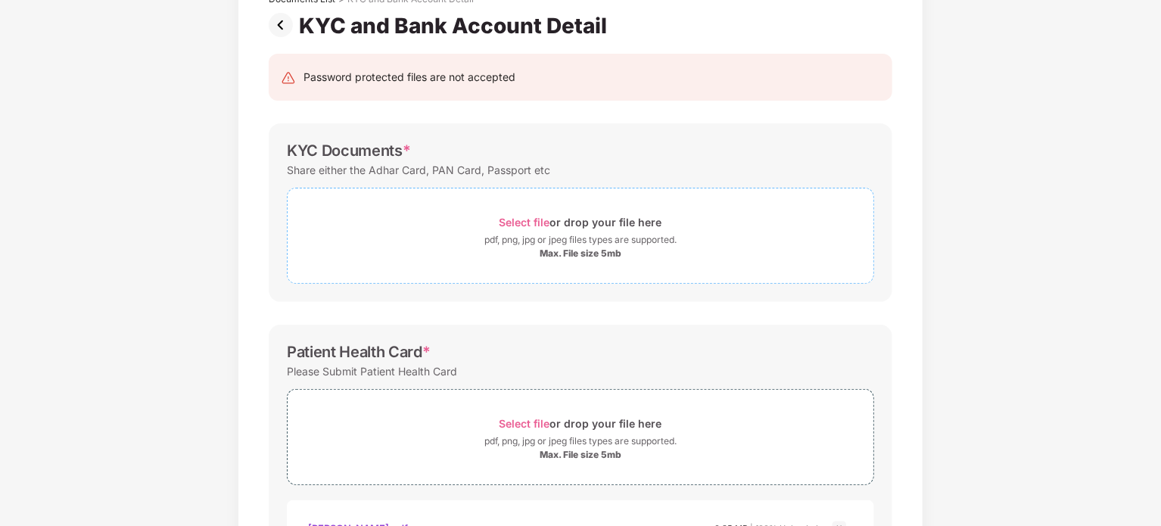
scroll to position [219, 0]
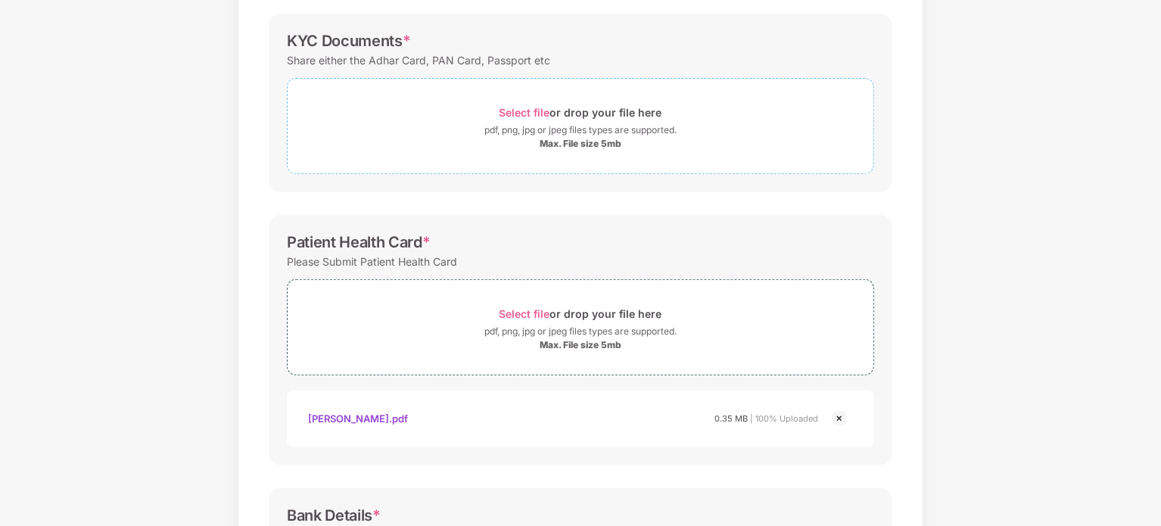
click at [640, 130] on div "pdf, png, jpg or jpeg files types are supported." at bounding box center [580, 130] width 192 height 15
click at [608, 120] on div "Select file or drop your file here" at bounding box center [580, 112] width 163 height 20
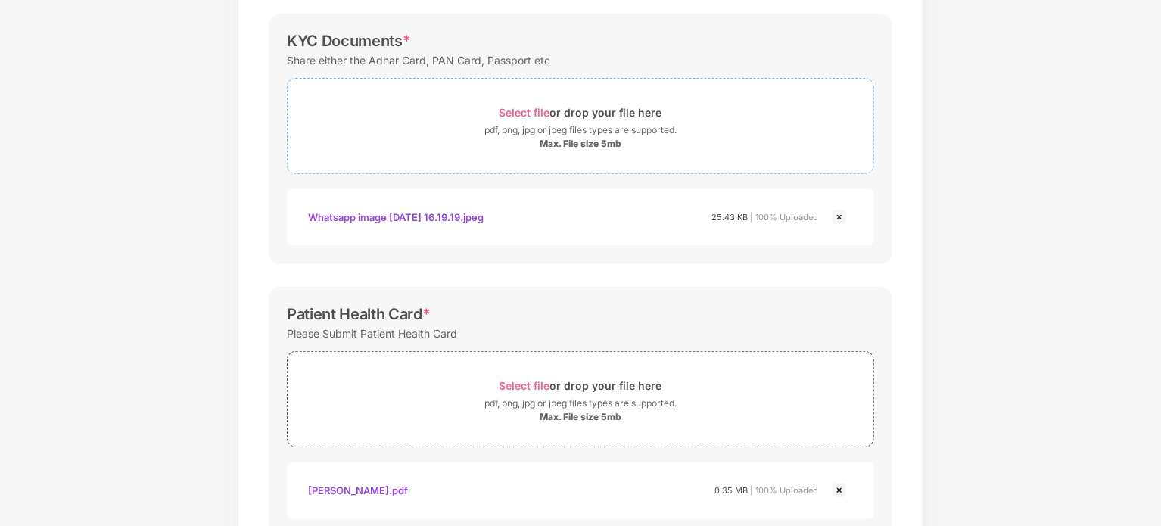
click at [555, 135] on div "pdf, png, jpg or jpeg files types are supported." at bounding box center [580, 130] width 192 height 15
click at [839, 214] on img at bounding box center [839, 217] width 18 height 18
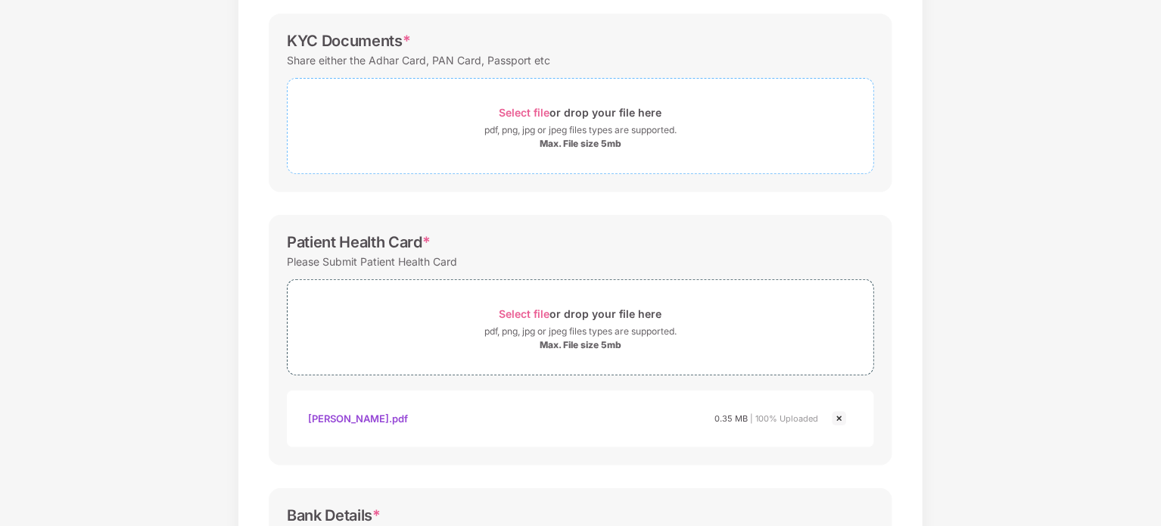
click at [614, 140] on div "Max. File size 5mb" at bounding box center [581, 144] width 82 height 12
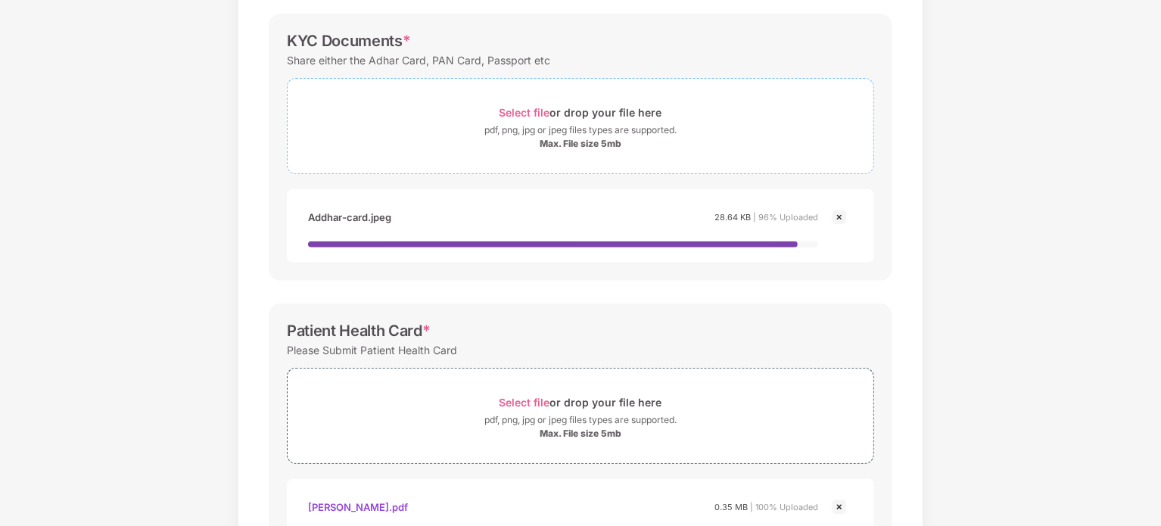
click at [616, 123] on div "pdf, png, jpg or jpeg files types are supported." at bounding box center [580, 130] width 192 height 15
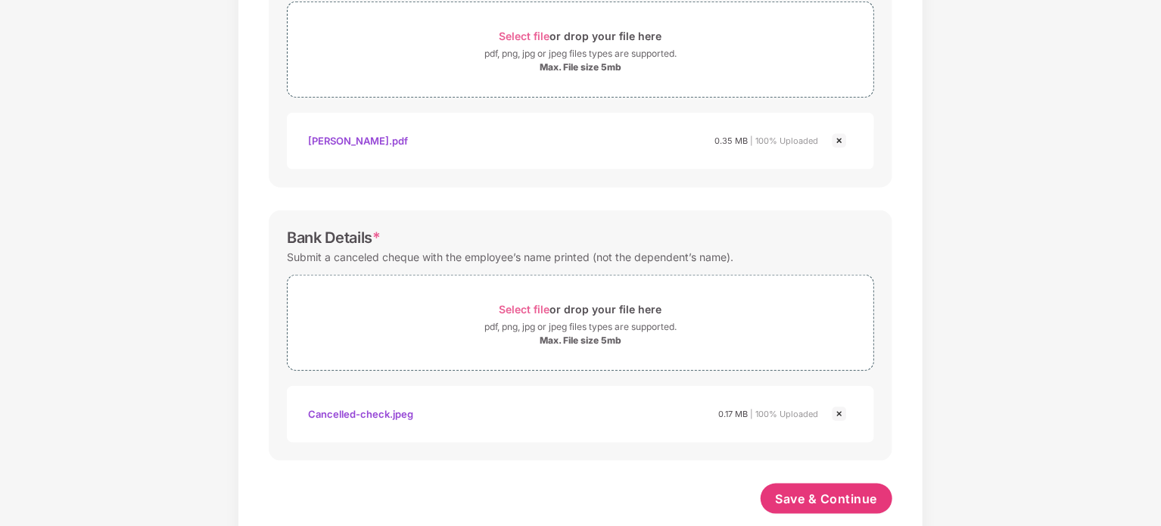
scroll to position [665, 0]
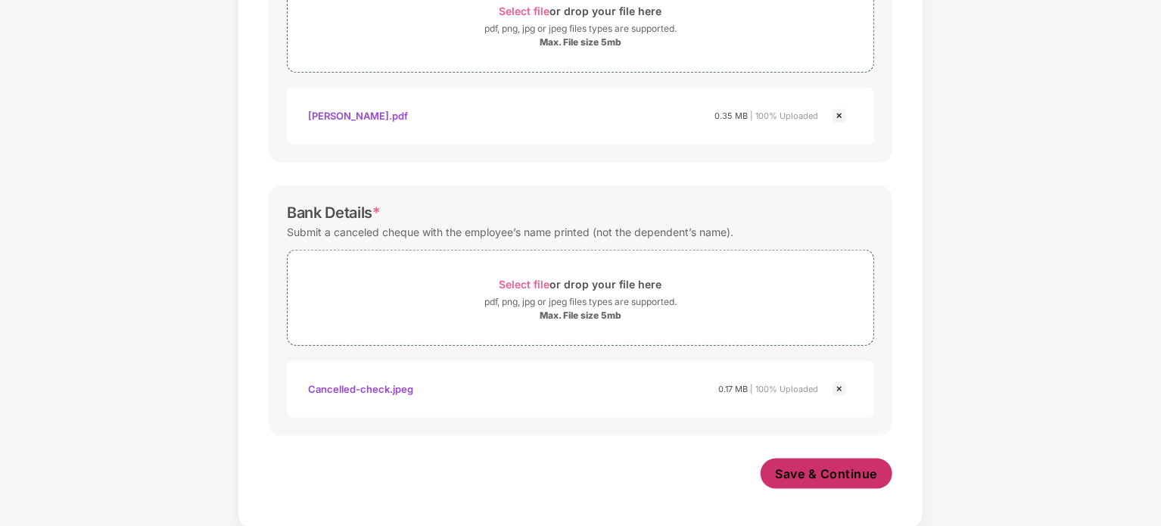
click at [798, 477] on span "Save & Continue" at bounding box center [827, 473] width 102 height 17
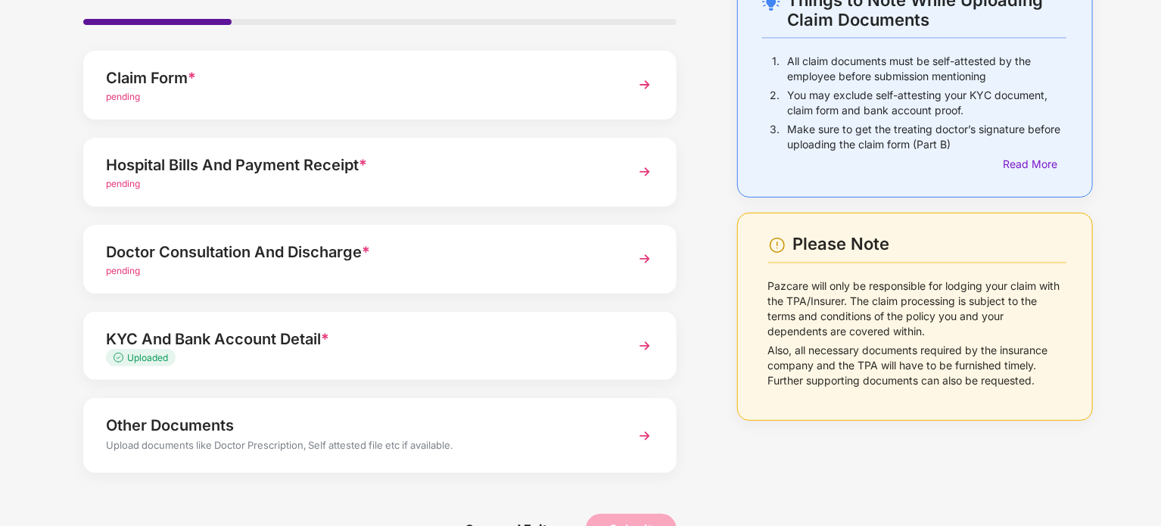
scroll to position [67, 0]
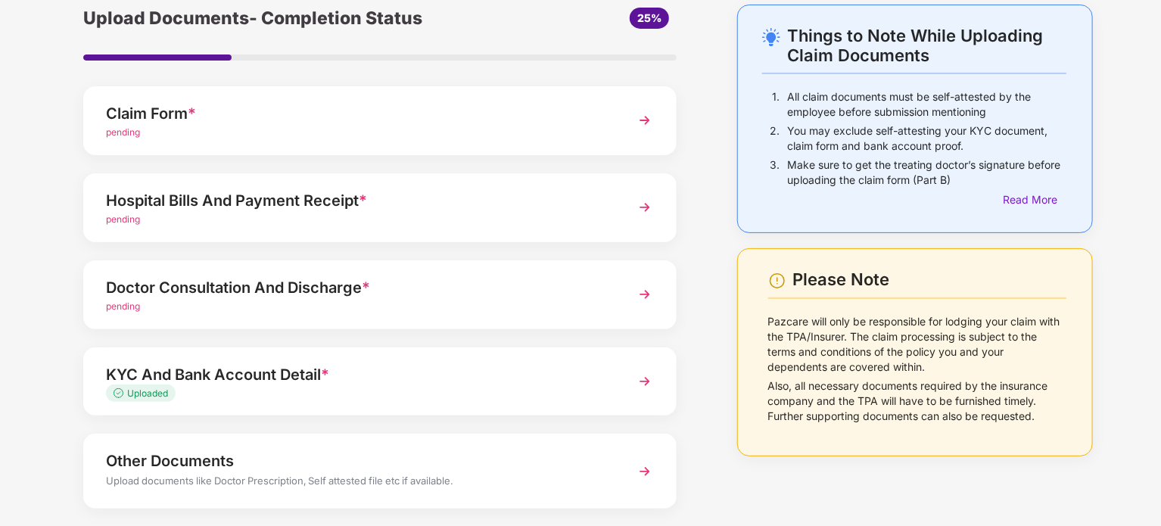
click at [353, 300] on div "pending" at bounding box center [357, 307] width 502 height 14
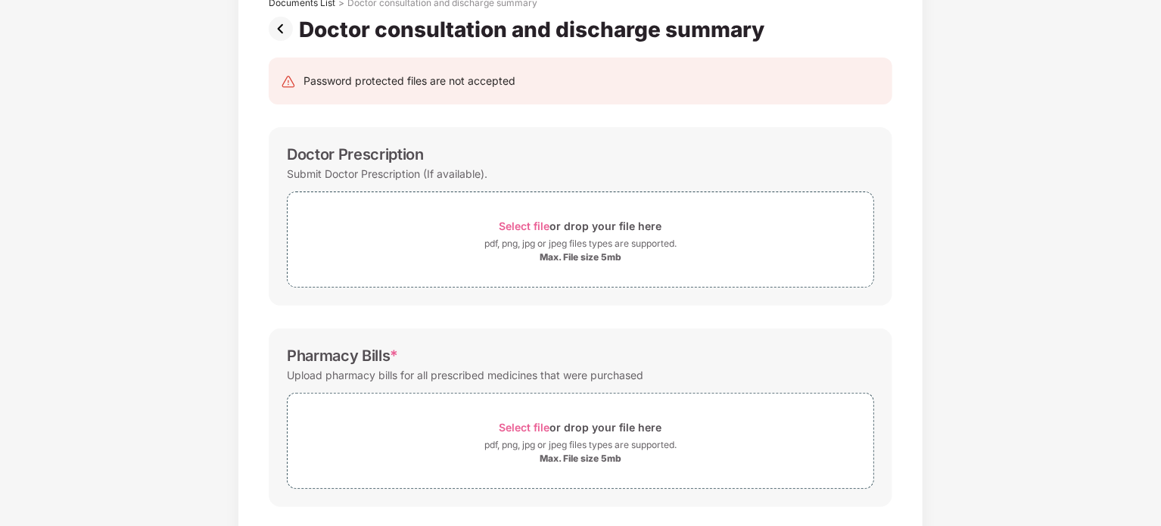
scroll to position [89, 0]
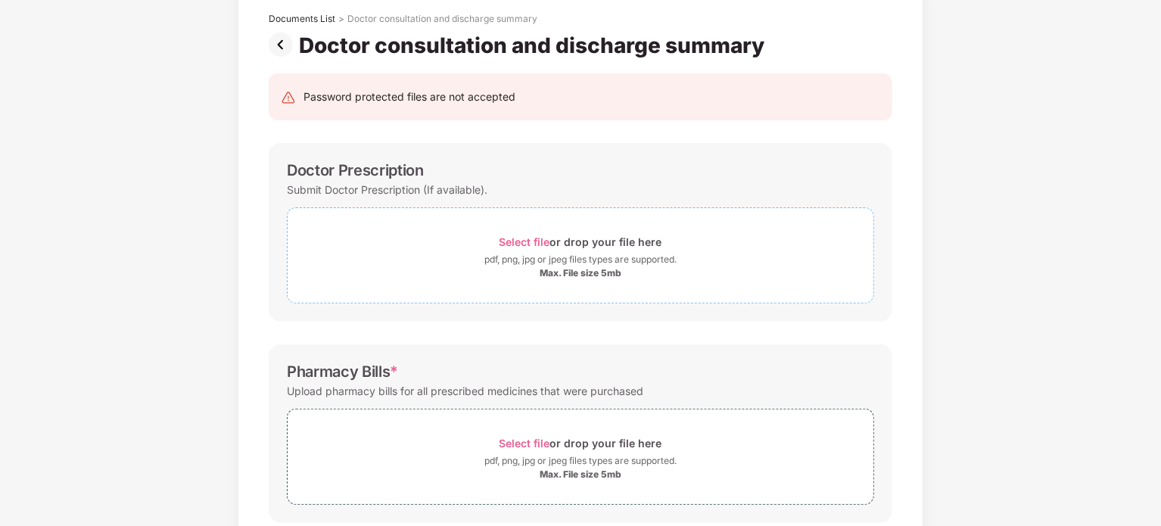
click at [543, 247] on span "Select file" at bounding box center [524, 241] width 51 height 13
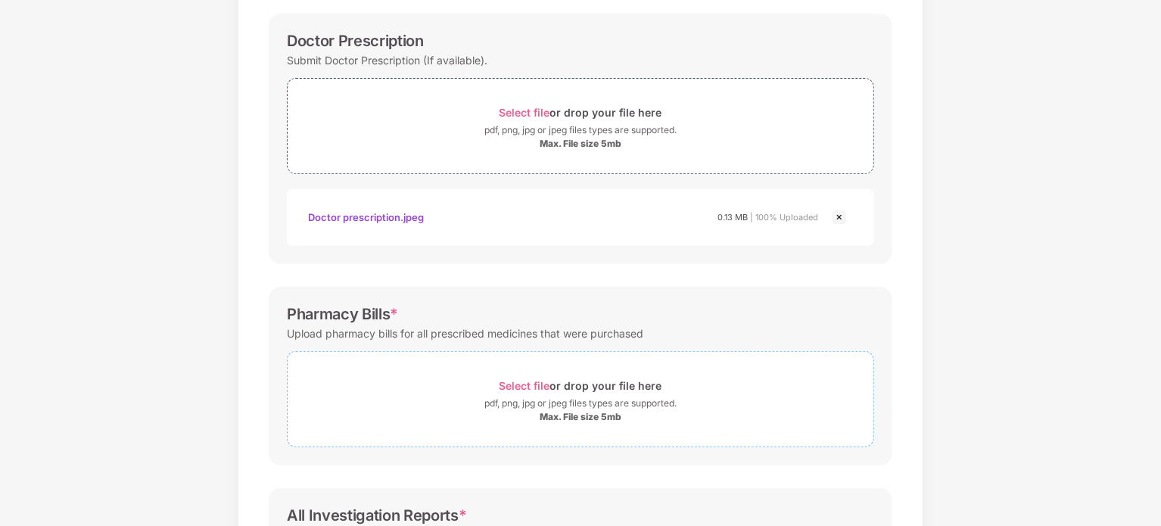
scroll to position [313, 0]
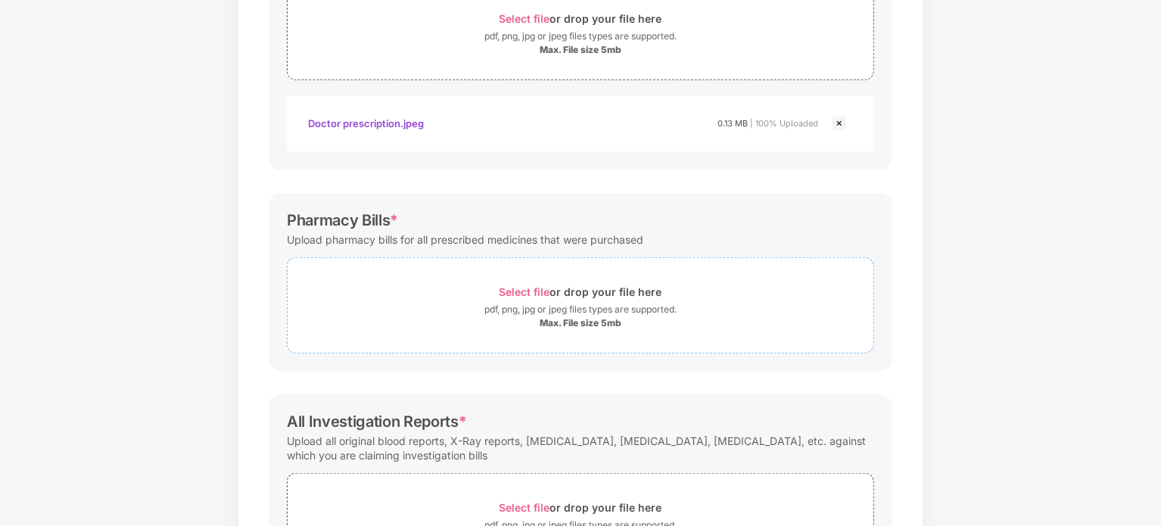
click at [595, 303] on div "pdf, png, jpg or jpeg files types are supported." at bounding box center [580, 309] width 192 height 15
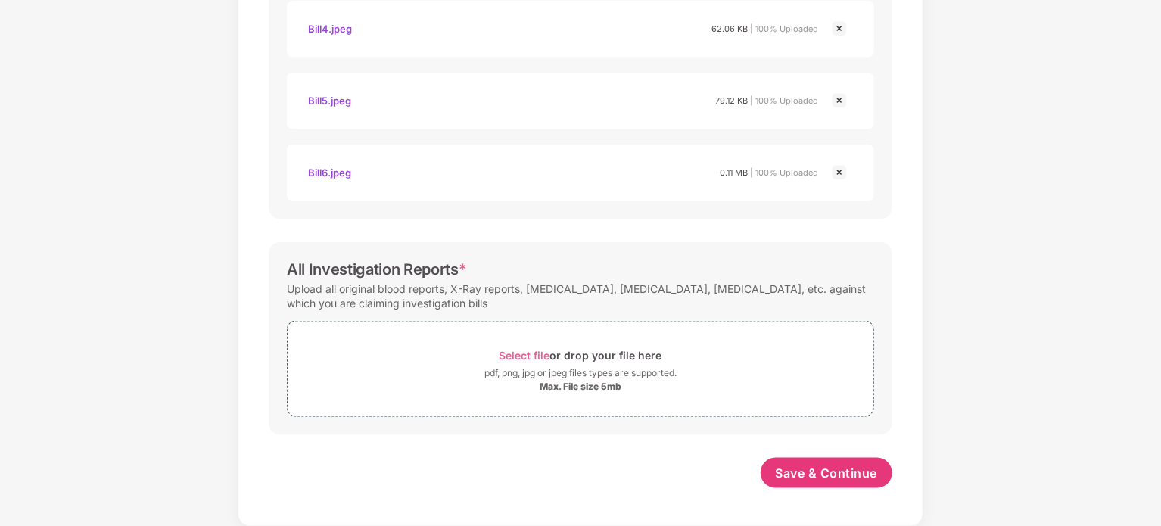
scroll to position [895, 0]
click at [578, 369] on div "pdf, png, jpg or jpeg files types are supported." at bounding box center [580, 373] width 192 height 15
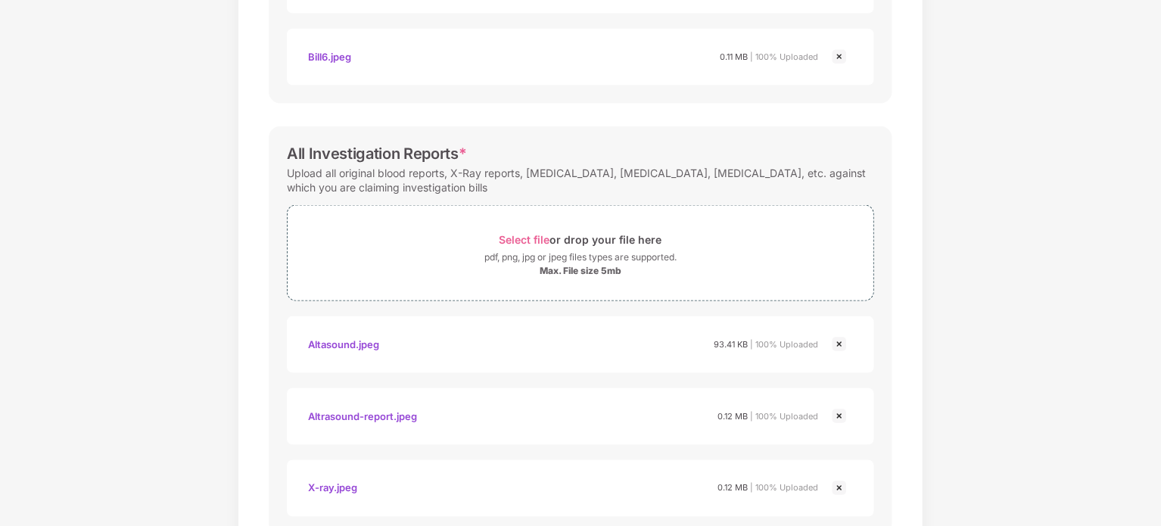
scroll to position [1111, 0]
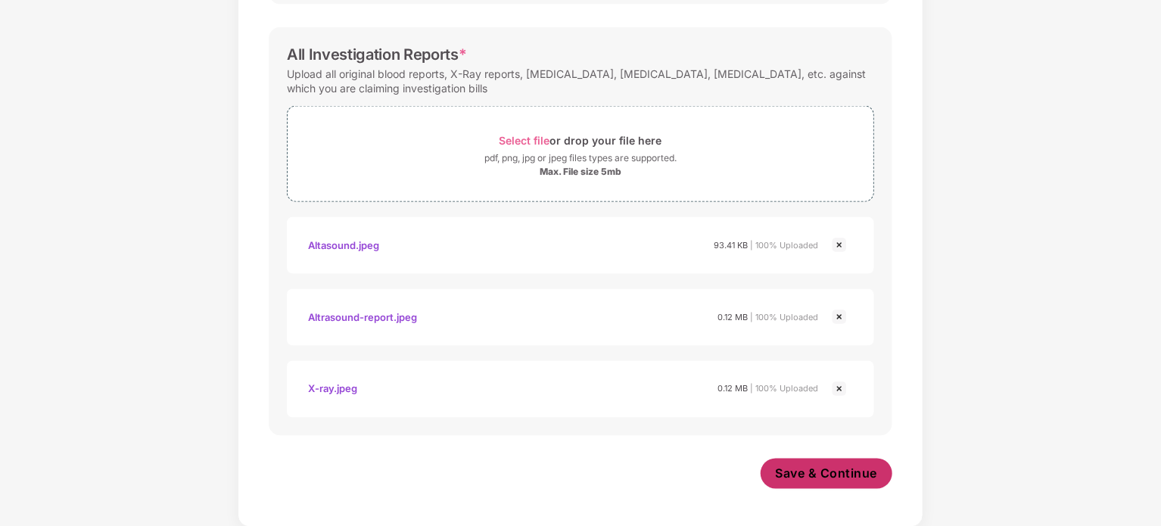
click at [796, 467] on span "Save & Continue" at bounding box center [827, 473] width 102 height 17
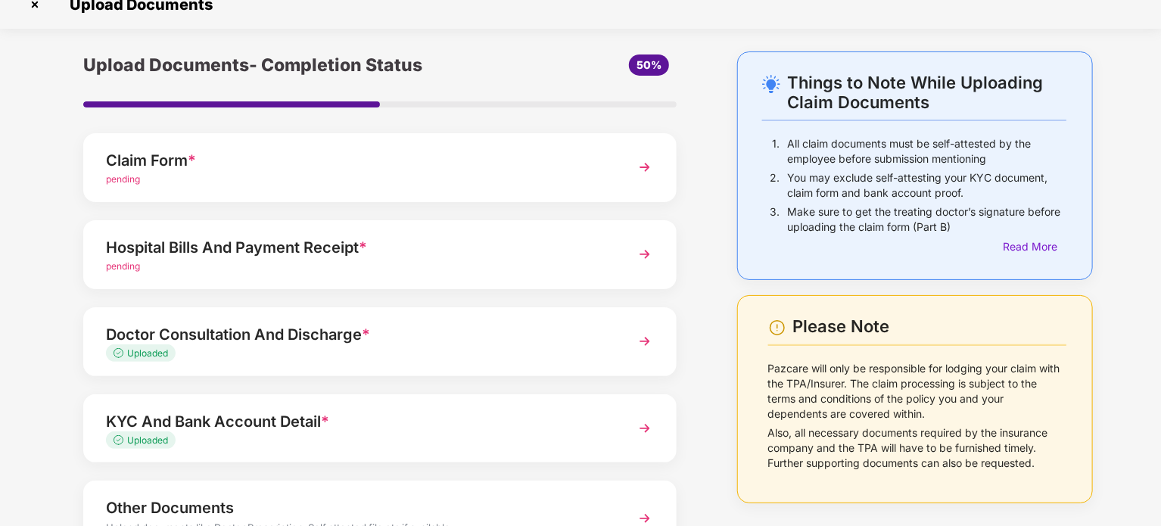
scroll to position [0, 0]
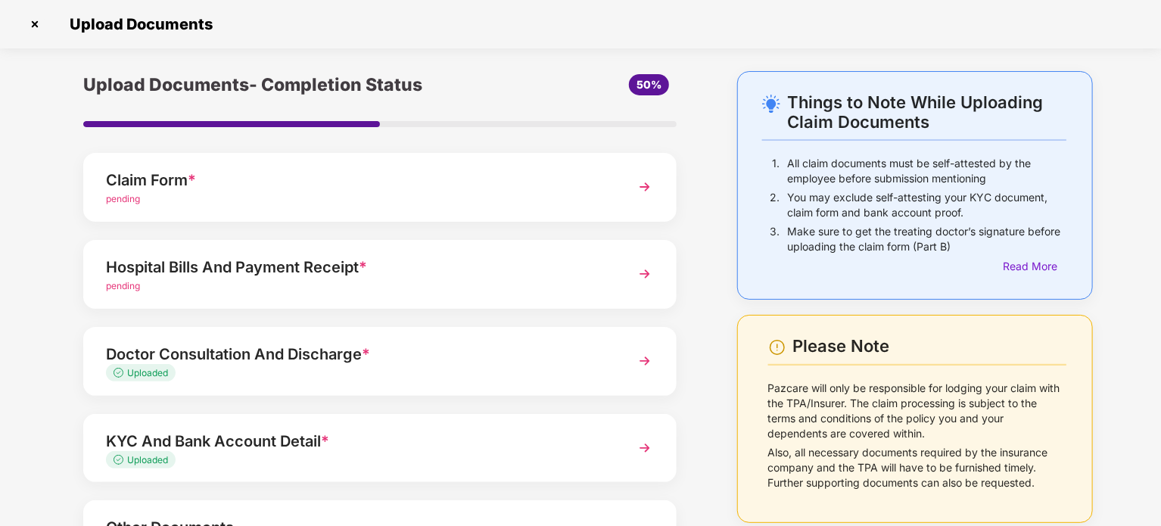
click at [410, 279] on div "pending" at bounding box center [357, 286] width 502 height 14
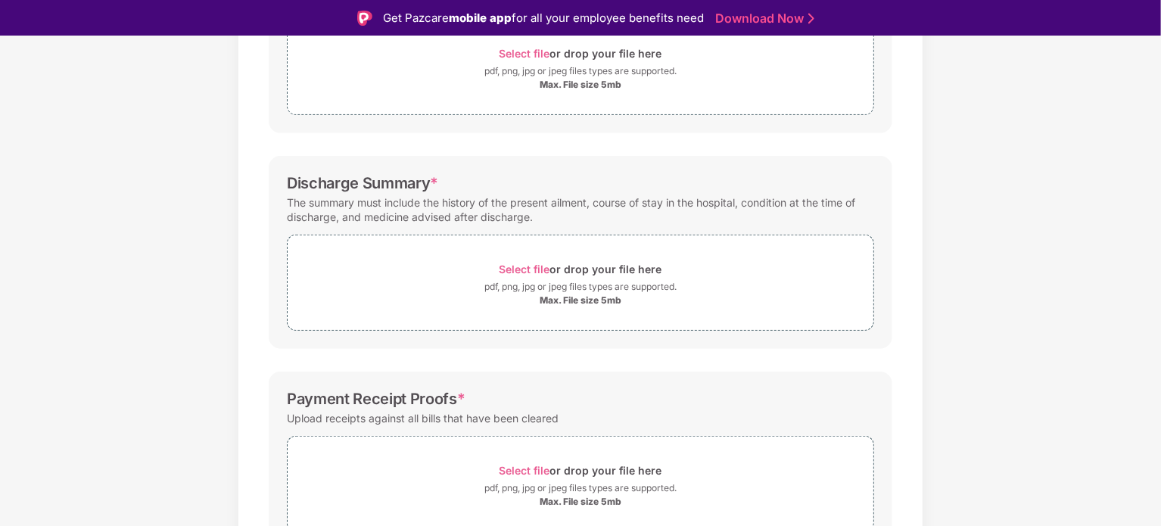
scroll to position [392, 0]
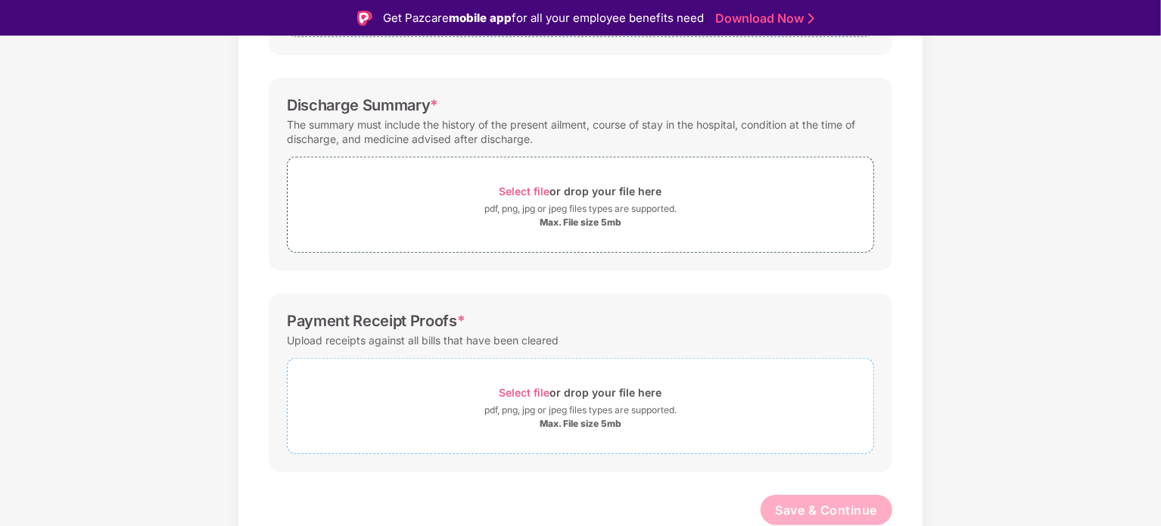
click at [626, 387] on div "Select file or drop your file here" at bounding box center [580, 392] width 163 height 20
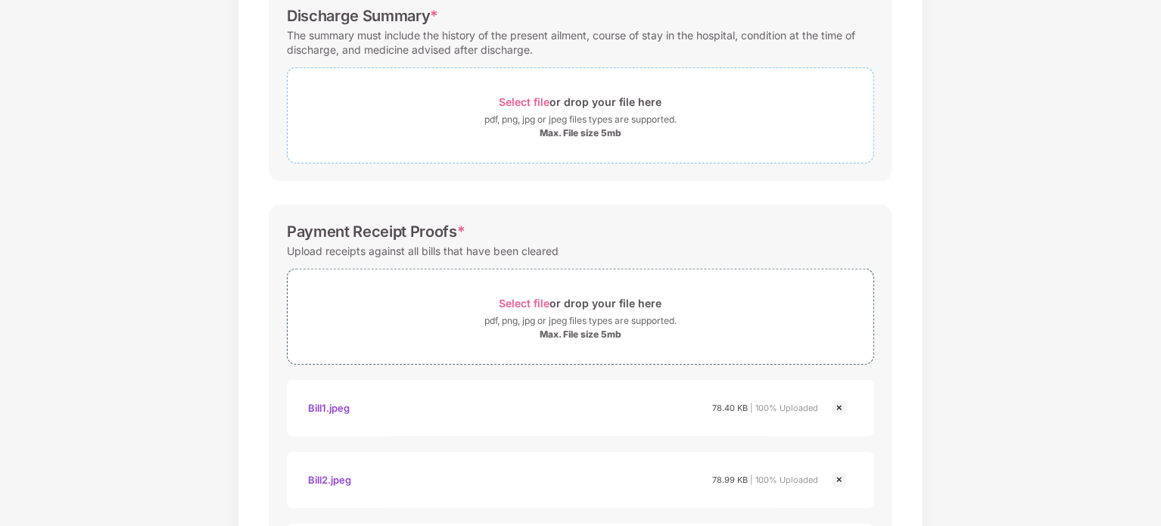
scroll to position [294, 0]
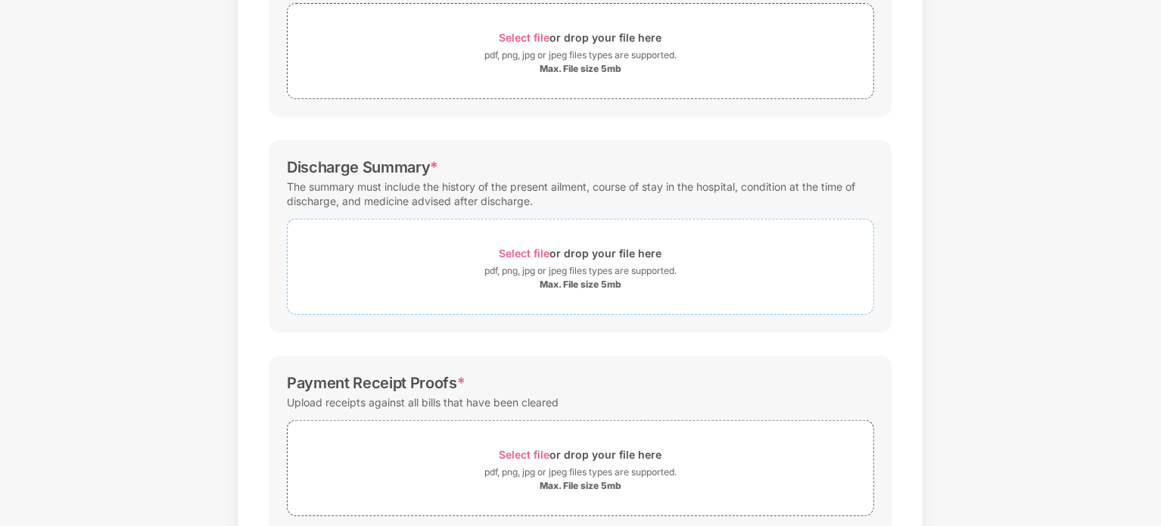
click at [611, 255] on div "Select file or drop your file here" at bounding box center [580, 253] width 163 height 20
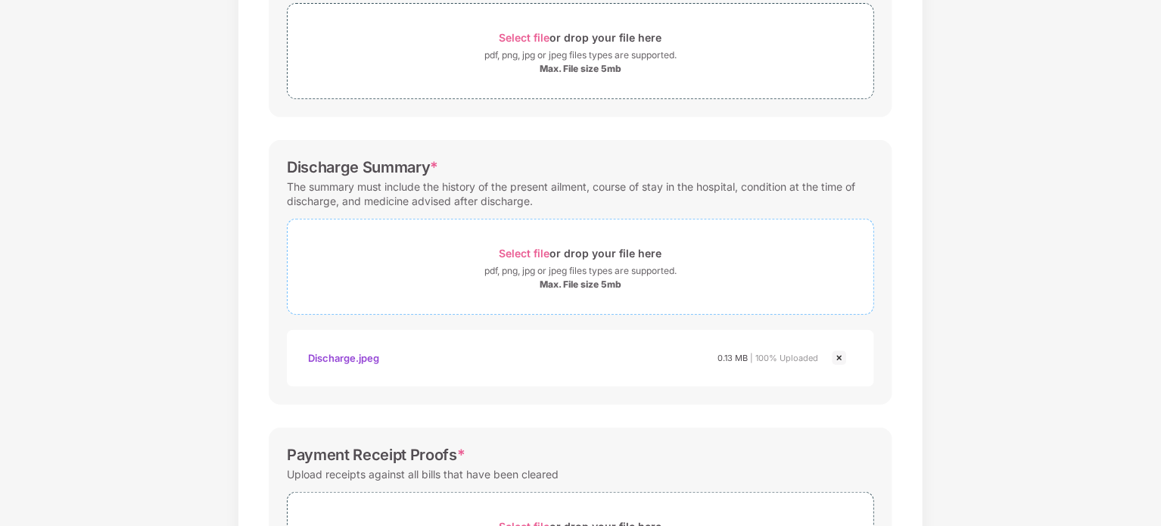
scroll to position [142, 0]
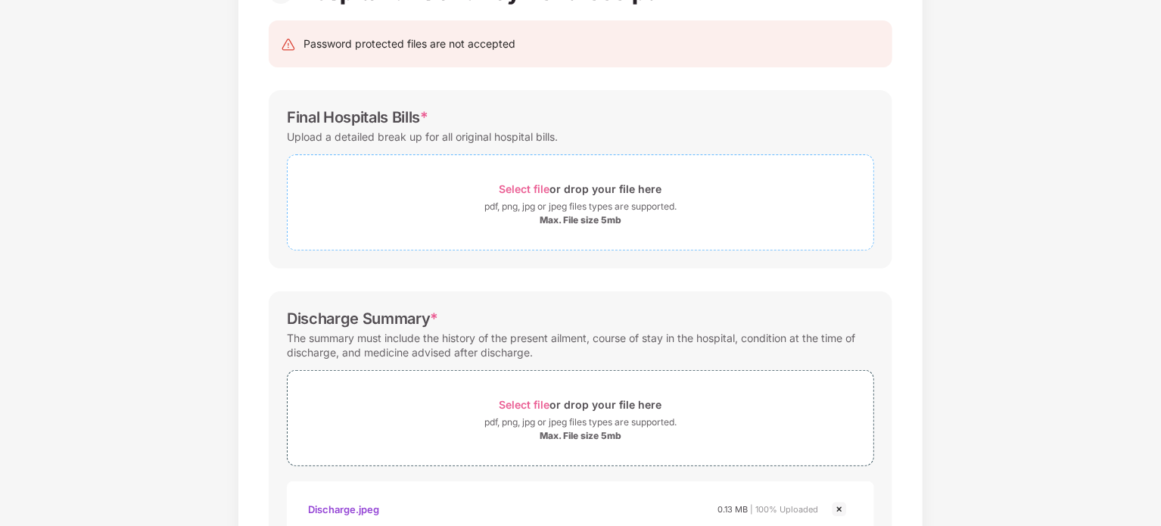
click at [471, 172] on span "Select file or drop your file here pdf, png, jpg or jpeg files types are suppor…" at bounding box center [581, 202] width 586 height 72
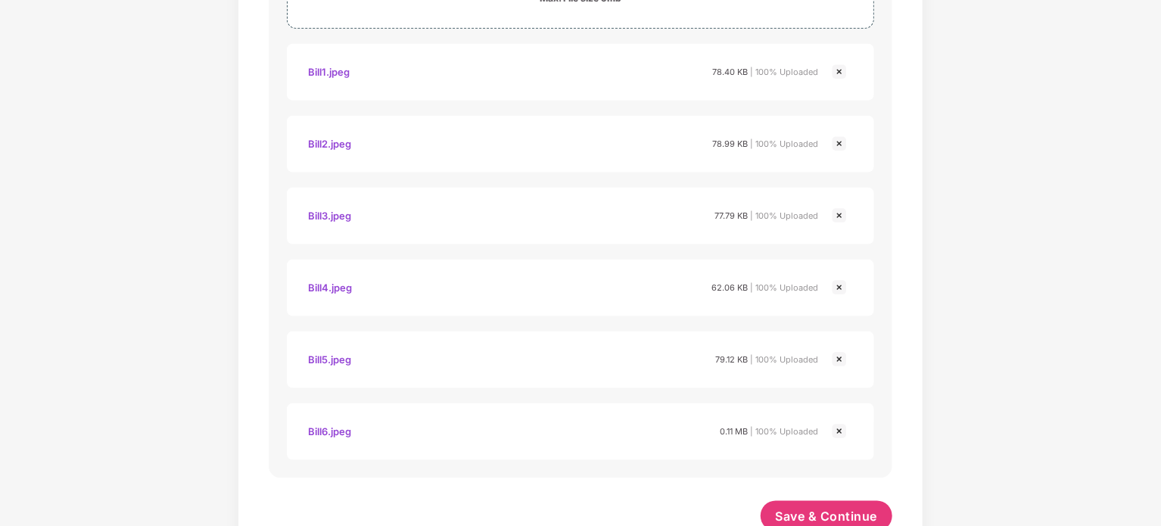
scroll to position [967, 0]
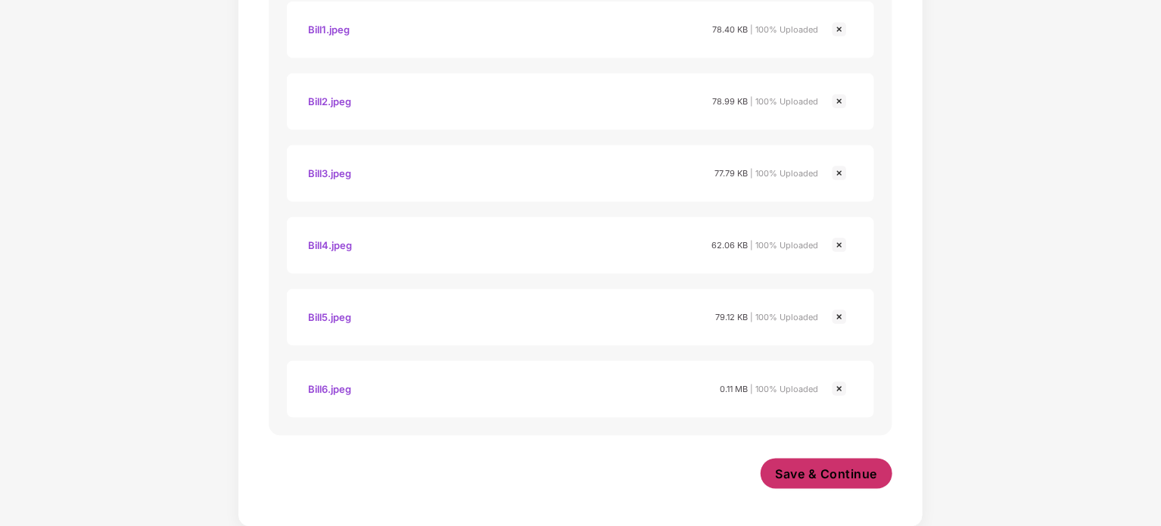
click at [836, 475] on span "Save & Continue" at bounding box center [827, 473] width 102 height 17
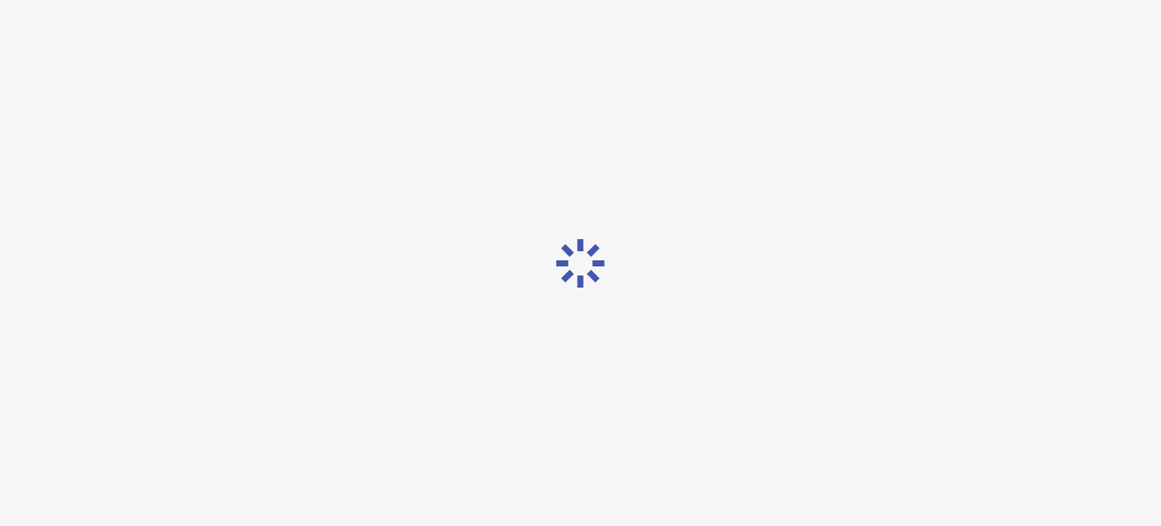
scroll to position [0, 0]
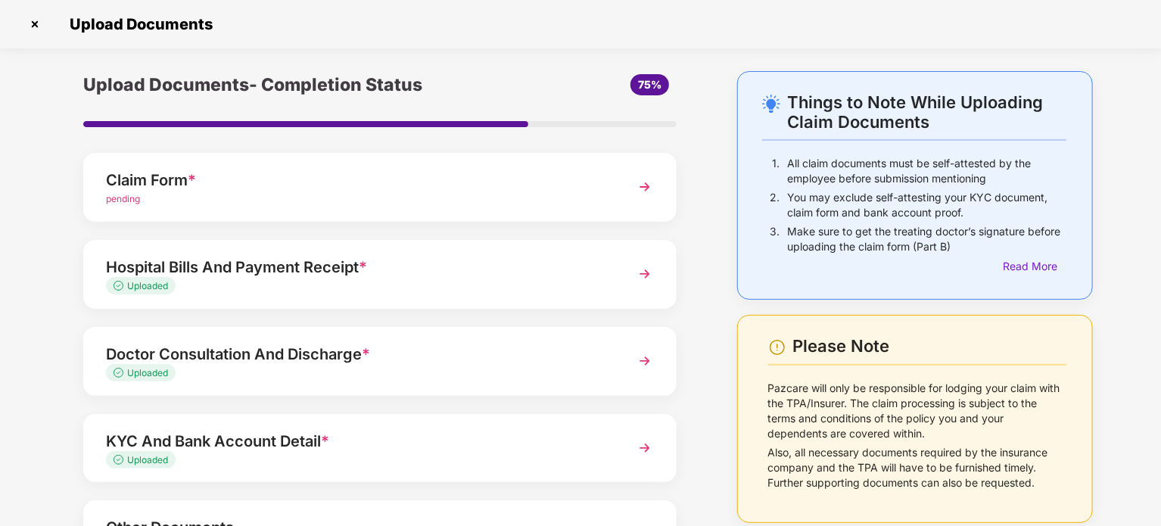
click at [481, 198] on div "pending" at bounding box center [357, 199] width 502 height 14
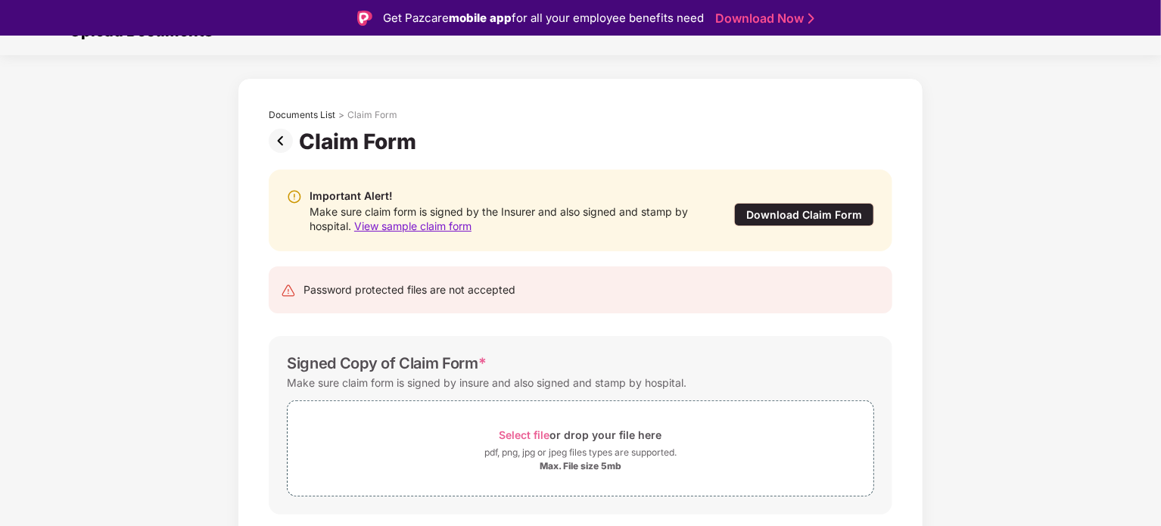
scroll to position [73, 0]
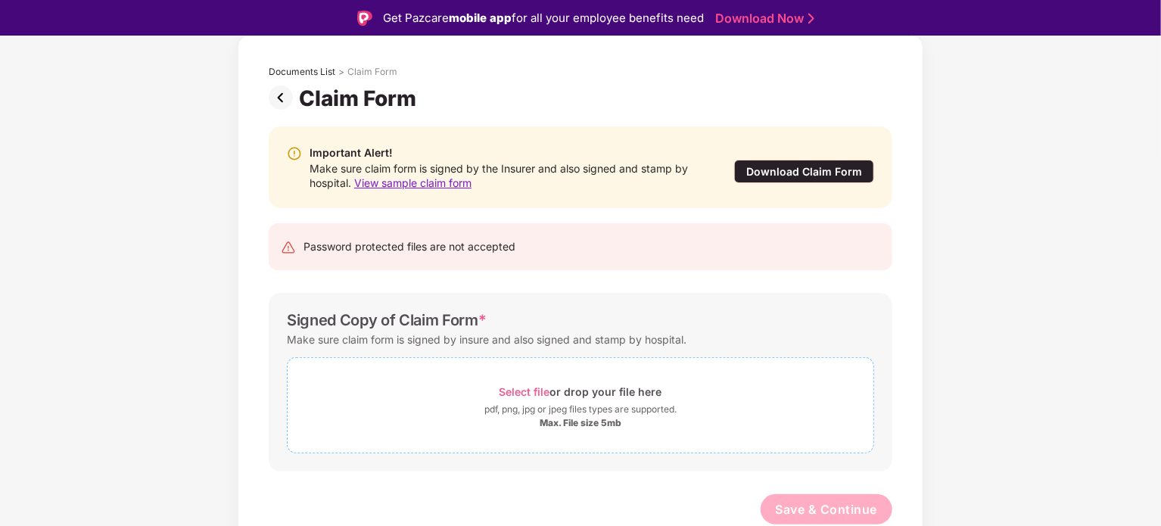
click at [580, 415] on div "pdf, png, jpg or jpeg files types are supported." at bounding box center [580, 409] width 192 height 15
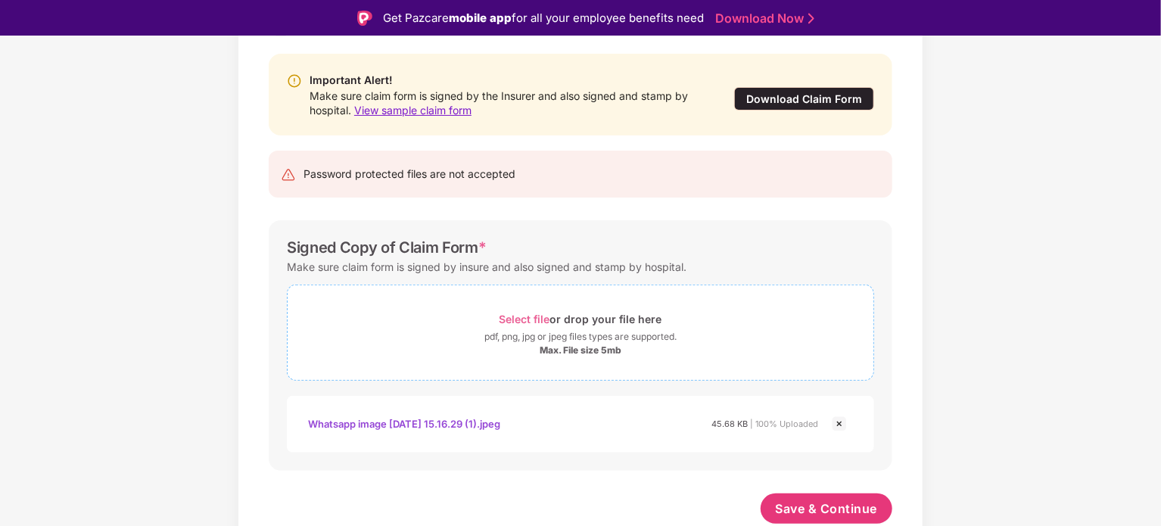
click at [571, 329] on div "pdf, png, jpg or jpeg files types are supported." at bounding box center [580, 336] width 192 height 15
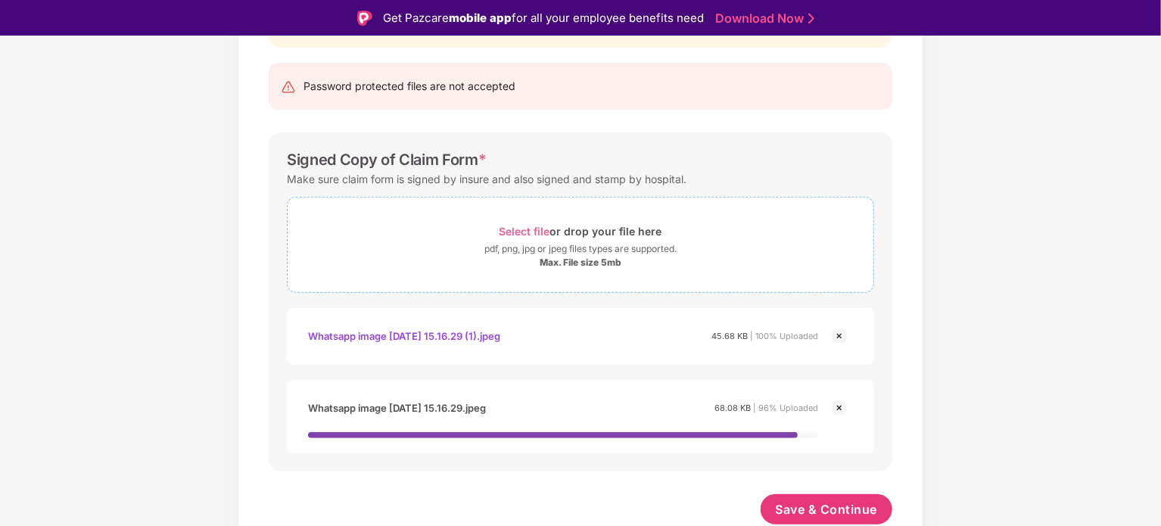
click at [589, 244] on div "Select file or drop your file here pdf, png, jpg or jpeg files types are suppor…" at bounding box center [581, 245] width 586 height 48
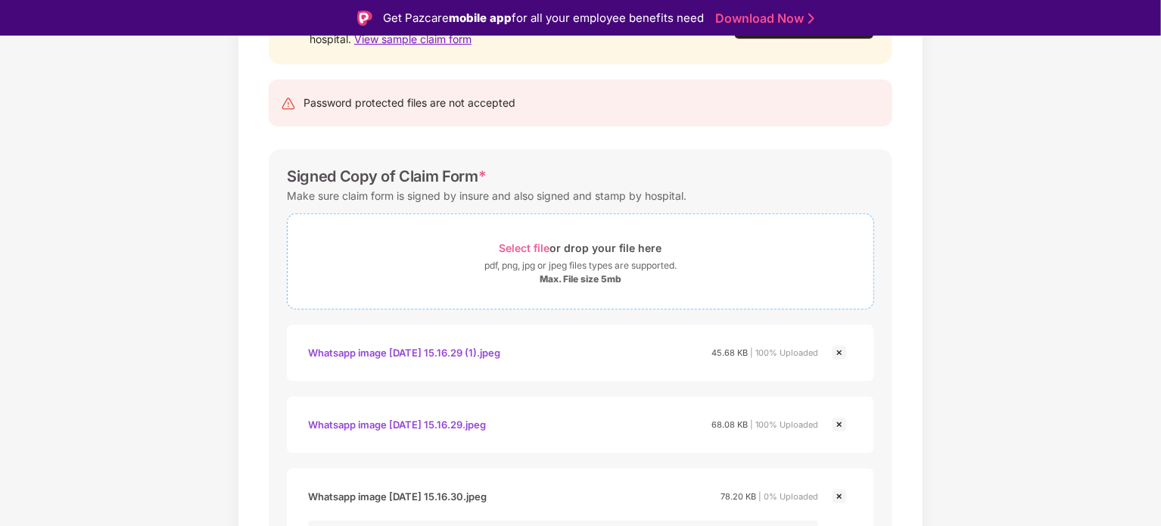
scroll to position [233, 0]
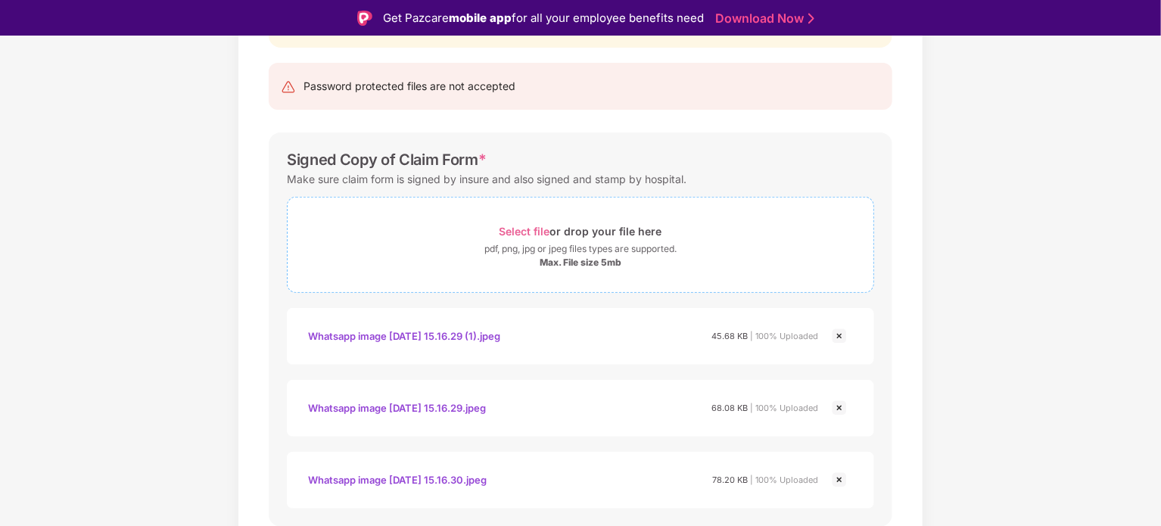
click at [563, 246] on div "pdf, png, jpg or jpeg files types are supported." at bounding box center [580, 248] width 192 height 15
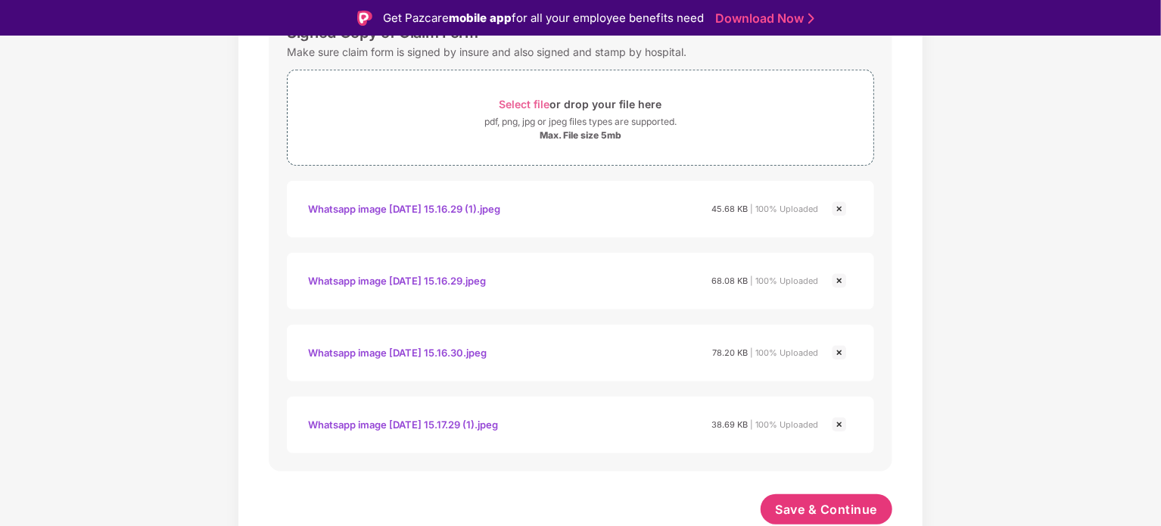
scroll to position [285, 0]
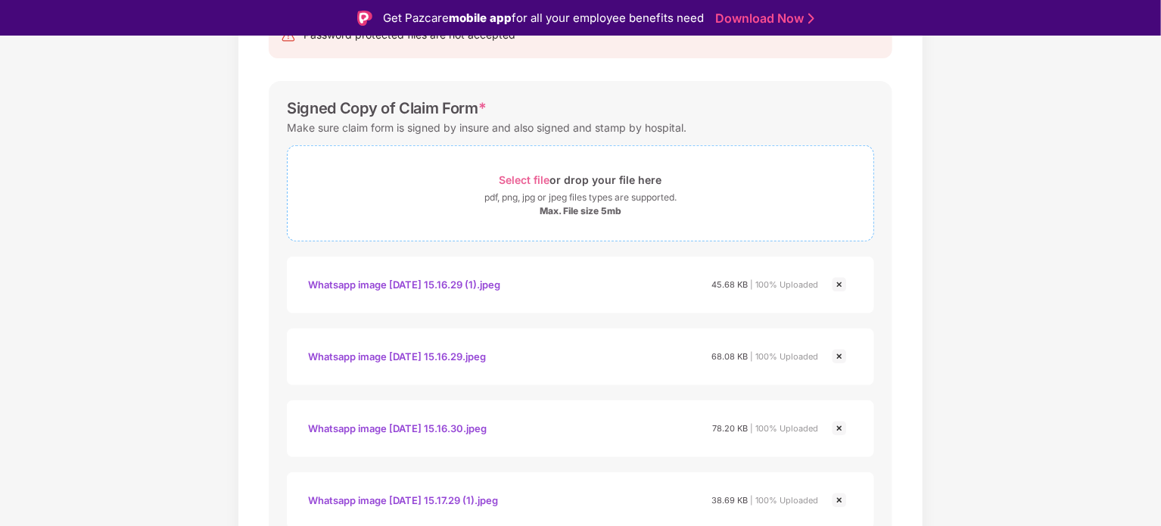
click at [553, 208] on div "Max. File size 5mb" at bounding box center [581, 211] width 82 height 12
click at [553, 199] on div "pdf, png, jpg or jpeg files types are supported." at bounding box center [580, 197] width 192 height 15
click at [549, 200] on div "pdf, png, jpg or jpeg files types are supported." at bounding box center [580, 197] width 192 height 15
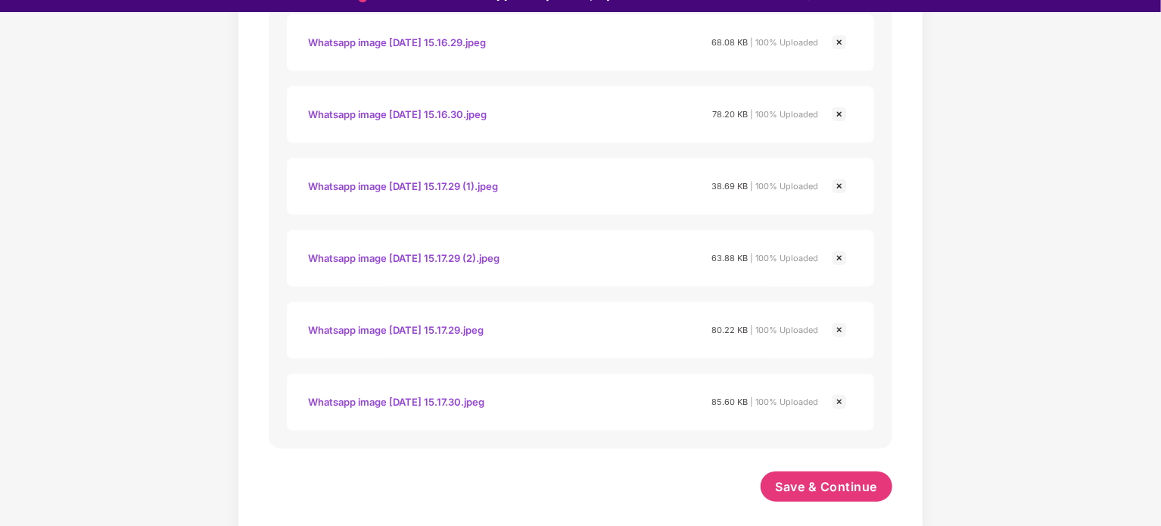
scroll to position [36, 0]
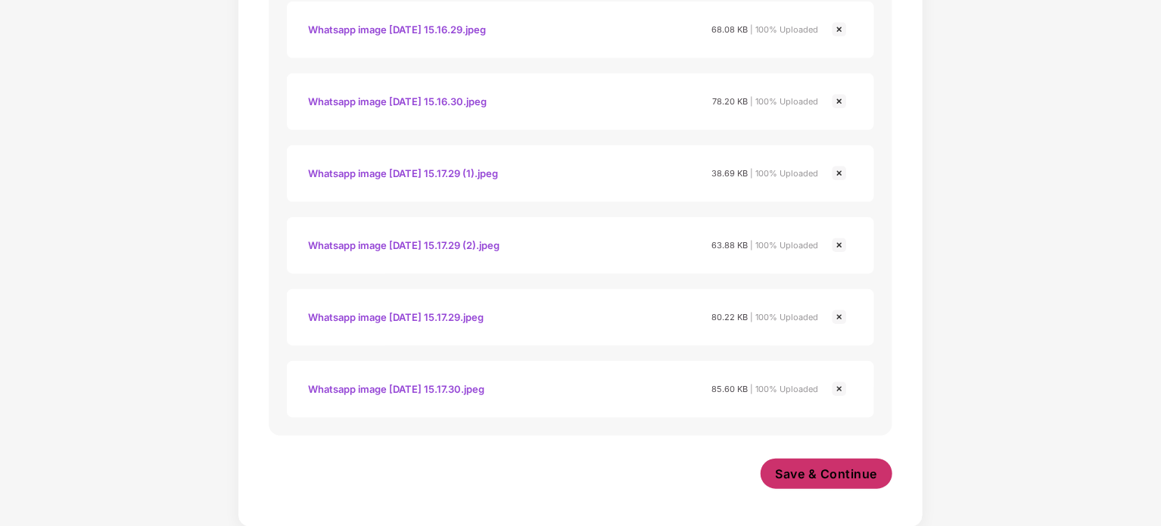
click at [808, 462] on button "Save & Continue" at bounding box center [827, 474] width 132 height 30
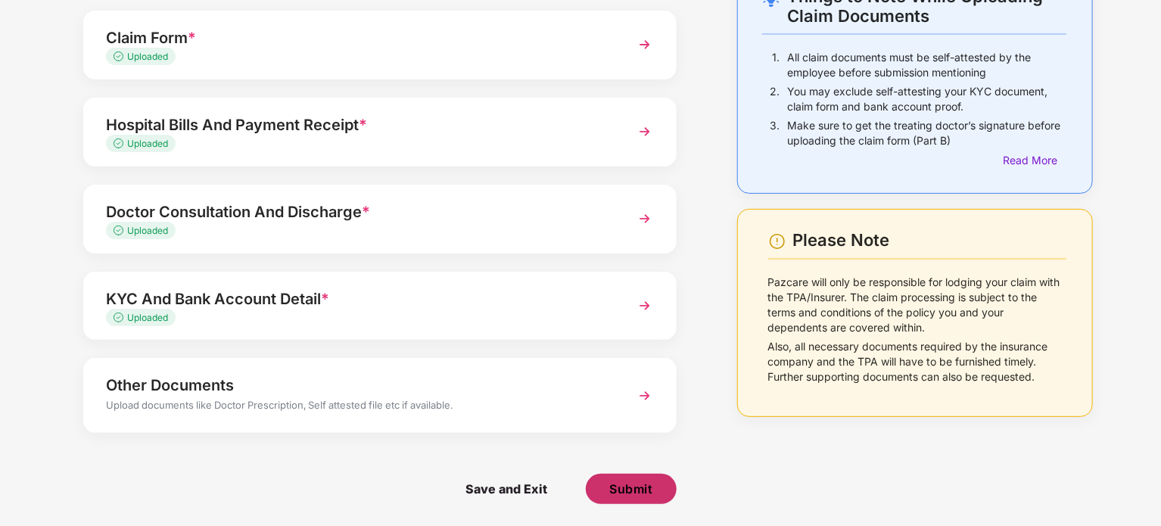
click at [636, 484] on span "Submit" at bounding box center [630, 489] width 43 height 17
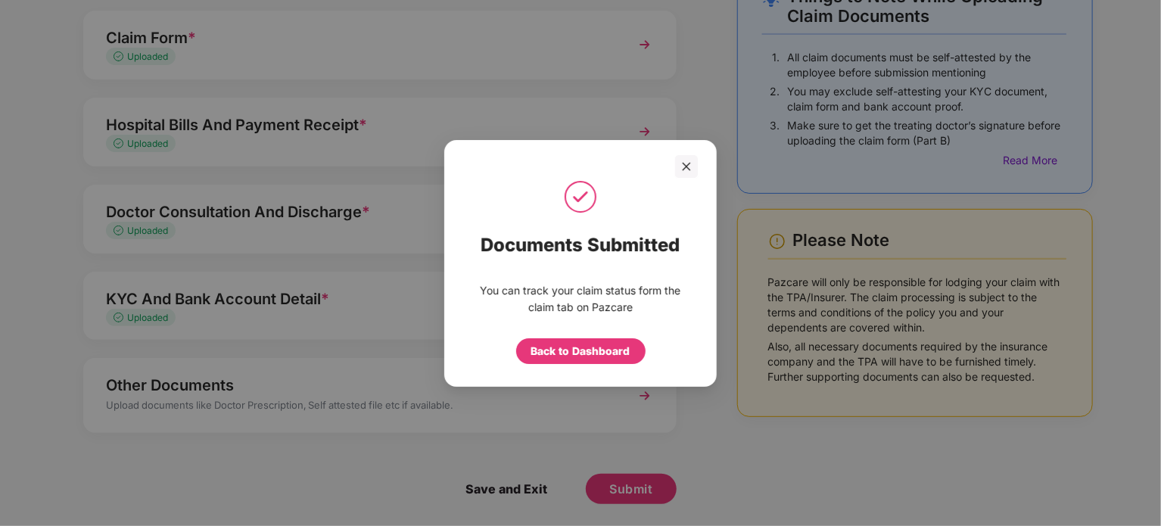
scroll to position [0, 0]
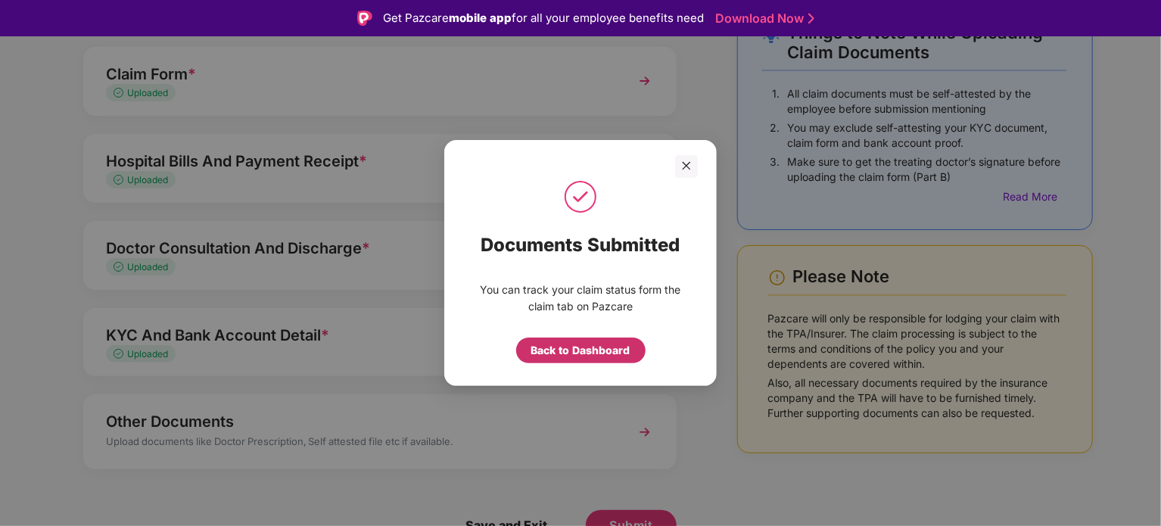
click at [589, 356] on div "Back to Dashboard" at bounding box center [580, 350] width 99 height 17
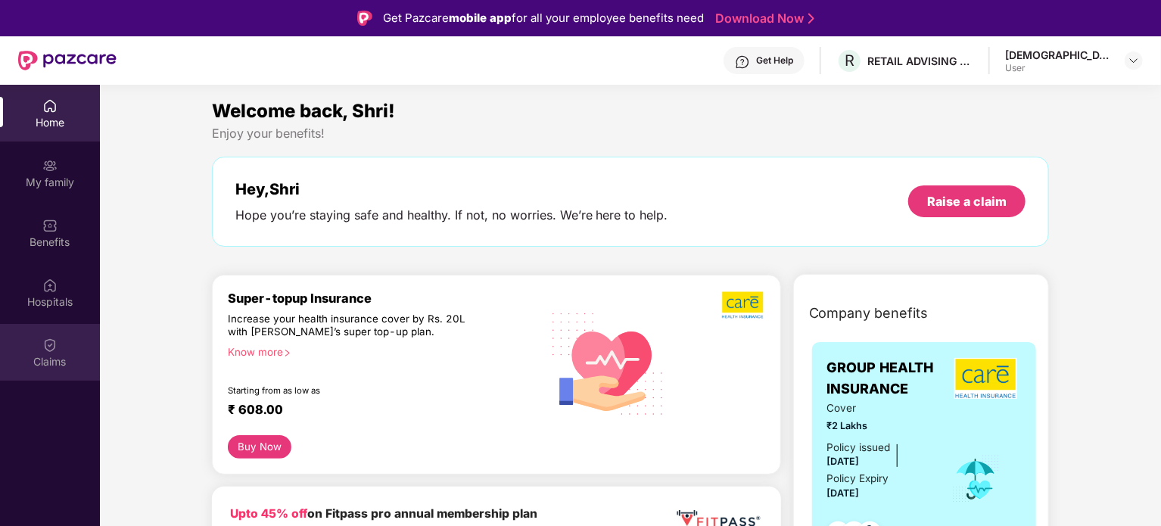
click at [49, 353] on div "Claims" at bounding box center [50, 352] width 100 height 57
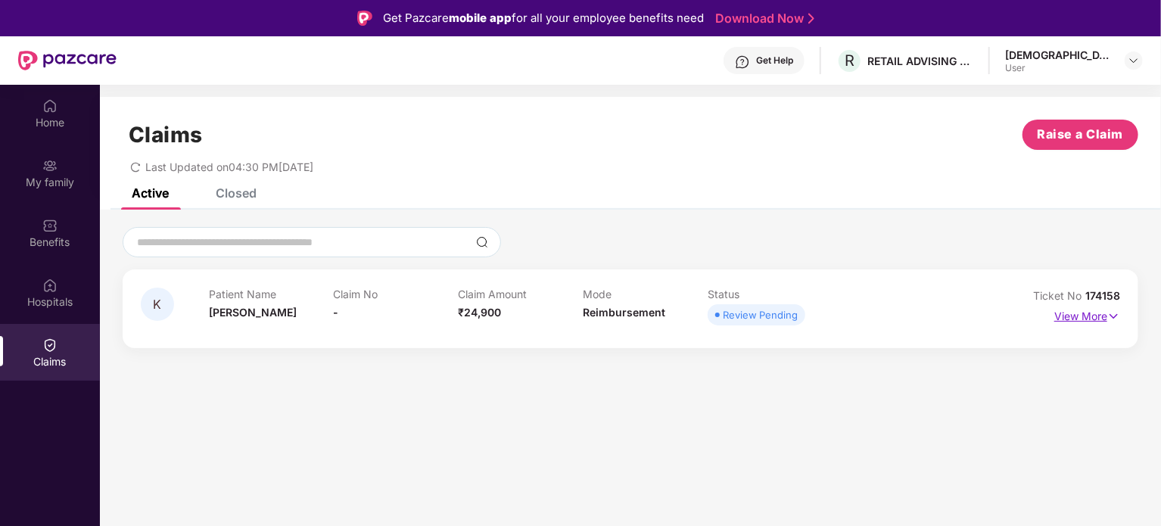
click at [1116, 310] on img at bounding box center [1113, 316] width 13 height 17
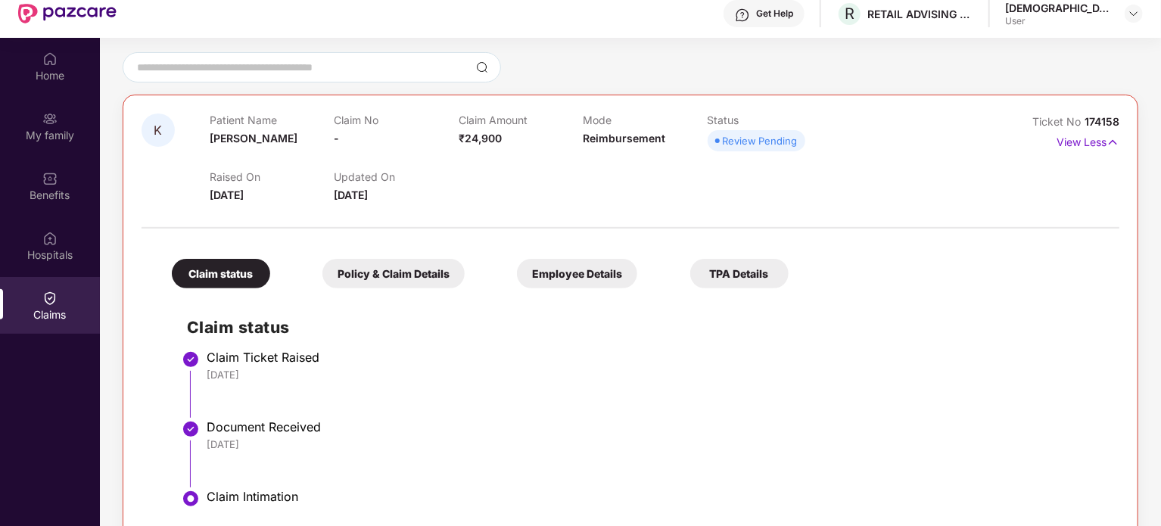
scroll to position [85, 0]
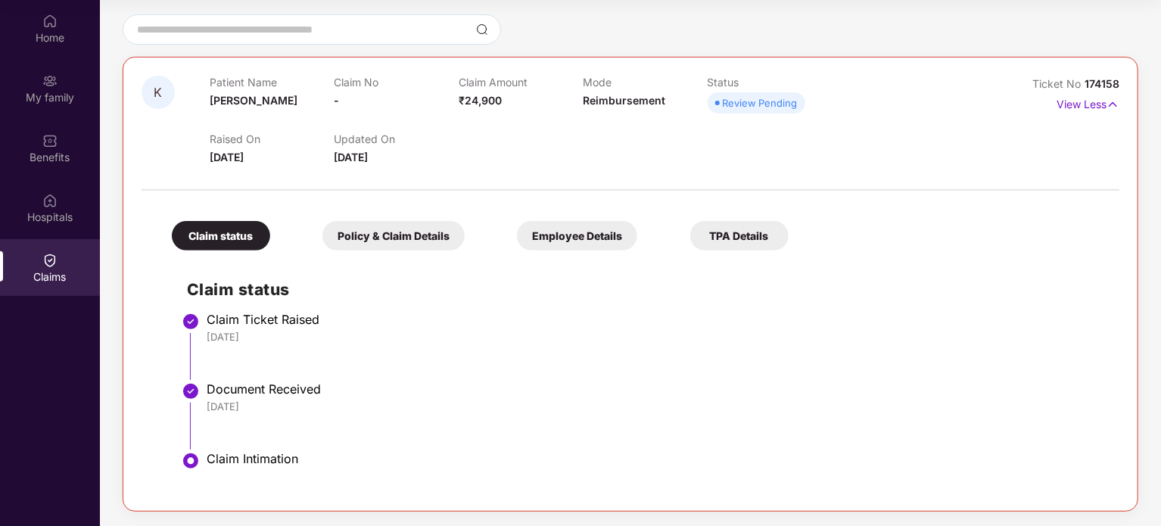
click at [441, 244] on div "Policy & Claim Details" at bounding box center [393, 236] width 142 height 30
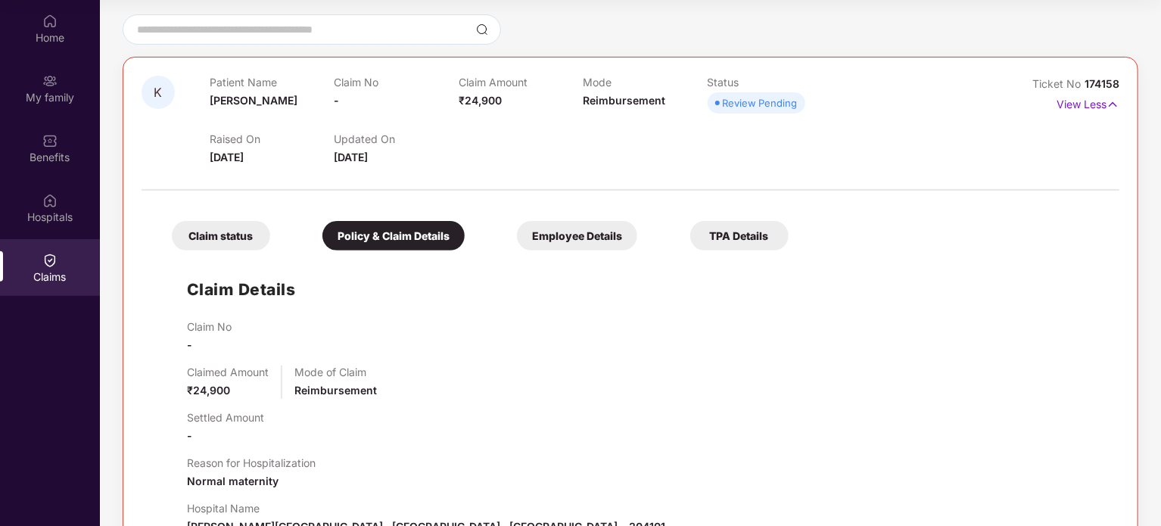
scroll to position [330, 0]
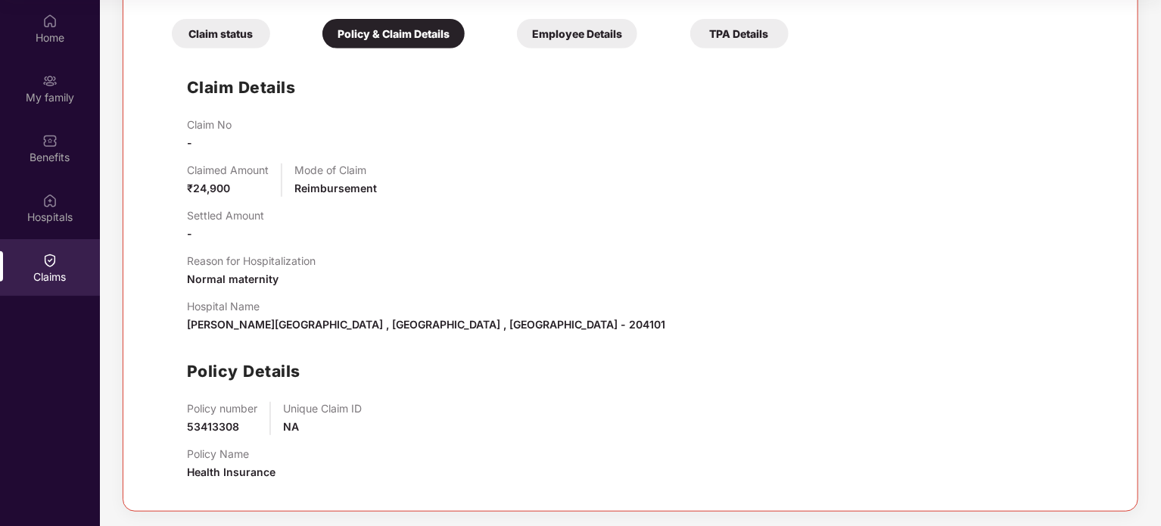
click at [596, 42] on div "Employee Details" at bounding box center [577, 34] width 120 height 30
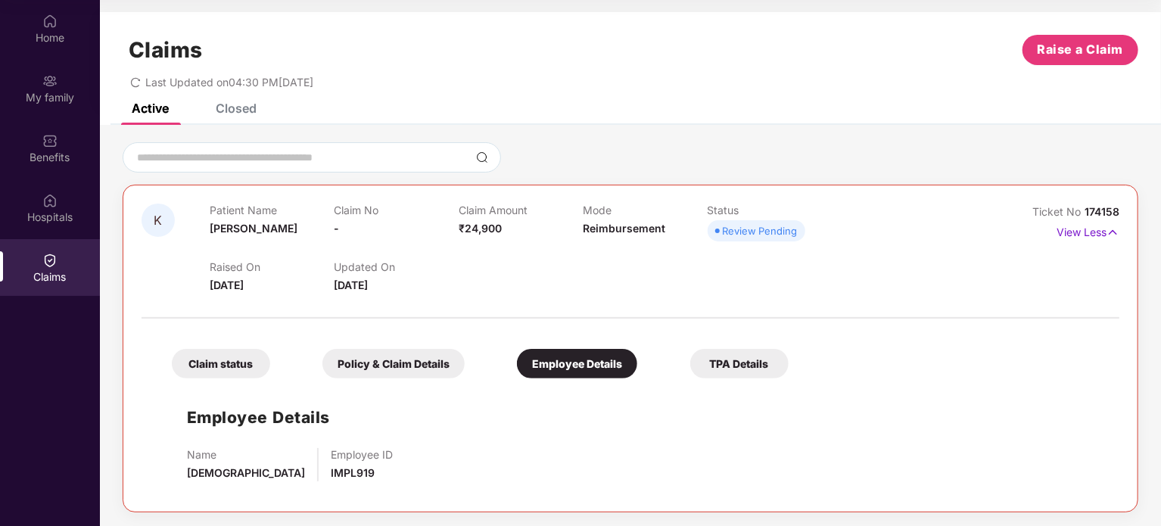
scroll to position [1, 0]
click at [764, 363] on div "TPA Details" at bounding box center [739, 363] width 98 height 30
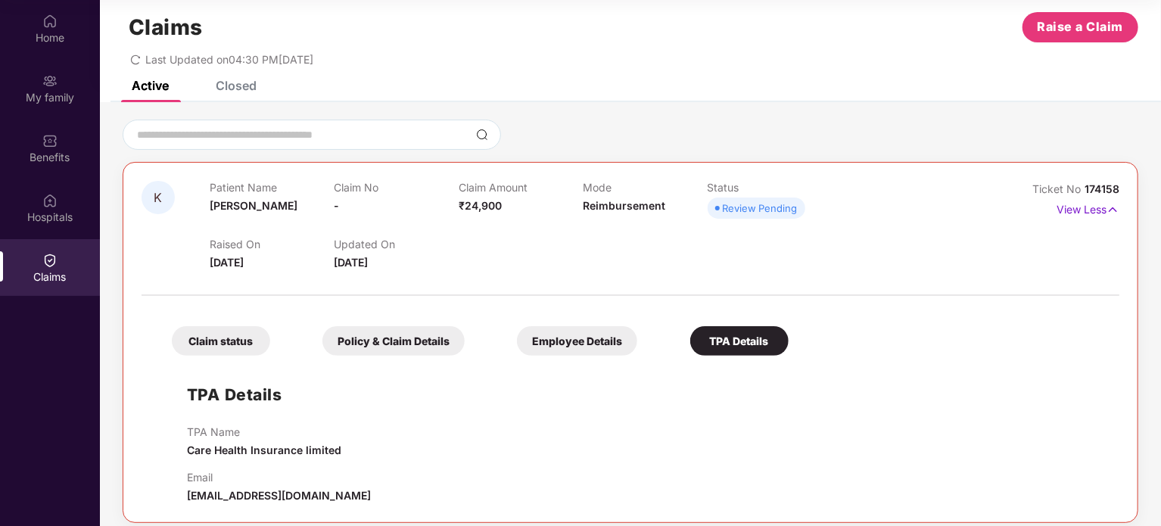
scroll to position [34, 0]
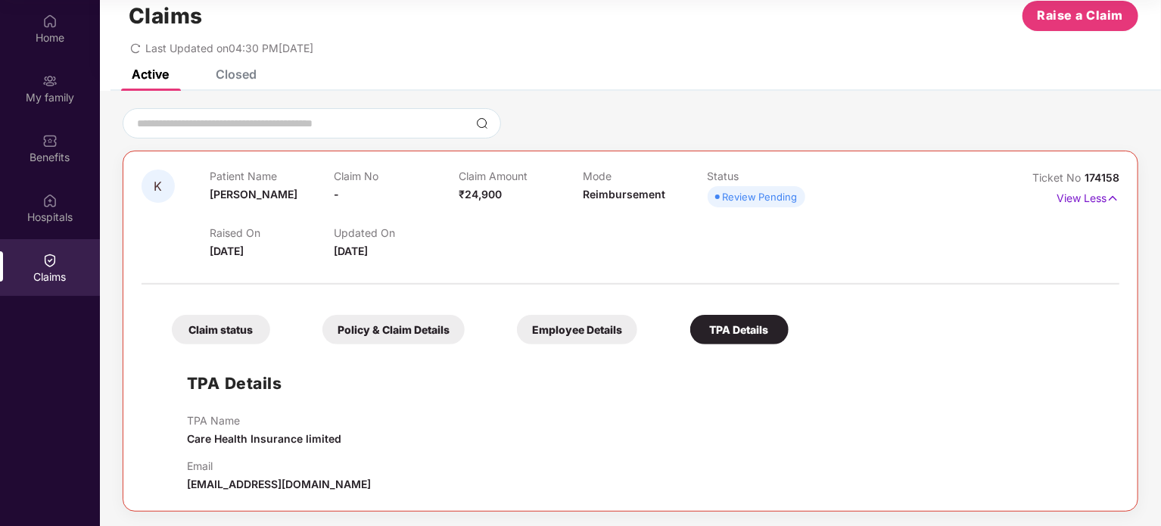
click at [611, 317] on div "Employee Details" at bounding box center [577, 330] width 120 height 30
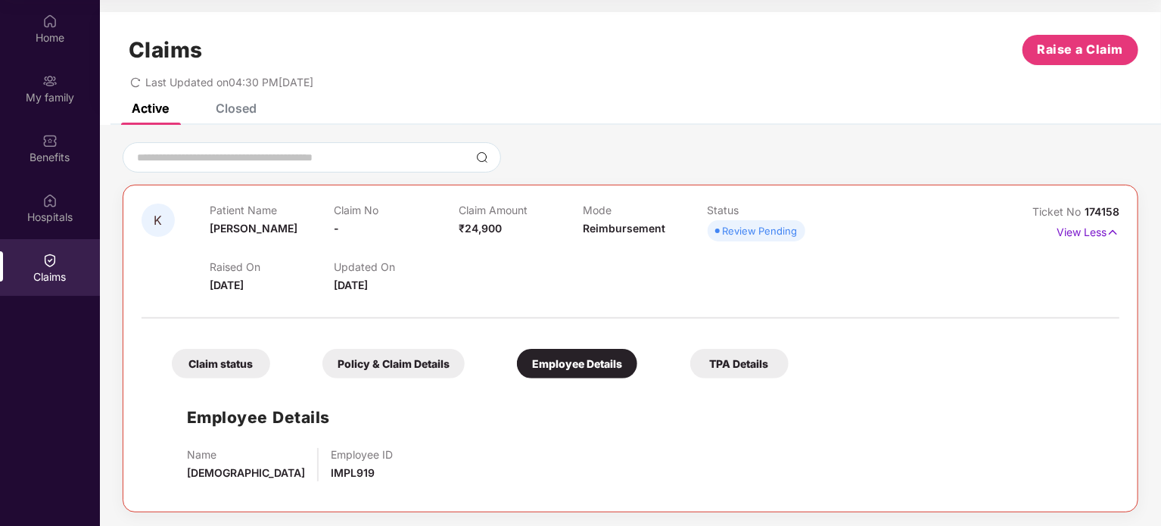
click at [366, 363] on div "Policy & Claim Details" at bounding box center [393, 364] width 142 height 30
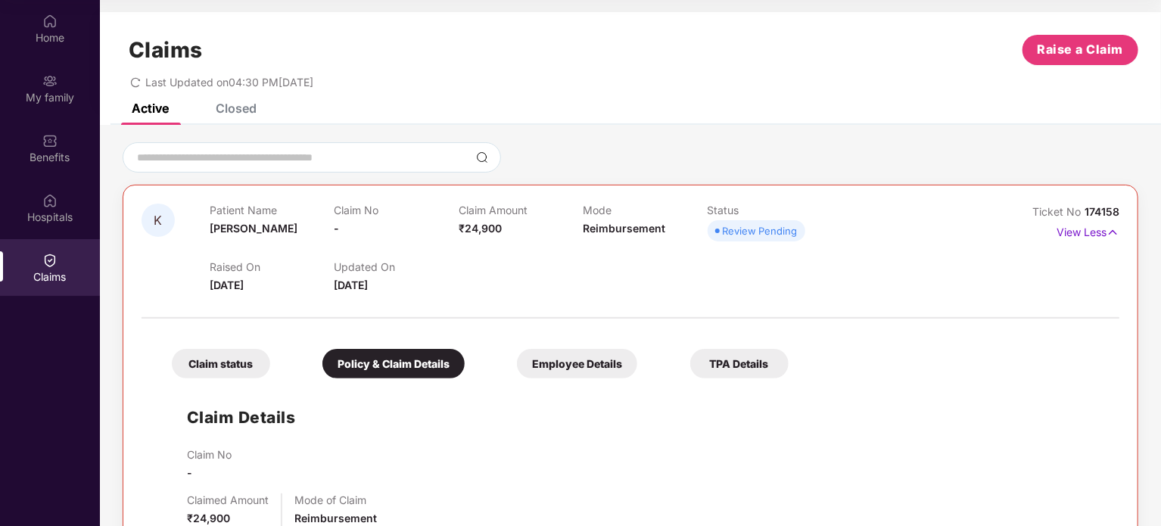
click at [223, 375] on div "Claim status" at bounding box center [221, 364] width 98 height 30
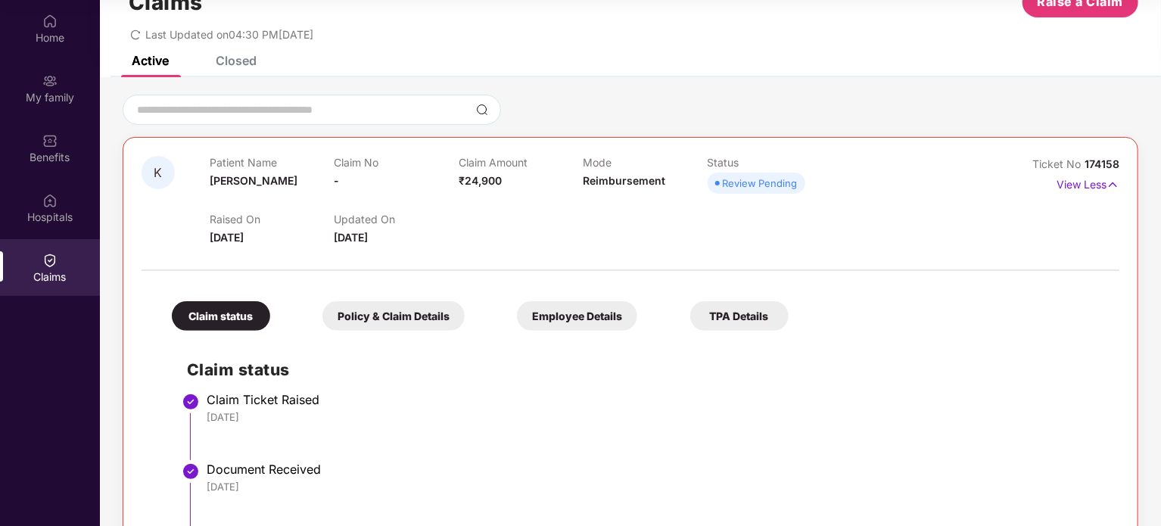
scroll to position [128, 0]
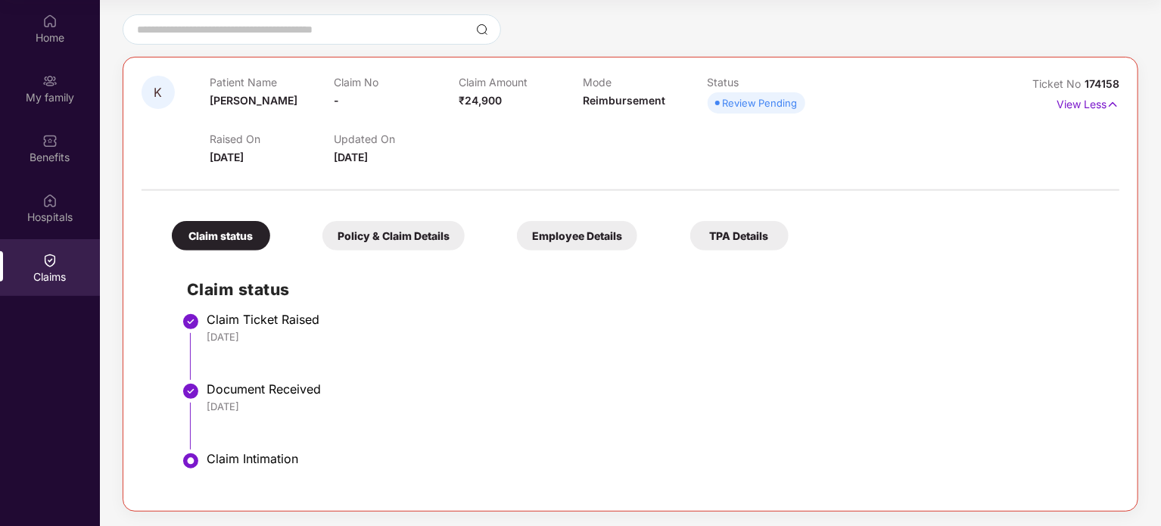
click at [263, 319] on div "Claim Ticket Raised" at bounding box center [656, 319] width 898 height 15
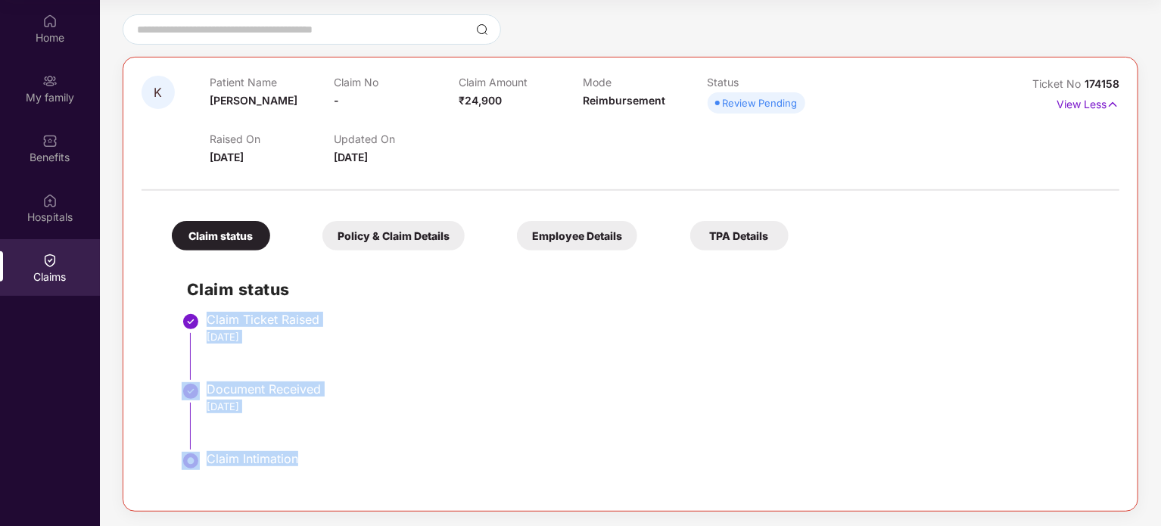
drag, startPoint x: 263, startPoint y: 319, endPoint x: 242, endPoint y: 465, distance: 146.7
click at [242, 465] on ul "Claim Ticket Raised [DATE] Document Received [DATE] Claim Intimation" at bounding box center [645, 405] width 917 height 176
click at [242, 465] on div "Claim Intimation" at bounding box center [656, 458] width 898 height 15
drag, startPoint x: 242, startPoint y: 465, endPoint x: 182, endPoint y: 278, distance: 196.3
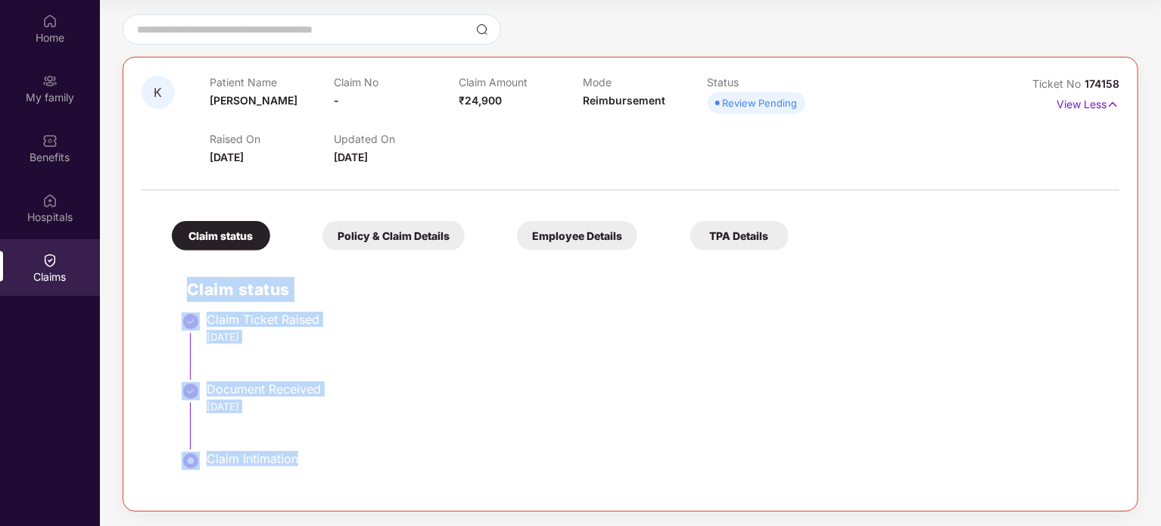
click at [182, 278] on div "Claim status Claim Ticket Raised [DATE] Document Received [DATE] Claim Intimati…" at bounding box center [631, 375] width 948 height 235
click at [230, 297] on h2 "Claim status" at bounding box center [645, 289] width 917 height 25
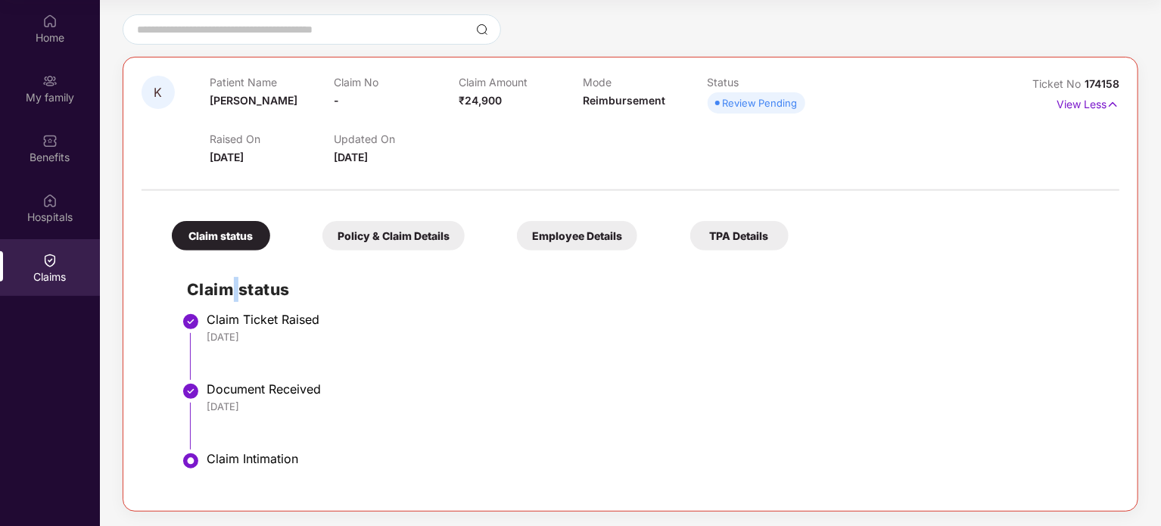
click at [230, 297] on h2 "Claim status" at bounding box center [645, 289] width 917 height 25
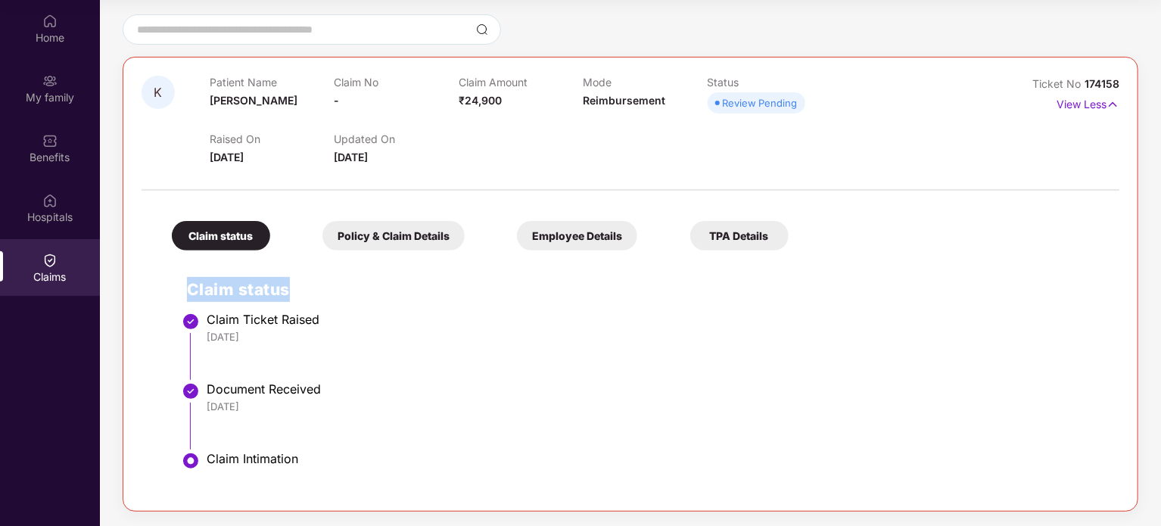
click at [230, 297] on h2 "Claim status" at bounding box center [645, 289] width 917 height 25
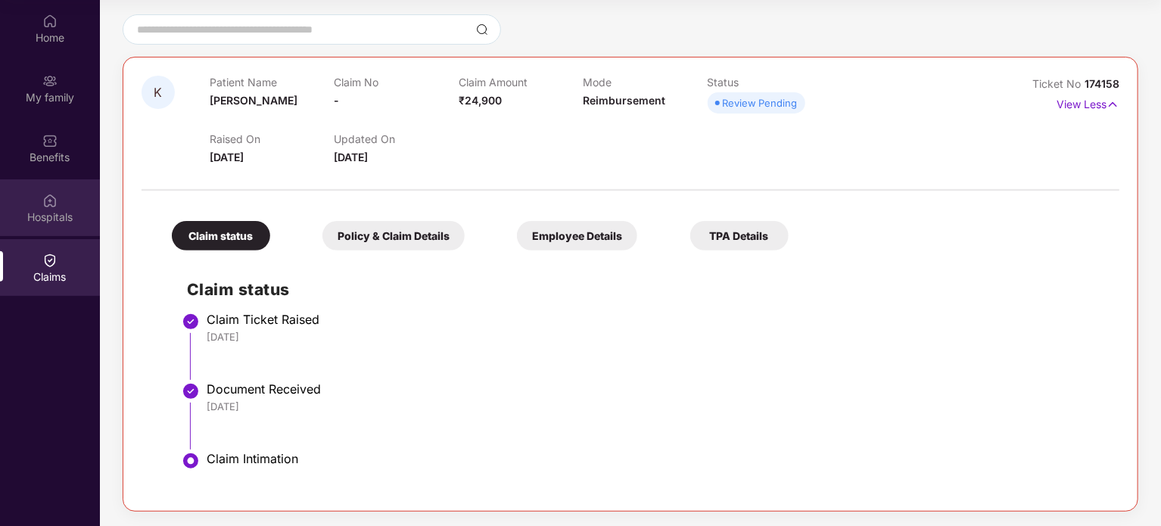
click at [66, 225] on div "Hospitals" at bounding box center [50, 207] width 100 height 57
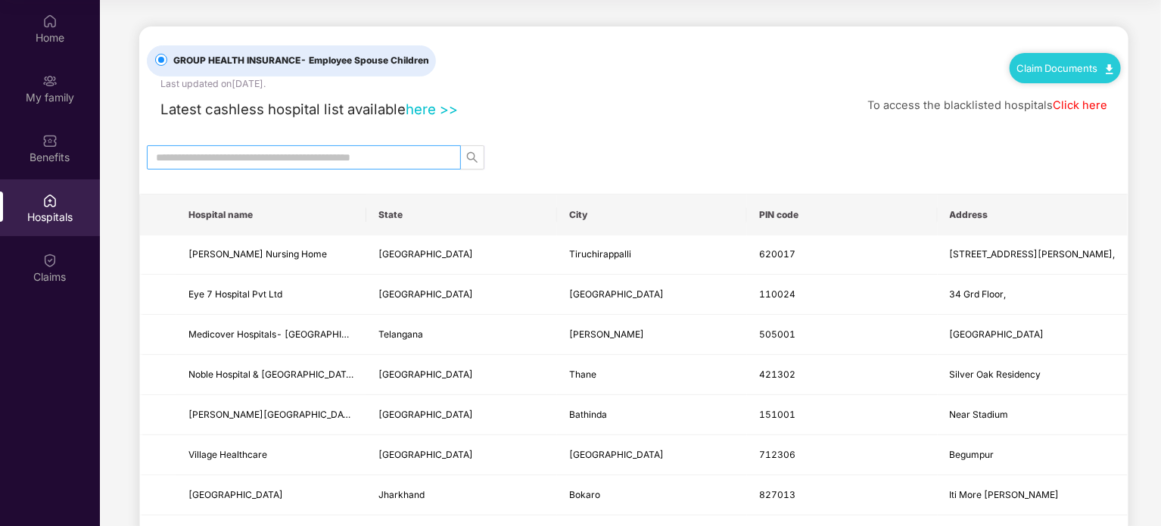
click at [381, 163] on input "text" at bounding box center [298, 157] width 284 height 17
click at [55, 271] on div "Claims" at bounding box center [50, 276] width 100 height 15
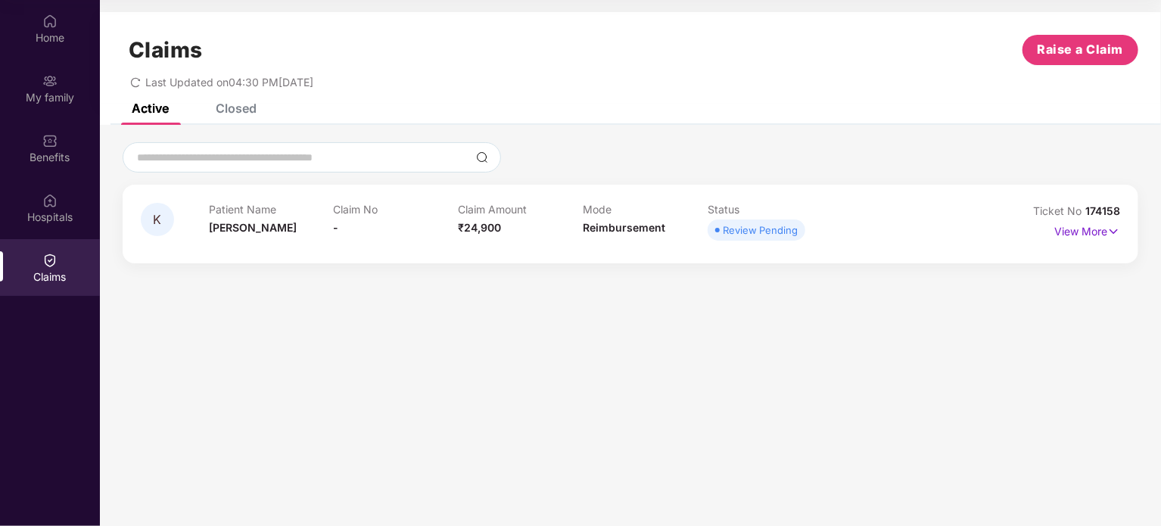
click at [735, 232] on div "Review Pending" at bounding box center [760, 229] width 75 height 15
click at [1112, 237] on img at bounding box center [1113, 231] width 13 height 17
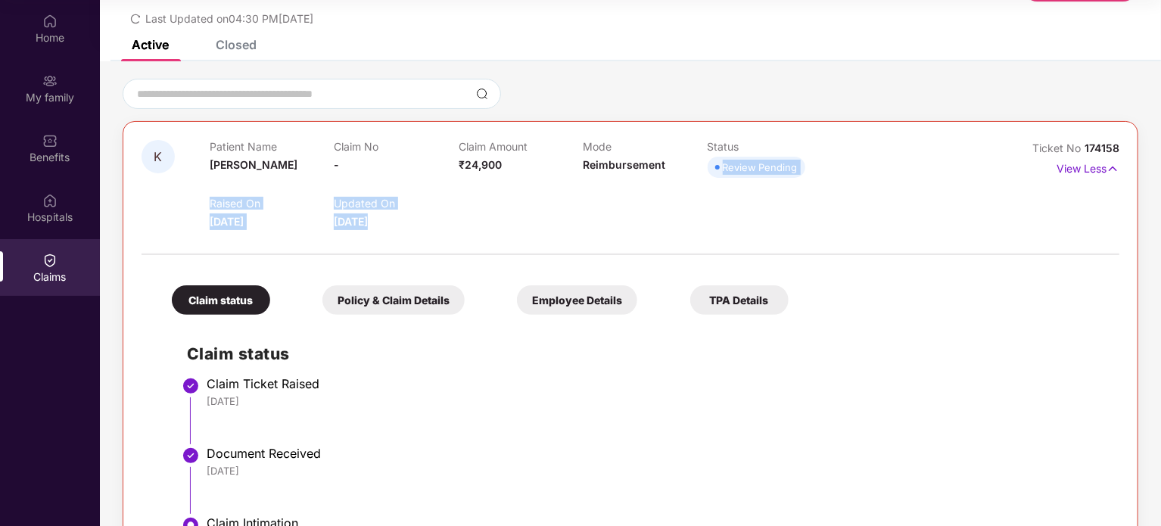
scroll to position [128, 0]
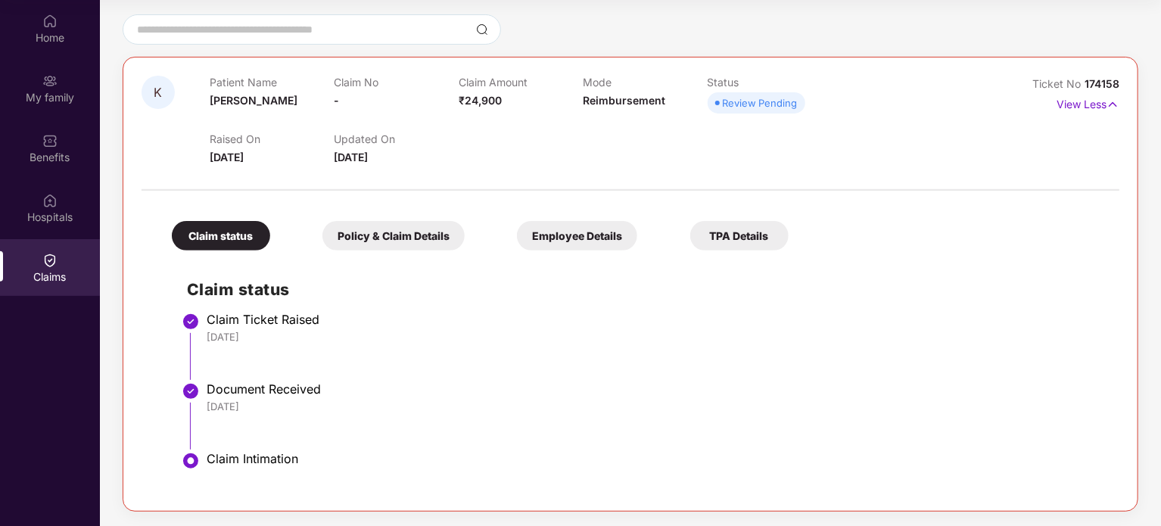
click at [413, 249] on div "Policy & Claim Details" at bounding box center [393, 236] width 142 height 30
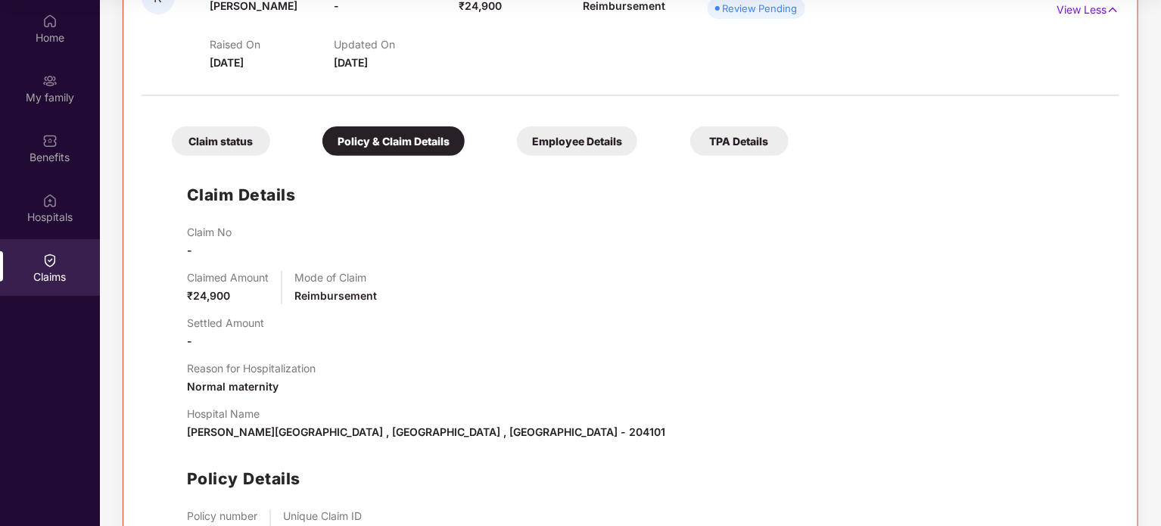
scroll to position [103, 0]
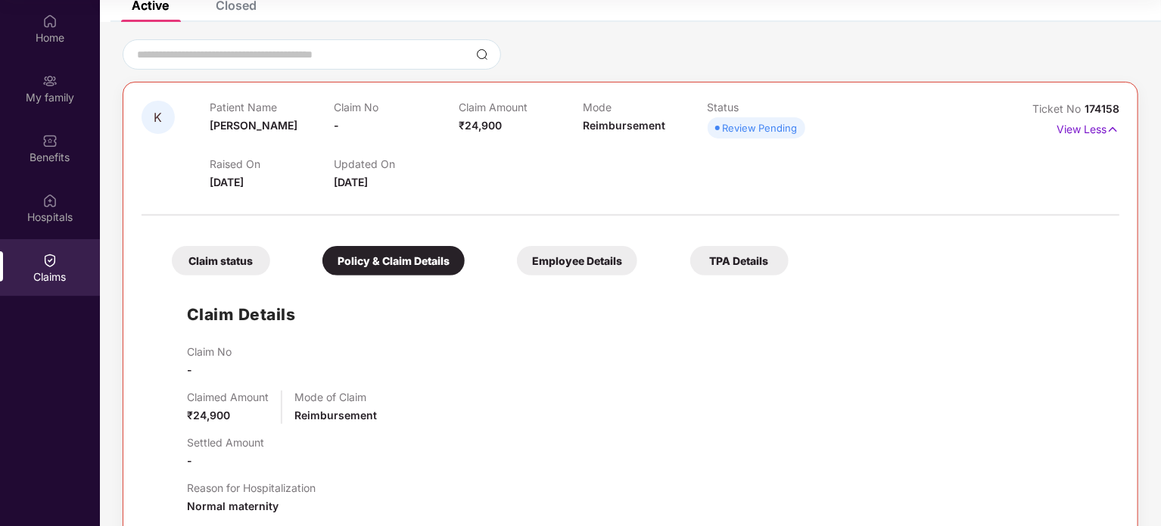
click at [578, 253] on div "Employee Details" at bounding box center [577, 261] width 120 height 30
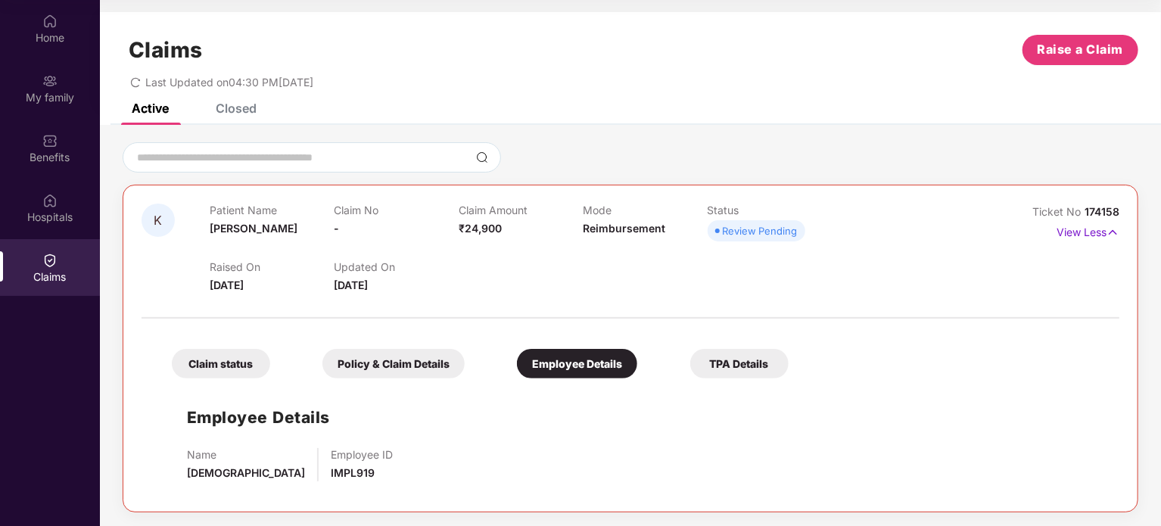
scroll to position [1, 0]
click at [739, 351] on div "TPA Details" at bounding box center [739, 363] width 98 height 30
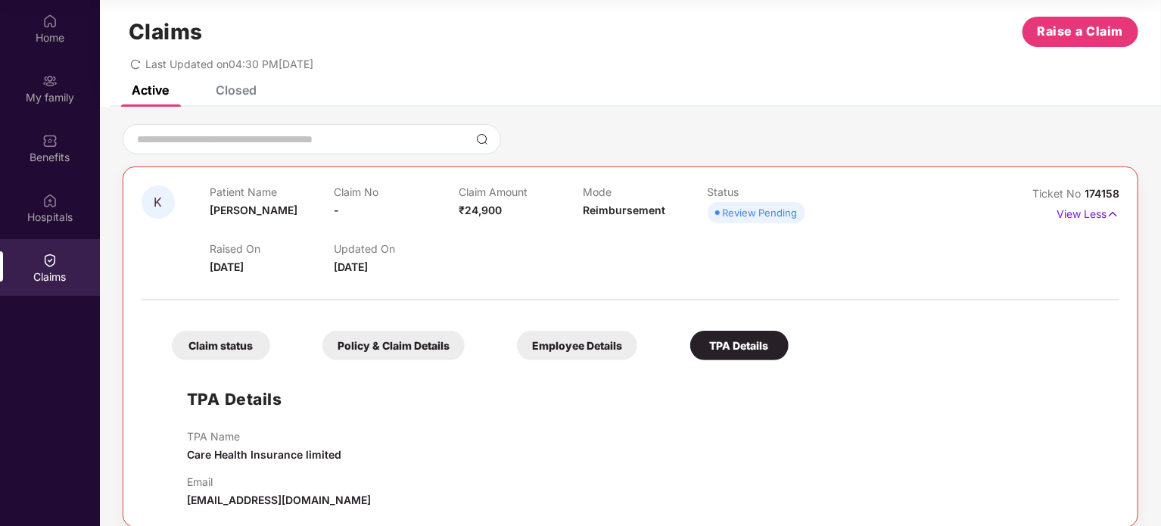
scroll to position [34, 0]
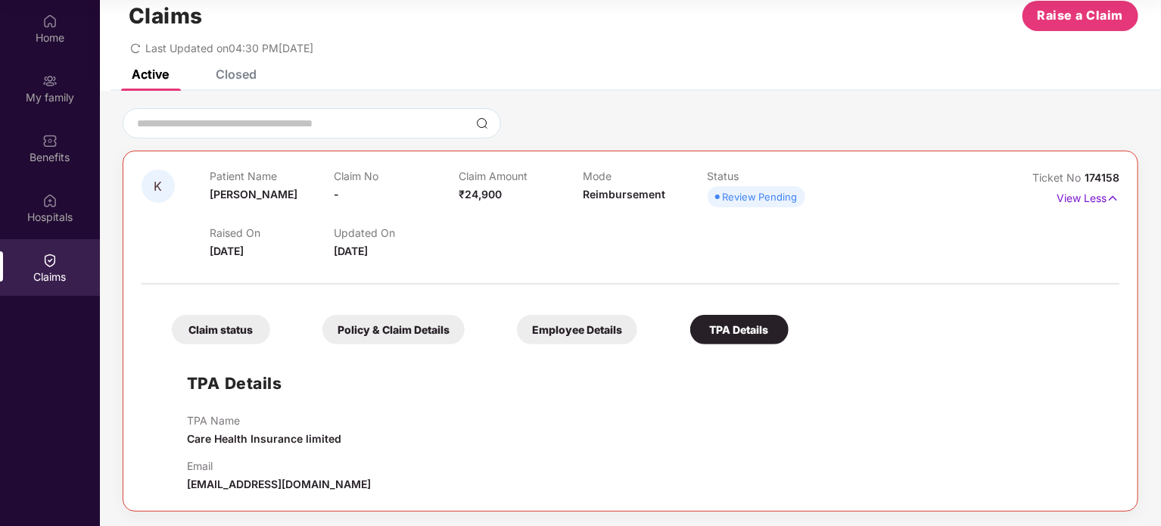
click at [257, 323] on div "Claim status" at bounding box center [221, 330] width 98 height 30
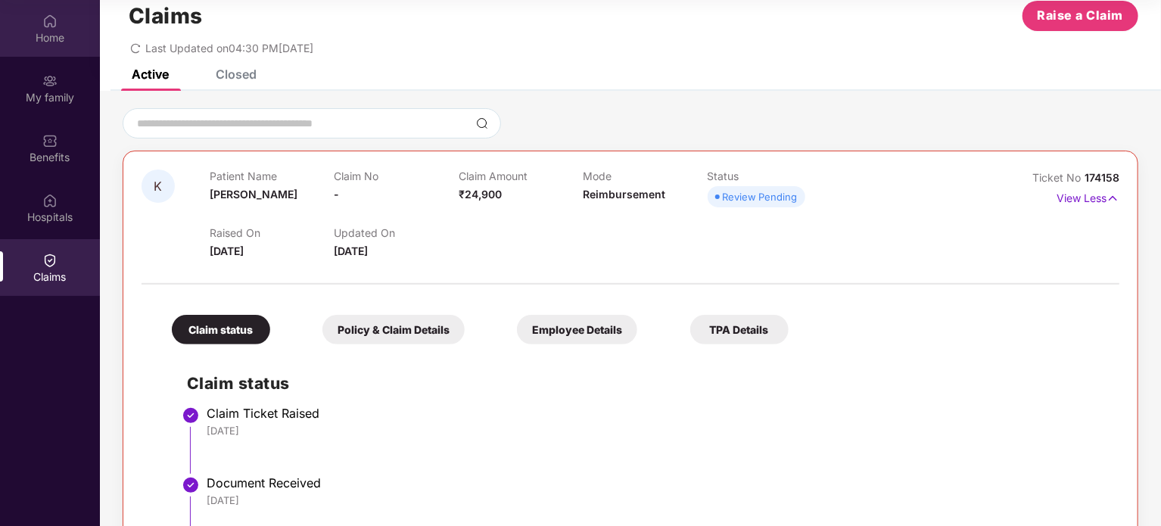
click at [45, 29] on div "Home" at bounding box center [50, 28] width 100 height 57
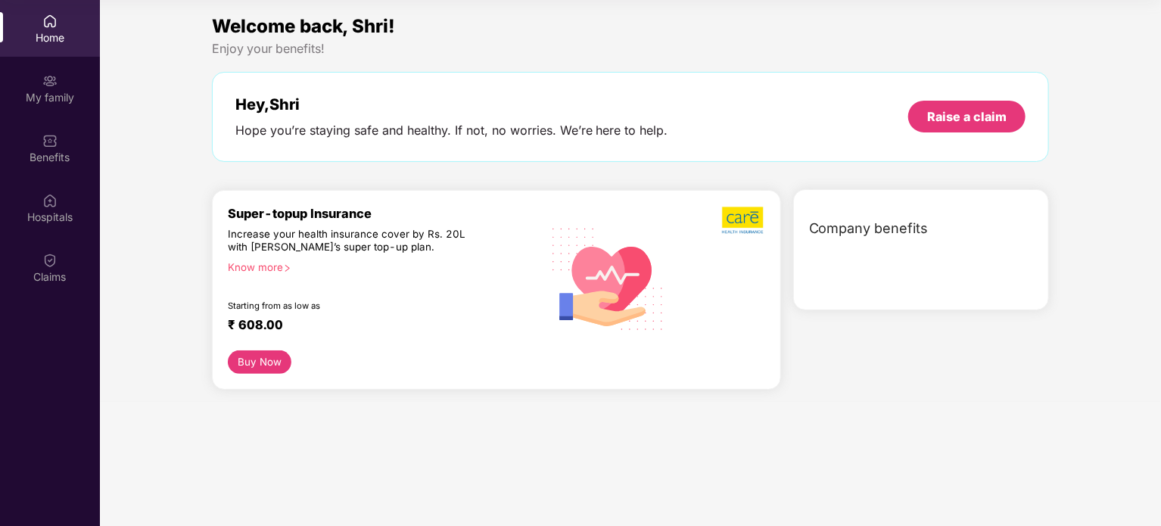
scroll to position [0, 0]
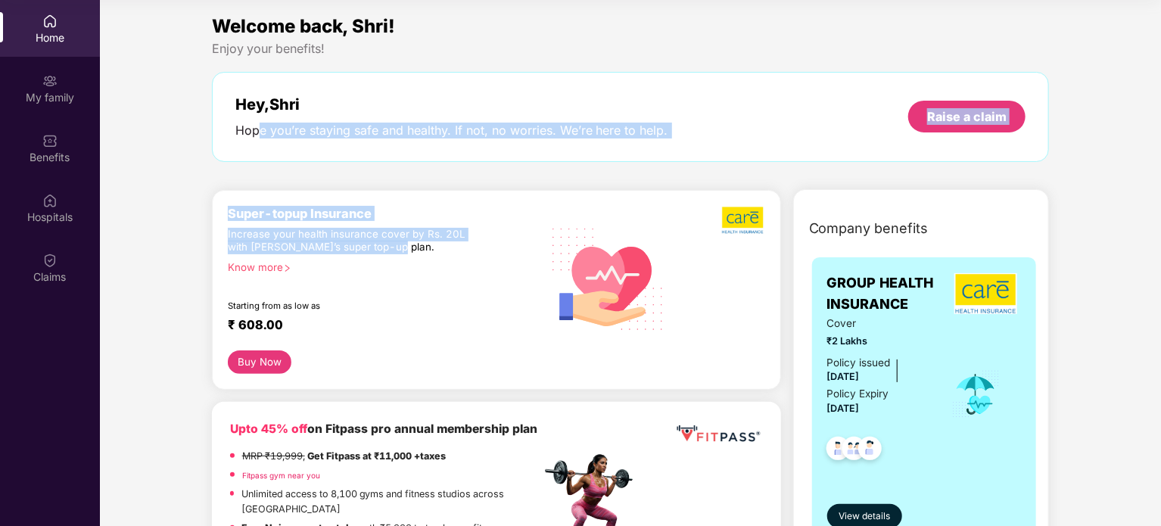
drag, startPoint x: 405, startPoint y: 244, endPoint x: 256, endPoint y: 114, distance: 198.4
click at [255, 130] on div "Hope you’re staying safe and healthy. If not, no worries. We’re here to help." at bounding box center [451, 131] width 433 height 16
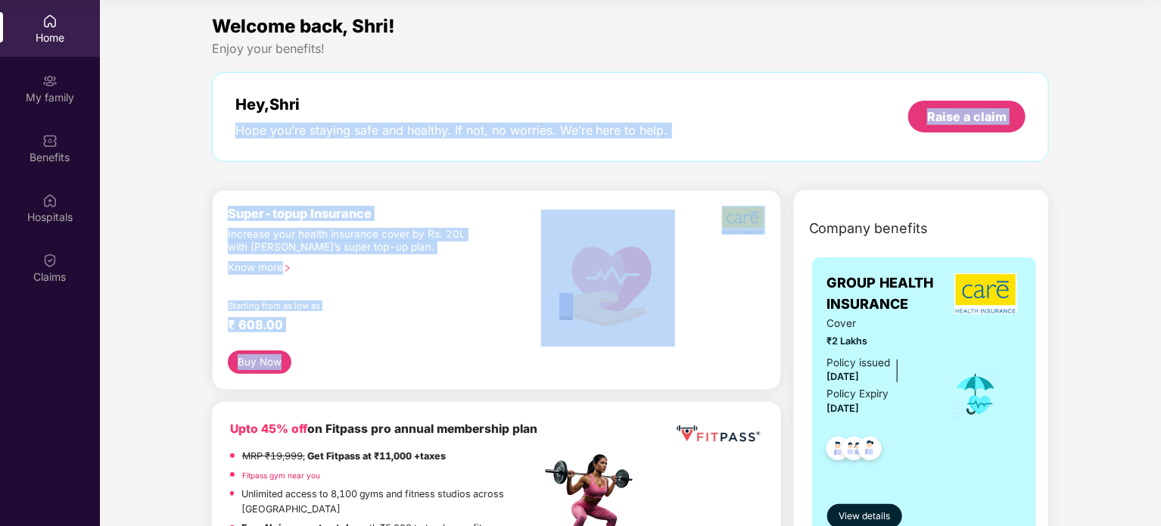
drag, startPoint x: 255, startPoint y: 130, endPoint x: 372, endPoint y: 368, distance: 264.7
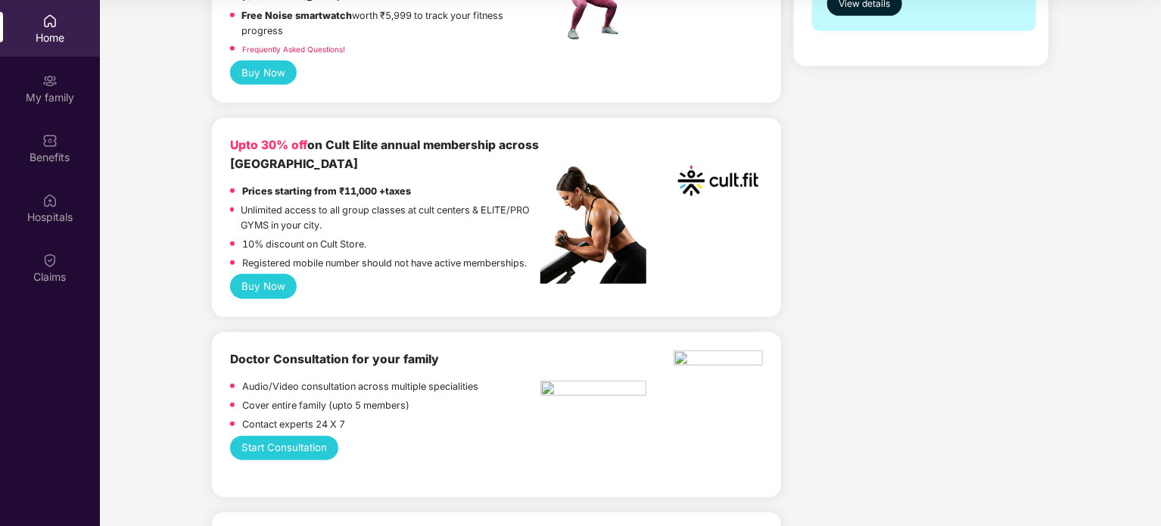
scroll to position [530, 0]
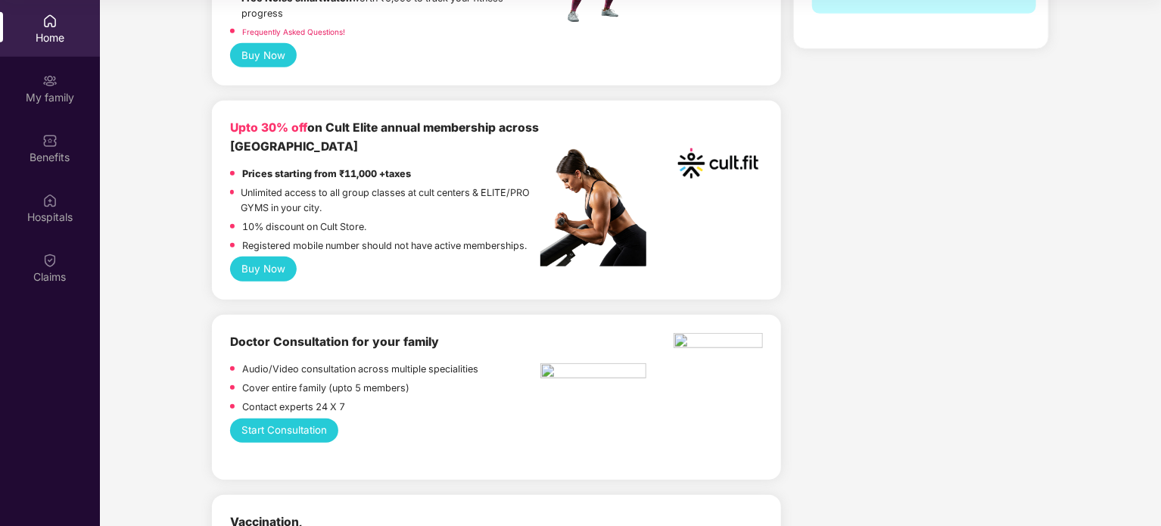
click at [346, 335] on b "Doctor Consultation for your family" at bounding box center [334, 342] width 209 height 14
click at [347, 335] on b "Doctor Consultation for your family" at bounding box center [334, 342] width 209 height 14
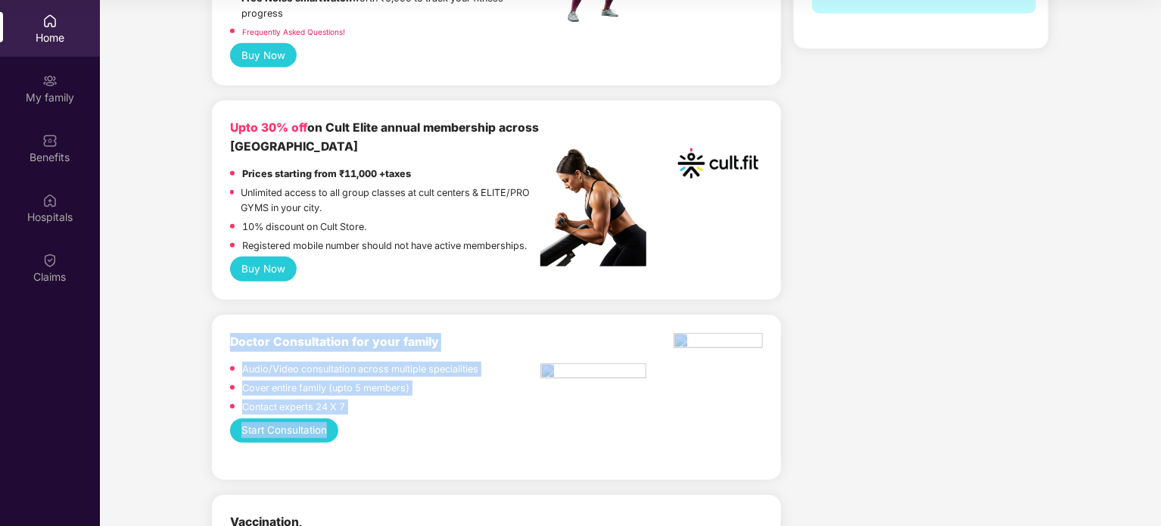
drag, startPoint x: 347, startPoint y: 332, endPoint x: 397, endPoint y: 405, distance: 88.2
click at [397, 405] on div "Doctor Consultation for your family Audio/Video consultation across multiple sp…" at bounding box center [496, 397] width 533 height 129
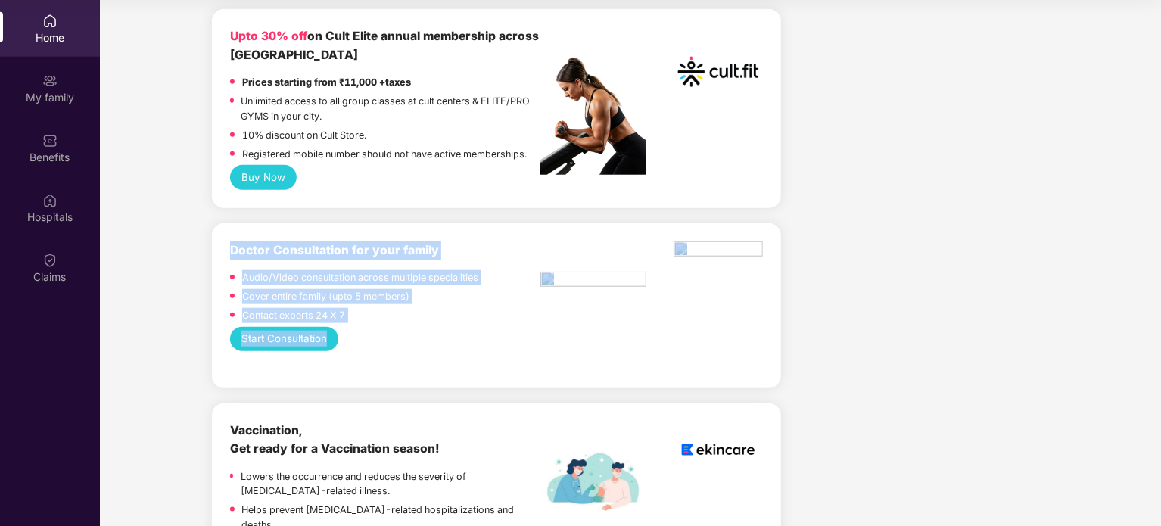
scroll to position [757, 0]
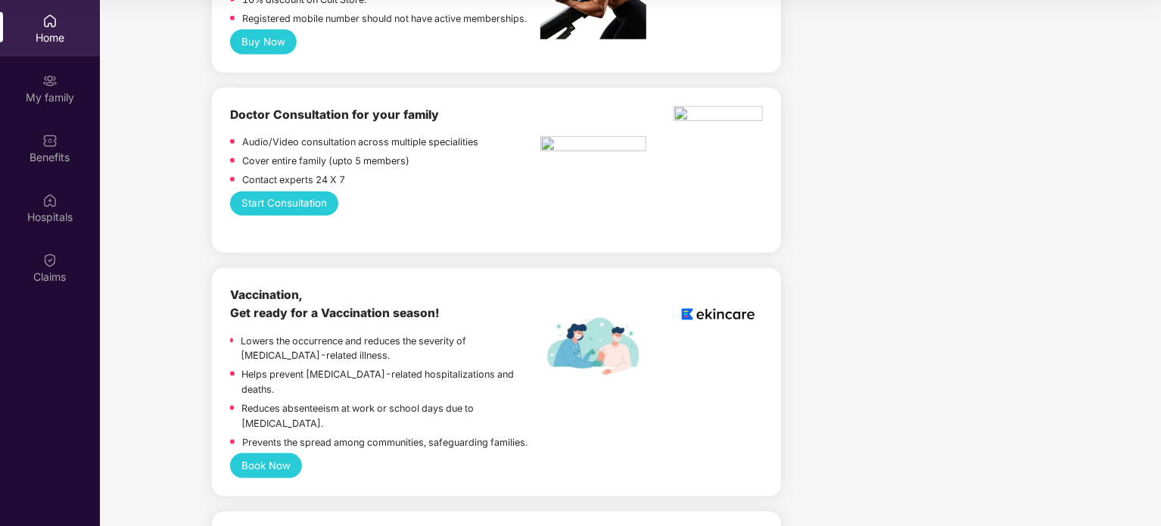
click at [397, 435] on p "Prevents the spread among communities, safeguarding families." at bounding box center [384, 442] width 285 height 15
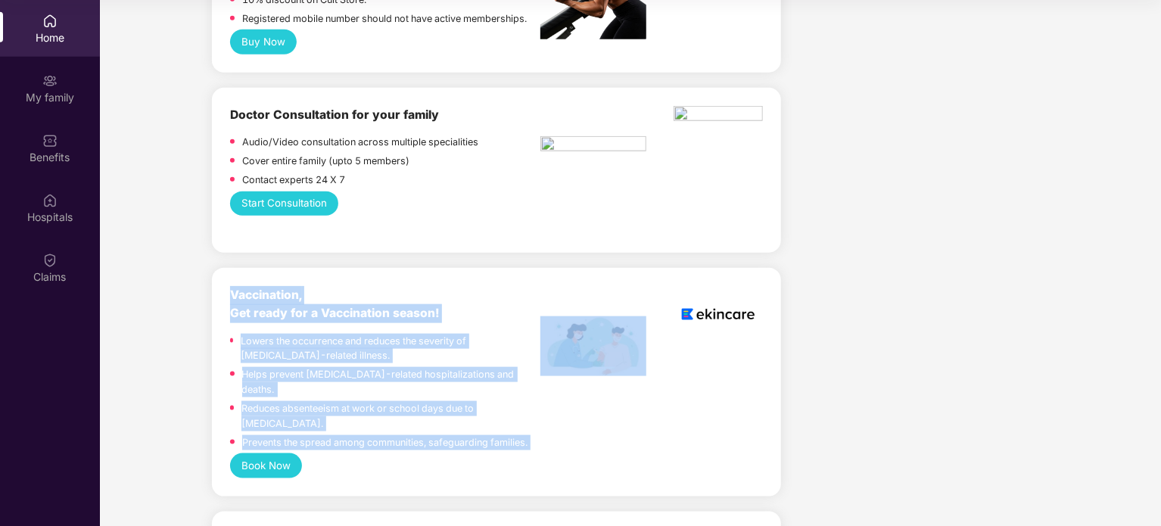
drag, startPoint x: 397, startPoint y: 395, endPoint x: 306, endPoint y: 284, distance: 143.6
click at [306, 286] on div "Vaccination, Get ready for a Vaccination season! Lowers the occurrence and redu…" at bounding box center [385, 370] width 311 height 168
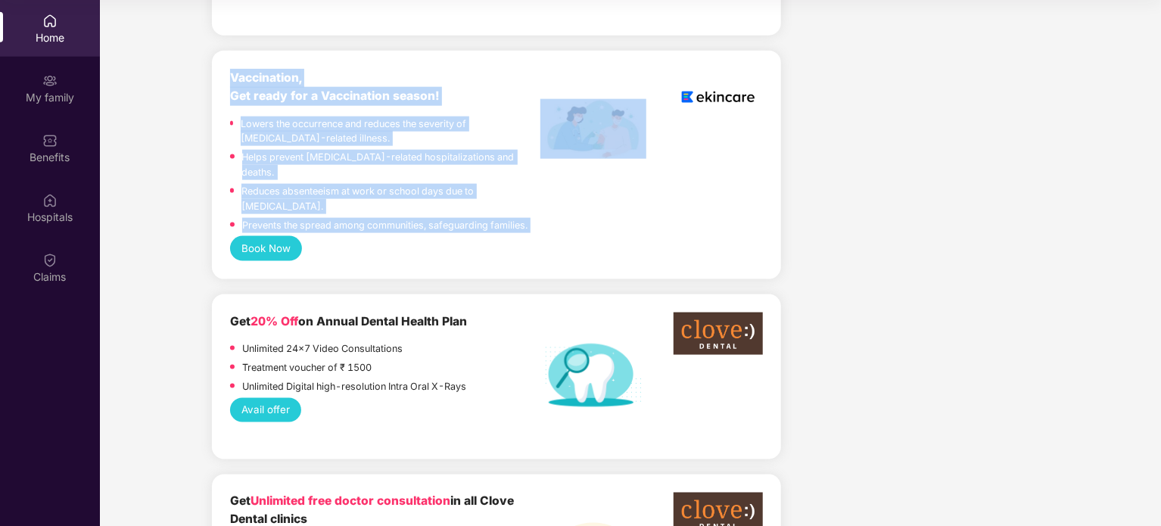
scroll to position [1060, 0]
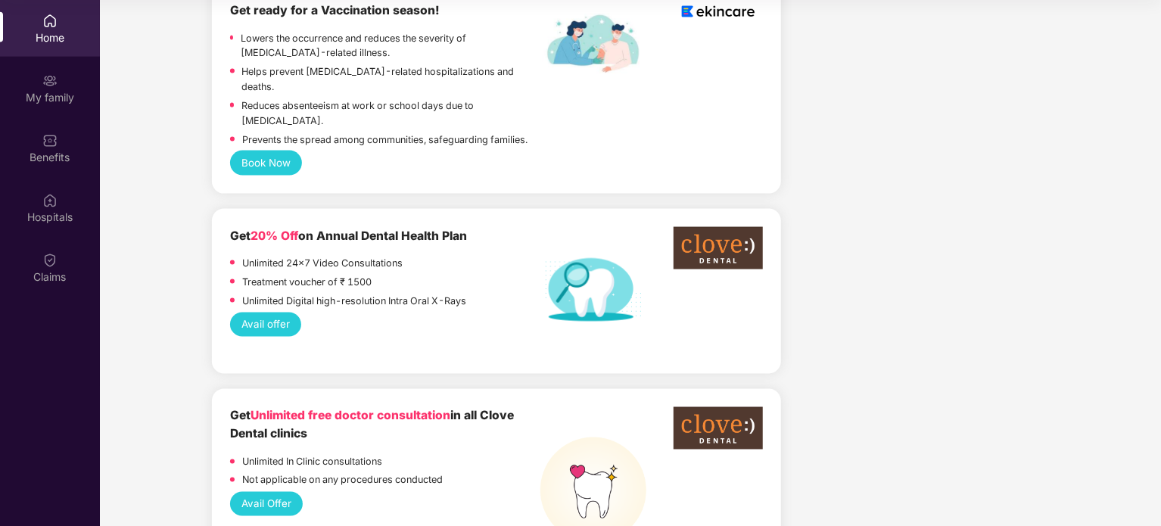
click at [300, 409] on span "Unlimited free doctor consultation" at bounding box center [350, 416] width 200 height 14
drag, startPoint x: 300, startPoint y: 369, endPoint x: 449, endPoint y: 368, distance: 149.1
click at [449, 409] on span "Unlimited free doctor consultation" at bounding box center [350, 416] width 200 height 14
drag, startPoint x: 449, startPoint y: 368, endPoint x: 248, endPoint y: 369, distance: 200.6
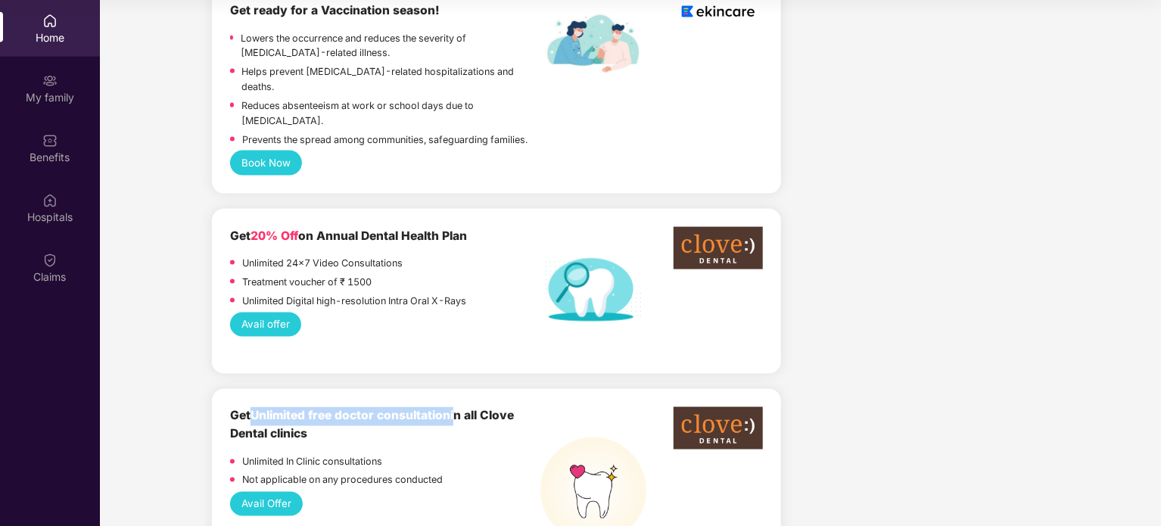
click at [248, 409] on b "Get Unlimited free doctor consultation in all Clove Dental clinics" at bounding box center [372, 425] width 284 height 33
drag, startPoint x: 248, startPoint y: 369, endPoint x: 447, endPoint y: 375, distance: 199.2
click at [447, 409] on b "Get Unlimited free doctor consultation in all Clove Dental clinics" at bounding box center [372, 425] width 284 height 33
click at [447, 409] on span "Unlimited free doctor consultation" at bounding box center [350, 416] width 200 height 14
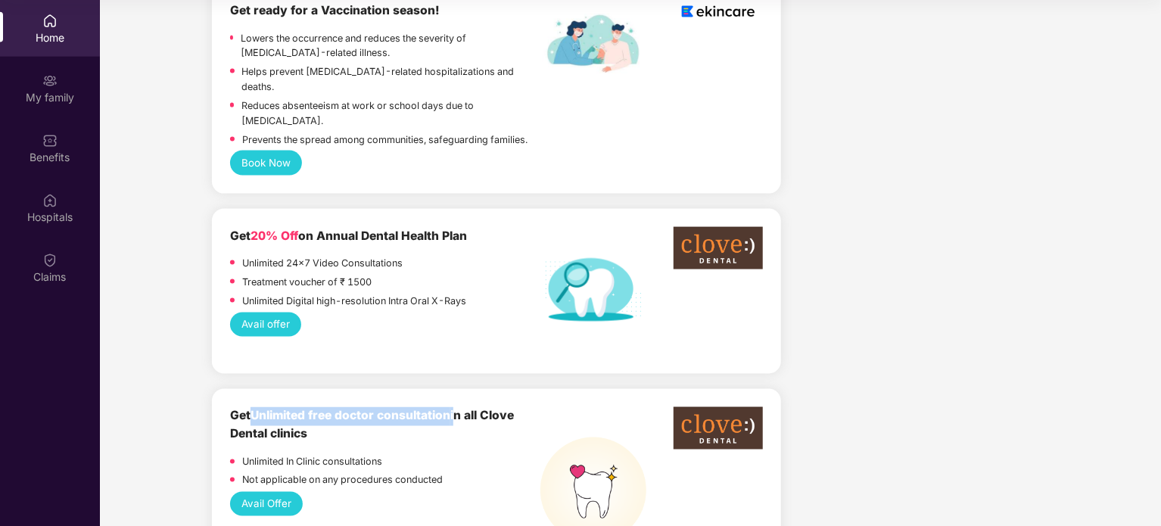
drag, startPoint x: 447, startPoint y: 375, endPoint x: 248, endPoint y: 372, distance: 199.1
click at [248, 409] on b "Get Unlimited free doctor consultation in all Clove Dental clinics" at bounding box center [372, 425] width 284 height 33
drag, startPoint x: 248, startPoint y: 372, endPoint x: 448, endPoint y: 372, distance: 199.8
click at [448, 409] on b "Get Unlimited free doctor consultation in all Clove Dental clinics" at bounding box center [372, 425] width 284 height 33
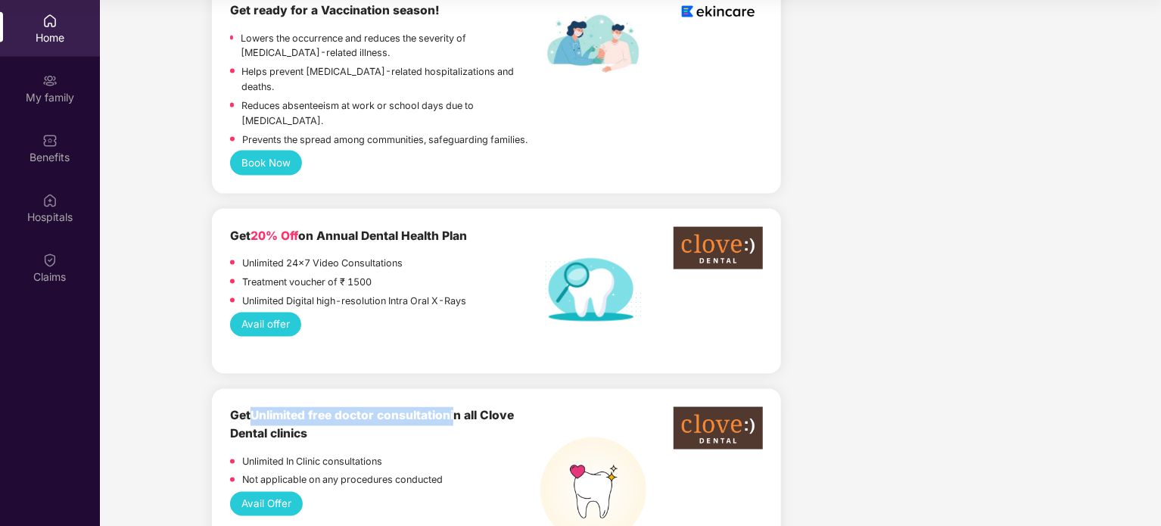
click at [448, 409] on span "Unlimited free doctor consultation" at bounding box center [350, 416] width 200 height 14
drag, startPoint x: 448, startPoint y: 372, endPoint x: 483, endPoint y: 393, distance: 40.8
click at [483, 407] on div "Get Unlimited free doctor consultation in all Clove Dental clinics" at bounding box center [385, 425] width 311 height 37
click at [358, 473] on p "Not applicable on any procedures conducted" at bounding box center [342, 480] width 201 height 15
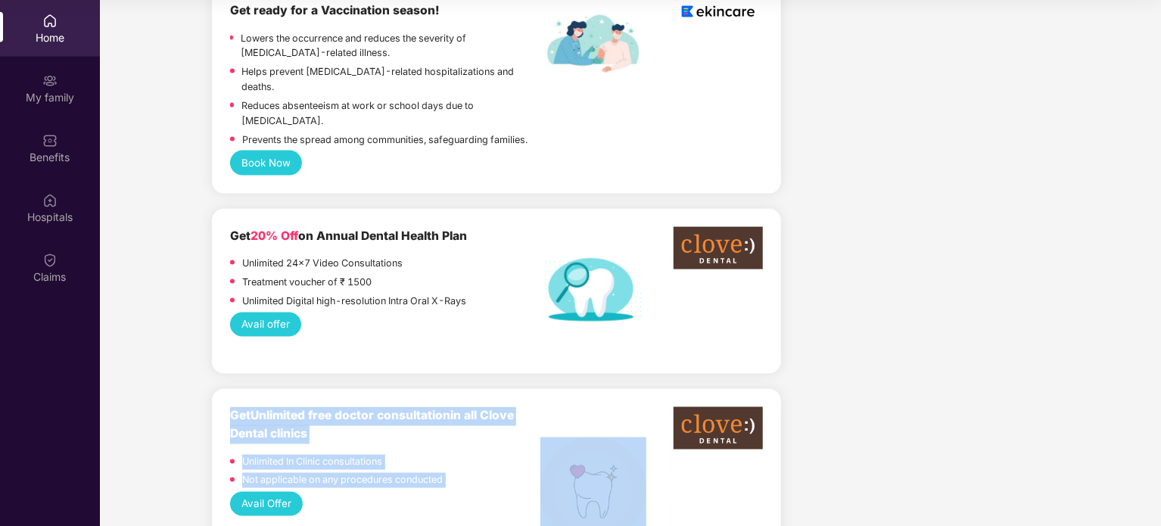
drag, startPoint x: 358, startPoint y: 427, endPoint x: 284, endPoint y: 391, distance: 82.3
click at [284, 407] on div "Get Unlimited free doctor consultation in all Clove Dental clinics Unlimited In…" at bounding box center [385, 450] width 311 height 86
click at [284, 409] on b "Get Unlimited free doctor consultation in all Clove Dental clinics" at bounding box center [372, 425] width 284 height 33
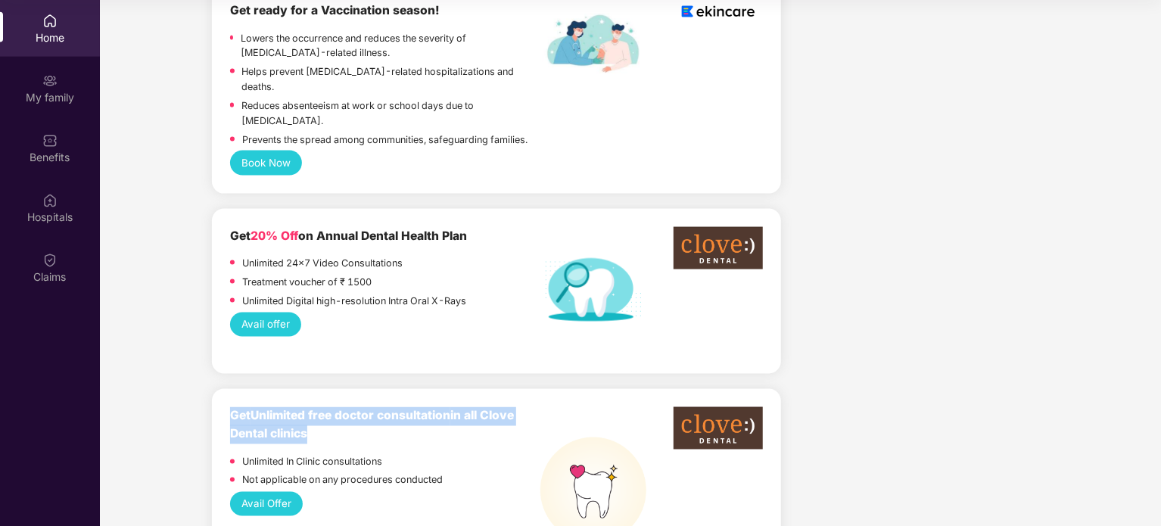
click at [284, 409] on b "Get Unlimited free doctor consultation in all Clove Dental clinics" at bounding box center [372, 425] width 284 height 33
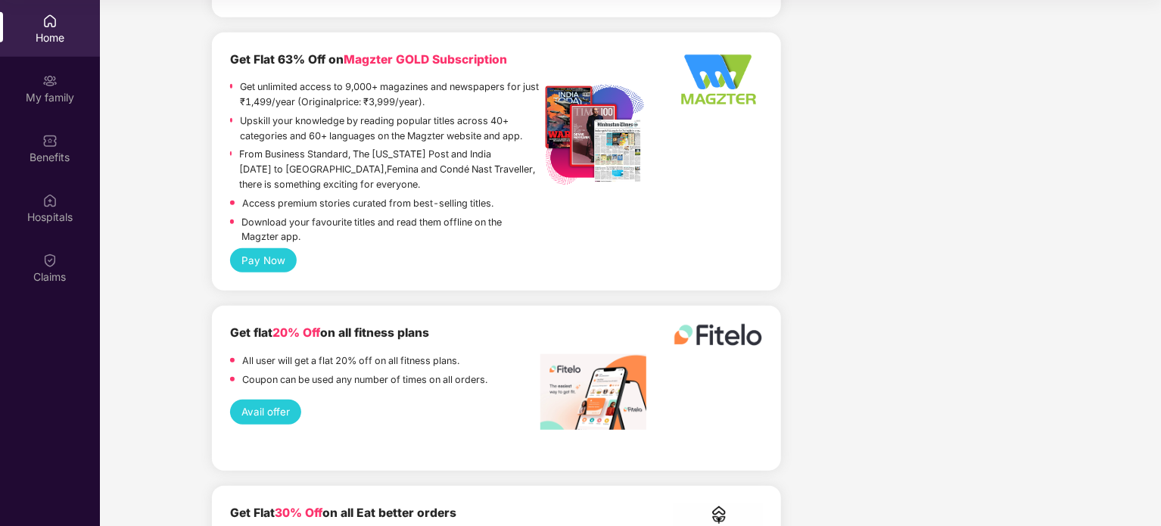
scroll to position [3450, 0]
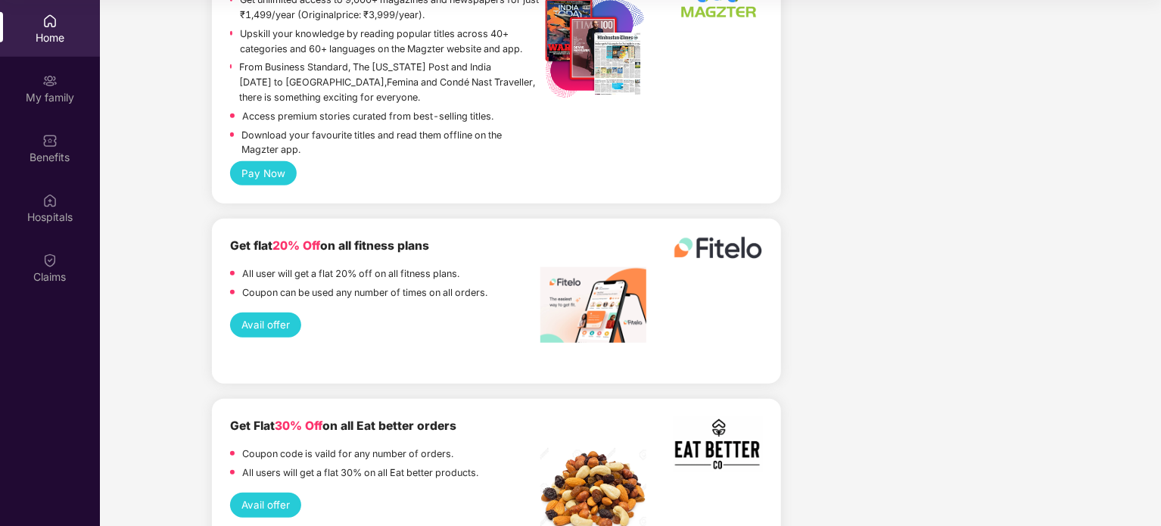
click at [378, 465] on p "All users will get a flat 30% on all Eat better products." at bounding box center [360, 472] width 236 height 15
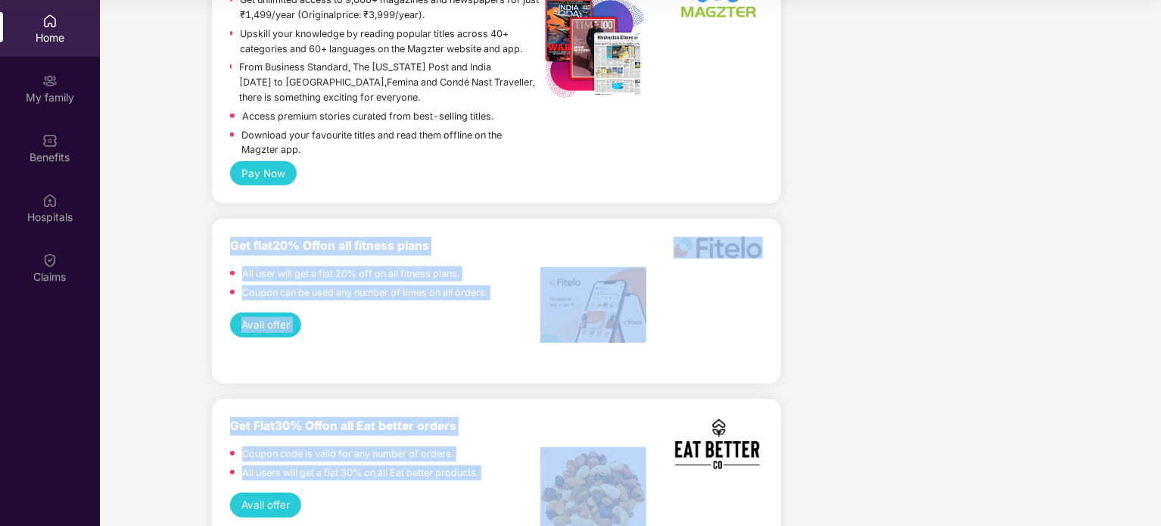
drag, startPoint x: 378, startPoint y: 411, endPoint x: 272, endPoint y: 200, distance: 236.2
click at [272, 238] on b "Get flat 20% Off on all fitness plans" at bounding box center [329, 245] width 199 height 14
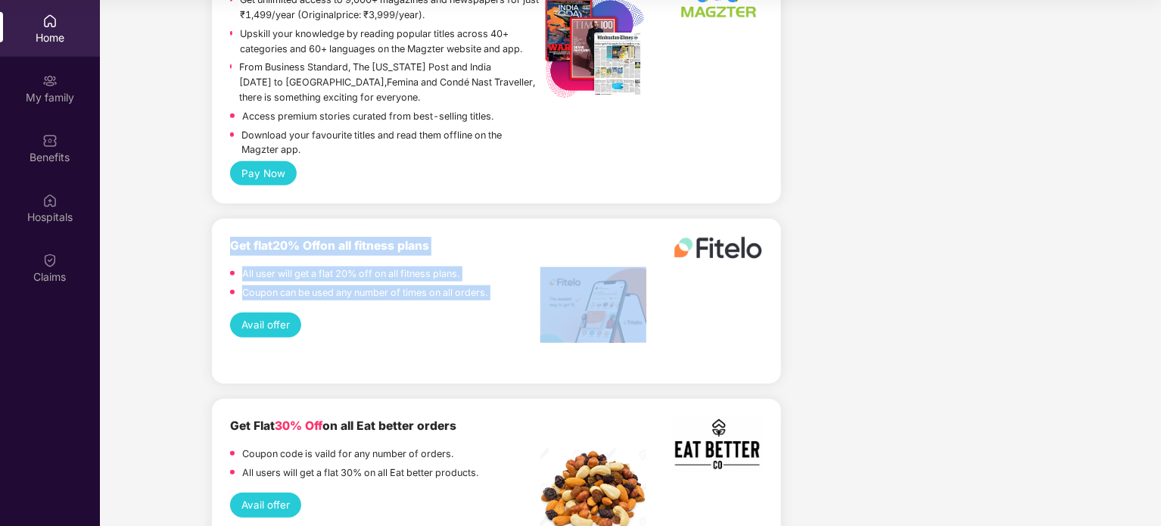
drag, startPoint x: 272, startPoint y: 200, endPoint x: 341, endPoint y: 247, distance: 83.3
click at [340, 244] on div "Get flat 20% Off on all fitness plans All user will get a flat 20% off on all f…" at bounding box center [385, 270] width 311 height 67
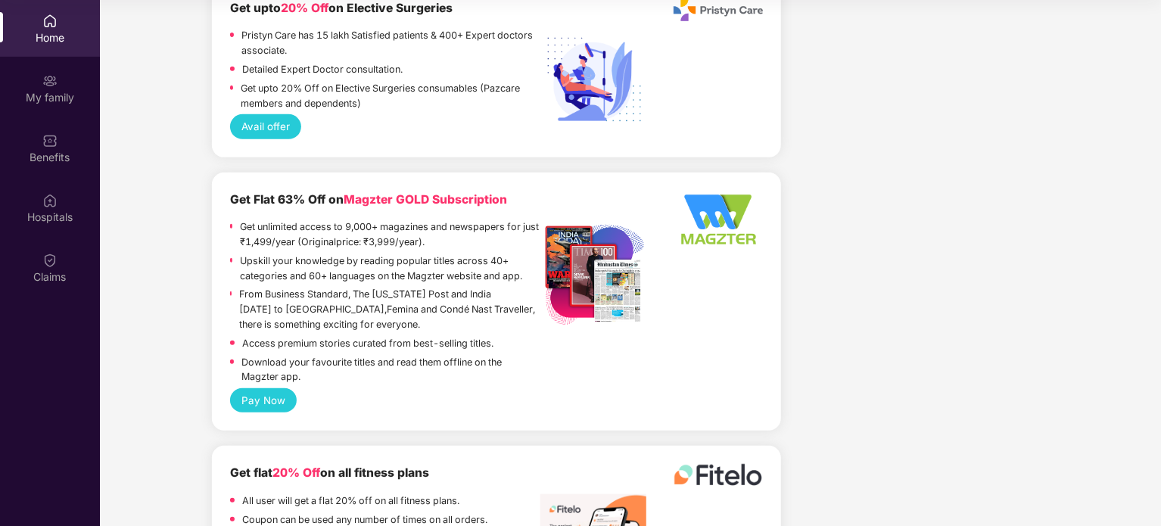
click at [267, 219] on p "Get unlimited access to 9,000+ magazines and newspapers for just ₹1,499/year (O…" at bounding box center [390, 234] width 300 height 30
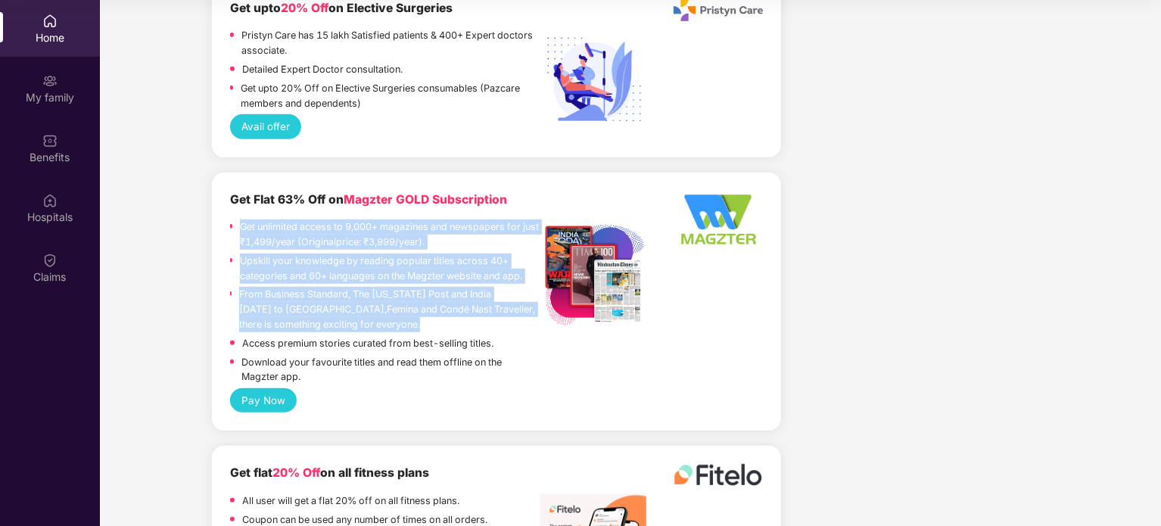
drag, startPoint x: 267, startPoint y: 166, endPoint x: 329, endPoint y: 245, distance: 100.8
click at [329, 245] on div "Get unlimited access to 9,000+ magazines and newspapers for just ₹1,499/year (O…" at bounding box center [385, 303] width 311 height 169
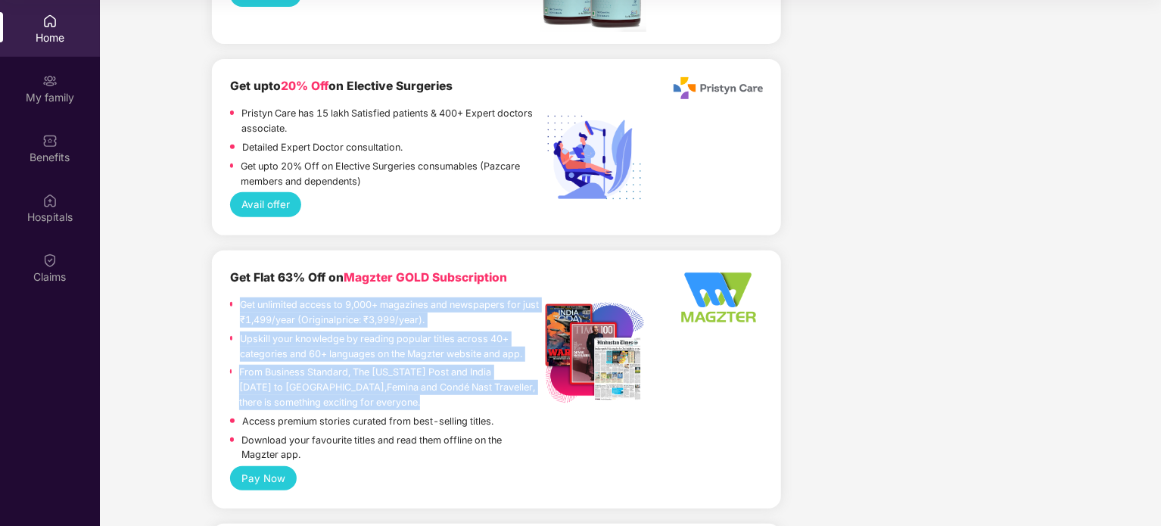
scroll to position [3072, 0]
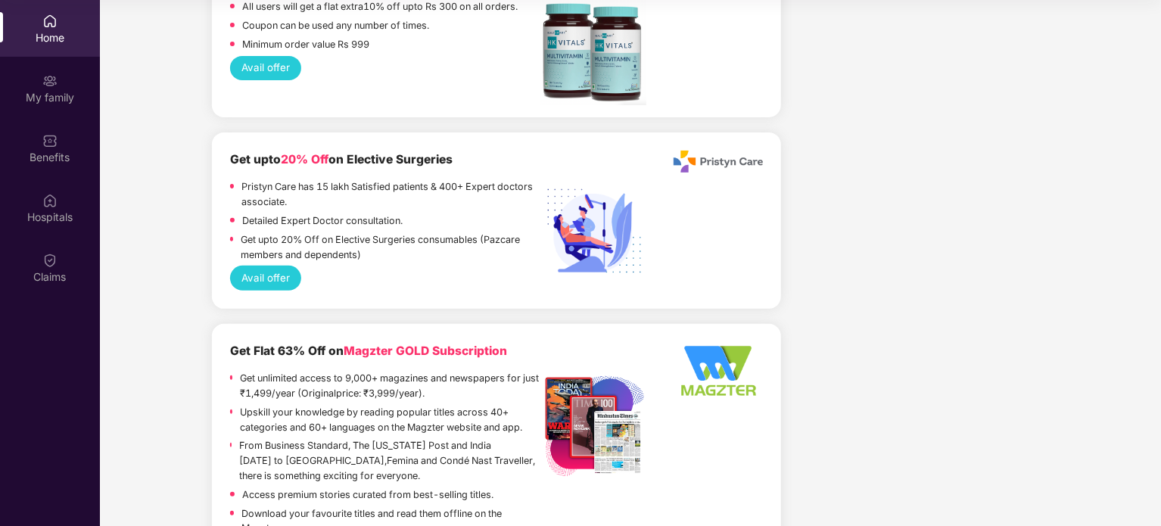
click at [302, 344] on b "Get Flat 63% Off on Magzter GOLD Subscription" at bounding box center [368, 351] width 277 height 14
click at [378, 344] on span "Magzter GOLD Subscription" at bounding box center [425, 351] width 163 height 14
drag, startPoint x: 378, startPoint y: 303, endPoint x: 472, endPoint y: 303, distance: 93.8
click at [472, 344] on span "Magzter GOLD Subscription" at bounding box center [425, 351] width 163 height 14
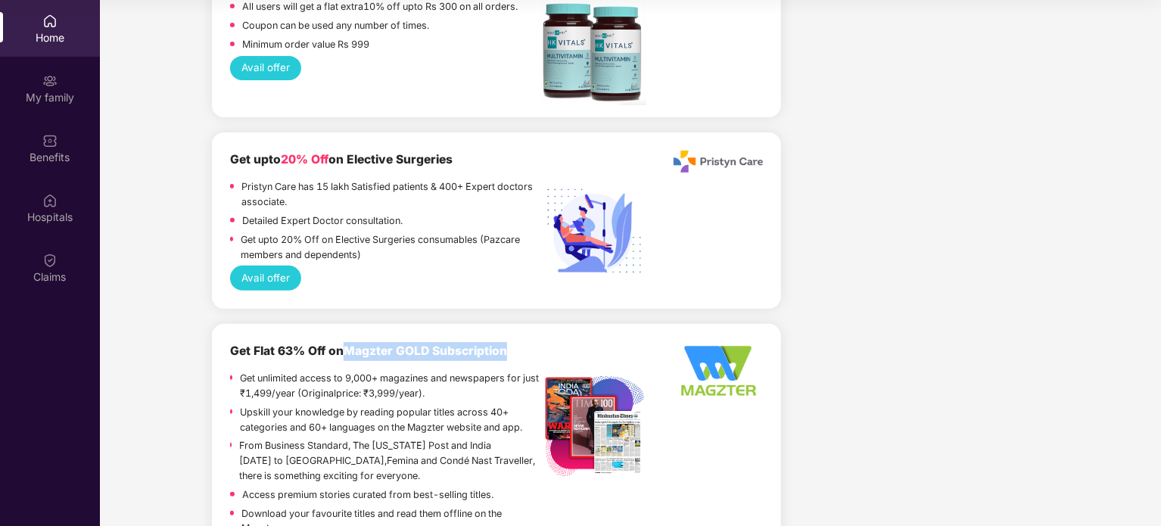
click at [472, 344] on span "Magzter GOLD Subscription" at bounding box center [425, 351] width 163 height 14
drag, startPoint x: 472, startPoint y: 303, endPoint x: 343, endPoint y: 301, distance: 129.4
click at [343, 344] on b "Get Flat 63% Off on Magzter GOLD Subscription" at bounding box center [368, 351] width 277 height 14
drag, startPoint x: 343, startPoint y: 301, endPoint x: 197, endPoint y: 299, distance: 146.1
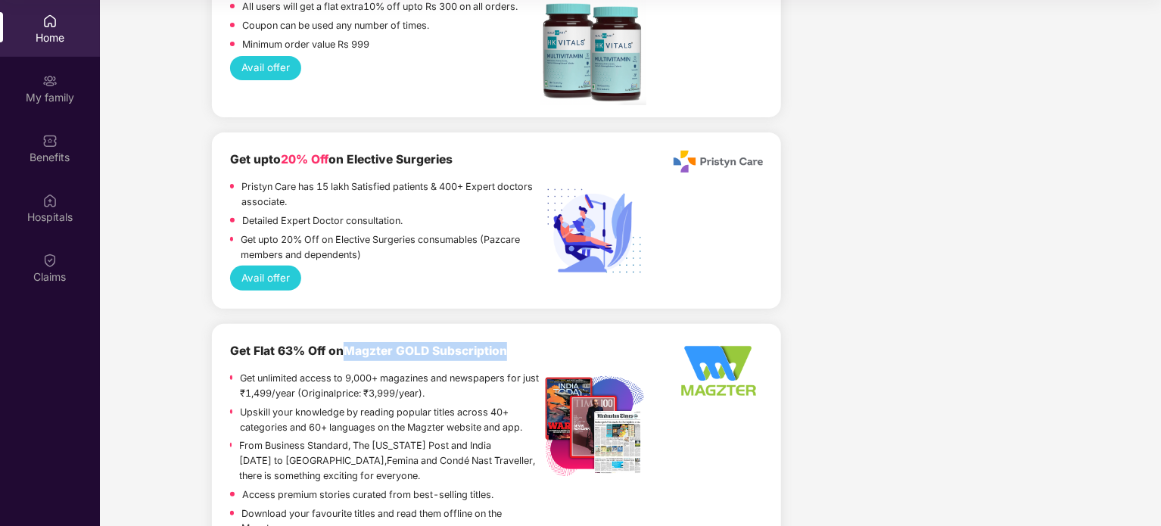
click at [243, 371] on p "Get unlimited access to 9,000+ magazines and newspapers for just ₹1,499/year (O…" at bounding box center [390, 386] width 300 height 30
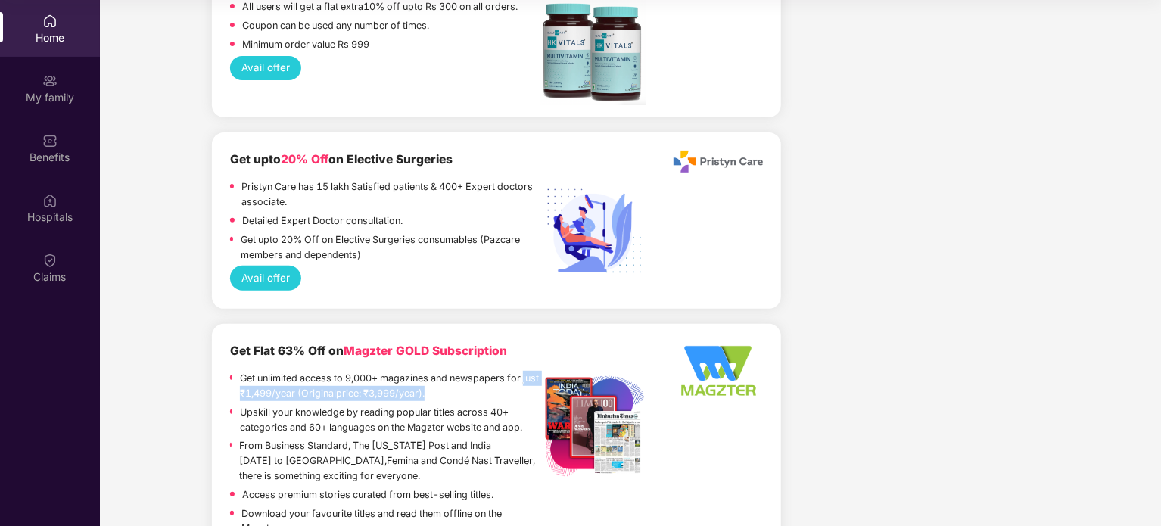
drag, startPoint x: 243, startPoint y: 335, endPoint x: 450, endPoint y: 341, distance: 206.7
click at [450, 371] on p "Get unlimited access to 9,000+ magazines and newspapers for just ₹1,499/year (O…" at bounding box center [390, 386] width 300 height 30
drag, startPoint x: 450, startPoint y: 341, endPoint x: 252, endPoint y: 319, distance: 198.7
click at [252, 371] on p "Get unlimited access to 9,000+ magazines and newspapers for just ₹1,499/year (O…" at bounding box center [390, 386] width 300 height 30
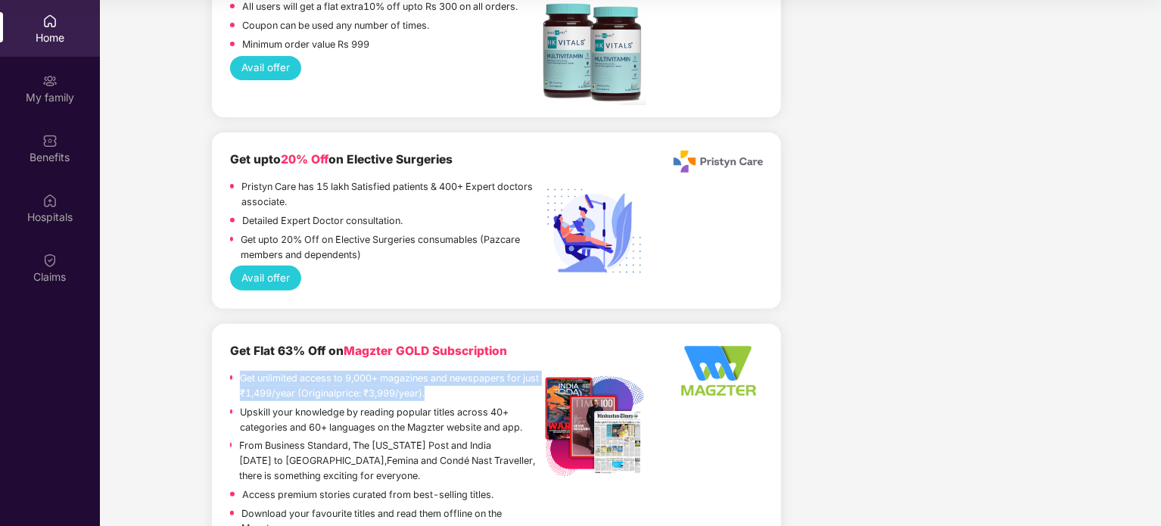
click at [252, 371] on p "Get unlimited access to 9,000+ magazines and newspapers for just ₹1,499/year (O…" at bounding box center [390, 386] width 300 height 30
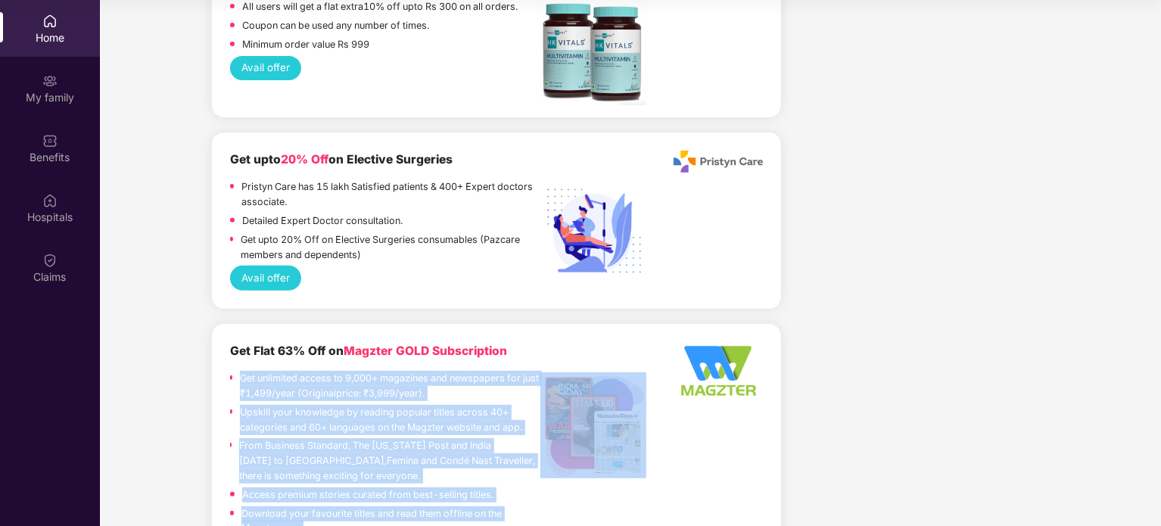
drag, startPoint x: 252, startPoint y: 319, endPoint x: 478, endPoint y: 475, distance: 274.4
click at [484, 472] on div "Get unlimited access to 9,000+ magazines and newspapers for just ₹1,499/year (O…" at bounding box center [385, 455] width 311 height 169
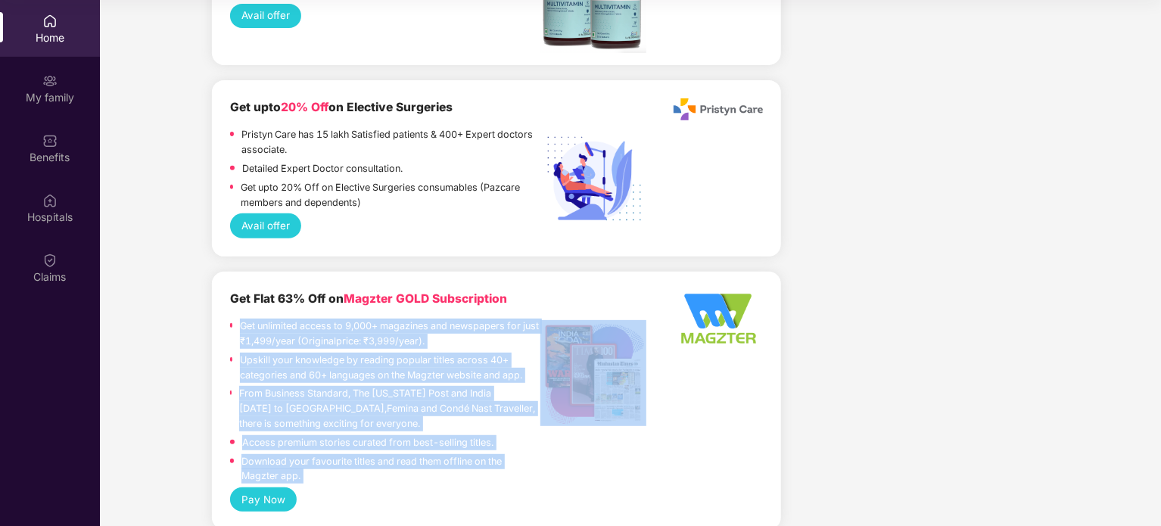
scroll to position [3223, 0]
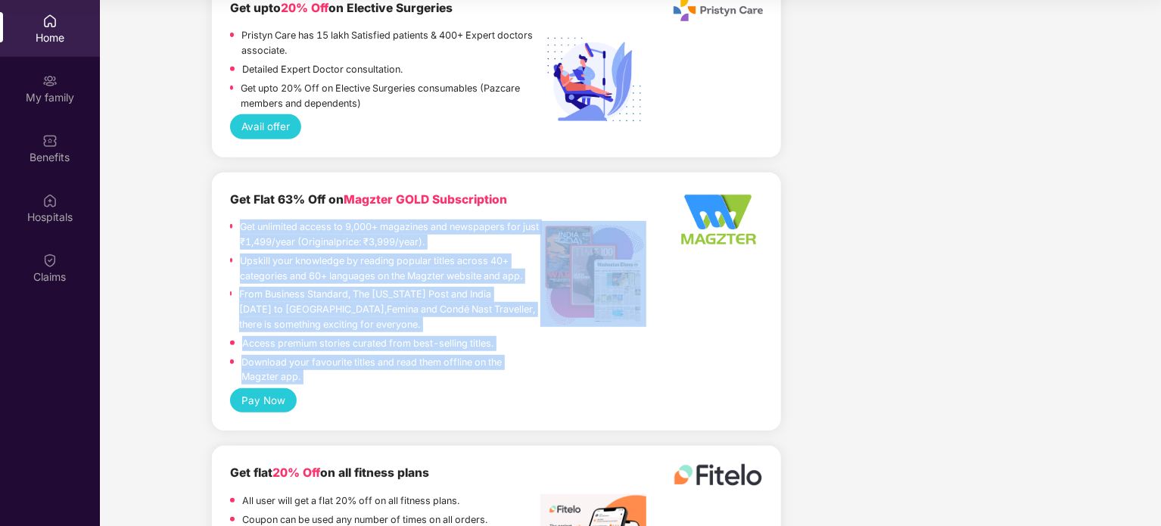
click at [384, 336] on p "Access premium stories curated from best-selling titles." at bounding box center [367, 343] width 251 height 15
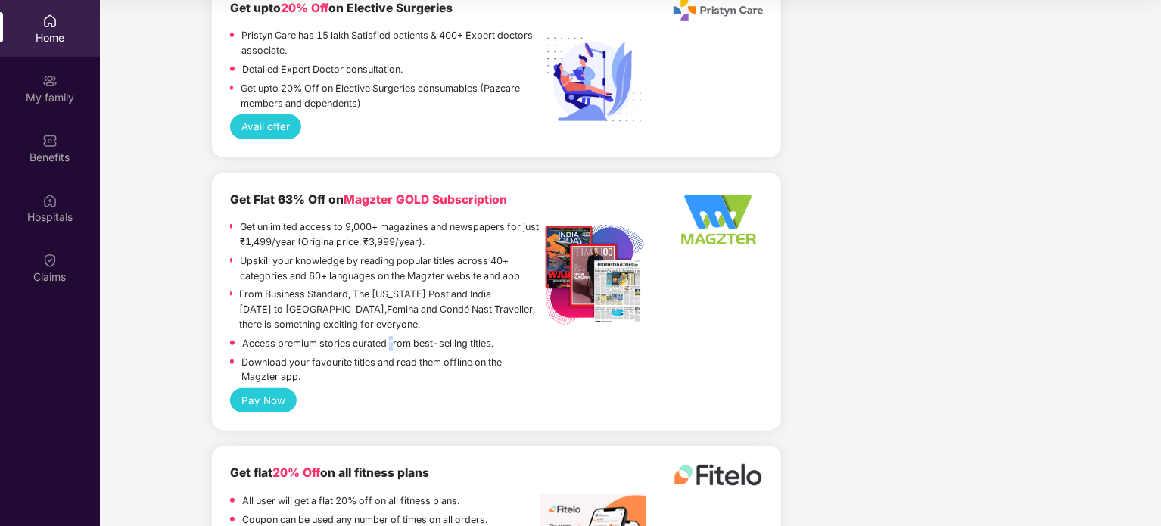
click at [384, 336] on p "Access premium stories curated from best-selling titles." at bounding box center [367, 343] width 251 height 15
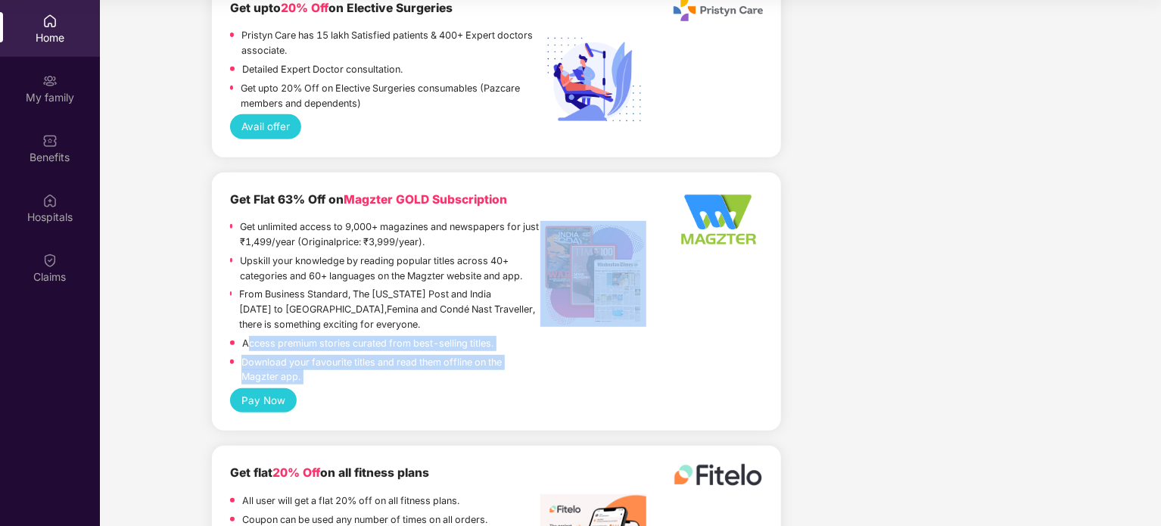
drag, startPoint x: 384, startPoint y: 290, endPoint x: 402, endPoint y: 314, distance: 29.8
click at [402, 314] on div "Get unlimited access to 9,000+ magazines and newspapers for just ₹1,499/year (O…" at bounding box center [385, 303] width 311 height 169
click at [296, 355] on p "Download your favourite titles and read them offline on the Magzter app." at bounding box center [390, 370] width 299 height 30
drag, startPoint x: 296, startPoint y: 330, endPoint x: 251, endPoint y: 175, distance: 161.4
click at [251, 219] on div "Get unlimited access to 9,000+ magazines and newspapers for just ₹1,499/year (O…" at bounding box center [385, 303] width 311 height 169
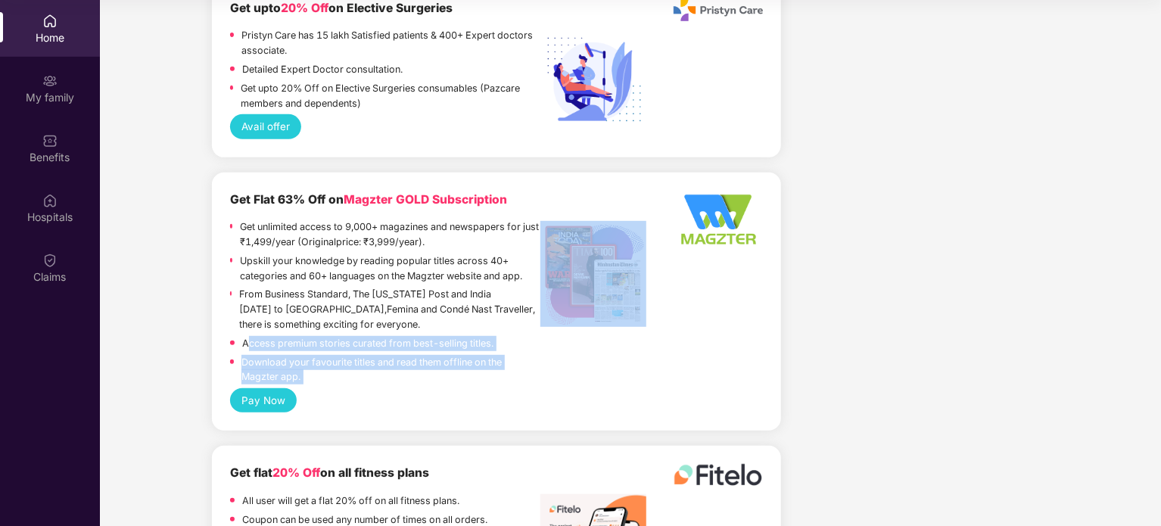
click at [251, 219] on p "Get unlimited access to 9,000+ magazines and newspapers for just ₹1,499/year (O…" at bounding box center [390, 234] width 300 height 30
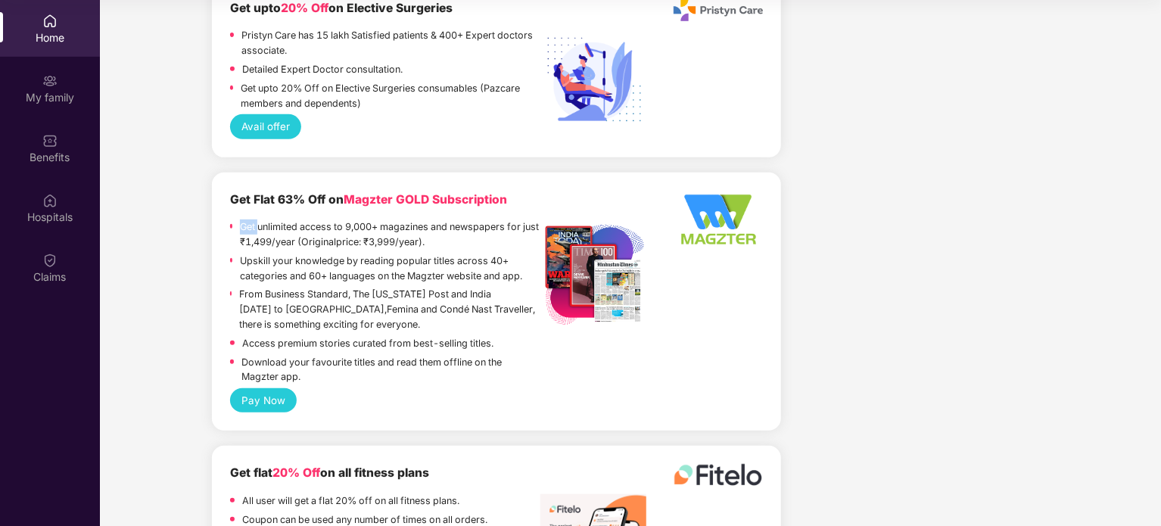
click at [251, 219] on p "Get unlimited access to 9,000+ magazines and newspapers for just ₹1,499/year (O…" at bounding box center [390, 234] width 300 height 30
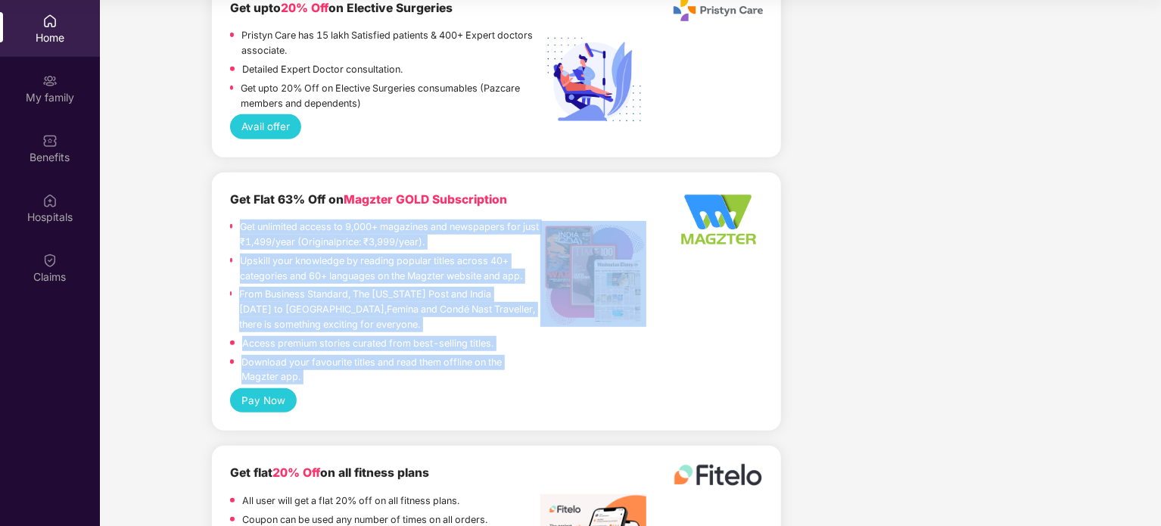
drag, startPoint x: 251, startPoint y: 175, endPoint x: 373, endPoint y: 314, distance: 185.0
click at [373, 314] on div "Get unlimited access to 9,000+ magazines and newspapers for just ₹1,499/year (O…" at bounding box center [385, 303] width 311 height 169
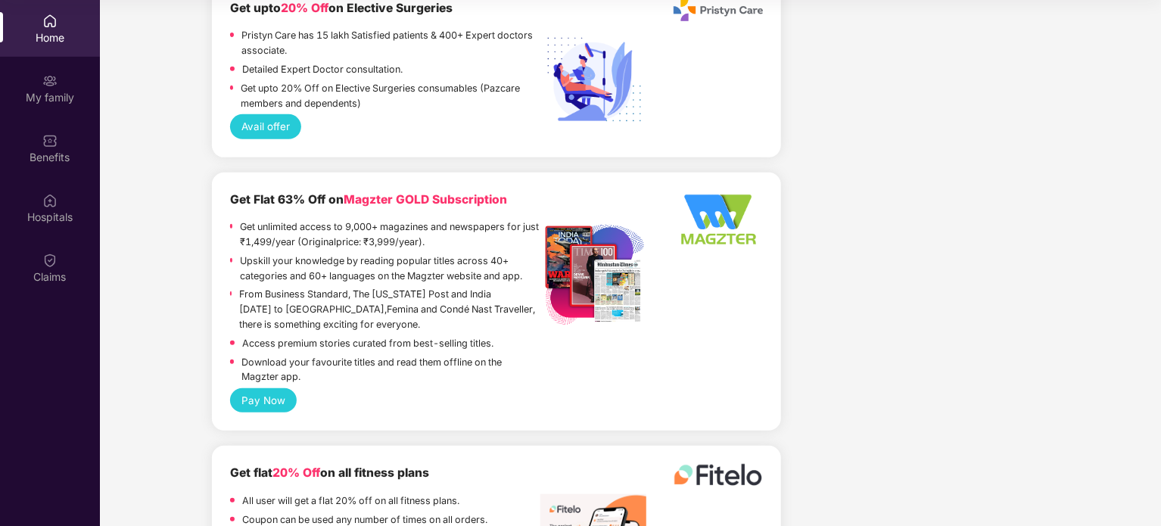
click at [372, 192] on span "Magzter GOLD Subscription" at bounding box center [425, 199] width 163 height 14
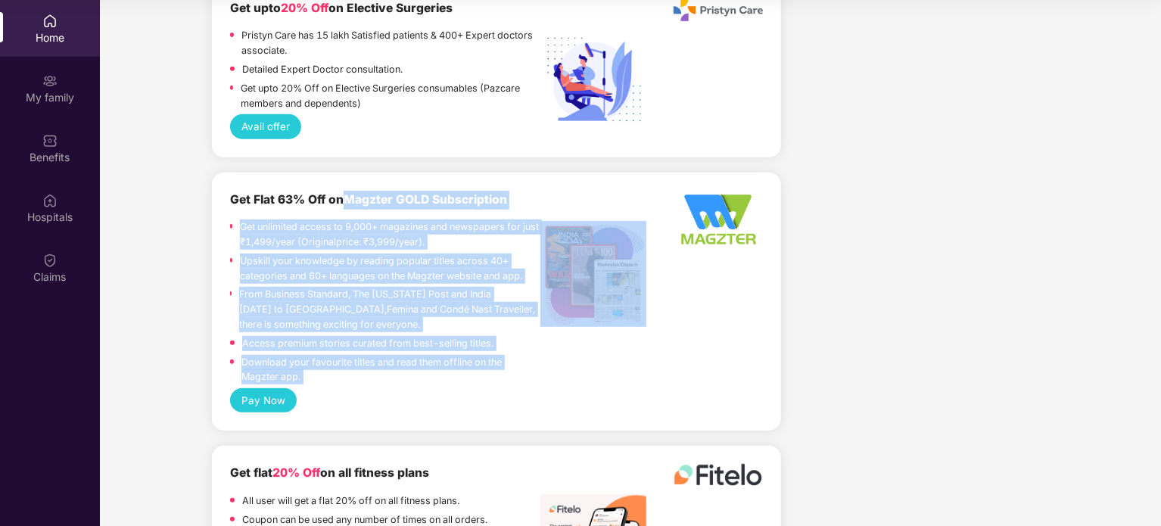
drag, startPoint x: 372, startPoint y: 142, endPoint x: 509, endPoint y: 321, distance: 225.1
click at [509, 321] on div "Get Flat 63% Off on Magzter GOLD Subscription Get unlimited access to 9,000+ ma…" at bounding box center [385, 290] width 311 height 198
click at [301, 355] on p "Download your favourite titles and read them offline on the Magzter app." at bounding box center [390, 370] width 299 height 30
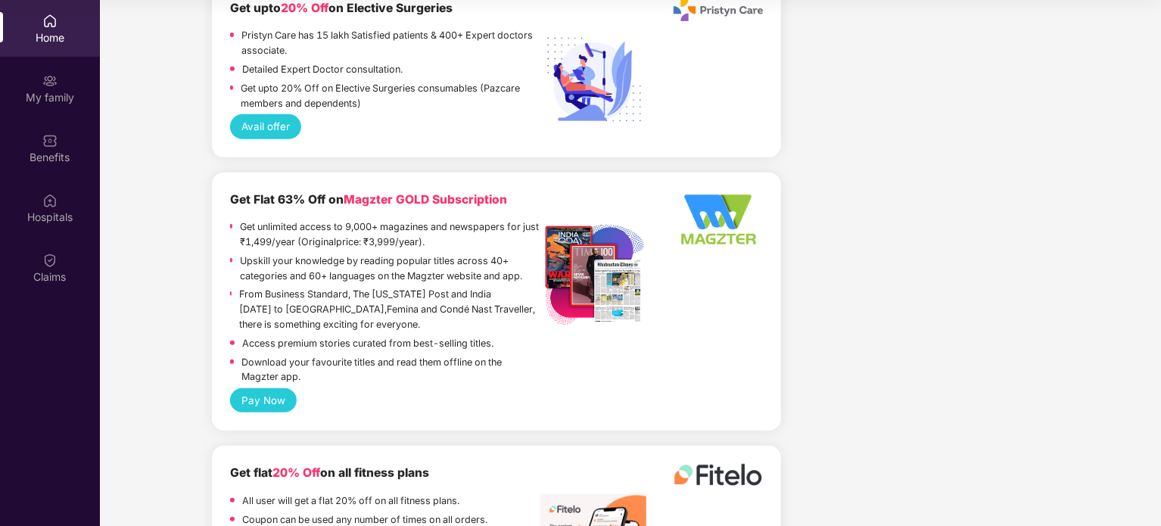
click at [298, 355] on p "Download your favourite titles and read them offline on the Magzter app." at bounding box center [390, 370] width 299 height 30
drag, startPoint x: 298, startPoint y: 325, endPoint x: 250, endPoint y: 179, distance: 152.9
click at [250, 219] on div "Get unlimited access to 9,000+ magazines and newspapers for just ₹1,499/year (O…" at bounding box center [385, 303] width 311 height 169
click at [250, 219] on p "Get unlimited access to 9,000+ magazines and newspapers for just ₹1,499/year (O…" at bounding box center [390, 234] width 300 height 30
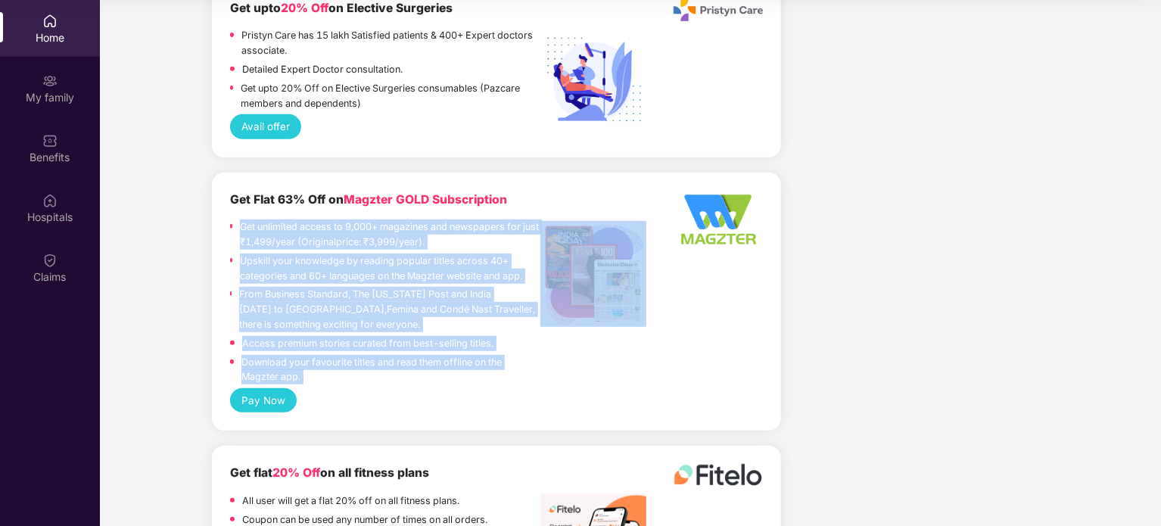
drag, startPoint x: 250, startPoint y: 179, endPoint x: 350, endPoint y: 331, distance: 181.4
click at [350, 331] on div "Get unlimited access to 9,000+ magazines and newspapers for just ₹1,499/year (O…" at bounding box center [385, 303] width 311 height 169
click at [283, 355] on p "Download your favourite titles and read them offline on the Magzter app." at bounding box center [390, 370] width 299 height 30
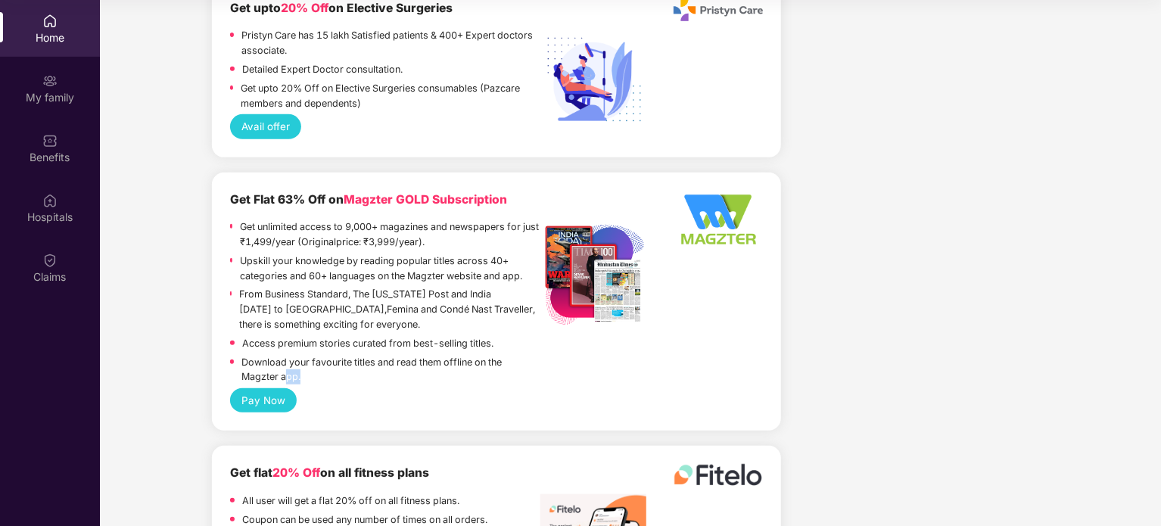
click at [283, 355] on p "Download your favourite titles and read them offline on the Magzter app." at bounding box center [390, 370] width 299 height 30
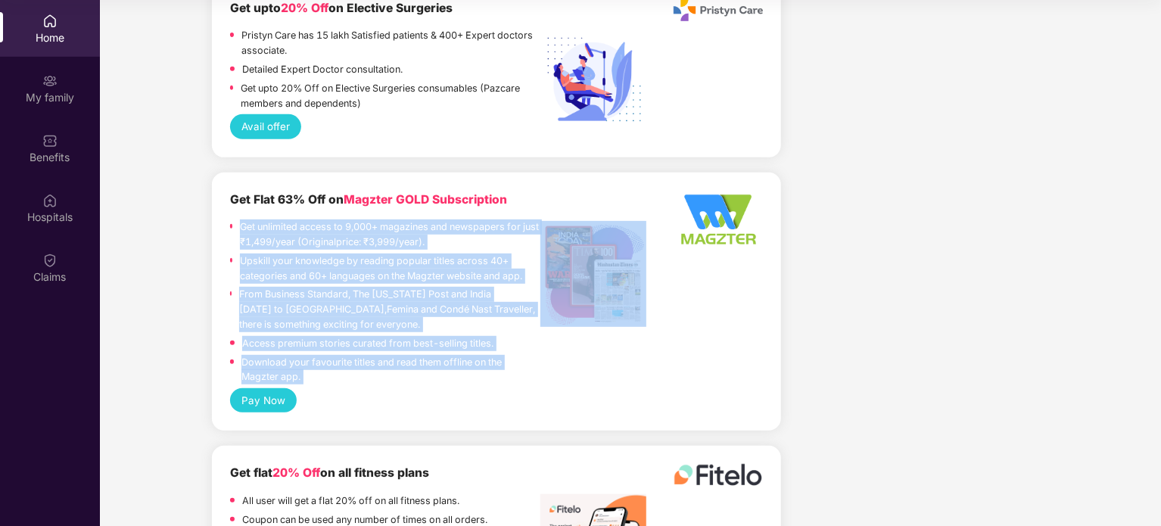
drag, startPoint x: 283, startPoint y: 323, endPoint x: 246, endPoint y: 173, distance: 155.1
click at [246, 219] on div "Get unlimited access to 9,000+ magazines and newspapers for just ₹1,499/year (O…" at bounding box center [385, 303] width 311 height 169
click at [246, 219] on p "Get unlimited access to 9,000+ magazines and newspapers for just ₹1,499/year (O…" at bounding box center [390, 234] width 300 height 30
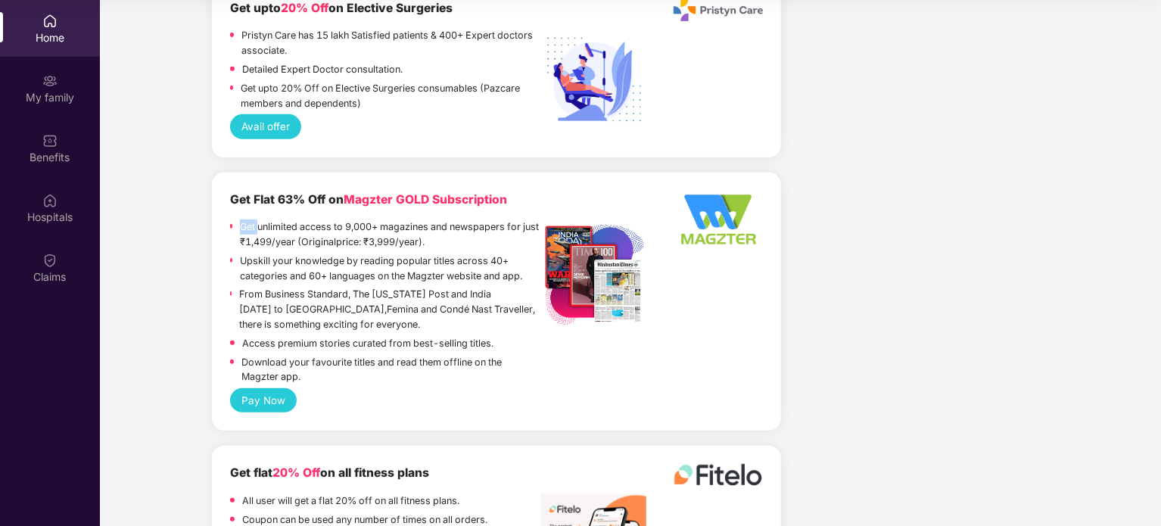
click at [246, 219] on p "Get unlimited access to 9,000+ magazines and newspapers for just ₹1,499/year (O…" at bounding box center [390, 234] width 300 height 30
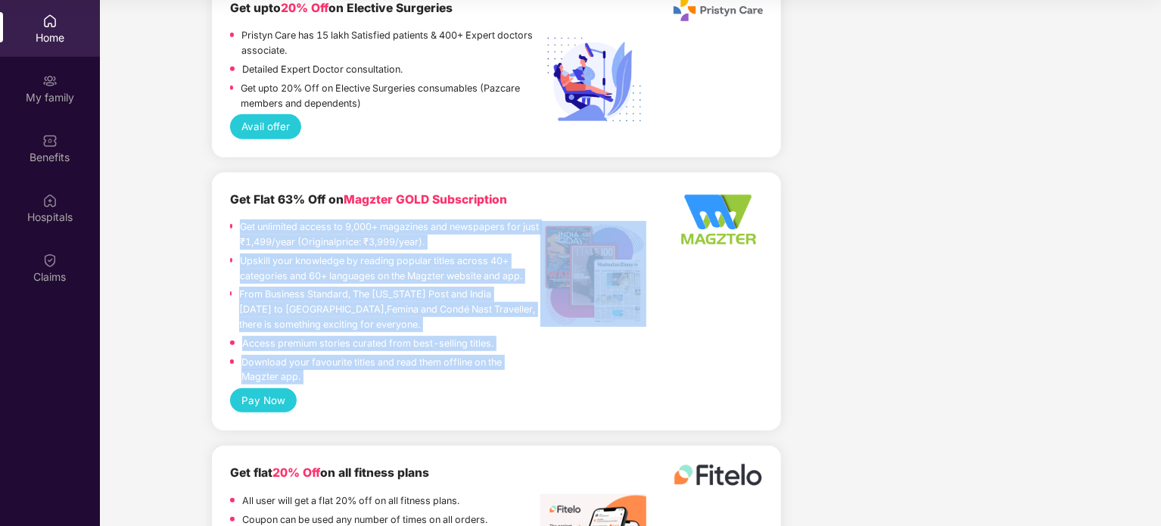
drag, startPoint x: 246, startPoint y: 173, endPoint x: 296, endPoint y: 313, distance: 148.7
click at [296, 313] on div "Get unlimited access to 9,000+ magazines and newspapers for just ₹1,499/year (O…" at bounding box center [385, 303] width 311 height 169
click at [296, 355] on p "Download your favourite titles and read them offline on the Magzter app." at bounding box center [390, 370] width 299 height 30
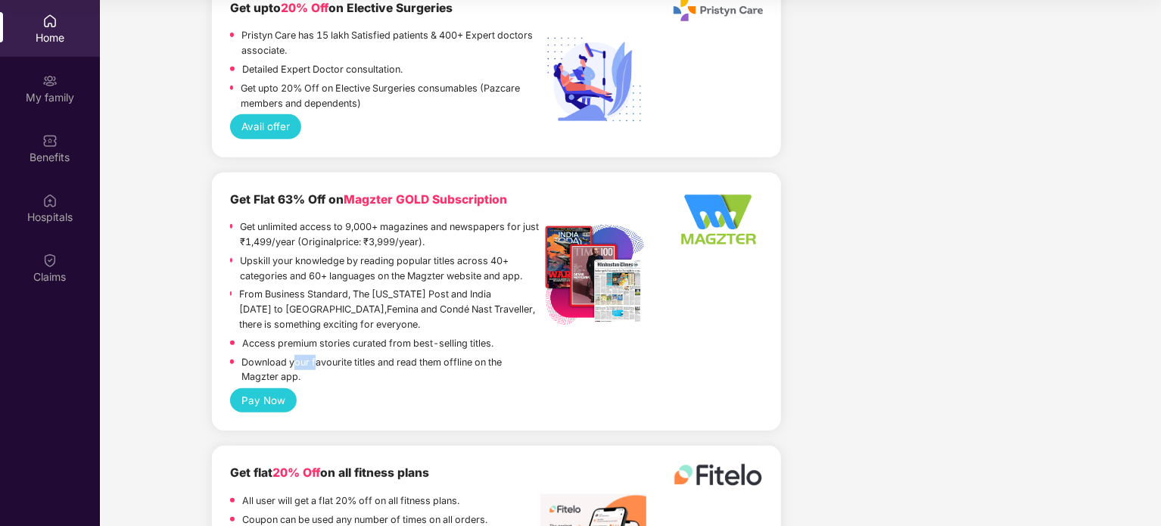
click at [296, 355] on p "Download your favourite titles and read them offline on the Magzter app." at bounding box center [390, 370] width 299 height 30
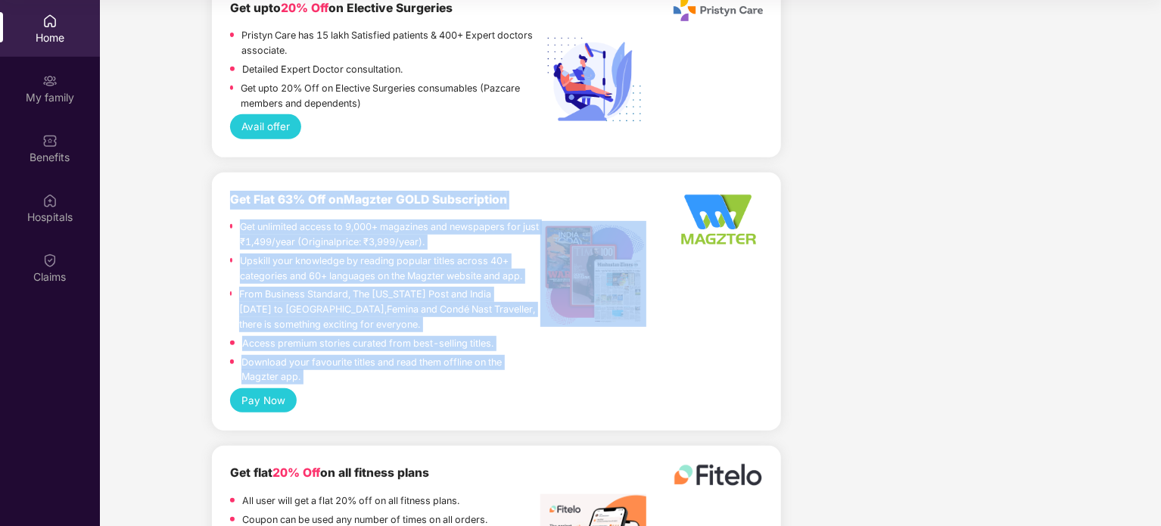
drag, startPoint x: 296, startPoint y: 313, endPoint x: 251, endPoint y: 148, distance: 170.9
click at [251, 191] on div "Get Flat 63% Off on Magzter GOLD Subscription Get unlimited access to 9,000+ ma…" at bounding box center [385, 290] width 311 height 198
click at [251, 192] on b "Get Flat 63% Off on Magzter GOLD Subscription" at bounding box center [368, 199] width 277 height 14
drag, startPoint x: 251, startPoint y: 148, endPoint x: 342, endPoint y: 145, distance: 90.9
click at [342, 192] on b "Get Flat 63% Off on Magzter GOLD Subscription" at bounding box center [368, 199] width 277 height 14
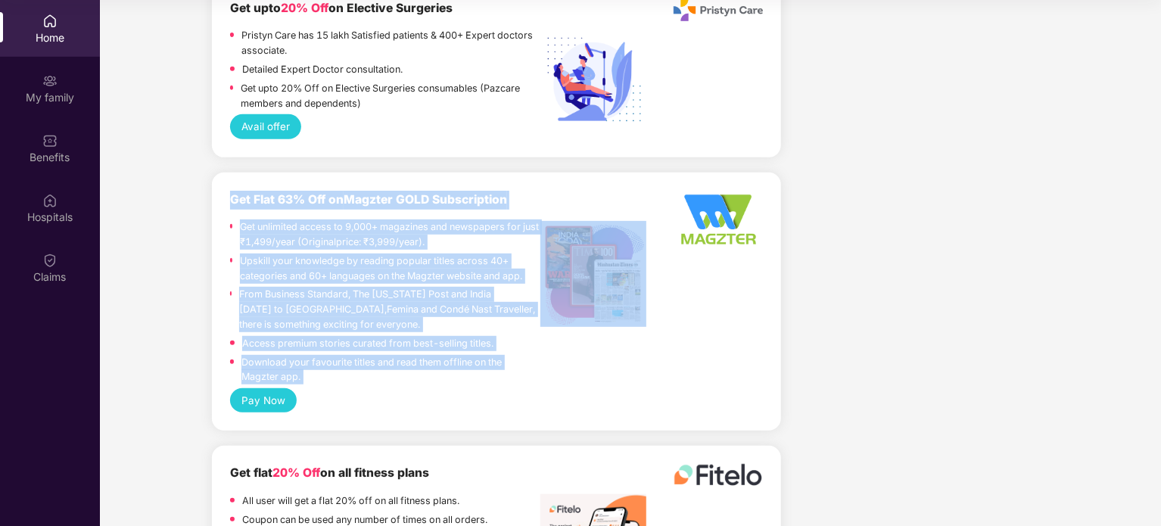
click at [342, 192] on b "Get Flat 63% Off on Magzter GOLD Subscription" at bounding box center [368, 199] width 277 height 14
drag, startPoint x: 342, startPoint y: 145, endPoint x: 229, endPoint y: 145, distance: 112.8
click at [230, 192] on b "Get Flat 63% Off on Magzter GOLD Subscription" at bounding box center [368, 199] width 277 height 14
drag, startPoint x: 229, startPoint y: 145, endPoint x: 481, endPoint y: 330, distance: 312.9
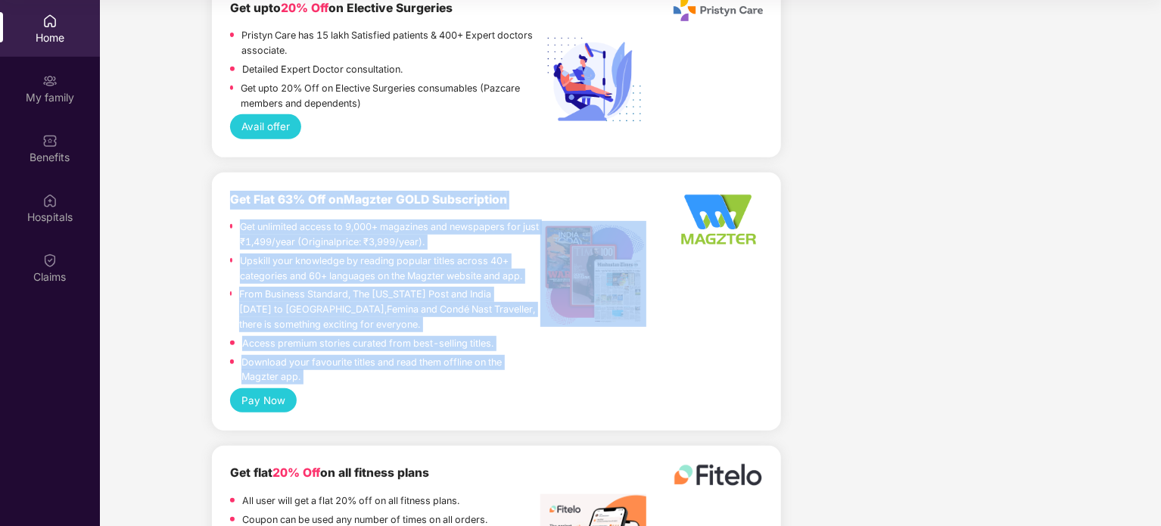
click at [481, 330] on div "Get Flat 63% Off on Magzter GOLD Subscription Get unlimited access to 9,000+ ma…" at bounding box center [385, 290] width 311 height 198
click at [275, 355] on p "Download your favourite titles and read them offline on the Magzter app." at bounding box center [390, 370] width 299 height 30
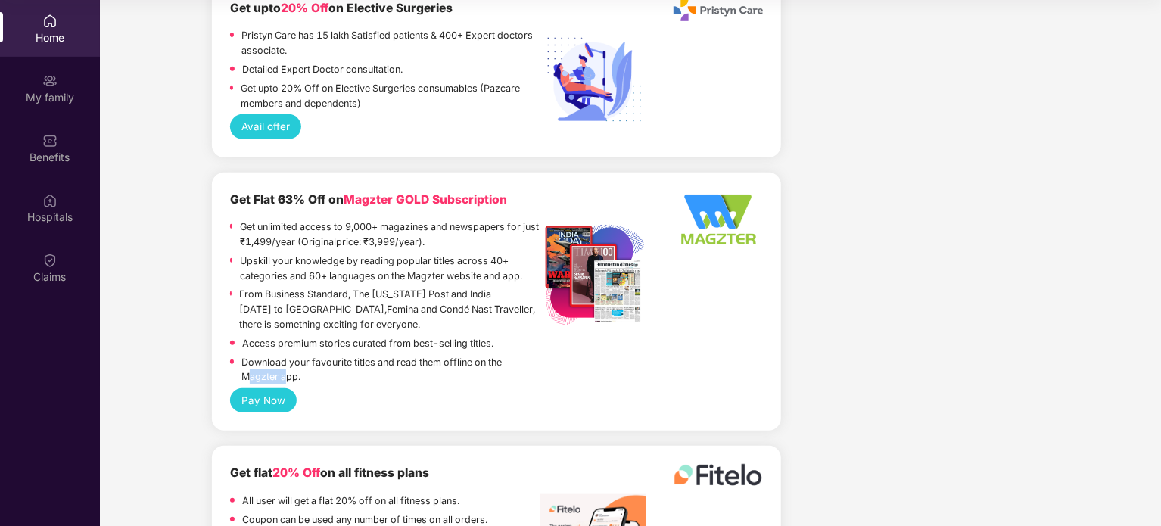
click at [275, 355] on p "Download your favourite titles and read them offline on the Magzter app." at bounding box center [390, 370] width 299 height 30
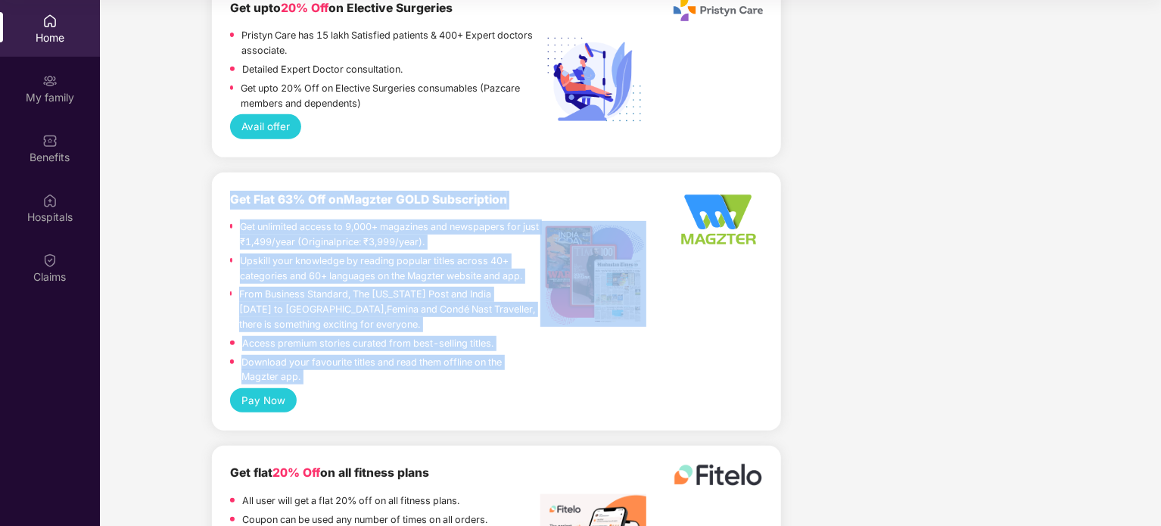
drag, startPoint x: 275, startPoint y: 328, endPoint x: 263, endPoint y: 157, distance: 171.4
click at [263, 191] on div "Get Flat 63% Off on Magzter GOLD Subscription Get unlimited access to 9,000+ ma…" at bounding box center [385, 290] width 311 height 198
click at [264, 191] on div "Get Flat 63% Off on Magzter GOLD Subscription Get unlimited access to 9,000+ ma…" at bounding box center [385, 290] width 311 height 198
click at [266, 192] on b "Get Flat 63% Off on Magzter GOLD Subscription" at bounding box center [368, 199] width 277 height 14
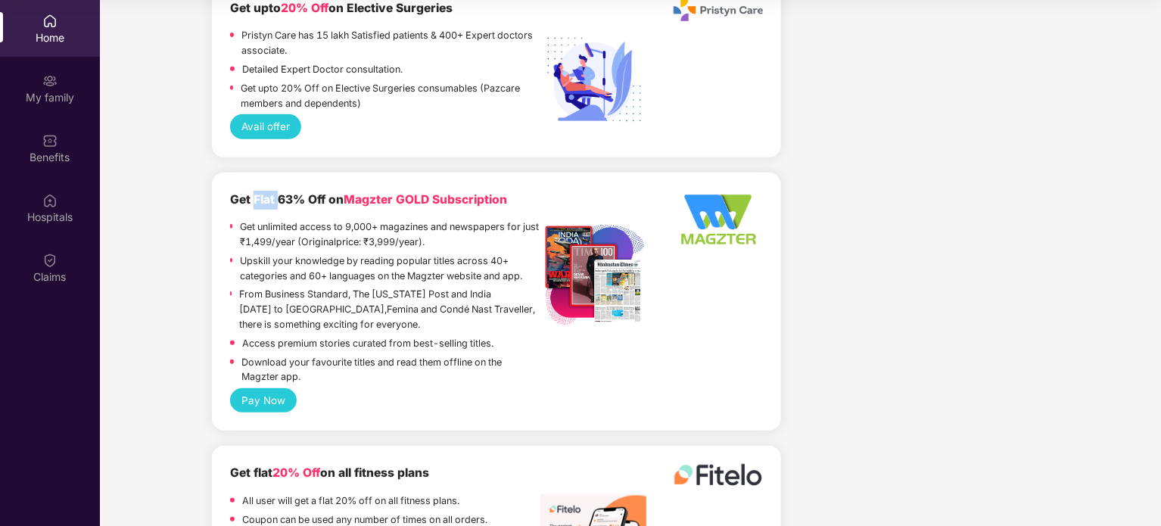
click at [266, 192] on b "Get Flat 63% Off on Magzter GOLD Subscription" at bounding box center [368, 199] width 277 height 14
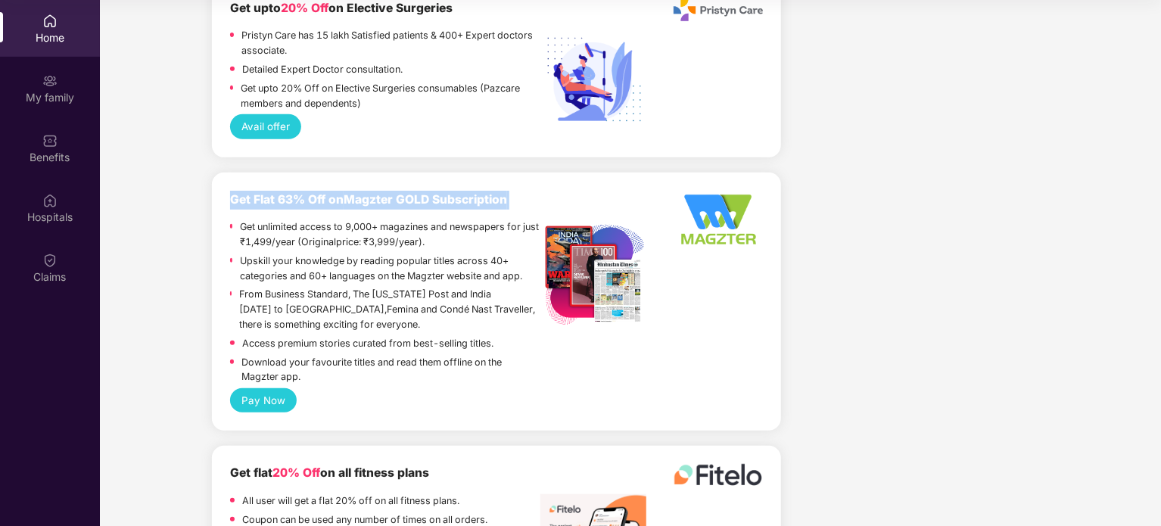
click at [266, 192] on b "Get Flat 63% Off on Magzter GOLD Subscription" at bounding box center [368, 199] width 277 height 14
drag, startPoint x: 266, startPoint y: 145, endPoint x: 335, endPoint y: 150, distance: 69.8
click at [335, 192] on b "Get Flat 63% Off on Magzter GOLD Subscription" at bounding box center [368, 199] width 277 height 14
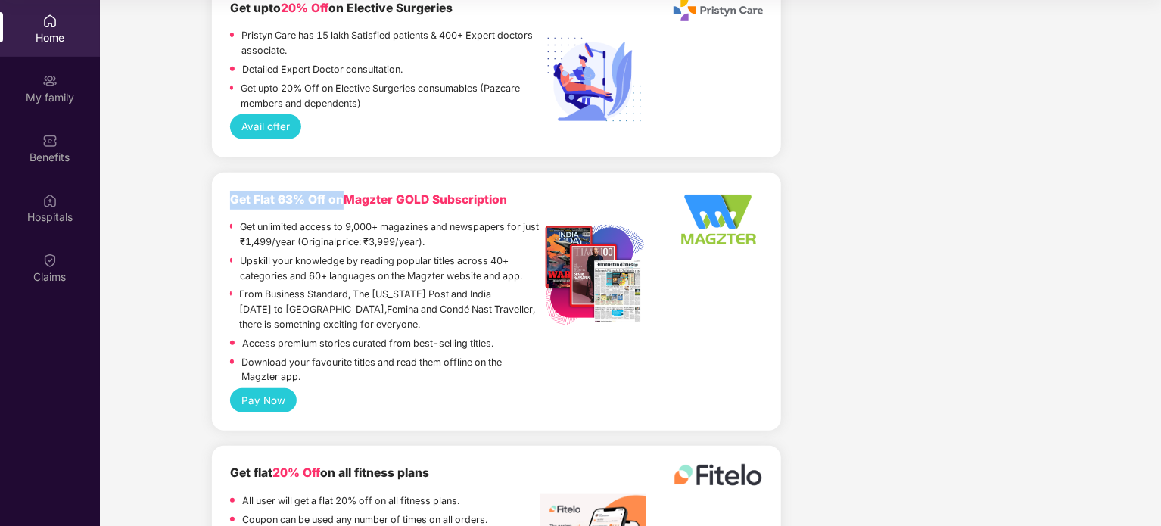
drag, startPoint x: 335, startPoint y: 150, endPoint x: 245, endPoint y: 140, distance: 90.6
click at [245, 192] on b "Get Flat 63% Off on Magzter GOLD Subscription" at bounding box center [368, 199] width 277 height 14
drag, startPoint x: 245, startPoint y: 140, endPoint x: 347, endPoint y: 149, distance: 101.8
click at [347, 192] on b "Get Flat 63% Off on Magzter GOLD Subscription" at bounding box center [368, 199] width 277 height 14
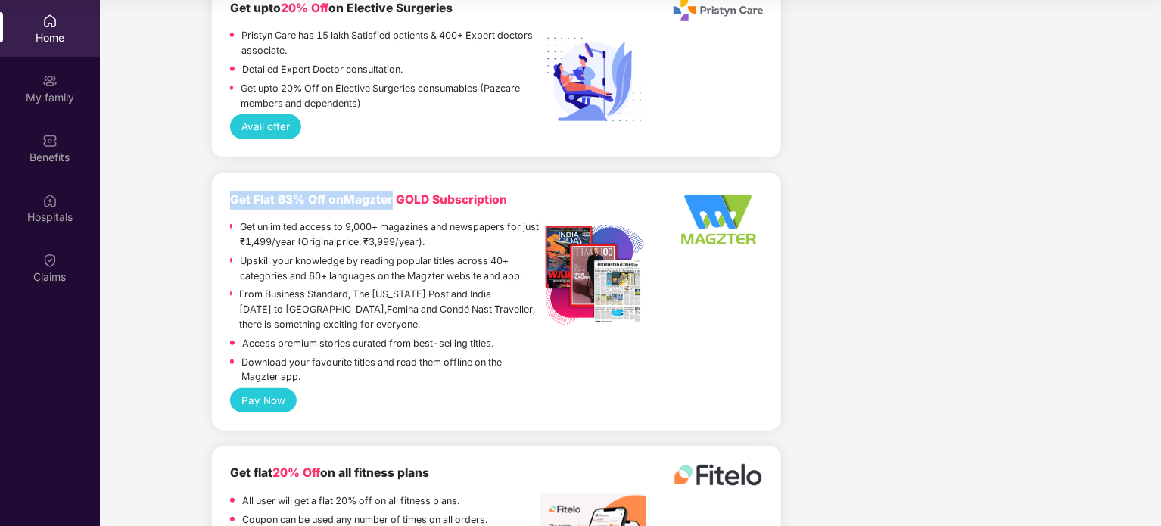
click at [347, 192] on span "Magzter GOLD Subscription" at bounding box center [425, 199] width 163 height 14
drag, startPoint x: 347, startPoint y: 149, endPoint x: 507, endPoint y: 149, distance: 160.4
click at [507, 191] on div "Get Flat 63% Off on Magzter GOLD Subscription" at bounding box center [385, 200] width 311 height 19
click at [454, 219] on p "Get unlimited access to 9,000+ magazines and newspapers for just ₹1,499/year (O…" at bounding box center [390, 234] width 300 height 30
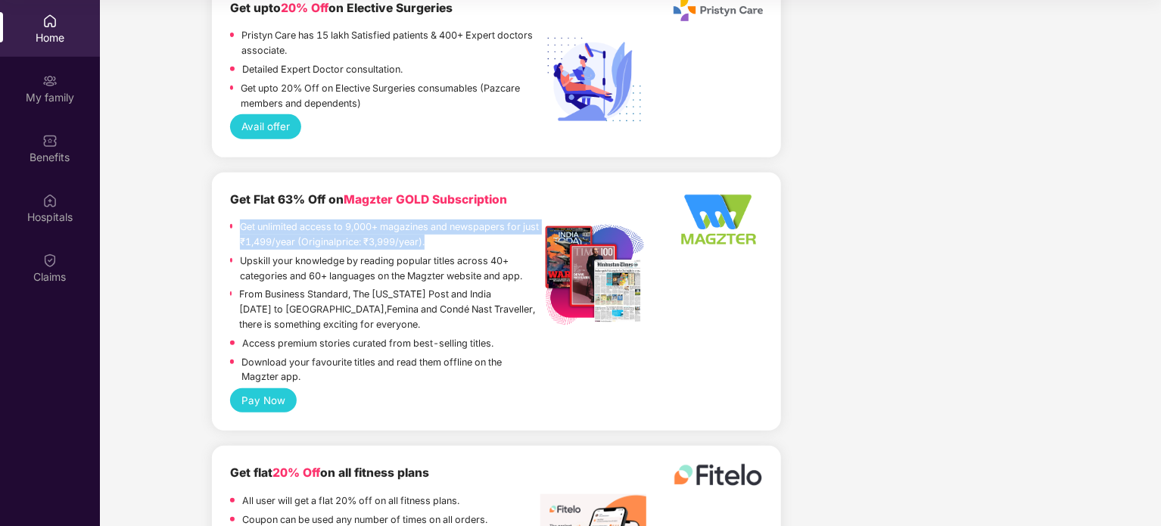
click at [454, 219] on p "Get unlimited access to 9,000+ magazines and newspapers for just ₹1,499/year (O…" at bounding box center [390, 234] width 300 height 30
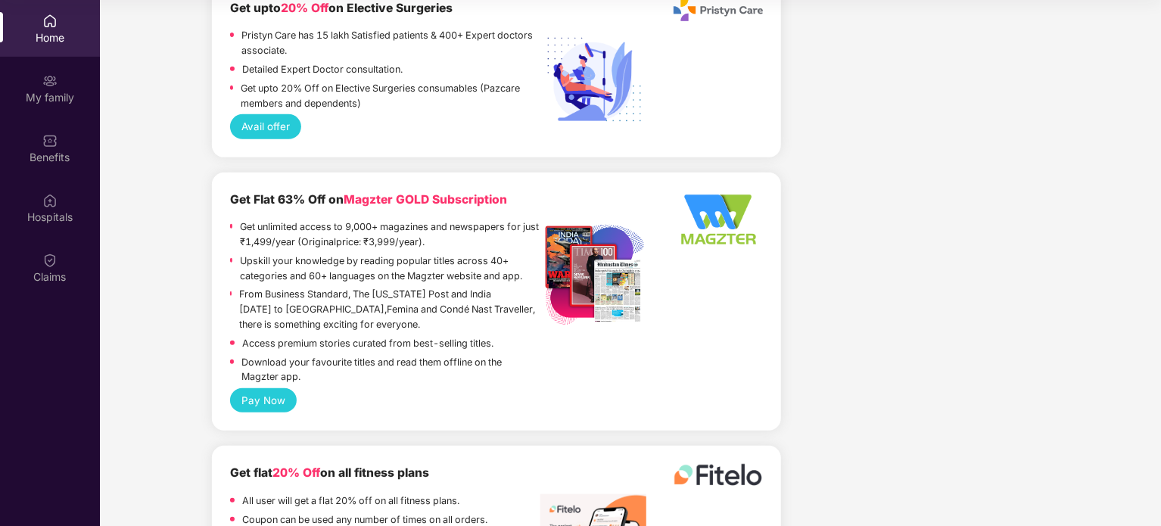
click at [456, 254] on p "Upskill your knowledge by reading popular titles across 40+ categories and 60+ …" at bounding box center [390, 269] width 300 height 30
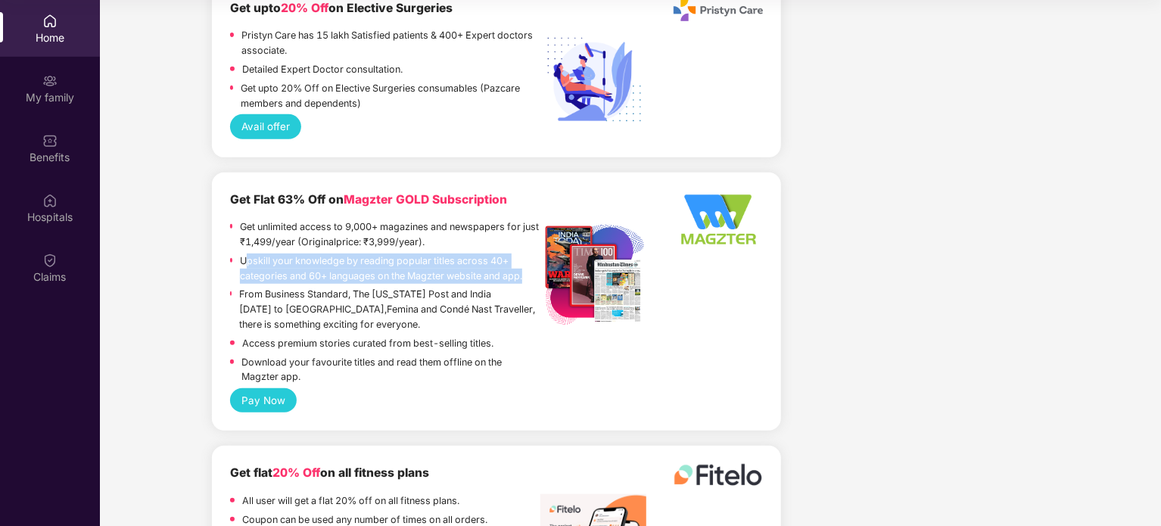
click at [456, 254] on p "Upskill your knowledge by reading popular titles across 40+ categories and 60+ …" at bounding box center [390, 269] width 300 height 30
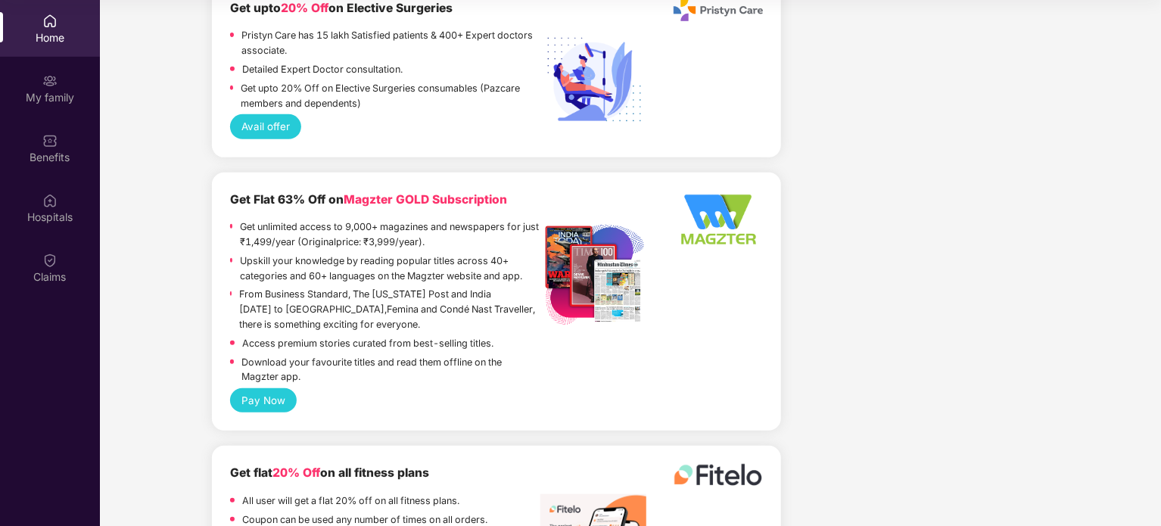
click at [456, 287] on p "From Business Standard, The Washington Post and India Today to Tinkle,Femina an…" at bounding box center [389, 309] width 301 height 45
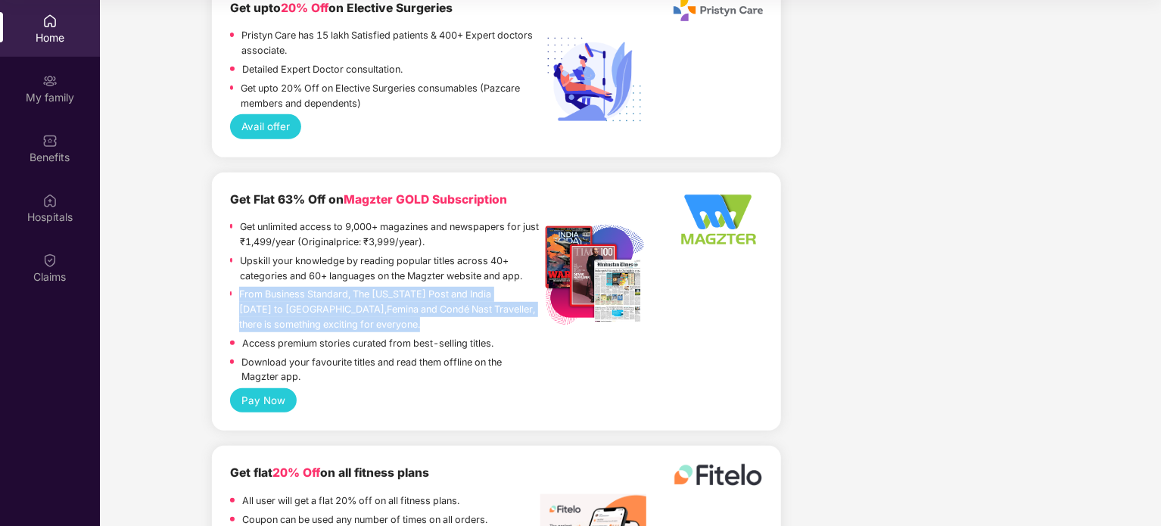
click at [456, 287] on p "From Business Standard, The Washington Post and India Today to Tinkle,Femina an…" at bounding box center [389, 309] width 301 height 45
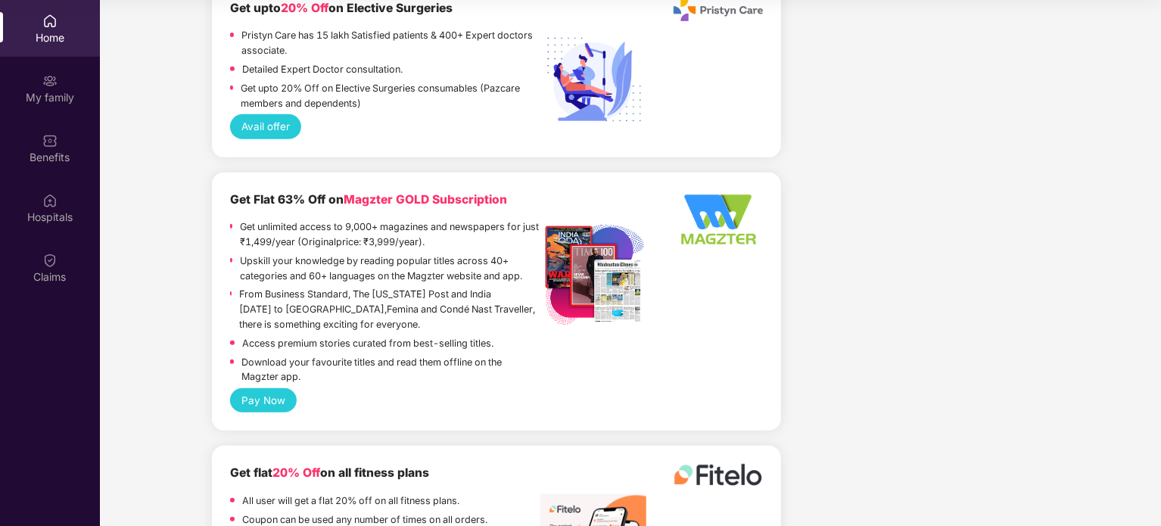
click at [455, 336] on p "Access premium stories curated from best-selling titles." at bounding box center [367, 343] width 251 height 15
drag, startPoint x: 455, startPoint y: 287, endPoint x: 503, endPoint y: 285, distance: 47.7
click at [503, 336] on div "Access premium stories curated from best-selling titles." at bounding box center [385, 345] width 311 height 19
click at [282, 355] on p "Download your favourite titles and read them offline on the Magzter app." at bounding box center [390, 370] width 299 height 30
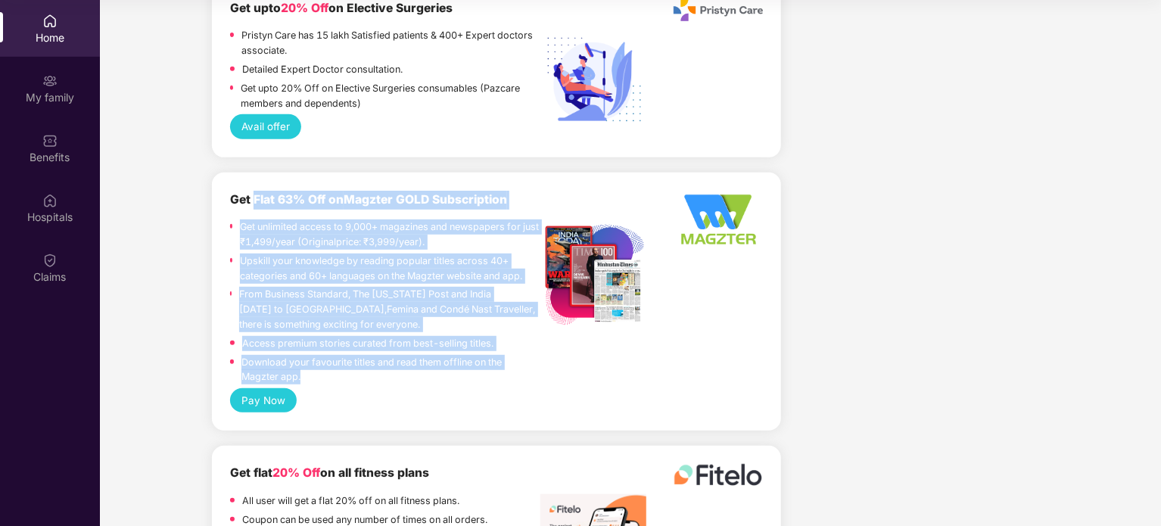
drag, startPoint x: 282, startPoint y: 323, endPoint x: 266, endPoint y: 148, distance: 176.3
click at [266, 191] on div "Get Flat 63% Off on Magzter GOLD Subscription Get unlimited access to 9,000+ ma…" at bounding box center [385, 290] width 311 height 198
click at [266, 192] on b "Get Flat 63% Off on Magzter GOLD Subscription" at bounding box center [368, 199] width 277 height 14
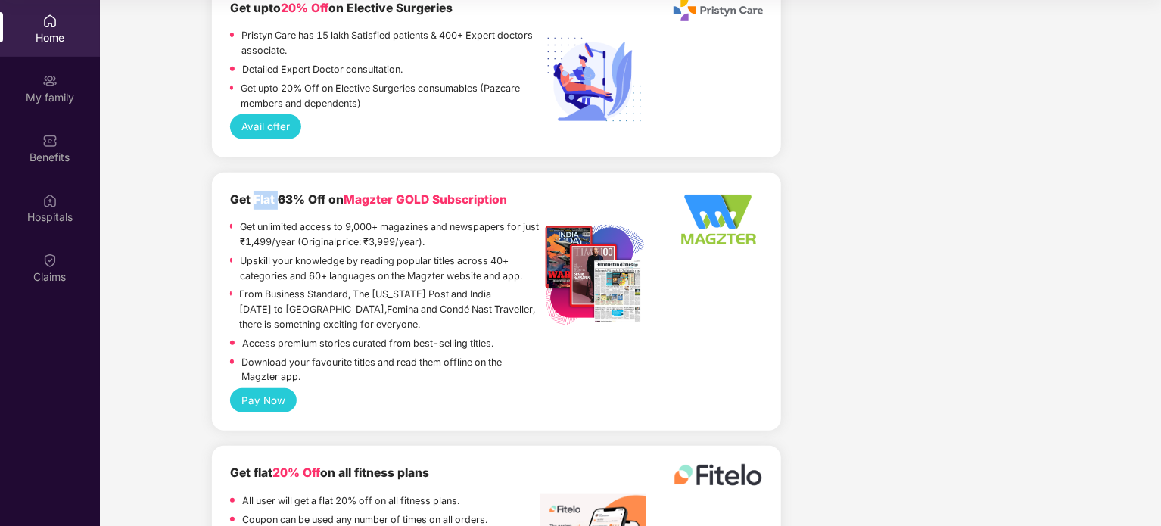
click at [266, 192] on b "Get Flat 63% Off on Magzter GOLD Subscription" at bounding box center [368, 199] width 277 height 14
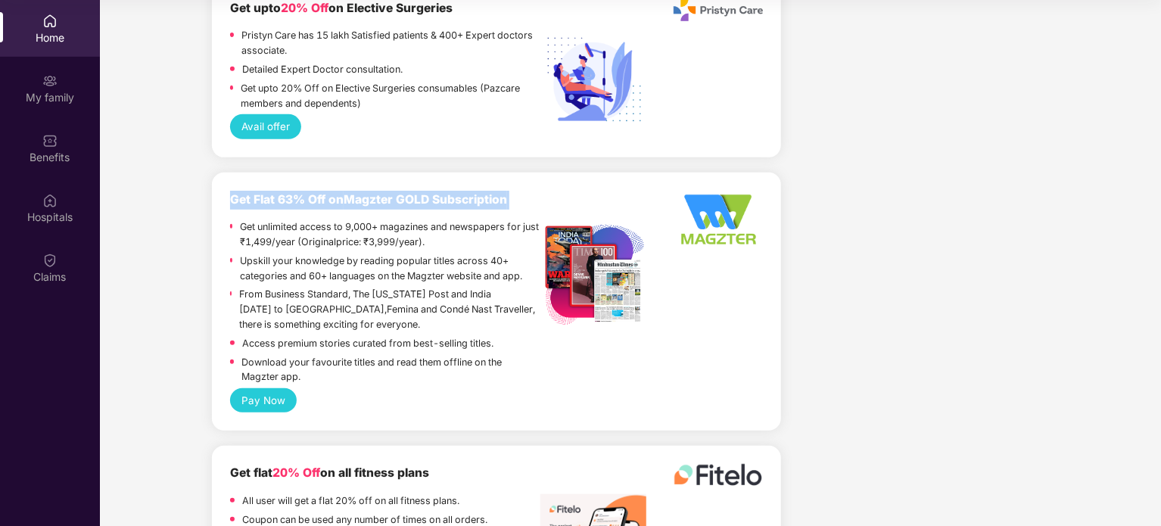
click at [268, 192] on b "Get Flat 63% Off on Magzter GOLD Subscription" at bounding box center [368, 199] width 277 height 14
click at [296, 192] on b "Get Flat 63% Off on Magzter GOLD Subscription" at bounding box center [368, 199] width 277 height 14
drag, startPoint x: 296, startPoint y: 146, endPoint x: 233, endPoint y: 155, distance: 63.5
click at [233, 191] on div "Get Flat 63% Off on Magzter GOLD Subscription" at bounding box center [385, 200] width 311 height 19
click at [363, 465] on b "Get flat 20% Off on all fitness plans" at bounding box center [329, 472] width 199 height 14
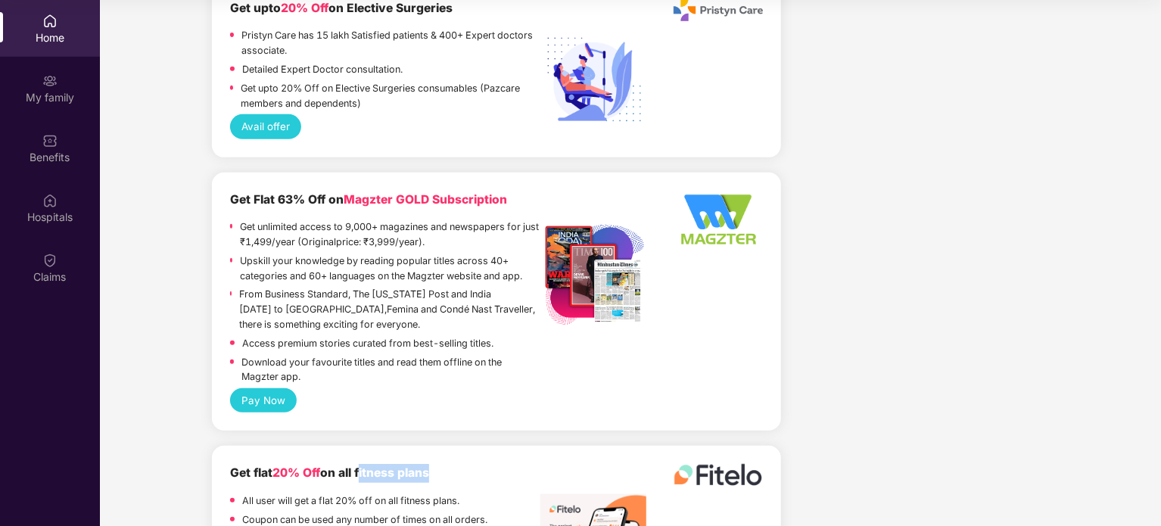
drag, startPoint x: 363, startPoint y: 426, endPoint x: 441, endPoint y: 415, distance: 78.8
click at [441, 464] on div "Get flat 20% Off on all fitness plans" at bounding box center [385, 473] width 311 height 19
click at [420, 465] on b "Get flat 20% Off on all fitness plans" at bounding box center [329, 472] width 199 height 14
drag, startPoint x: 420, startPoint y: 420, endPoint x: 333, endPoint y: 422, distance: 87.1
click at [333, 465] on b "Get flat 20% Off on all fitness plans" at bounding box center [329, 472] width 199 height 14
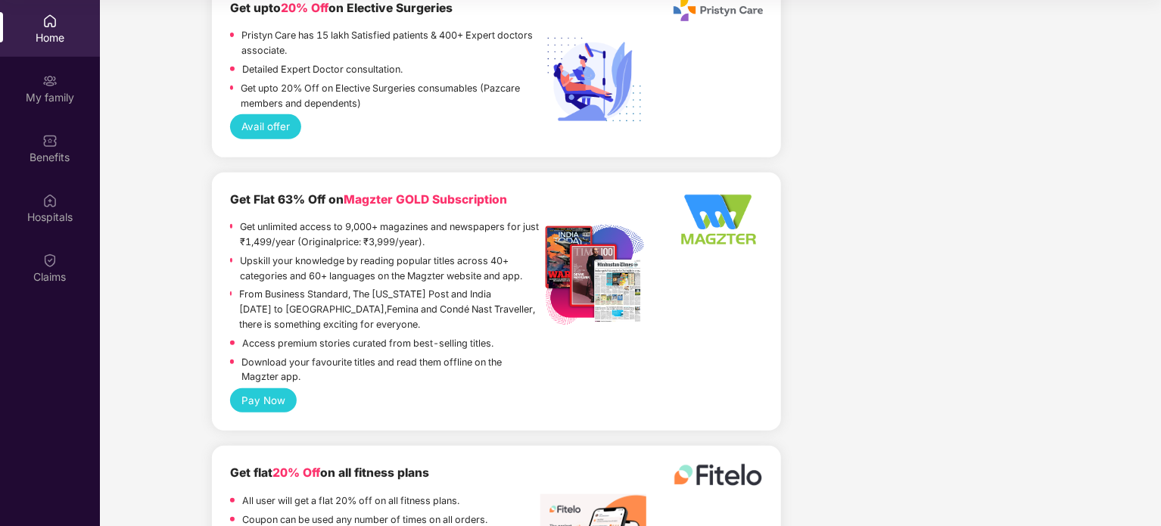
click at [333, 465] on b "Get flat 20% Off on all fitness plans" at bounding box center [329, 472] width 199 height 14
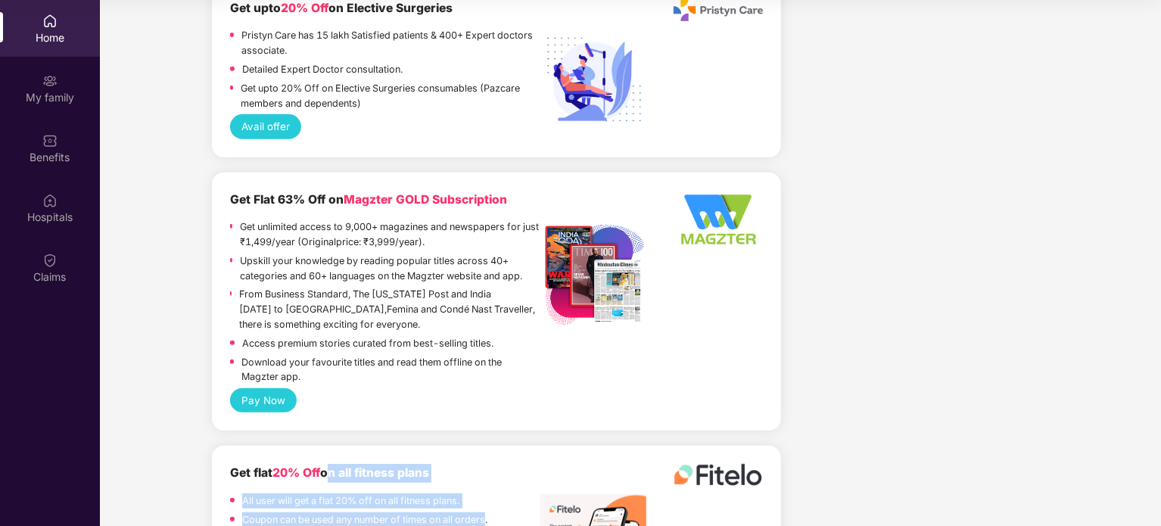
drag, startPoint x: 333, startPoint y: 422, endPoint x: 478, endPoint y: 468, distance: 152.2
click at [478, 468] on div "Get flat 20% Off on all fitness plans All user will get a flat 20% off on all f…" at bounding box center [385, 497] width 311 height 67
click at [478, 512] on p "Coupon can be used any number of times on all orders." at bounding box center [364, 519] width 245 height 15
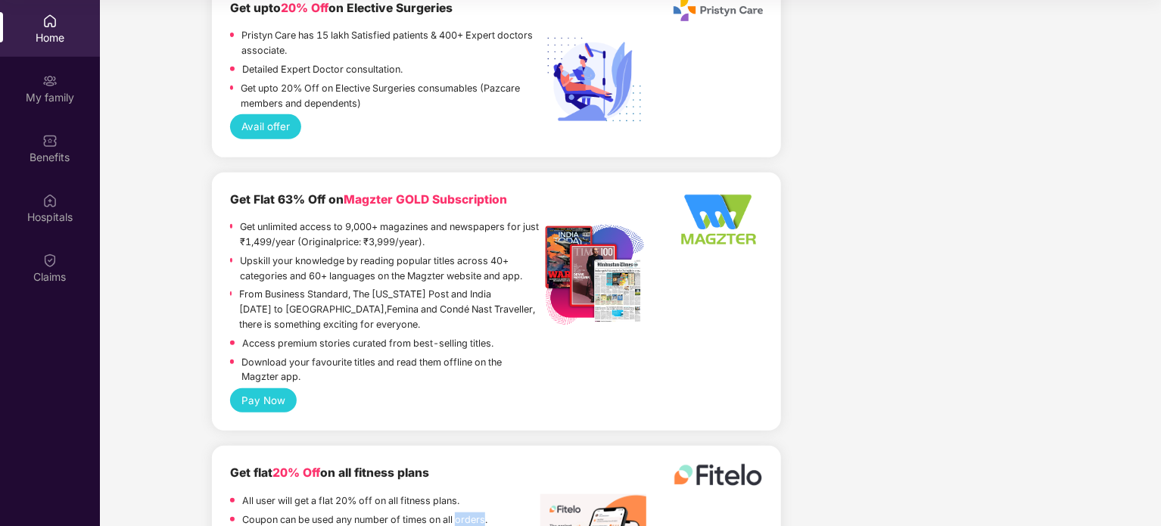
click at [478, 512] on p "Coupon can be used any number of times on all orders." at bounding box center [364, 519] width 245 height 15
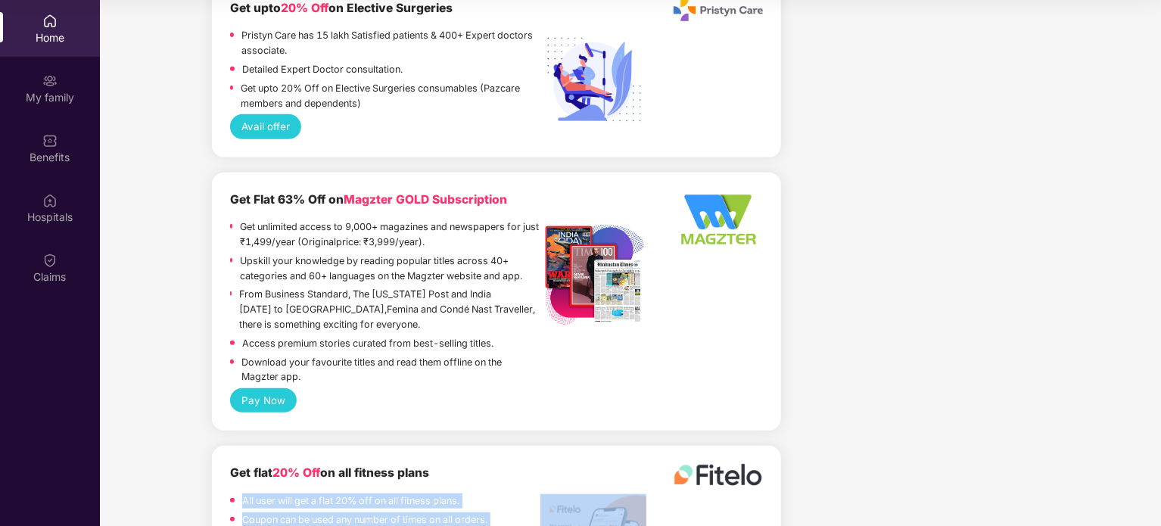
drag, startPoint x: 478, startPoint y: 468, endPoint x: 321, endPoint y: 446, distance: 158.9
click at [321, 493] on div "All user will get a flat 20% off on all fitness plans. Coupon can be used any n…" at bounding box center [385, 512] width 311 height 38
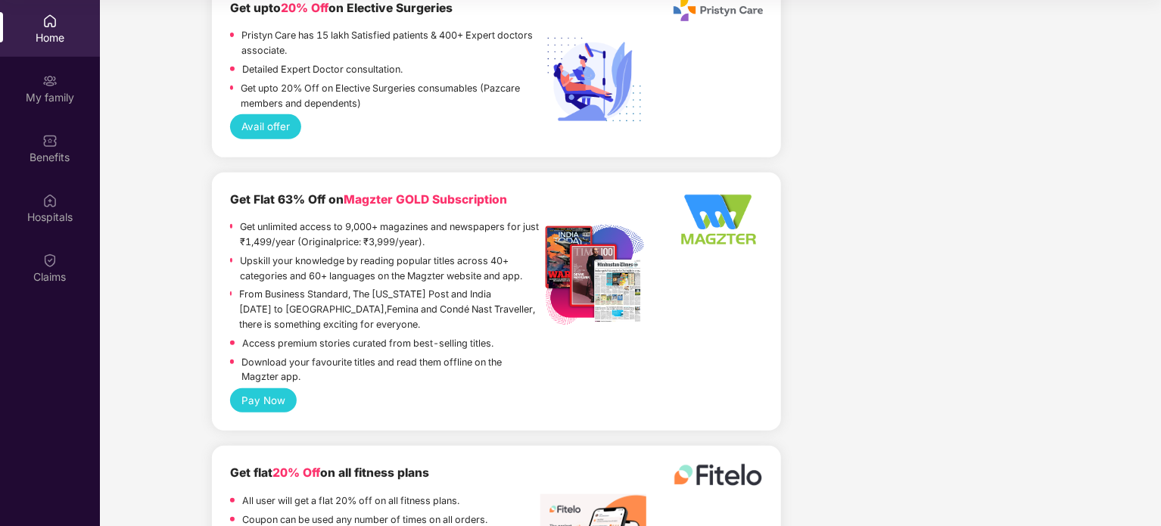
click at [238, 465] on b "Get flat 20% Off on all fitness plans" at bounding box center [329, 472] width 199 height 14
drag, startPoint x: 238, startPoint y: 423, endPoint x: 271, endPoint y: 422, distance: 32.6
click at [271, 465] on b "Get flat 20% Off on all fitness plans" at bounding box center [329, 472] width 199 height 14
drag, startPoint x: 271, startPoint y: 422, endPoint x: 310, endPoint y: 425, distance: 39.5
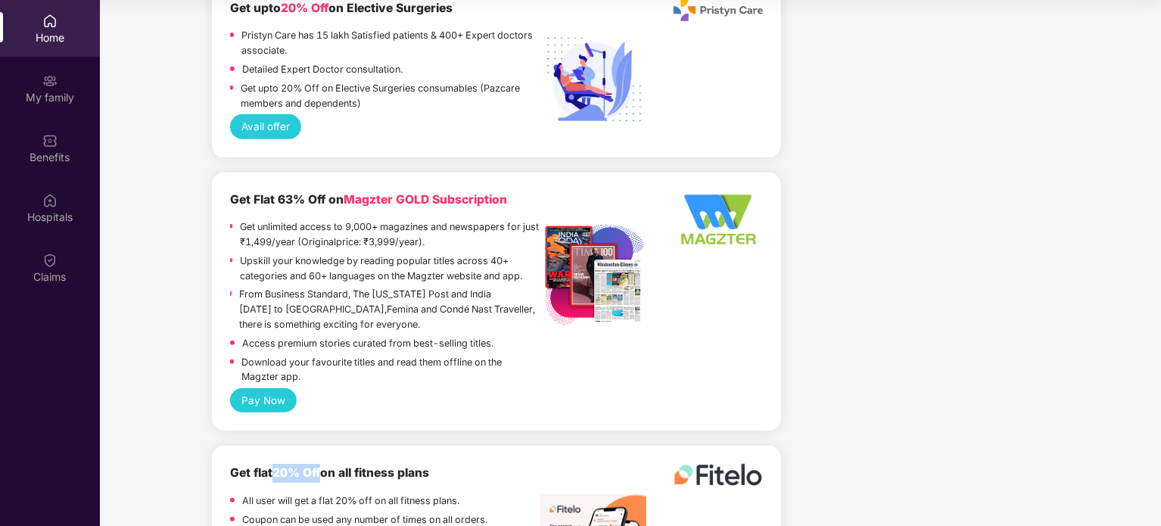
click at [310, 465] on b "Get flat 20% Off on all fitness plans" at bounding box center [329, 472] width 199 height 14
click at [314, 465] on span "20% Off" at bounding box center [296, 472] width 48 height 14
drag, startPoint x: 314, startPoint y: 425, endPoint x: 275, endPoint y: 425, distance: 38.6
click at [275, 465] on span "20% Off" at bounding box center [296, 472] width 48 height 14
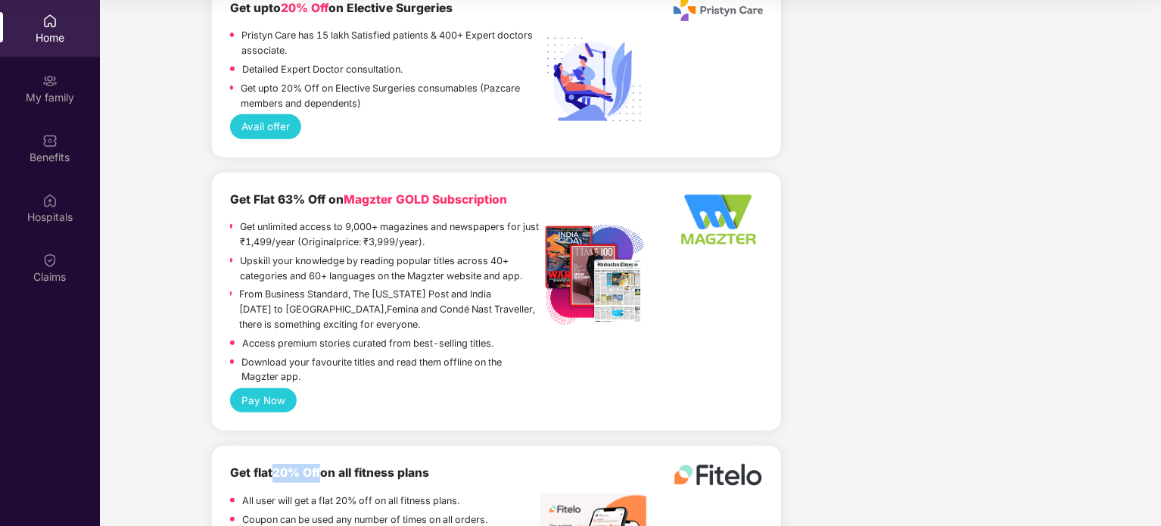
drag, startPoint x: 275, startPoint y: 425, endPoint x: 316, endPoint y: 420, distance: 40.5
click at [316, 465] on span "20% Off" at bounding box center [296, 472] width 48 height 14
drag, startPoint x: 316, startPoint y: 420, endPoint x: 277, endPoint y: 422, distance: 38.7
click at [277, 465] on span "20% Off" at bounding box center [296, 472] width 48 height 14
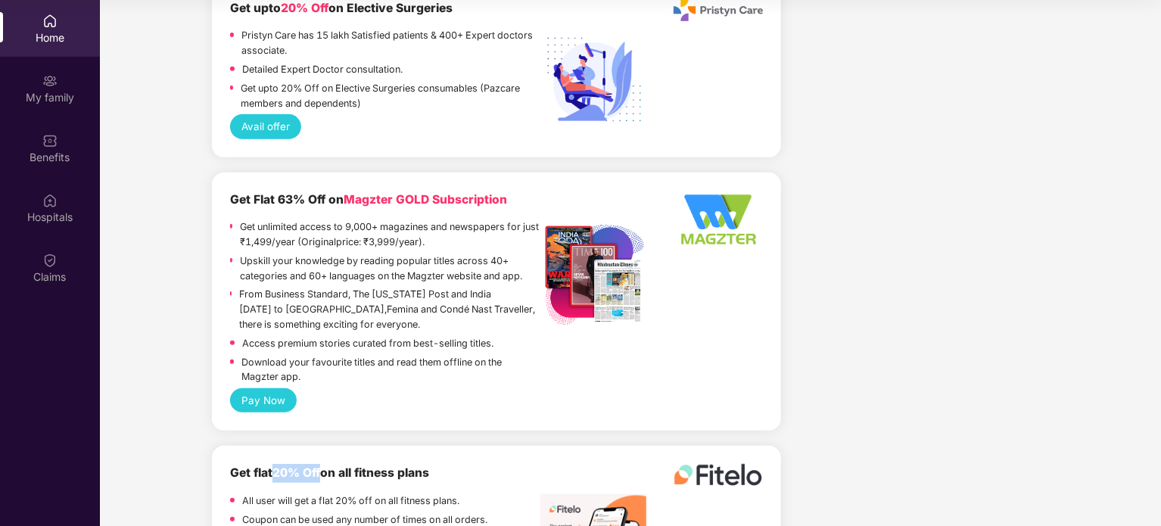
click at [277, 465] on span "20% Off" at bounding box center [296, 472] width 48 height 14
drag, startPoint x: 277, startPoint y: 422, endPoint x: 315, endPoint y: 426, distance: 38.0
click at [315, 465] on span "20% Off" at bounding box center [296, 472] width 48 height 14
drag, startPoint x: 315, startPoint y: 426, endPoint x: 276, endPoint y: 429, distance: 38.7
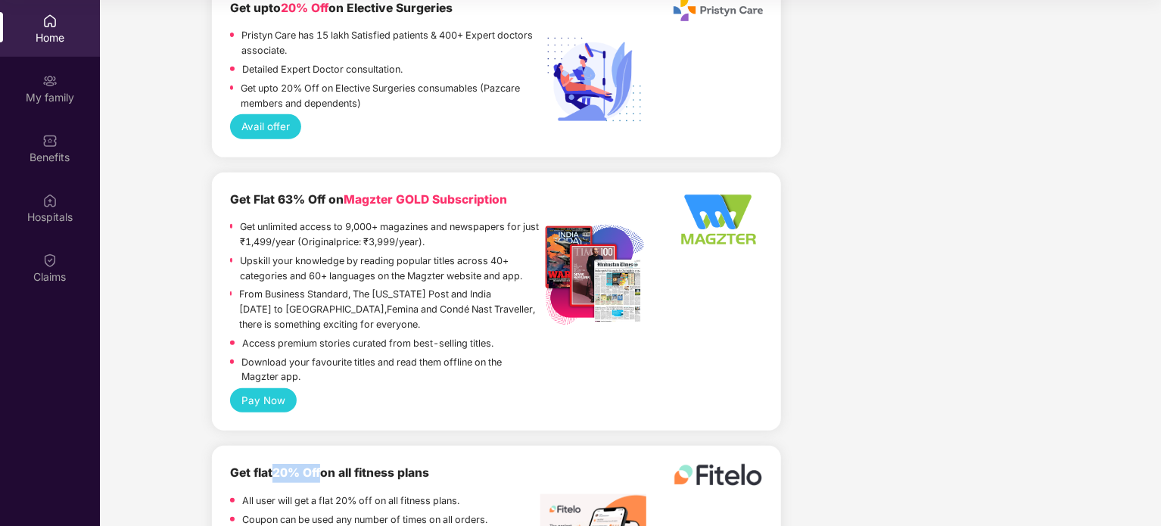
click at [276, 464] on div "Get flat 20% Off on all fitness plans All user will get a flat 20% off on all f…" at bounding box center [385, 497] width 311 height 67
click at [242, 493] on p "All user will get a flat 20% off on all fitness plans." at bounding box center [350, 500] width 217 height 15
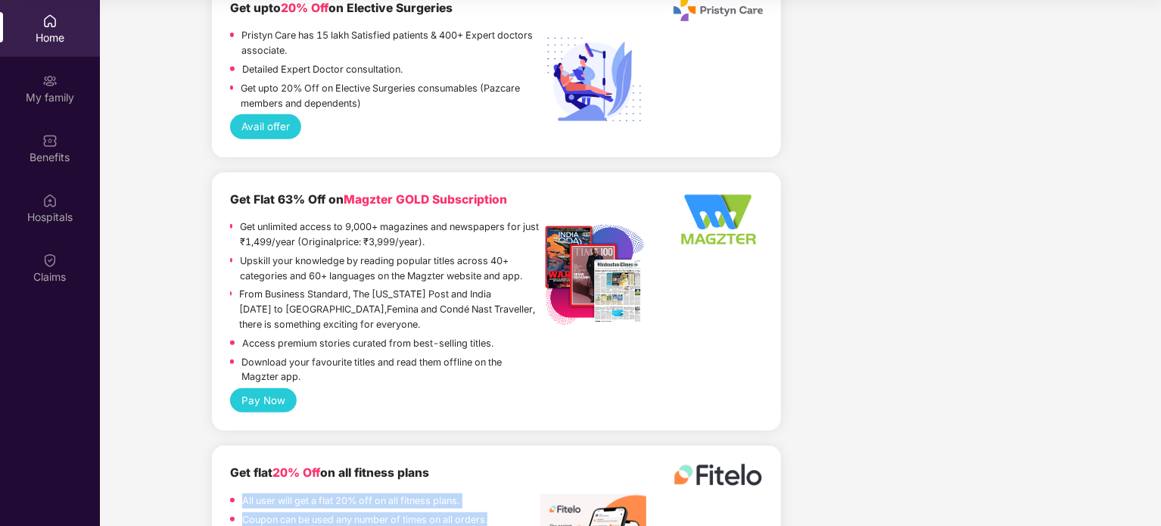
drag, startPoint x: 241, startPoint y: 447, endPoint x: 487, endPoint y: 471, distance: 246.5
click at [487, 493] on div "All user will get a flat 20% off on all fitness plans. Coupon can be used any n…" at bounding box center [385, 512] width 311 height 38
click at [487, 512] on p "Coupon can be used any number of times on all orders." at bounding box center [364, 519] width 245 height 15
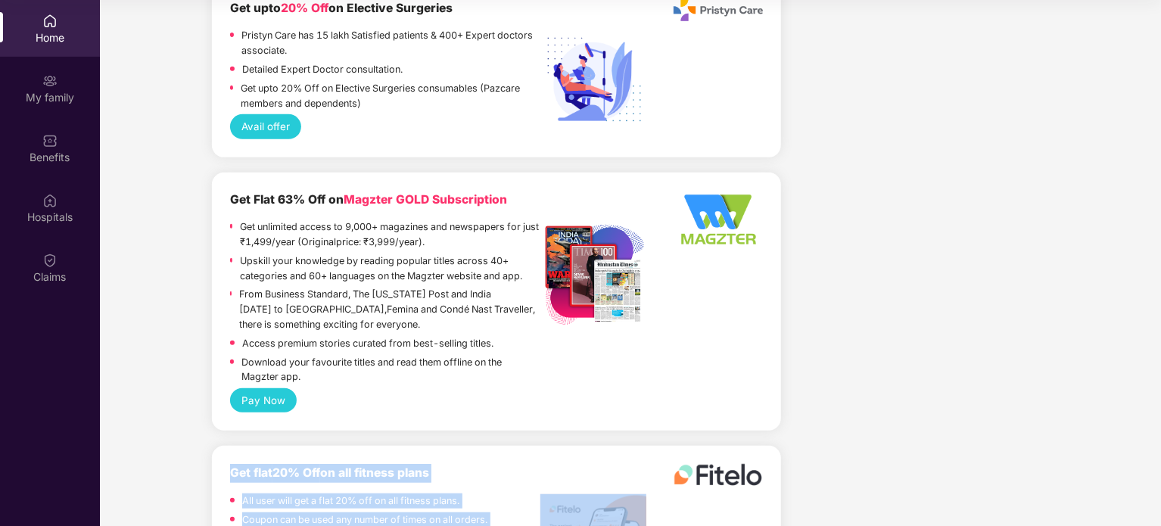
drag, startPoint x: 487, startPoint y: 471, endPoint x: 394, endPoint y: 432, distance: 100.4
click at [394, 464] on div "Get flat 20% Off on all fitness plans All user will get a flat 20% off on all f…" at bounding box center [385, 497] width 311 height 67
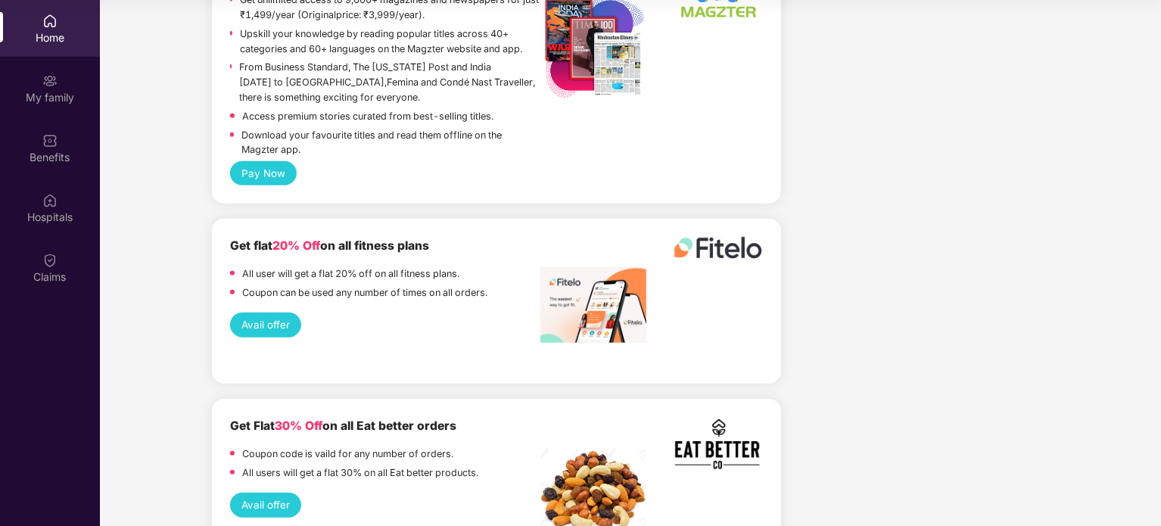
click at [408, 465] on p "All users will get a flat 30% on all Eat better products." at bounding box center [360, 472] width 236 height 15
drag, startPoint x: 408, startPoint y: 420, endPoint x: 472, endPoint y: 419, distance: 64.3
click at [472, 465] on p "All users will get a flat 30% on all Eat better products." at bounding box center [360, 472] width 236 height 15
click at [446, 447] on p "Coupon code is vaild for any number of orders." at bounding box center [347, 454] width 211 height 15
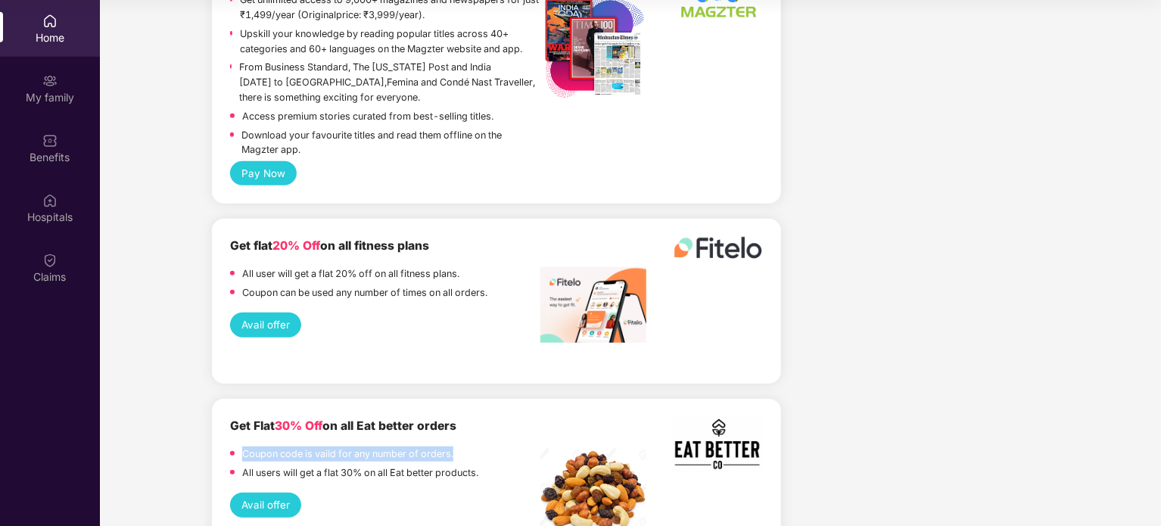
click at [446, 447] on p "Coupon code is vaild for any number of orders." at bounding box center [347, 454] width 211 height 15
drag, startPoint x: 446, startPoint y: 400, endPoint x: 251, endPoint y: 411, distance: 194.8
click at [251, 447] on div "Coupon code is vaild for any number of orders." at bounding box center [347, 456] width 211 height 19
click at [261, 465] on p "All users will get a flat 30% on all Eat better products." at bounding box center [360, 472] width 236 height 15
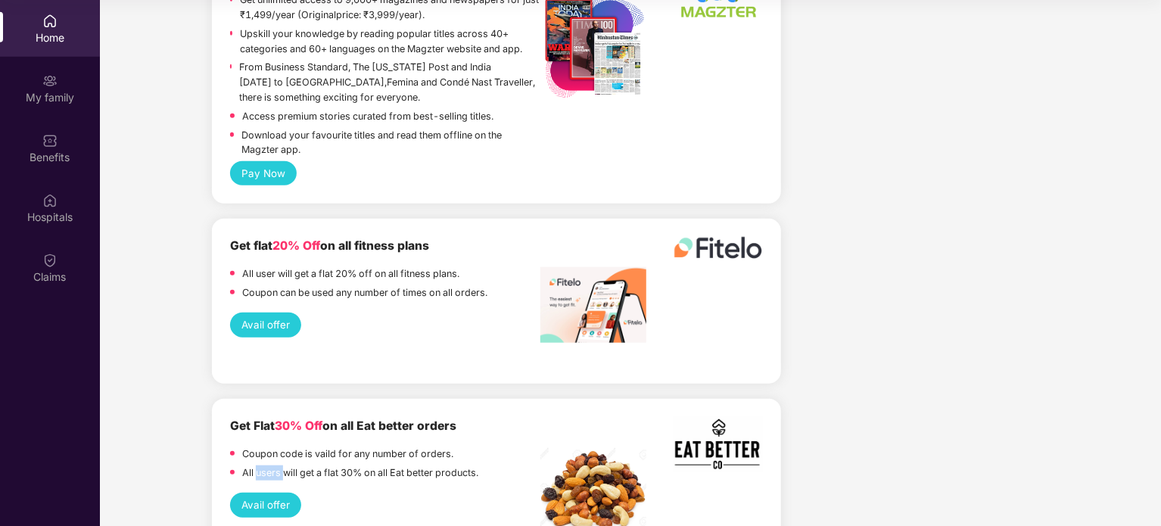
click at [261, 465] on p "All users will get a flat 30% on all Eat better products." at bounding box center [360, 472] width 236 height 15
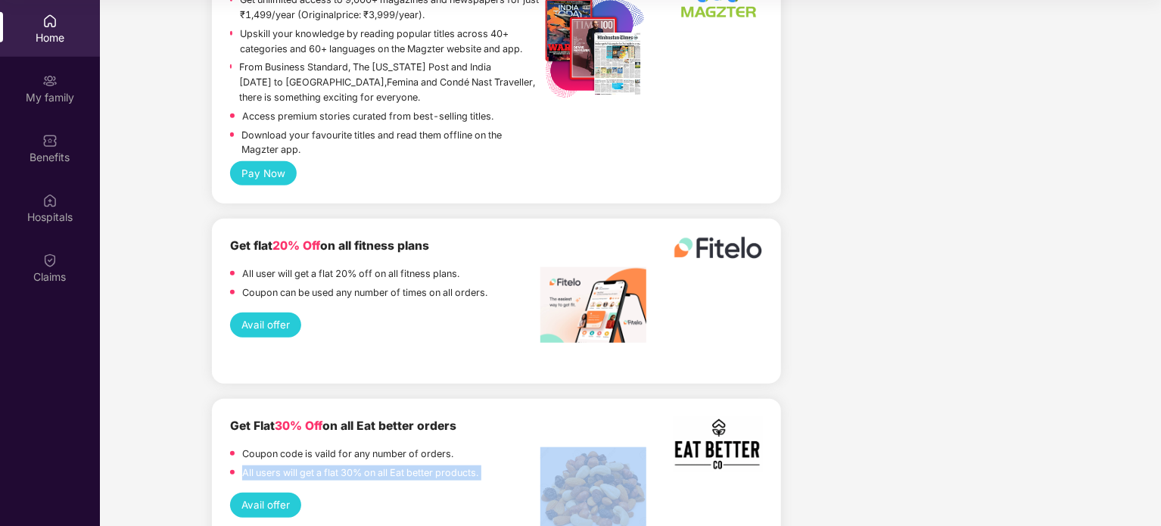
click at [263, 465] on p "All users will get a flat 30% on all Eat better products." at bounding box center [360, 472] width 236 height 15
click at [267, 465] on p "All users will get a flat 30% on all Eat better products." at bounding box center [360, 472] width 236 height 15
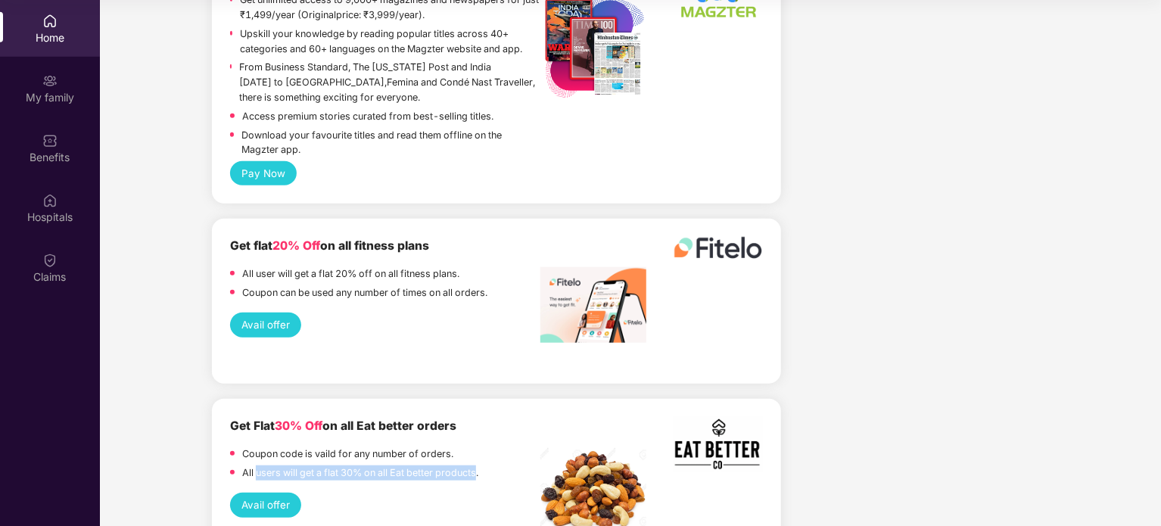
drag, startPoint x: 267, startPoint y: 419, endPoint x: 471, endPoint y: 424, distance: 204.4
click at [471, 465] on p "All users will get a flat 30% on all Eat better products." at bounding box center [360, 472] width 236 height 15
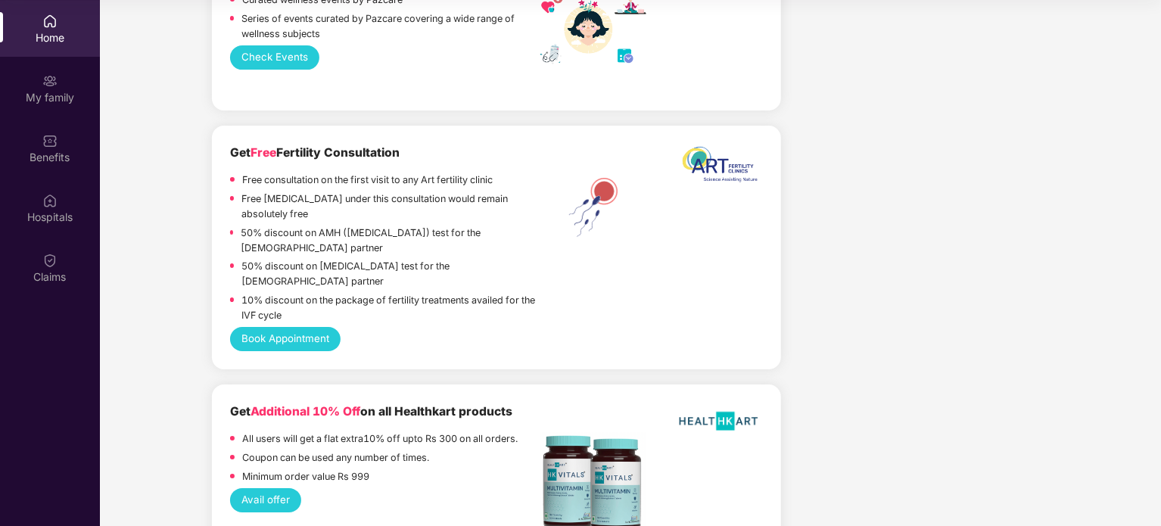
scroll to position [2466, 0]
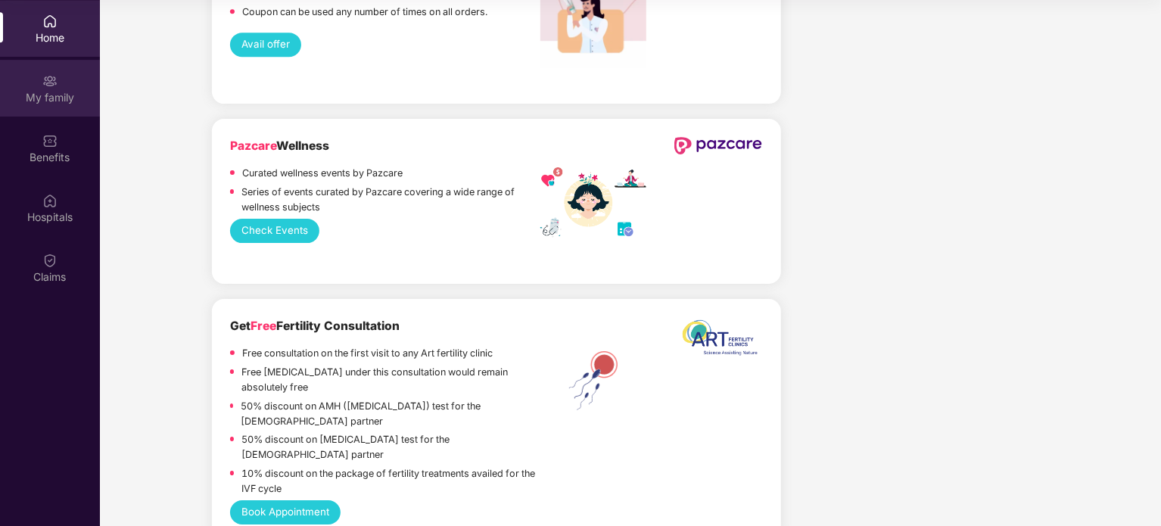
click at [58, 108] on div "My family" at bounding box center [50, 88] width 100 height 57
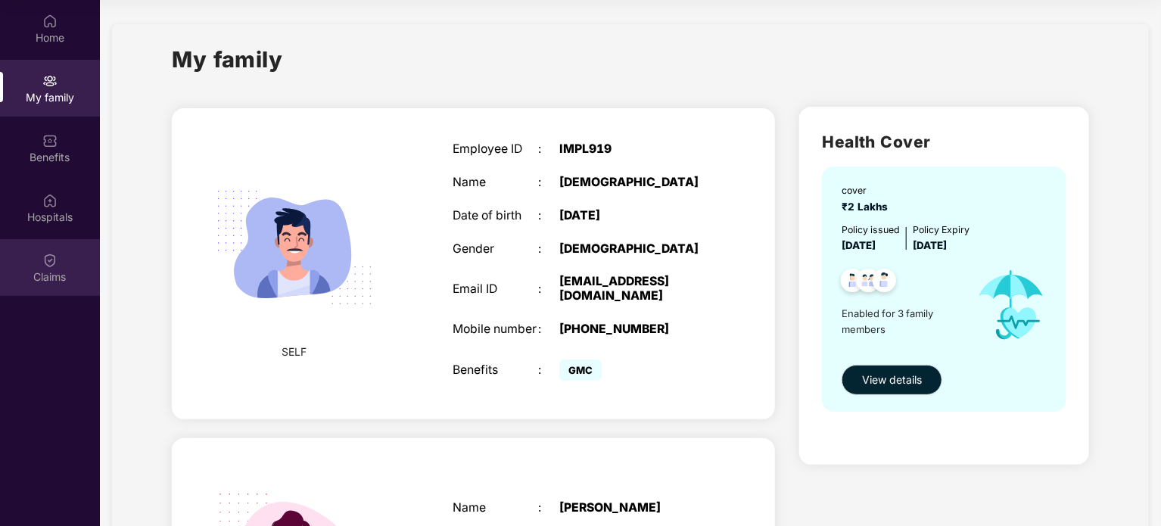
click at [63, 282] on div "Claims" at bounding box center [50, 276] width 100 height 15
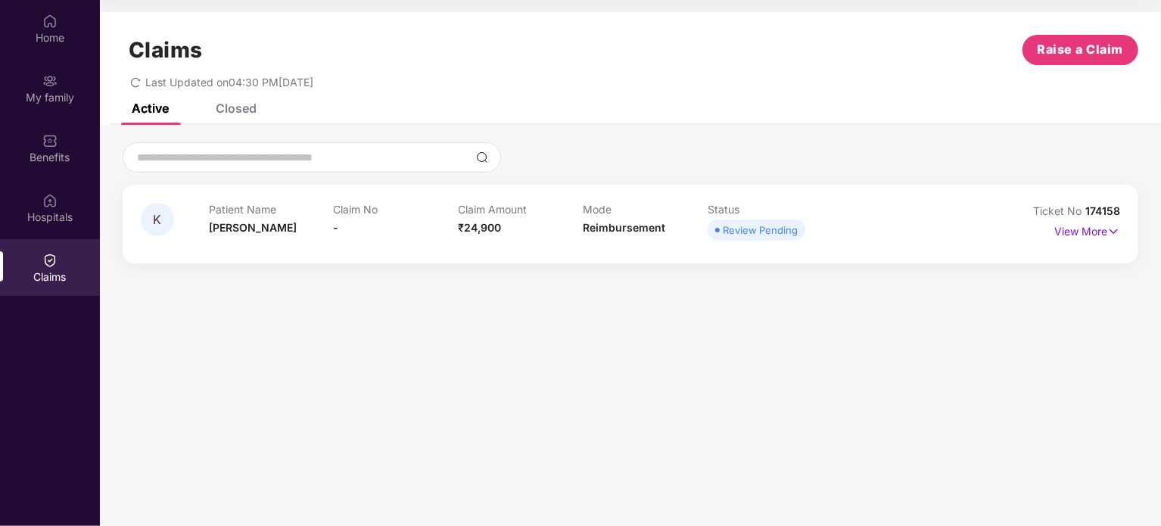
click at [765, 236] on div "Review Pending" at bounding box center [760, 229] width 75 height 15
click at [808, 225] on div "Review Pending" at bounding box center [770, 229] width 125 height 21
click at [1075, 226] on p "View More" at bounding box center [1087, 229] width 66 height 20
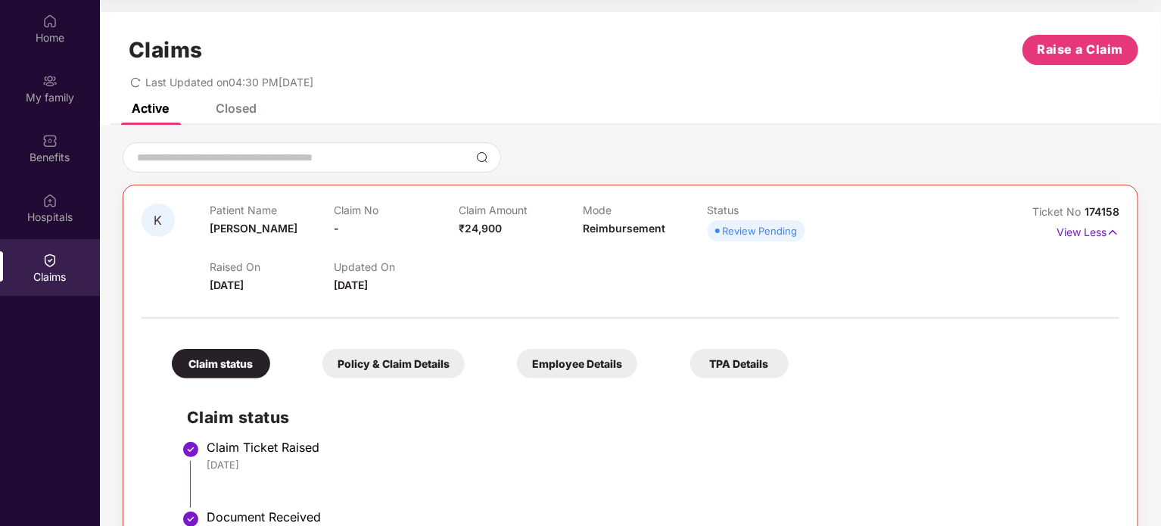
click at [391, 295] on div at bounding box center [631, 310] width 978 height 32
click at [230, 98] on div "Claims Raise a Claim Last Updated on 04:30 PM, 15 Sep 2025" at bounding box center [630, 58] width 1061 height 92
click at [239, 113] on div "Closed" at bounding box center [236, 108] width 41 height 15
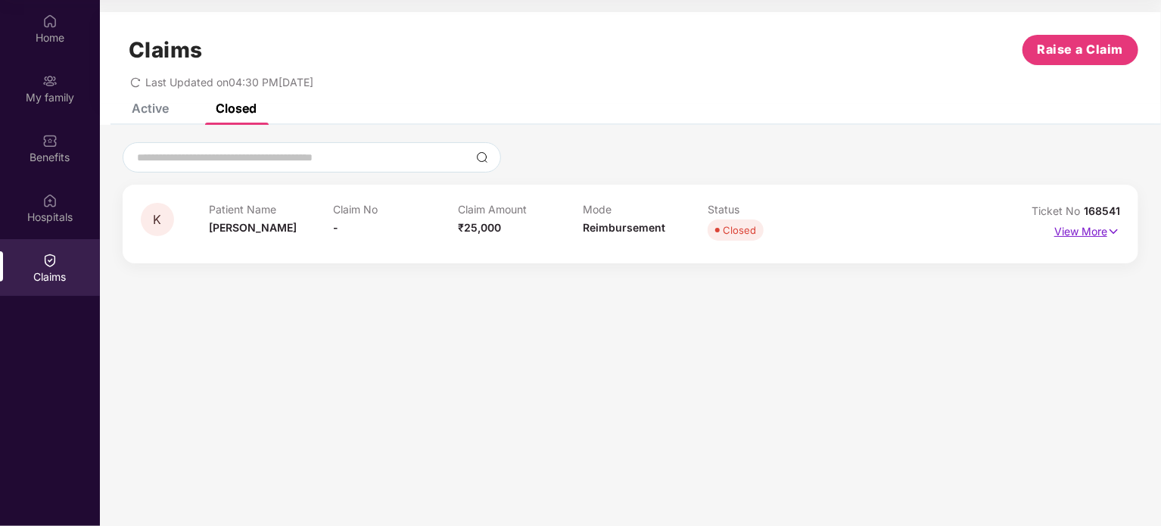
click at [1101, 232] on p "View More" at bounding box center [1087, 229] width 66 height 20
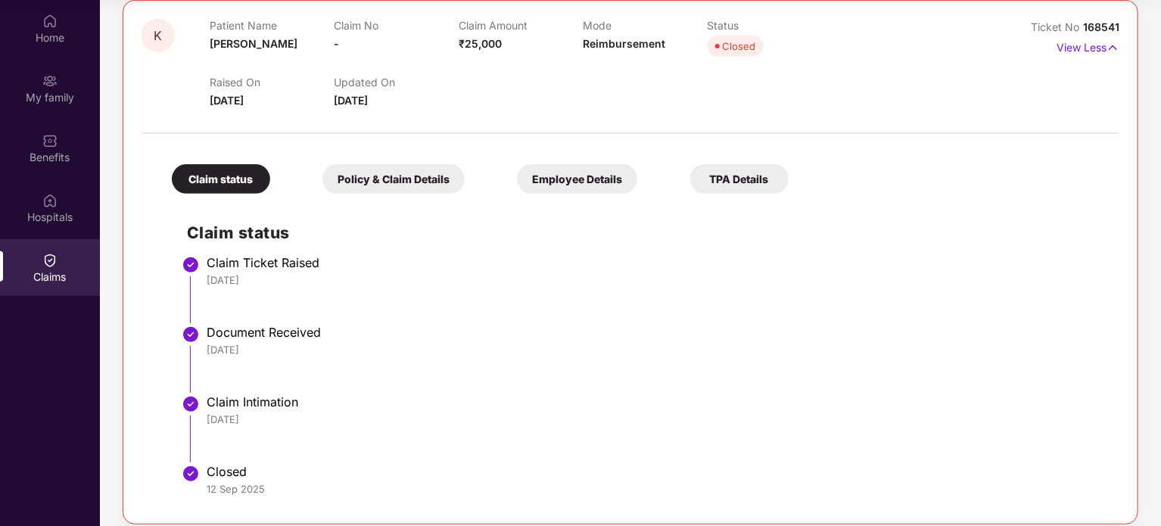
scroll to position [198, 0]
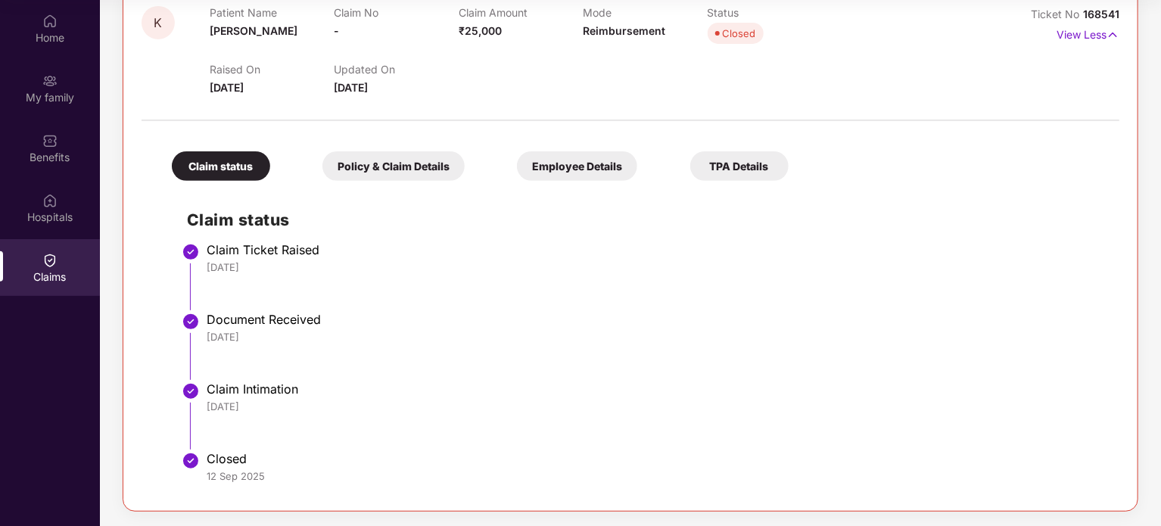
click at [436, 170] on div "Policy & Claim Details" at bounding box center [393, 166] width 142 height 30
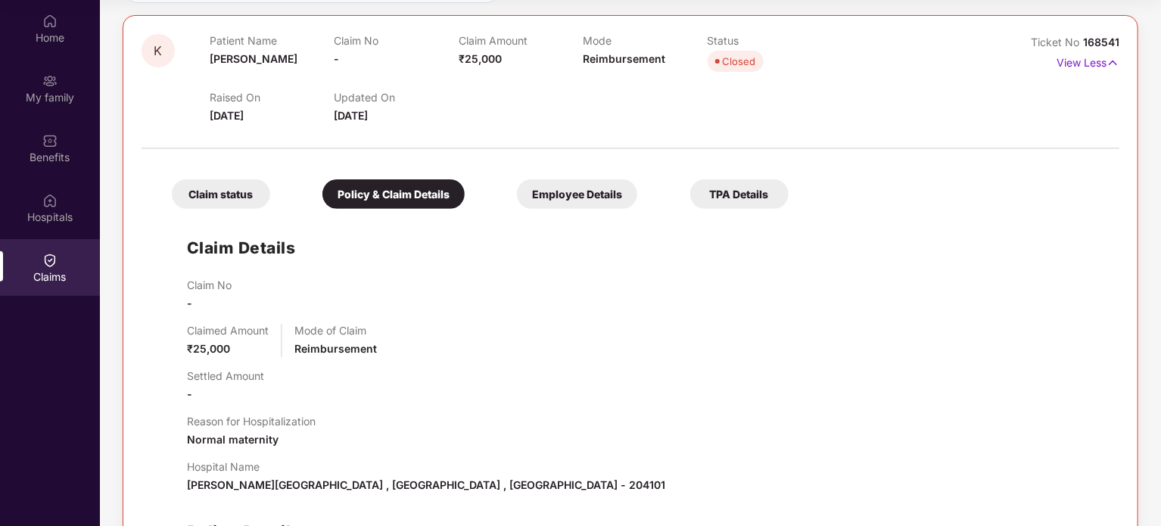
scroll to position [103, 0]
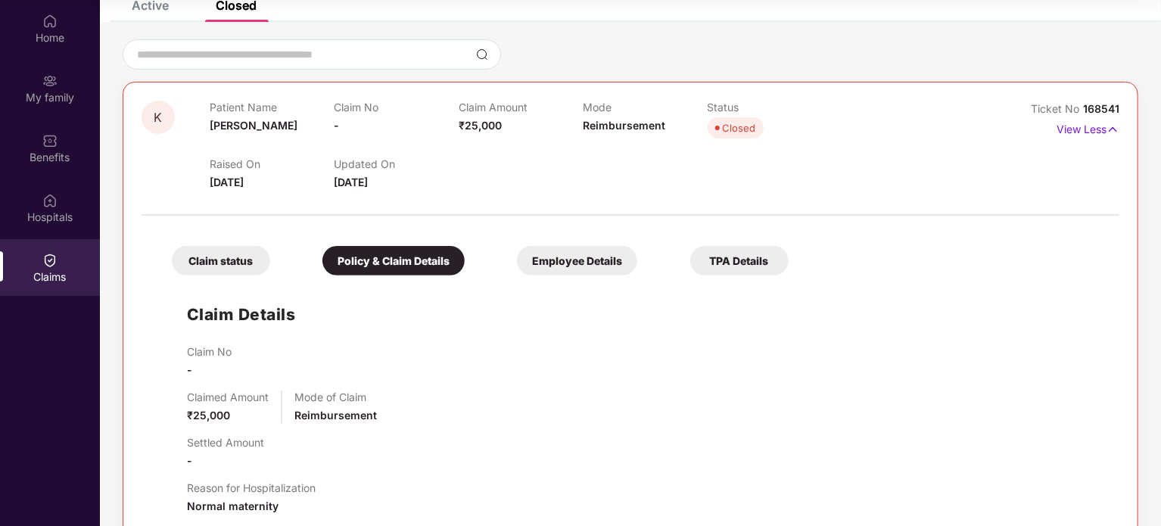
click at [580, 265] on div "Employee Details" at bounding box center [577, 261] width 120 height 30
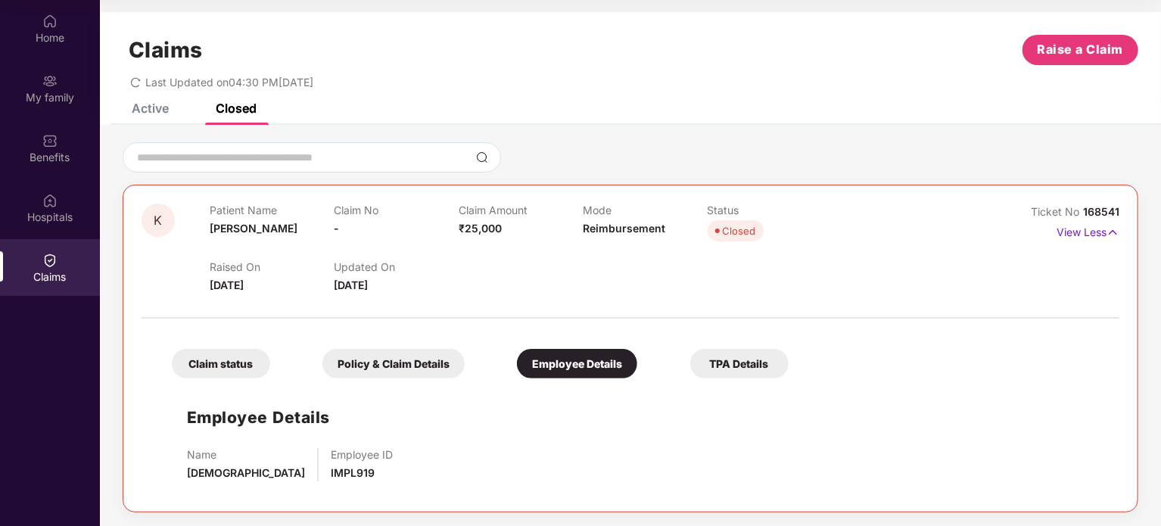
scroll to position [1, 0]
click at [741, 366] on div "TPA Details" at bounding box center [739, 363] width 98 height 30
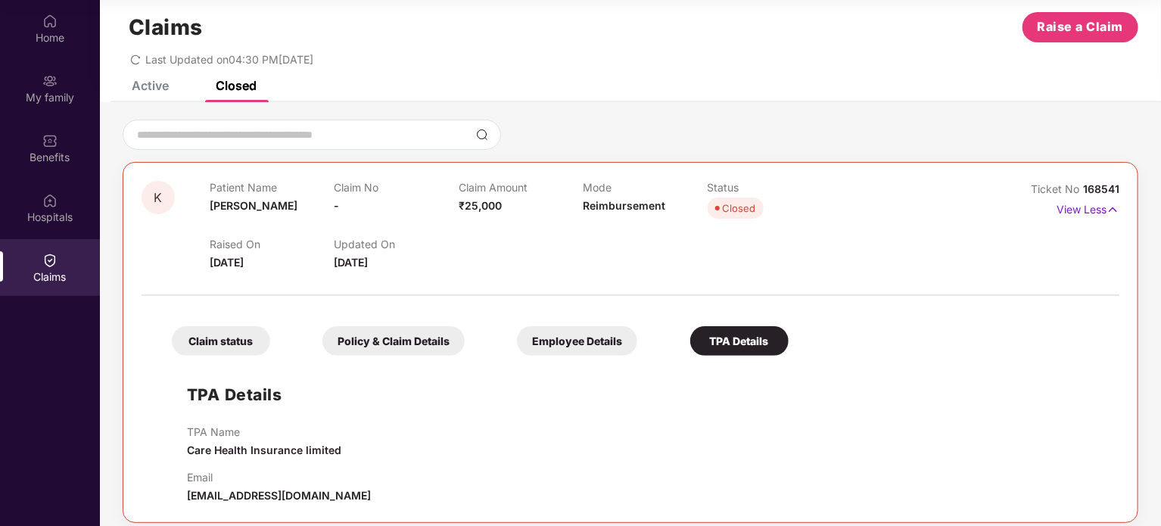
scroll to position [34, 0]
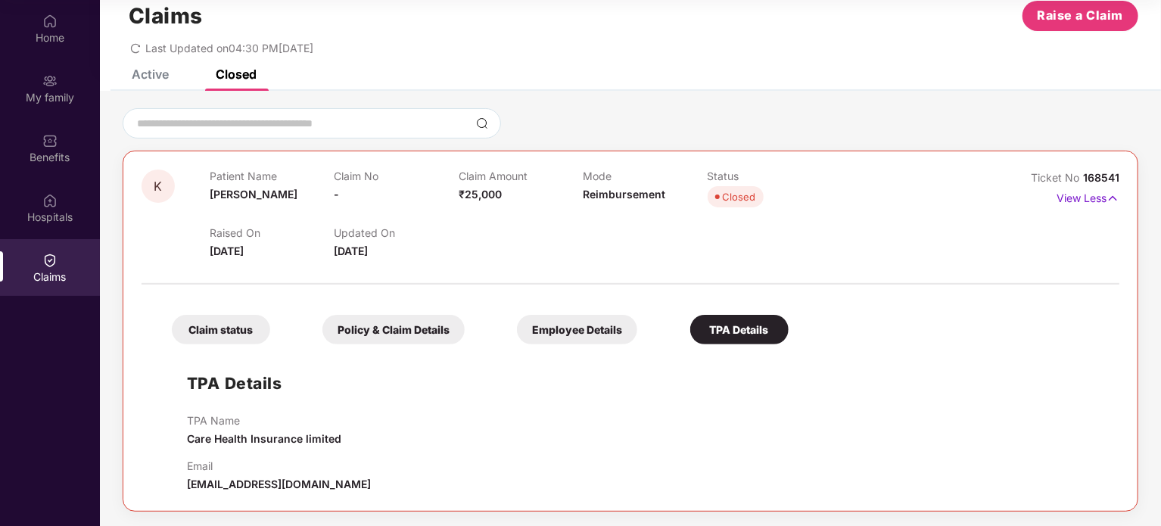
click at [245, 317] on div "Claim status" at bounding box center [221, 330] width 98 height 30
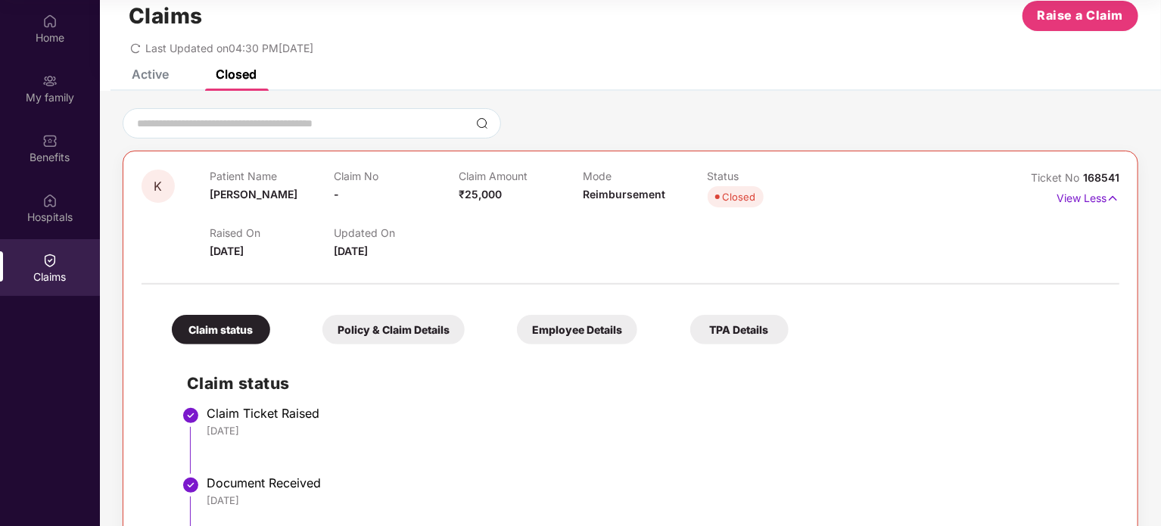
click at [166, 75] on div "Active" at bounding box center [150, 74] width 37 height 15
click at [765, 198] on div "Review Pending" at bounding box center [760, 196] width 75 height 15
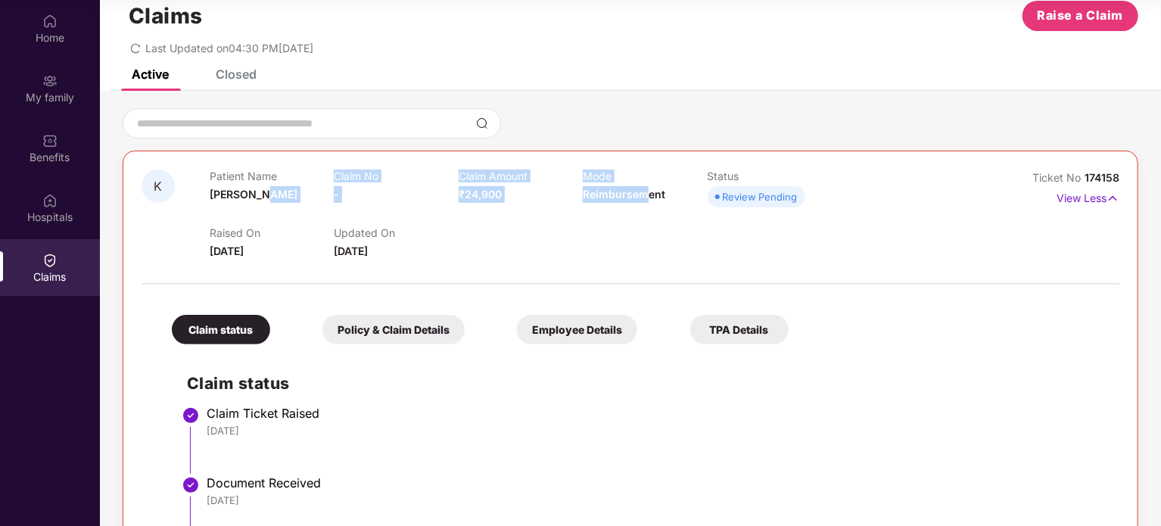
drag, startPoint x: 328, startPoint y: 195, endPoint x: 649, endPoint y: 195, distance: 320.9
click at [649, 195] on div "Patient Name Kamalesh Claim No - Claim Amount ₹24,900 Mode Reimbursement Status…" at bounding box center [583, 191] width 747 height 42
click at [649, 195] on span "Reimbursement" at bounding box center [624, 194] width 82 height 13
drag, startPoint x: 649, startPoint y: 195, endPoint x: 773, endPoint y: 193, distance: 124.9
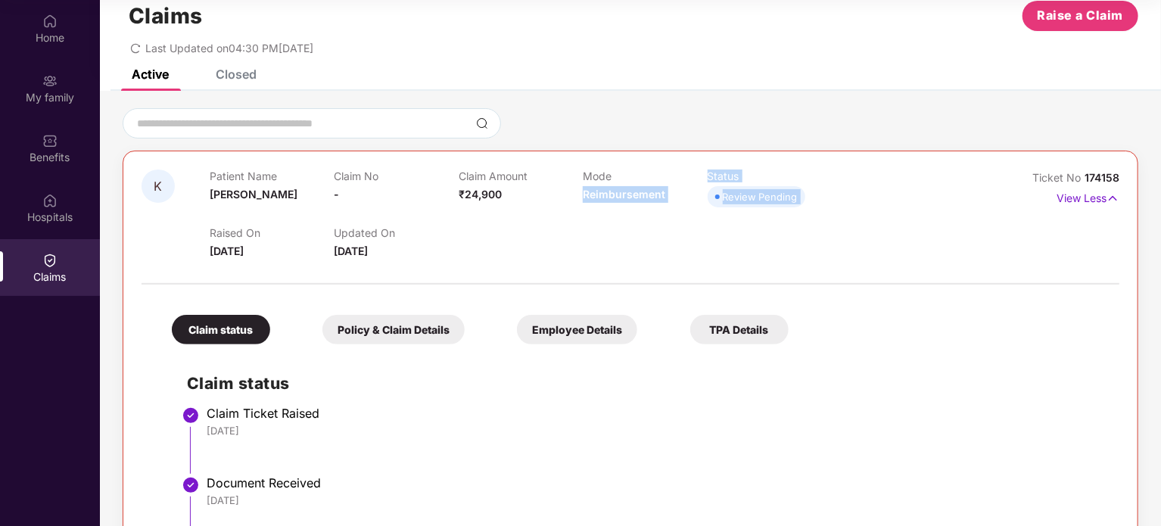
click at [773, 193] on div "Patient Name Kamalesh Claim No - Claim Amount ₹24,900 Mode Reimbursement Status…" at bounding box center [583, 191] width 747 height 42
click at [773, 193] on div "Review Pending" at bounding box center [760, 196] width 75 height 15
click at [257, 188] on span "[PERSON_NAME]" at bounding box center [254, 194] width 88 height 13
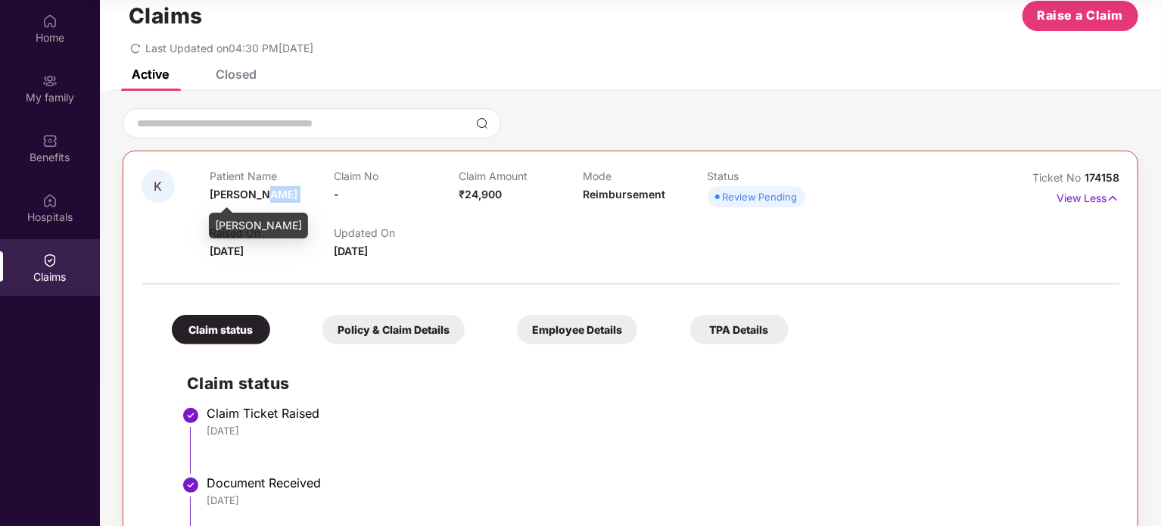
click at [257, 188] on span "[PERSON_NAME]" at bounding box center [254, 194] width 88 height 13
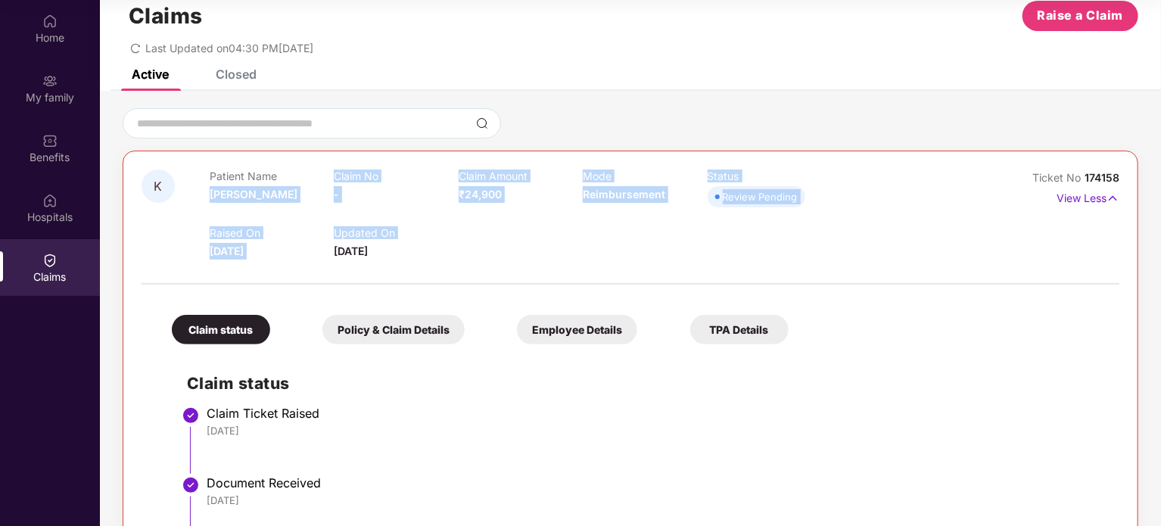
drag, startPoint x: 257, startPoint y: 188, endPoint x: 786, endPoint y: 235, distance: 530.3
click at [786, 235] on div "Patient Name Kamalesh Claim No - Claim Amount ₹24,900 Mode Reimbursement Status…" at bounding box center [583, 215] width 747 height 90
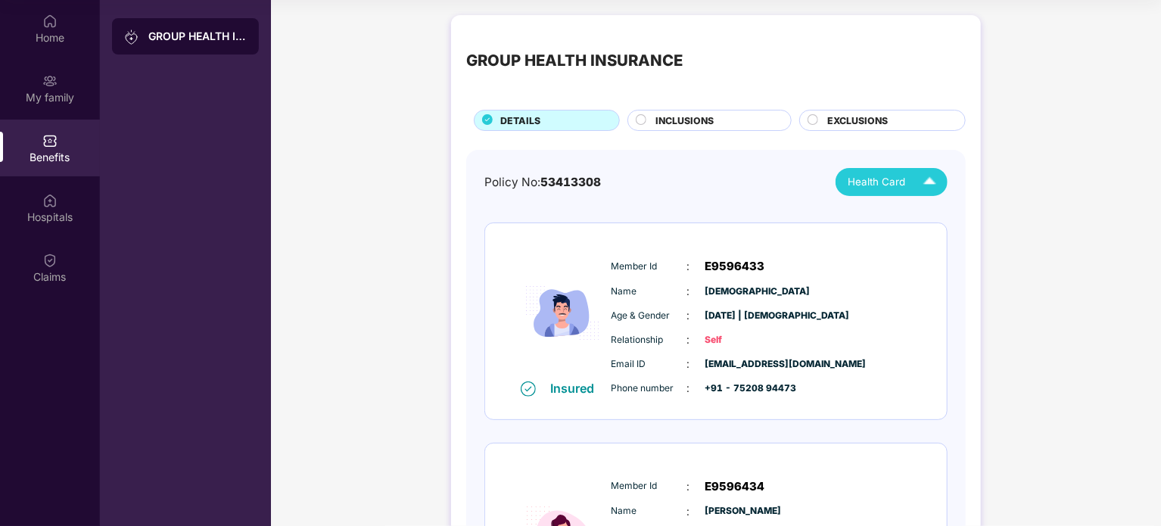
scroll to position [151, 0]
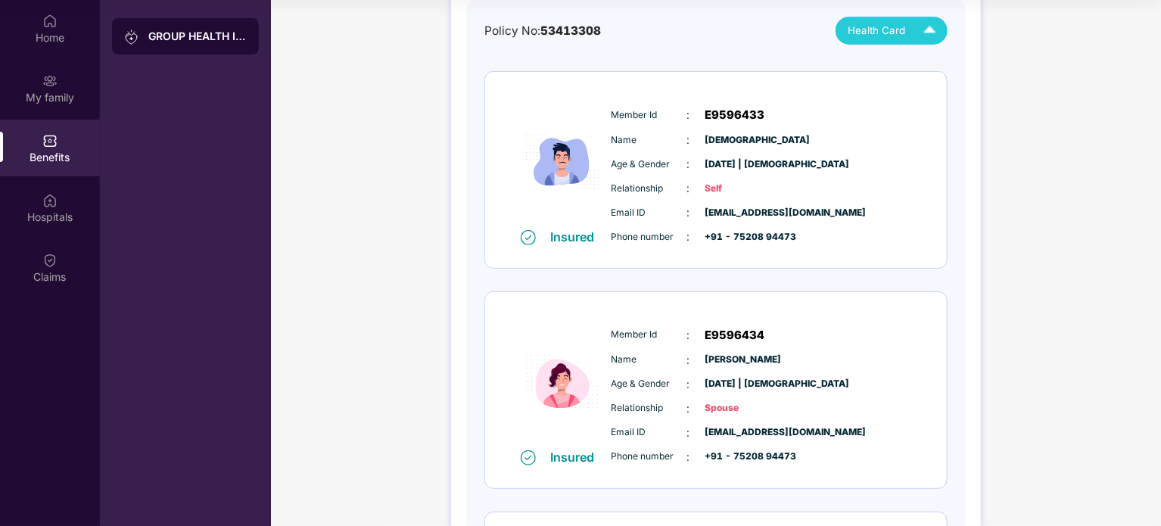
click at [714, 192] on span "Self" at bounding box center [743, 189] width 76 height 14
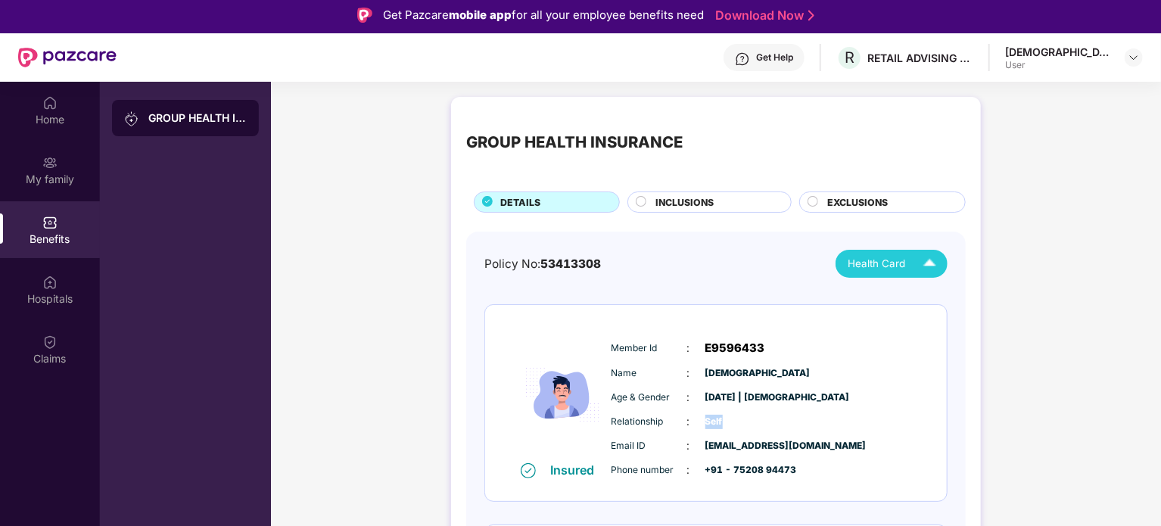
scroll to position [0, 0]
